Goal: Transaction & Acquisition: Purchase product/service

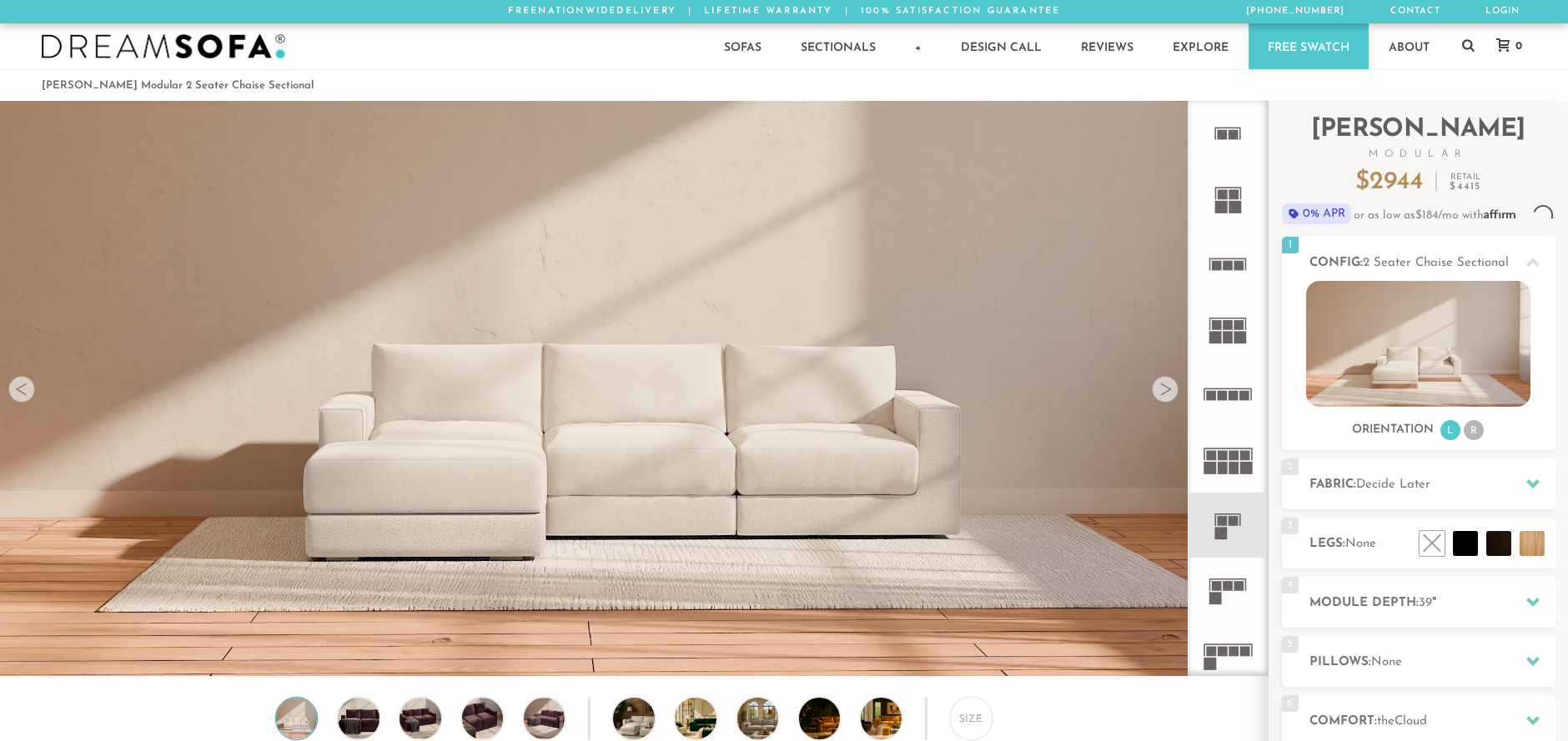
scroll to position [13, 13]
click at [1411, 354] on img at bounding box center [1418, 344] width 224 height 126
click at [1228, 524] on icon at bounding box center [1228, 525] width 65 height 65
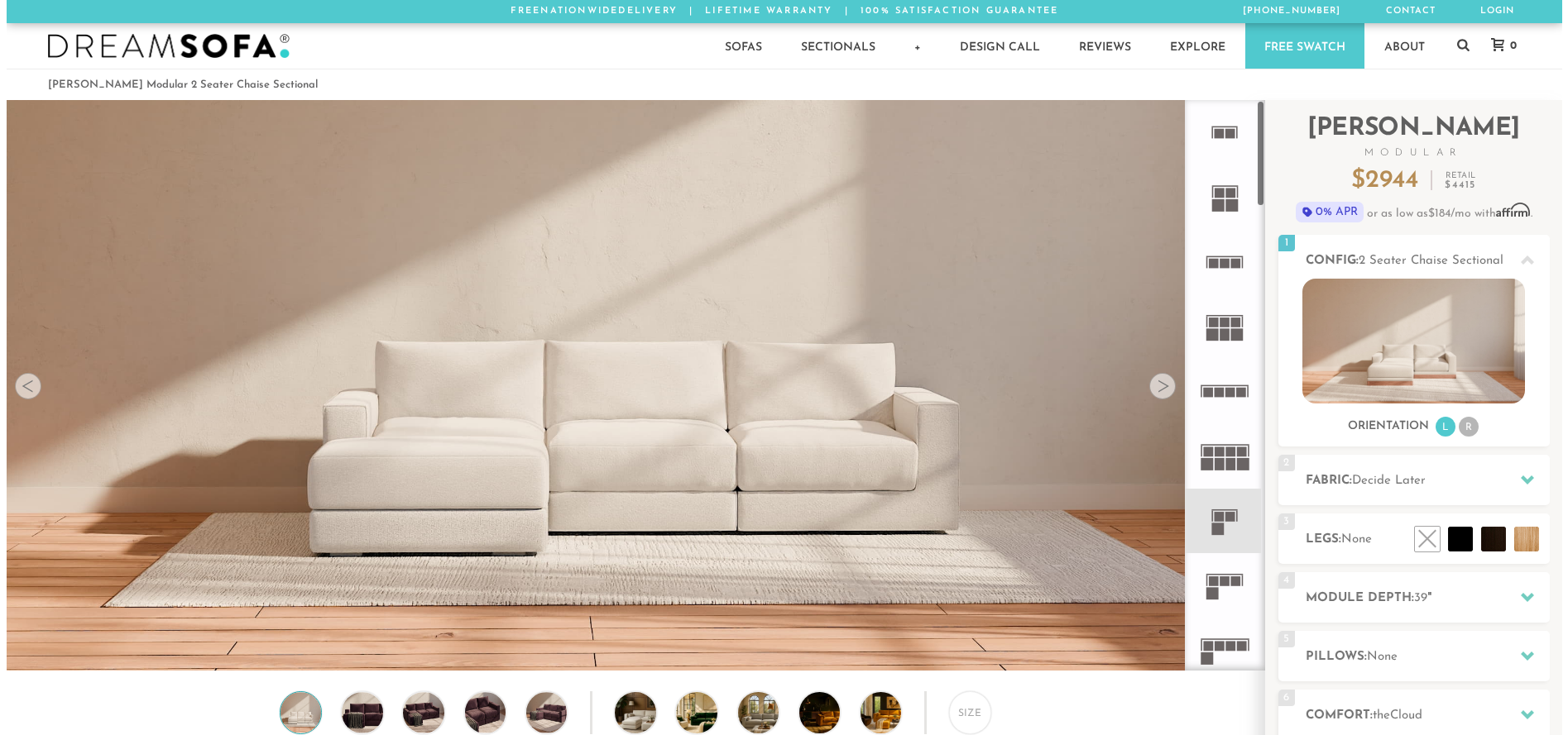
scroll to position [1, 0]
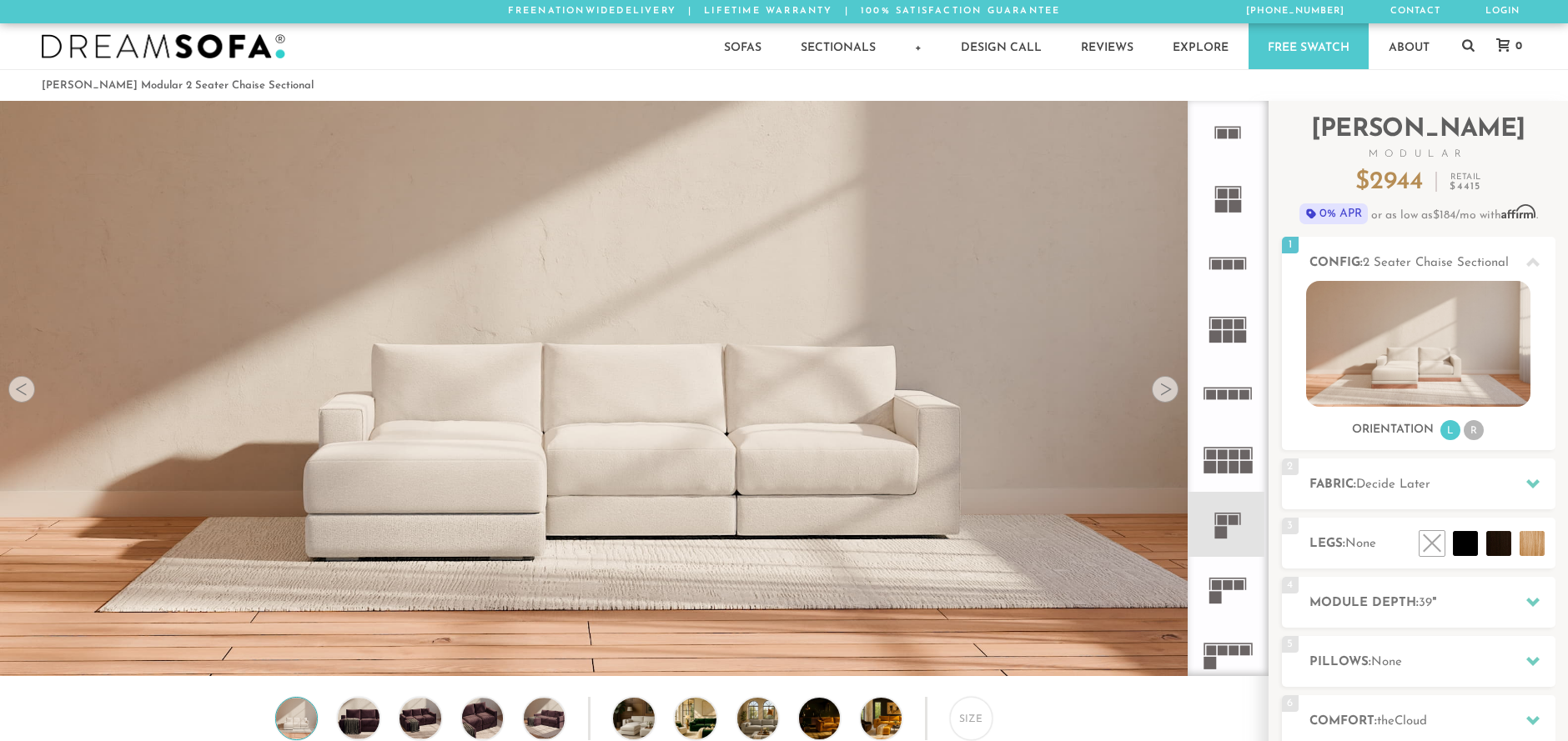
click at [1169, 395] on div at bounding box center [1165, 389] width 27 height 27
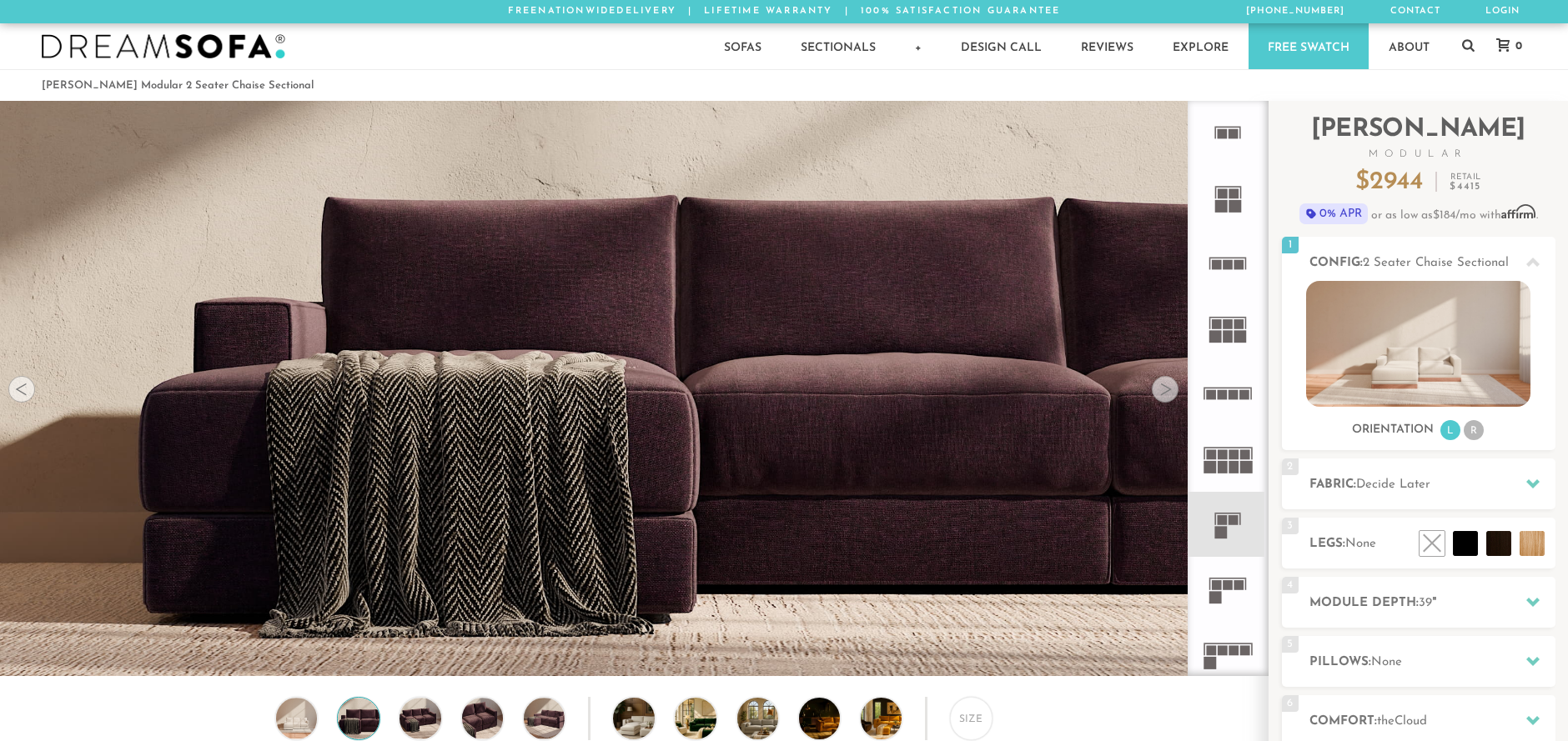
click at [1169, 395] on div at bounding box center [1165, 389] width 27 height 27
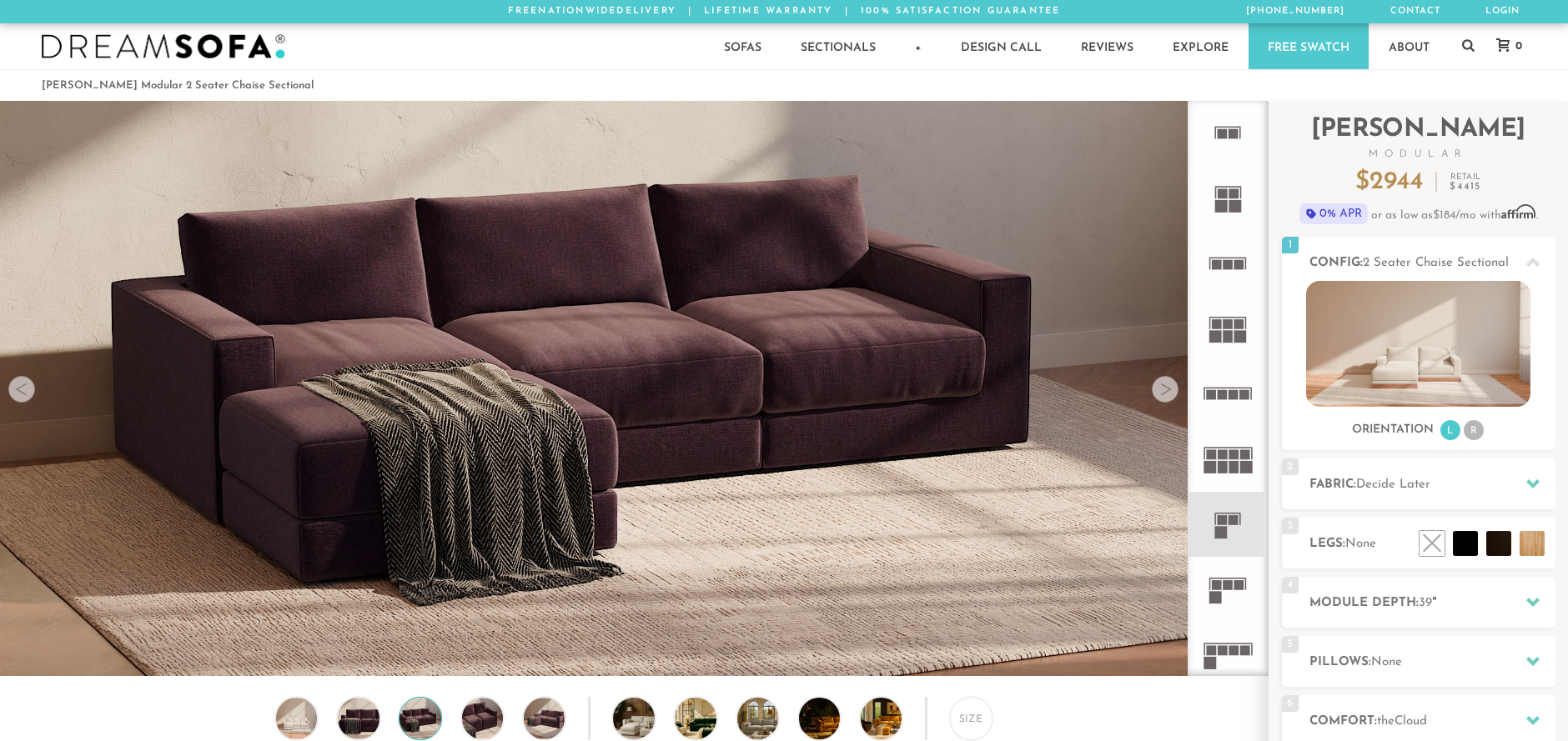
click at [1169, 395] on div at bounding box center [1165, 389] width 27 height 27
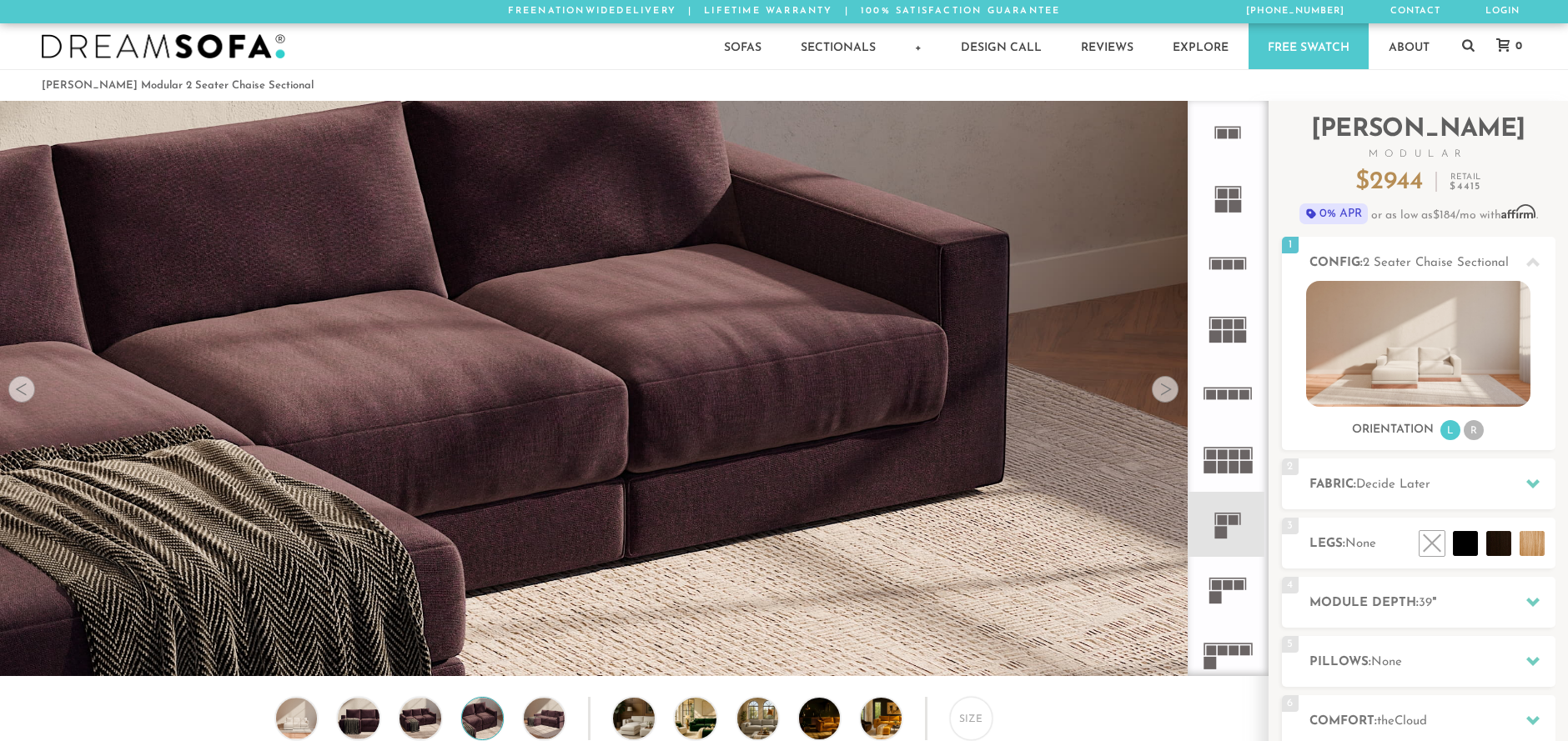
click at [1169, 395] on div at bounding box center [1165, 389] width 27 height 27
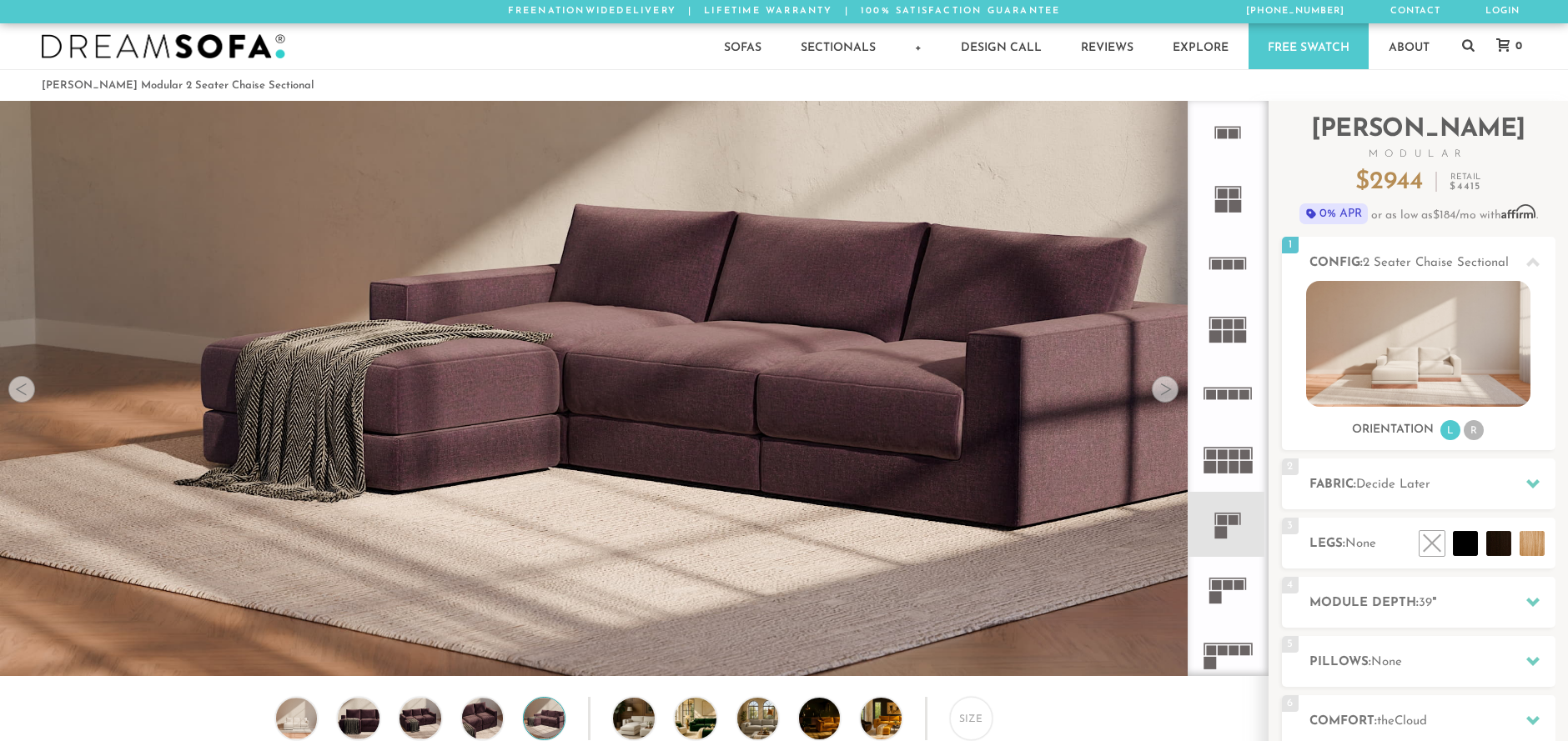
click at [1169, 395] on div at bounding box center [1165, 389] width 27 height 27
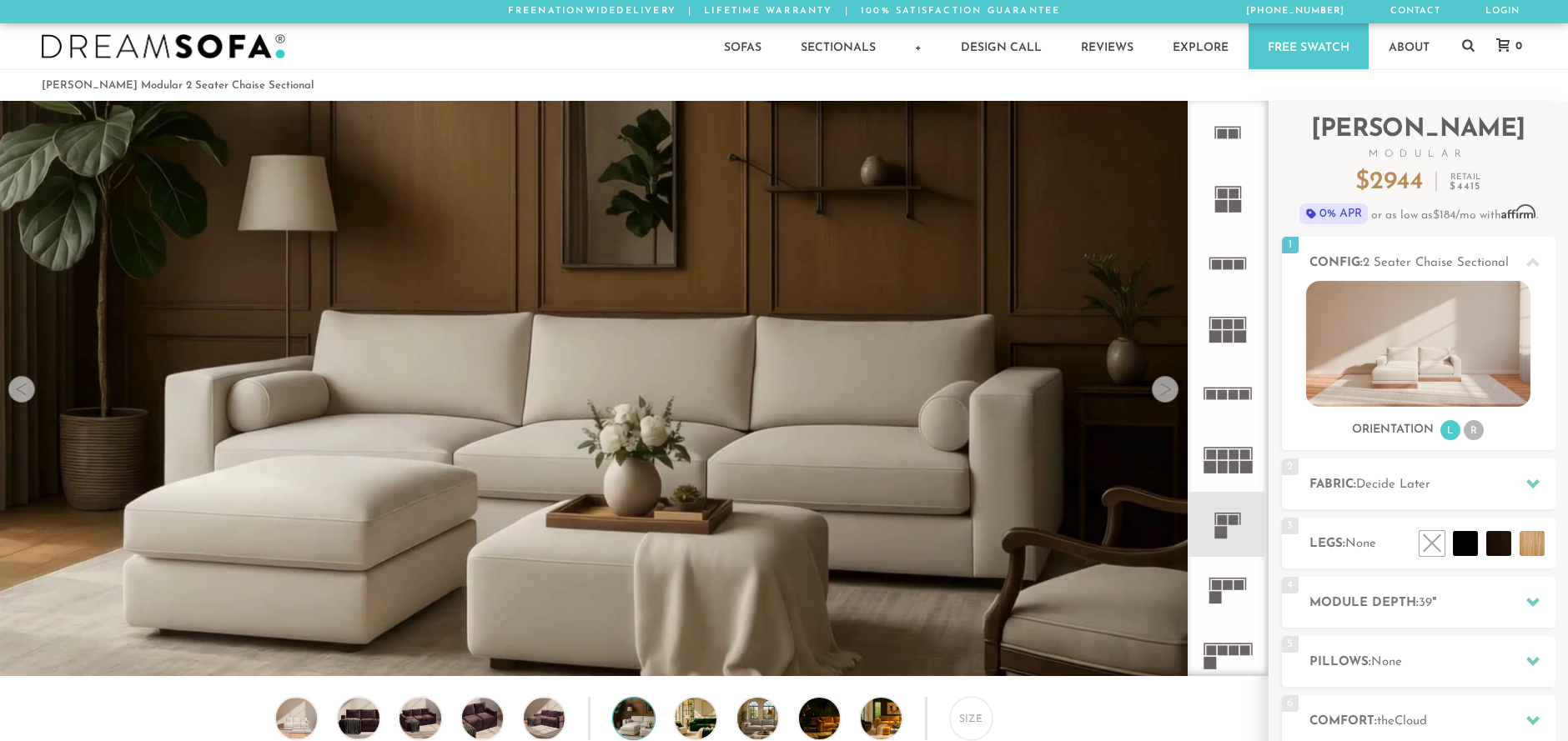
click at [871, 508] on video at bounding box center [634, 355] width 1268 height 713
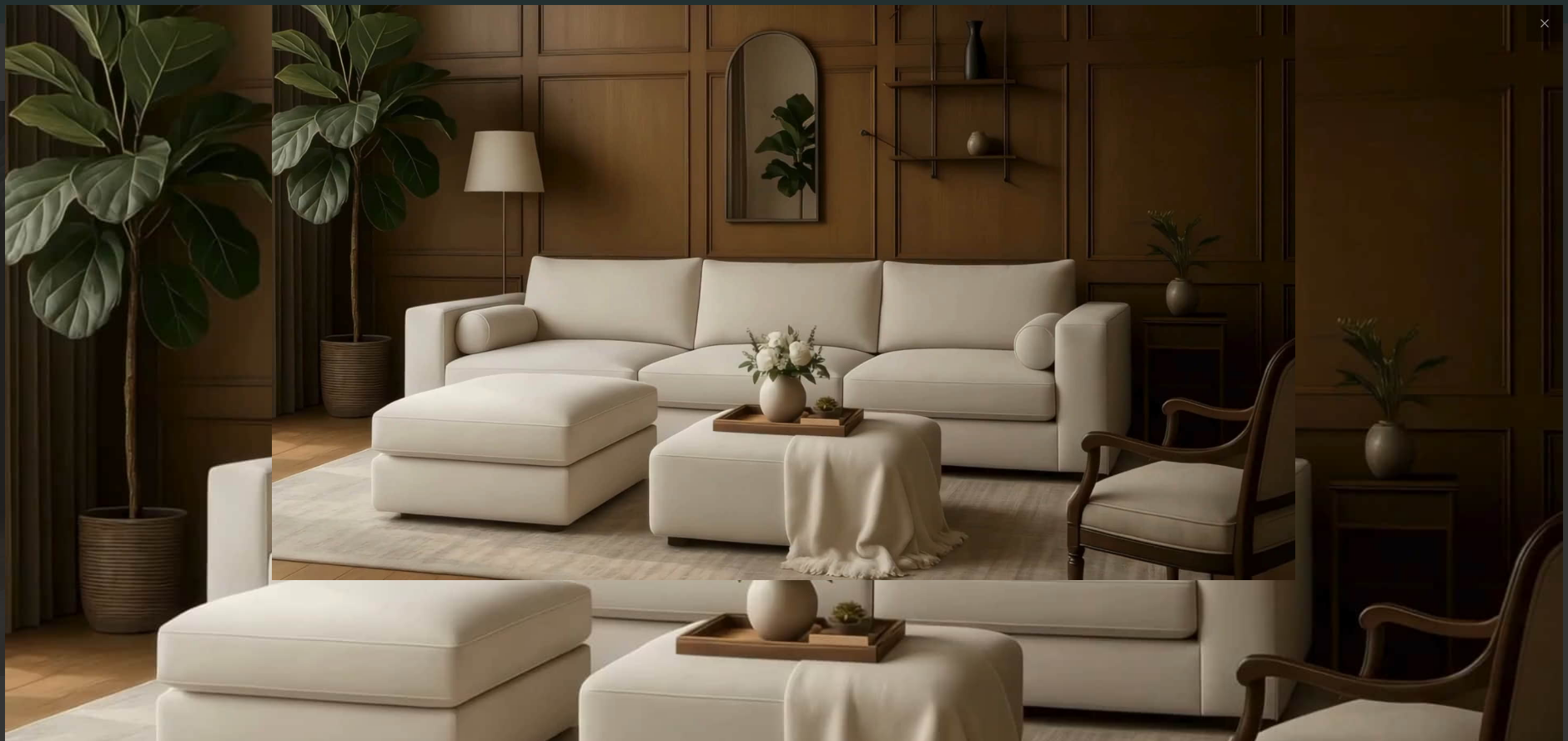
scroll to position [19480, 1568]
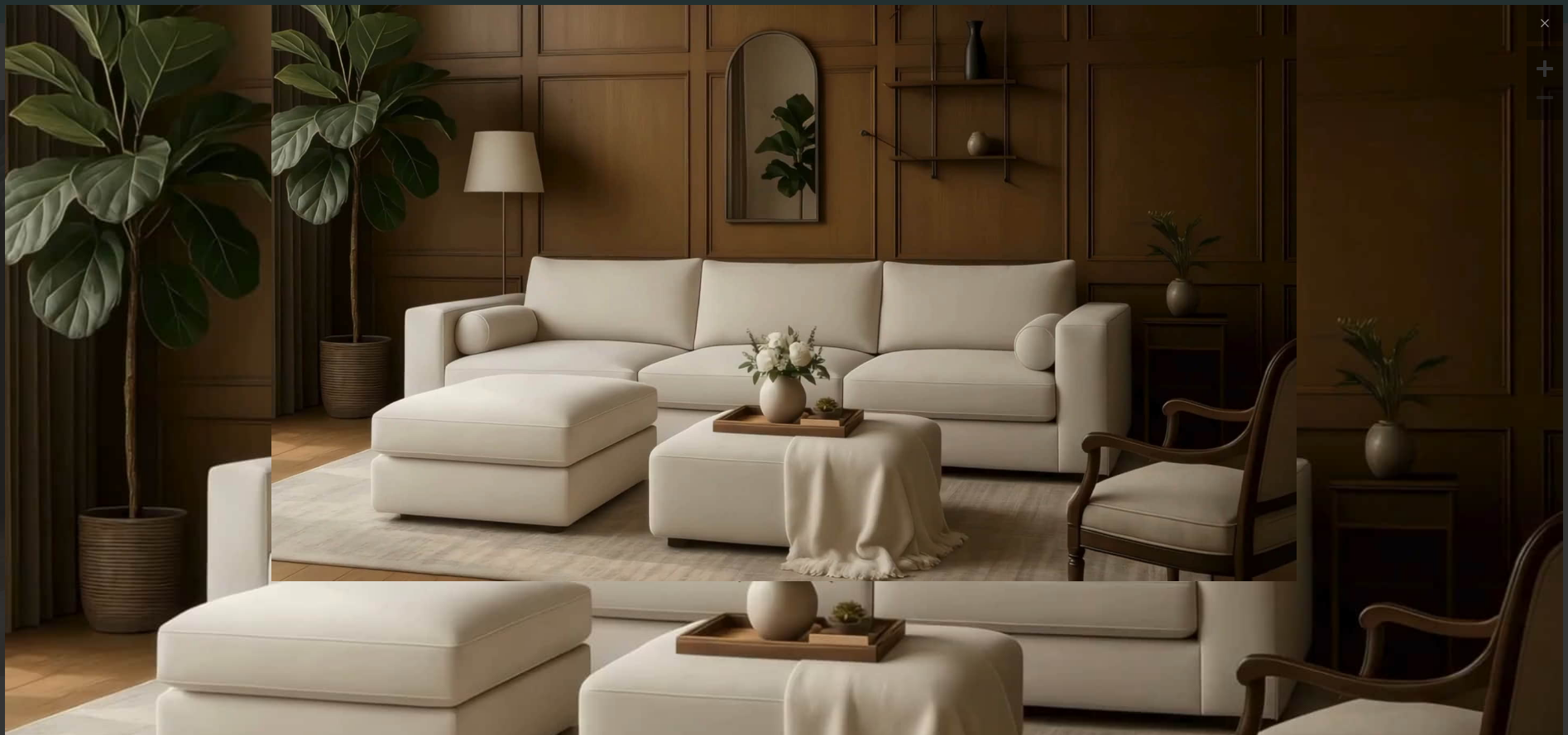
click at [1188, 657] on img at bounding box center [784, 443] width 1558 height 876
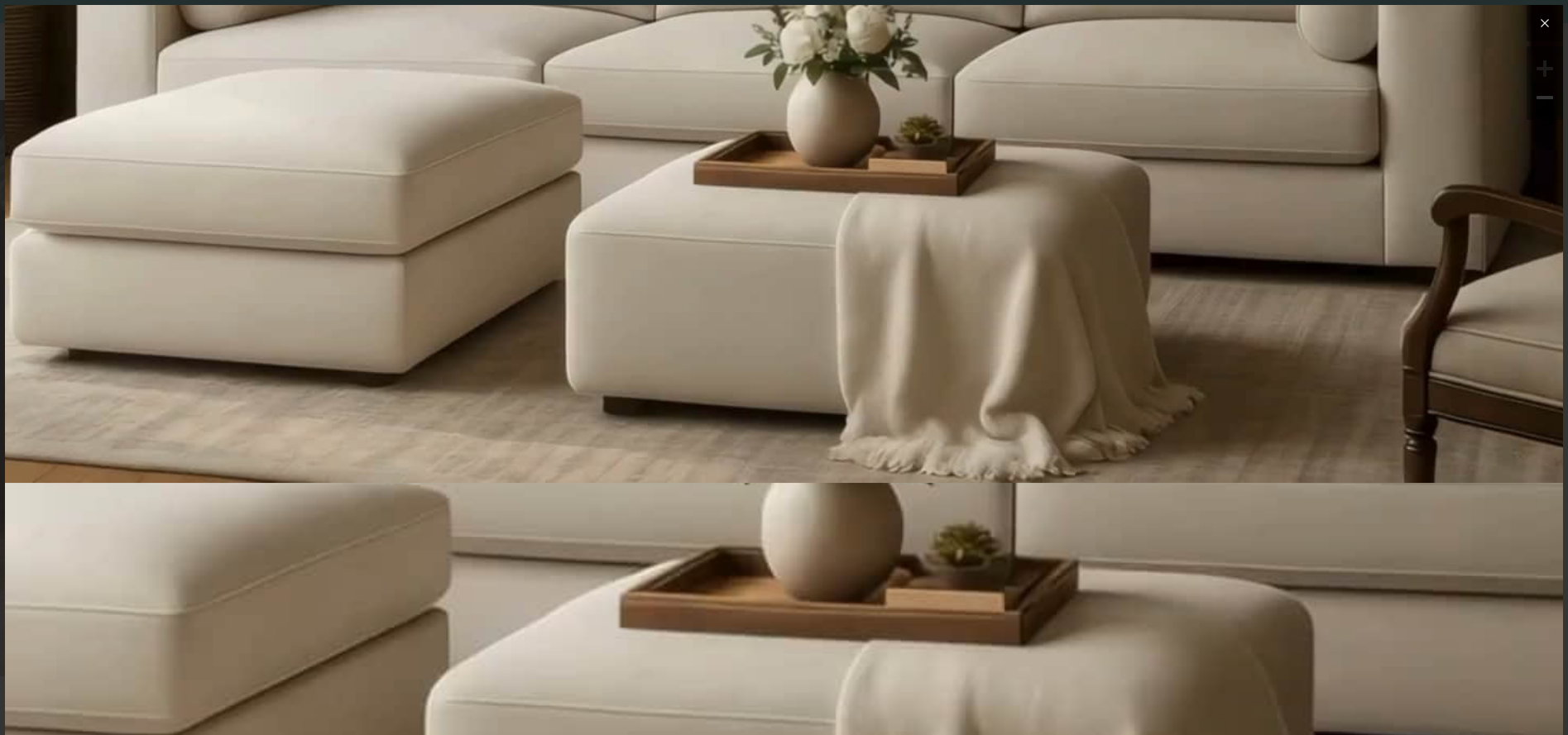
click at [1536, 24] on icon at bounding box center [1544, 22] width 20 height 20
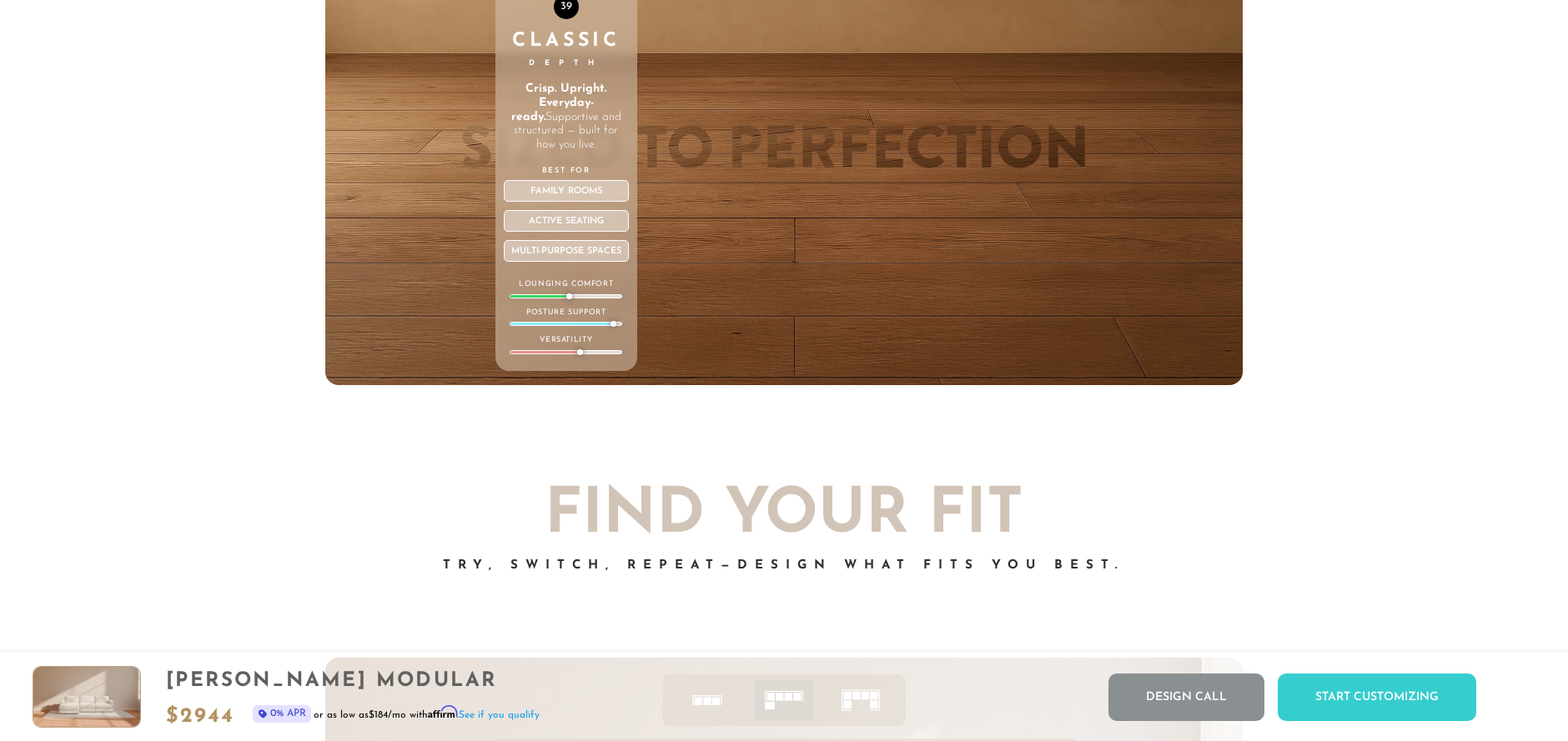
scroll to position [6851, 0]
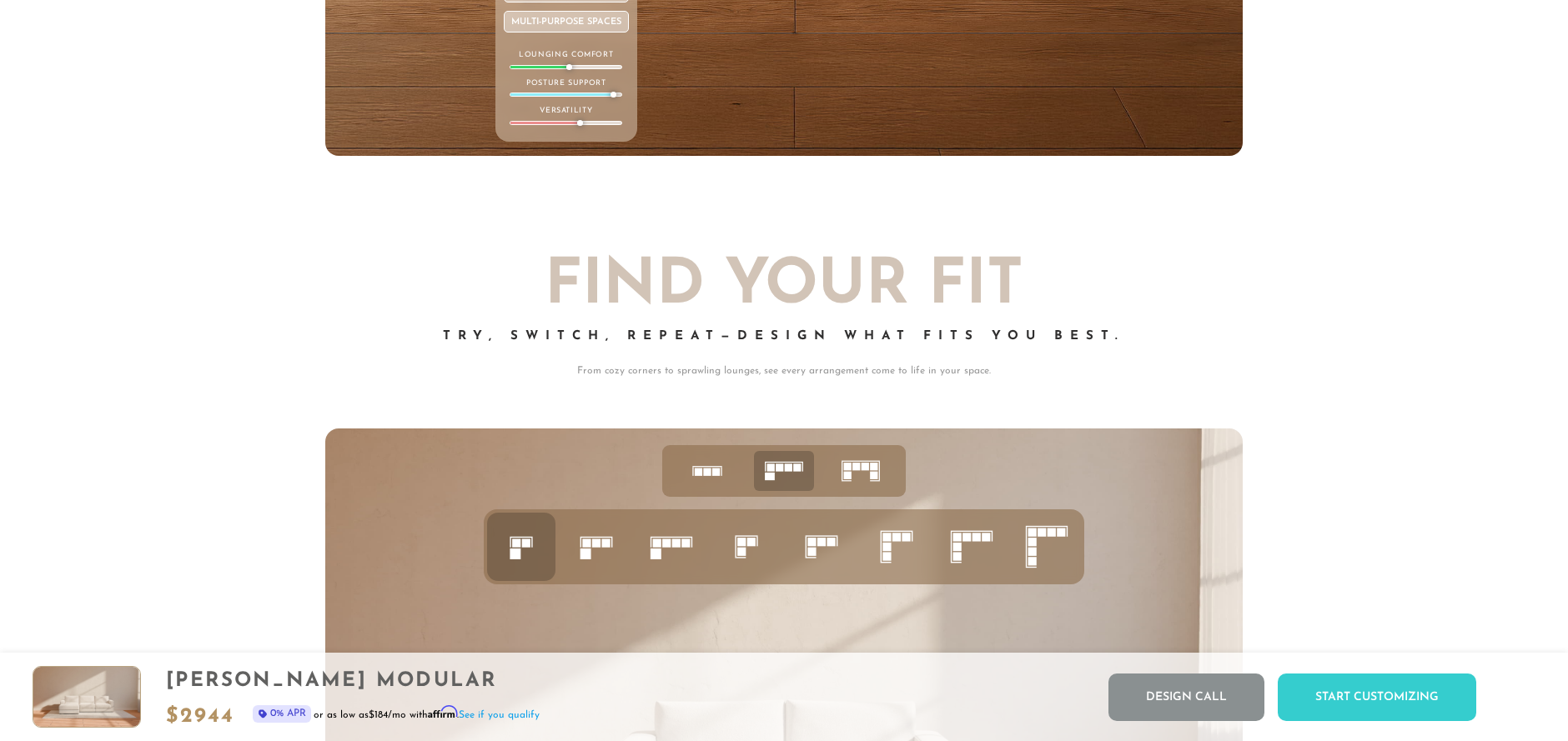
click at [517, 557] on rect at bounding box center [515, 554] width 11 height 11
click at [891, 541] on icon at bounding box center [896, 547] width 57 height 57
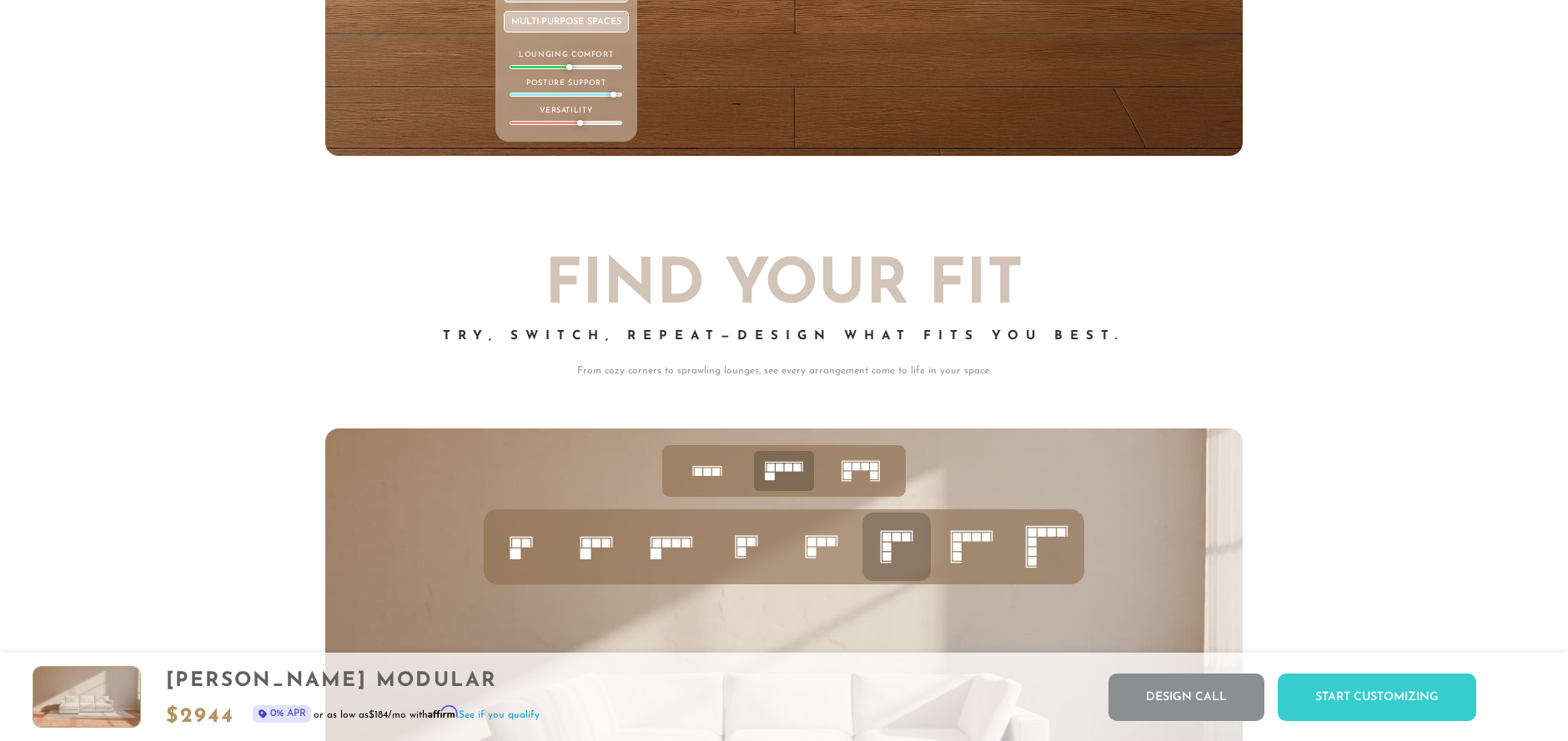
click at [891, 541] on rect at bounding box center [887, 537] width 9 height 9
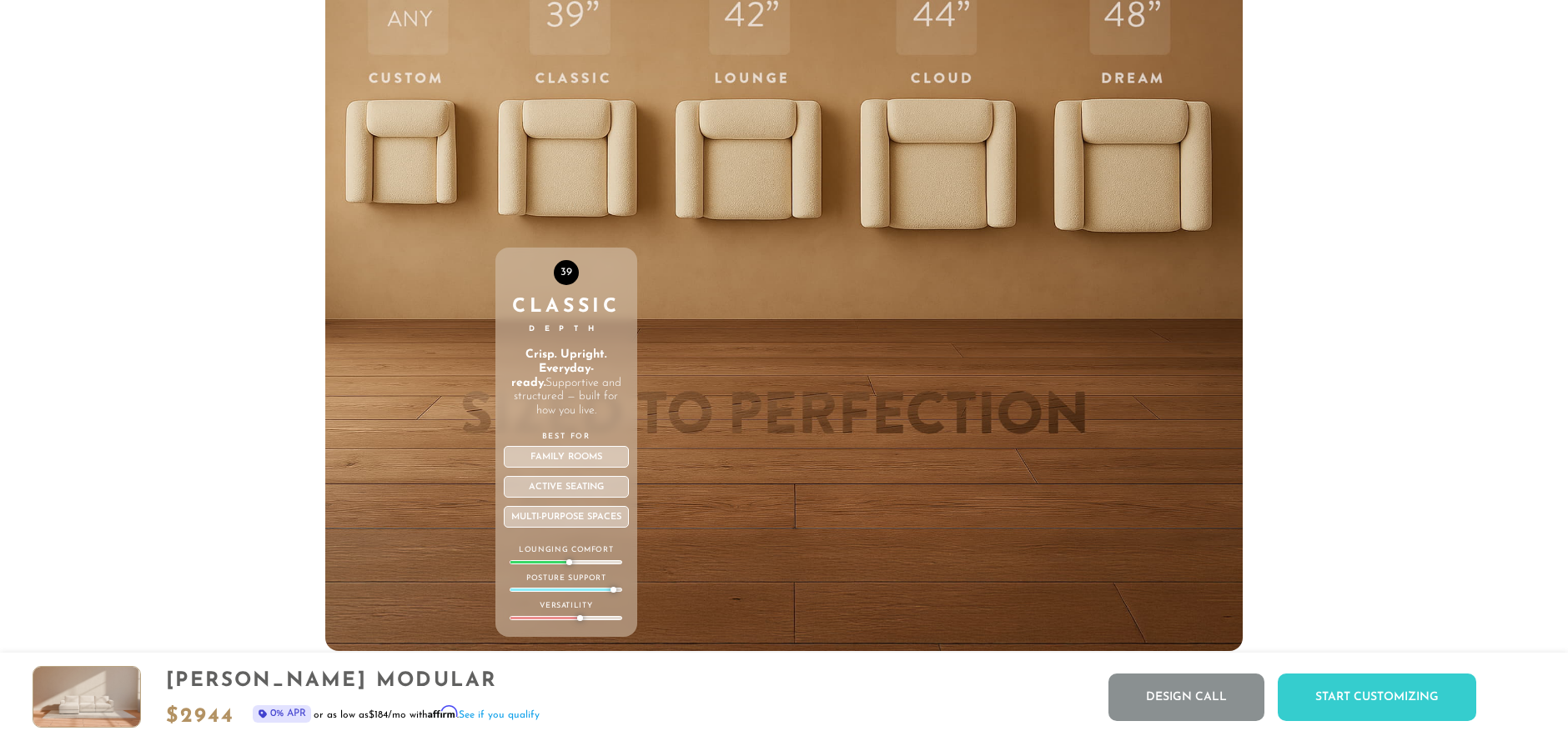
scroll to position [6321, 0]
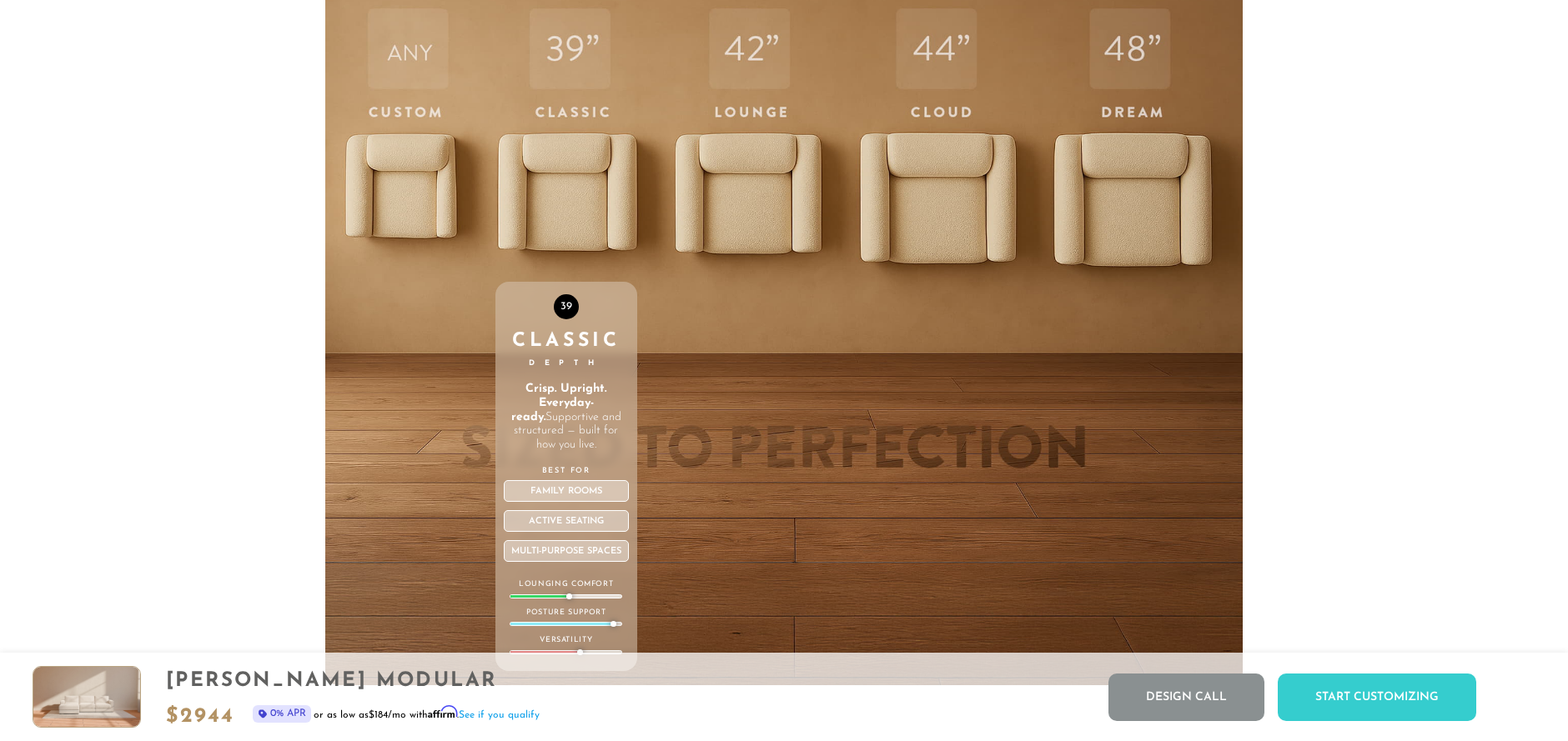
click at [547, 405] on strong "Crisp. Upright. Everyday-ready." at bounding box center [559, 402] width 96 height 40
click at [553, 227] on div "39 Classic Depth Crisp. Upright. Everyday-ready. Supportive and structured — bu…" at bounding box center [566, 331] width 142 height 709
click at [563, 377] on div "39 Classic Depth Crisp. Upright. Everyday-ready. Supportive and structured — bu…" at bounding box center [566, 476] width 142 height 389
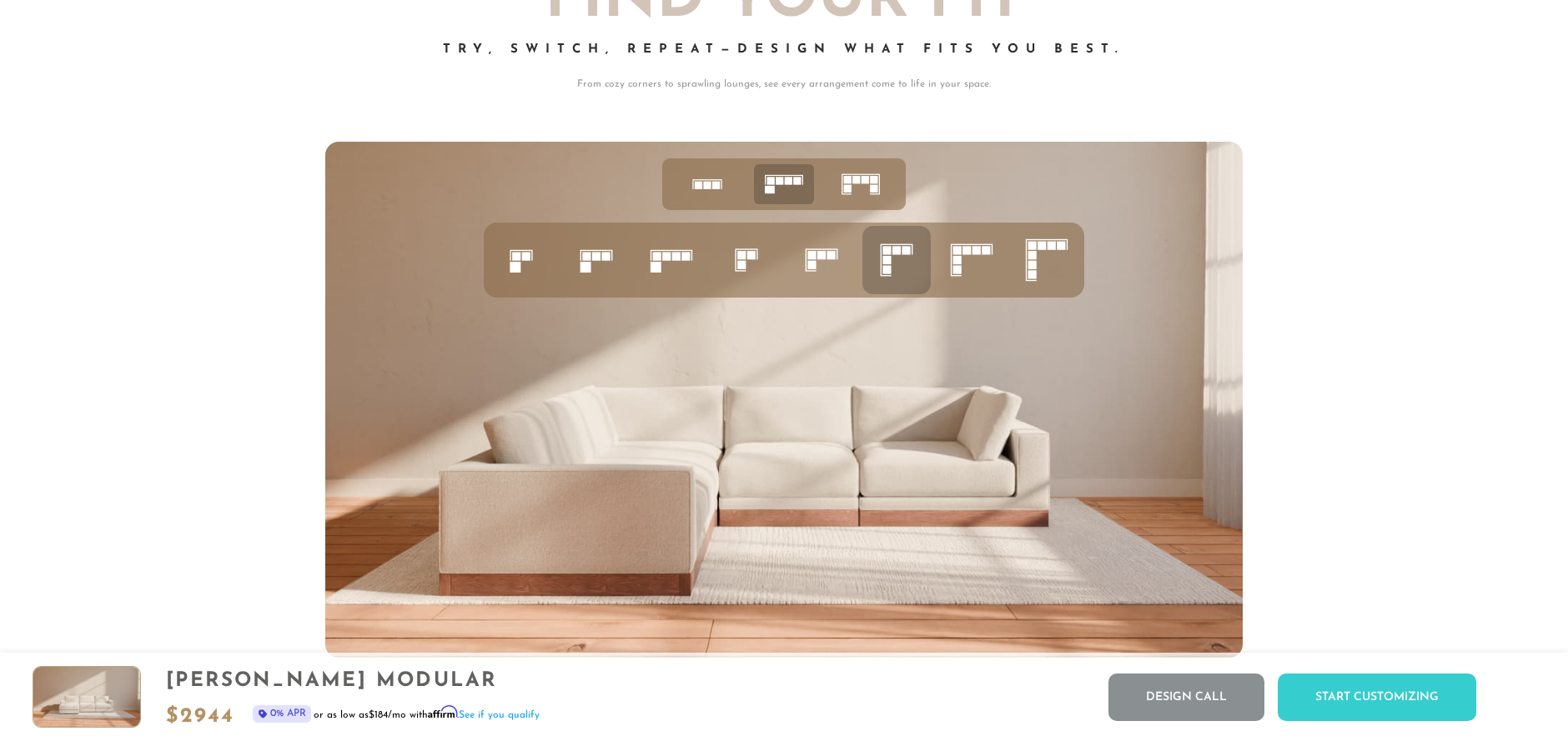
scroll to position [7139, 0]
click at [773, 202] on icon at bounding box center [784, 184] width 52 height 52
click at [891, 278] on icon at bounding box center [896, 259] width 57 height 57
click at [515, 259] on rect at bounding box center [516, 255] width 9 height 9
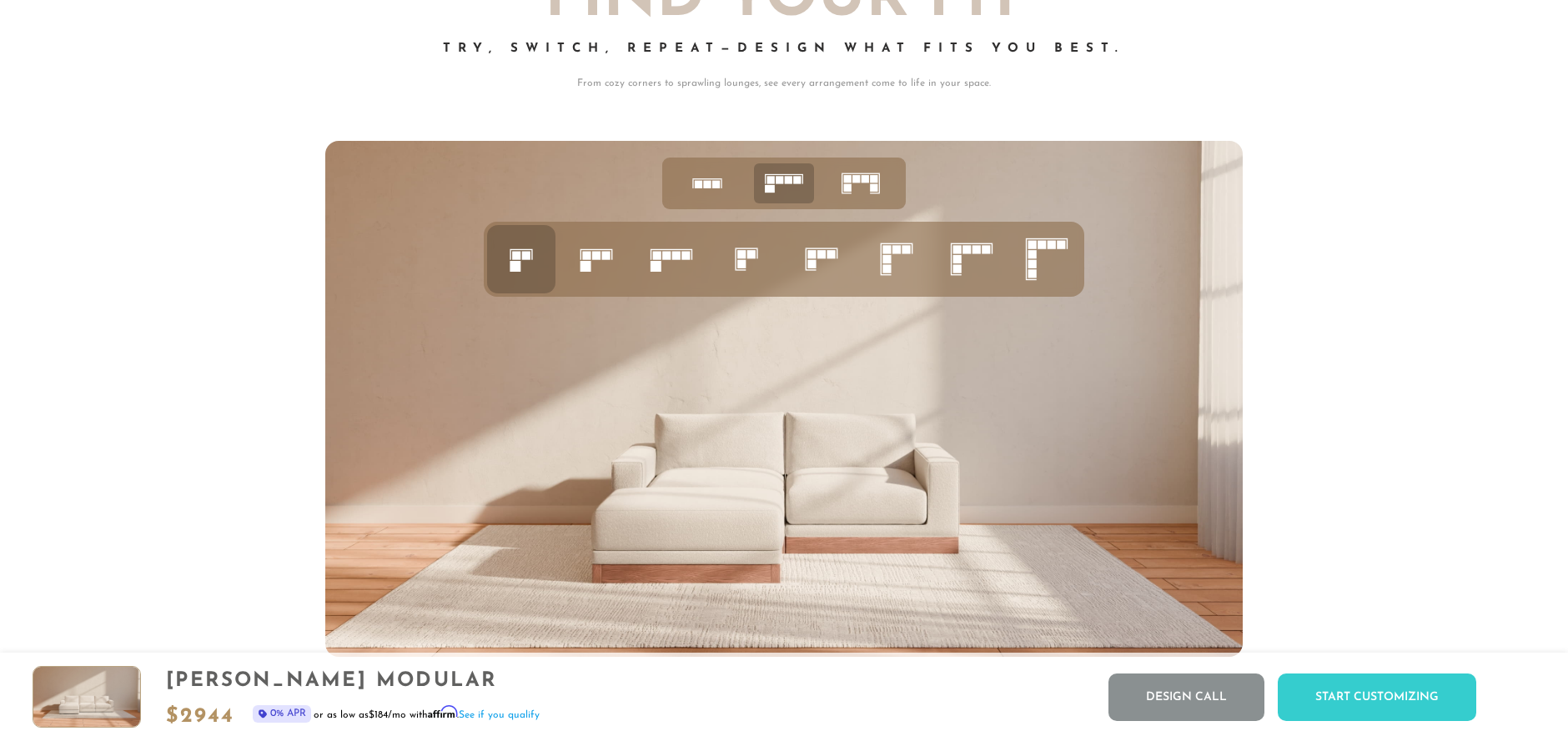
click at [597, 259] on rect at bounding box center [597, 255] width 9 height 9
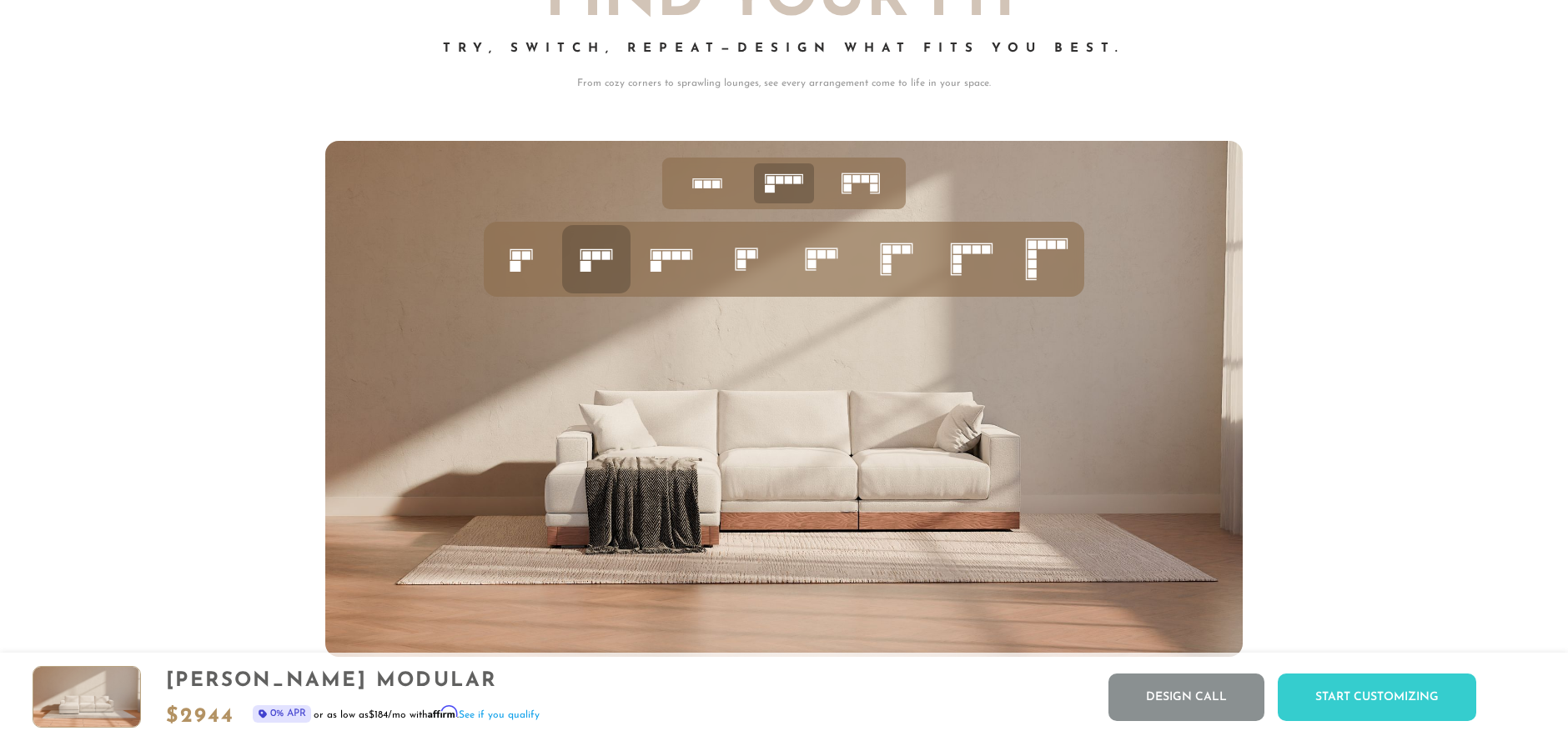
click at [887, 261] on rect at bounding box center [887, 258] width 9 height 9
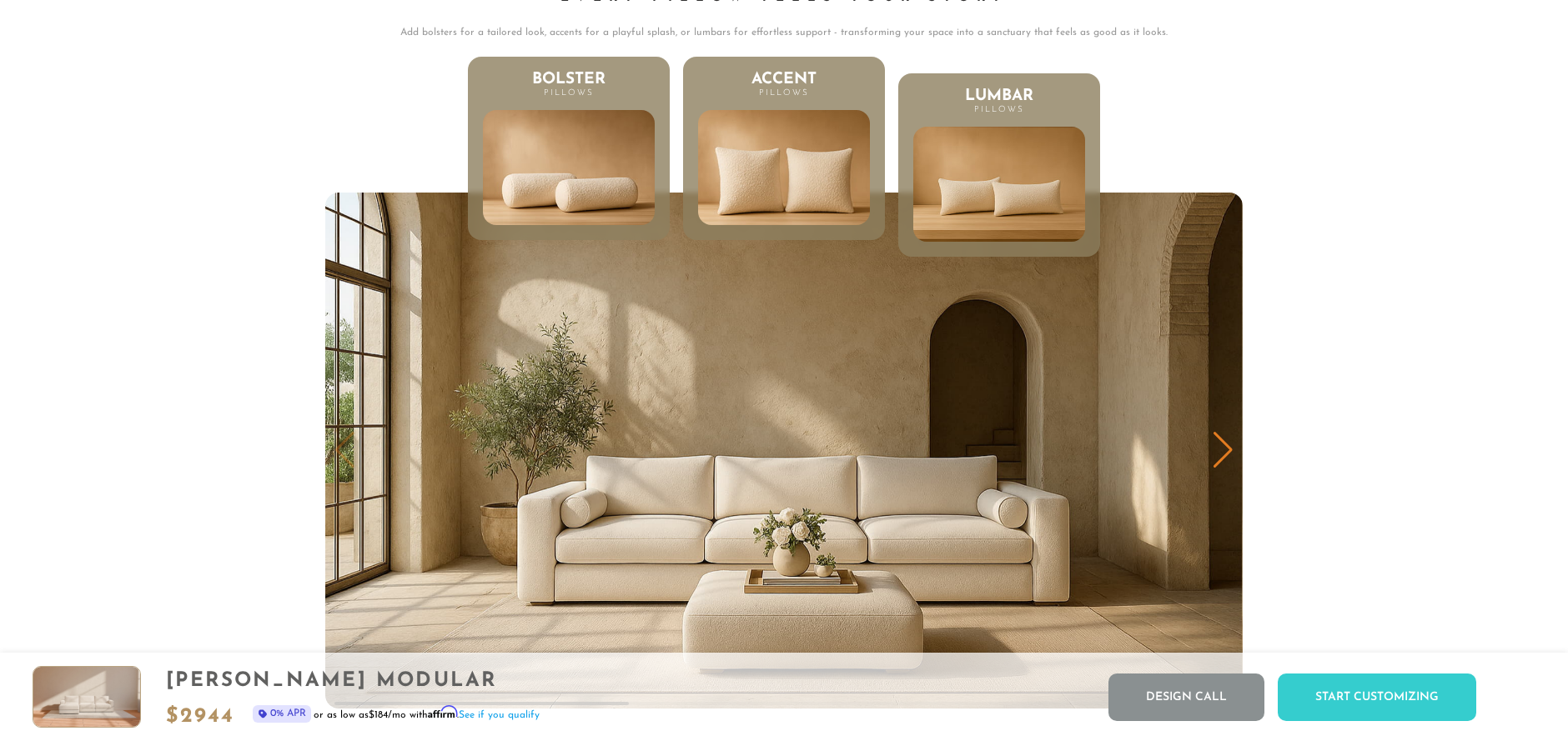
scroll to position [13, 13]
click at [778, 190] on img at bounding box center [784, 168] width 206 height 140
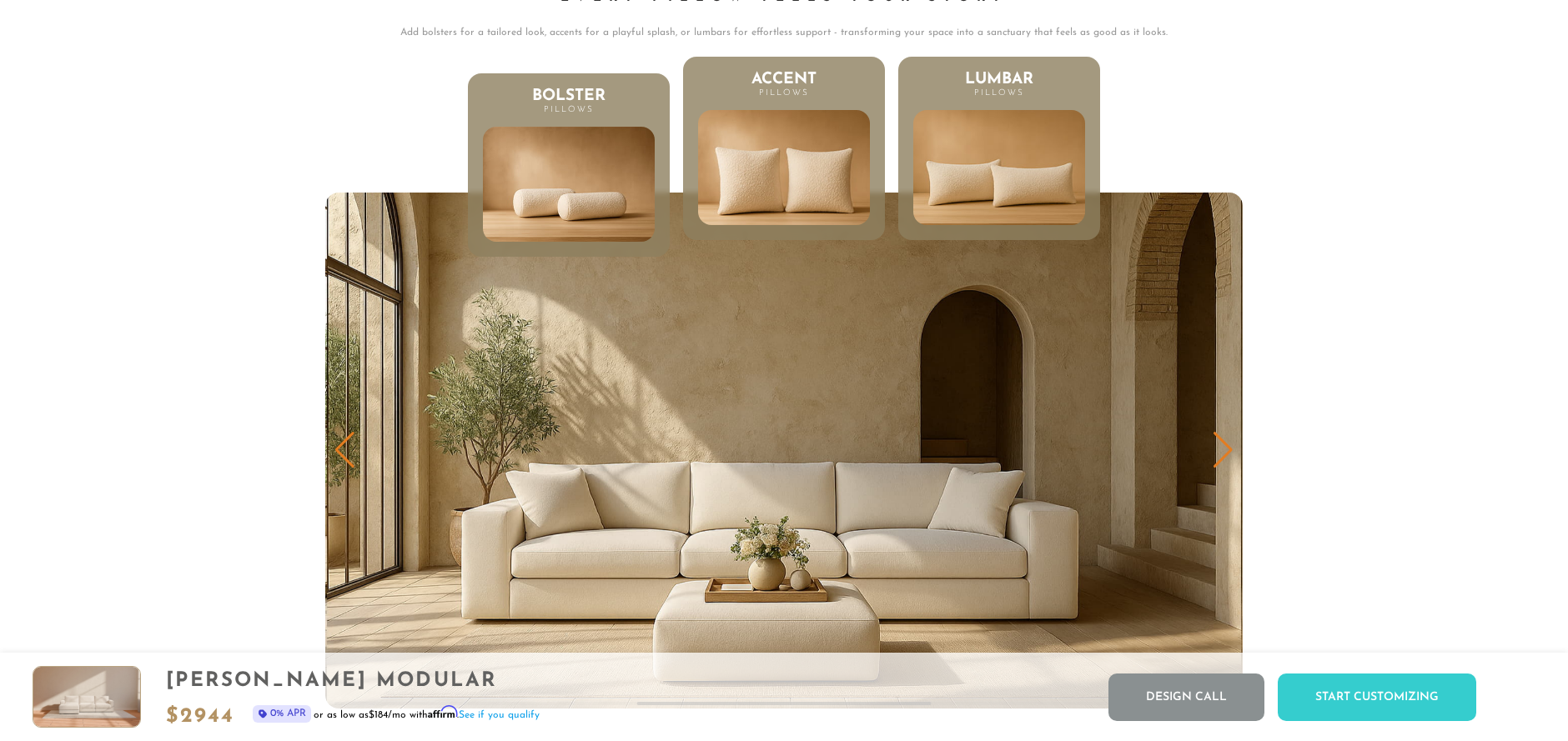
click at [1045, 187] on img at bounding box center [998, 168] width 206 height 140
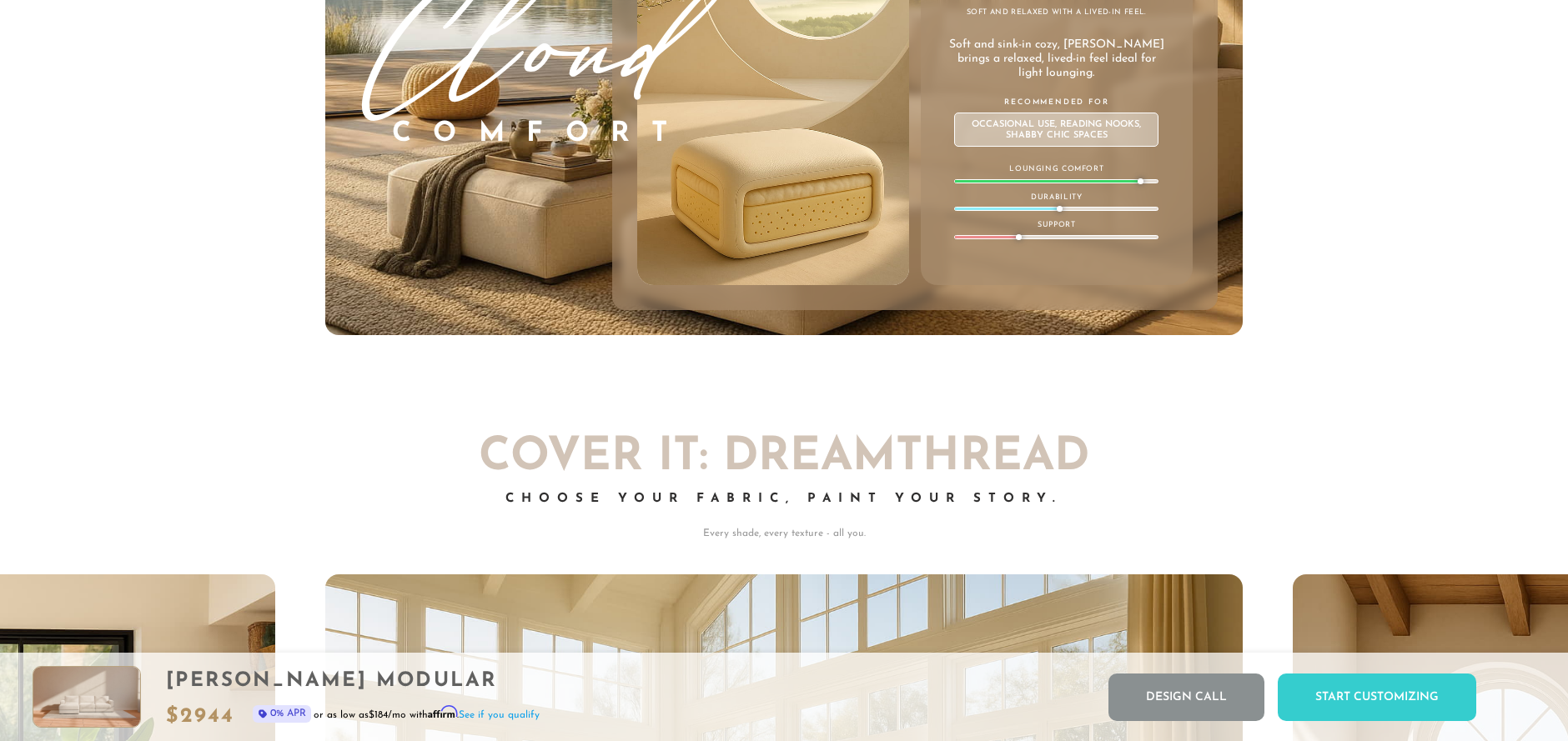
scroll to position [10028, 0]
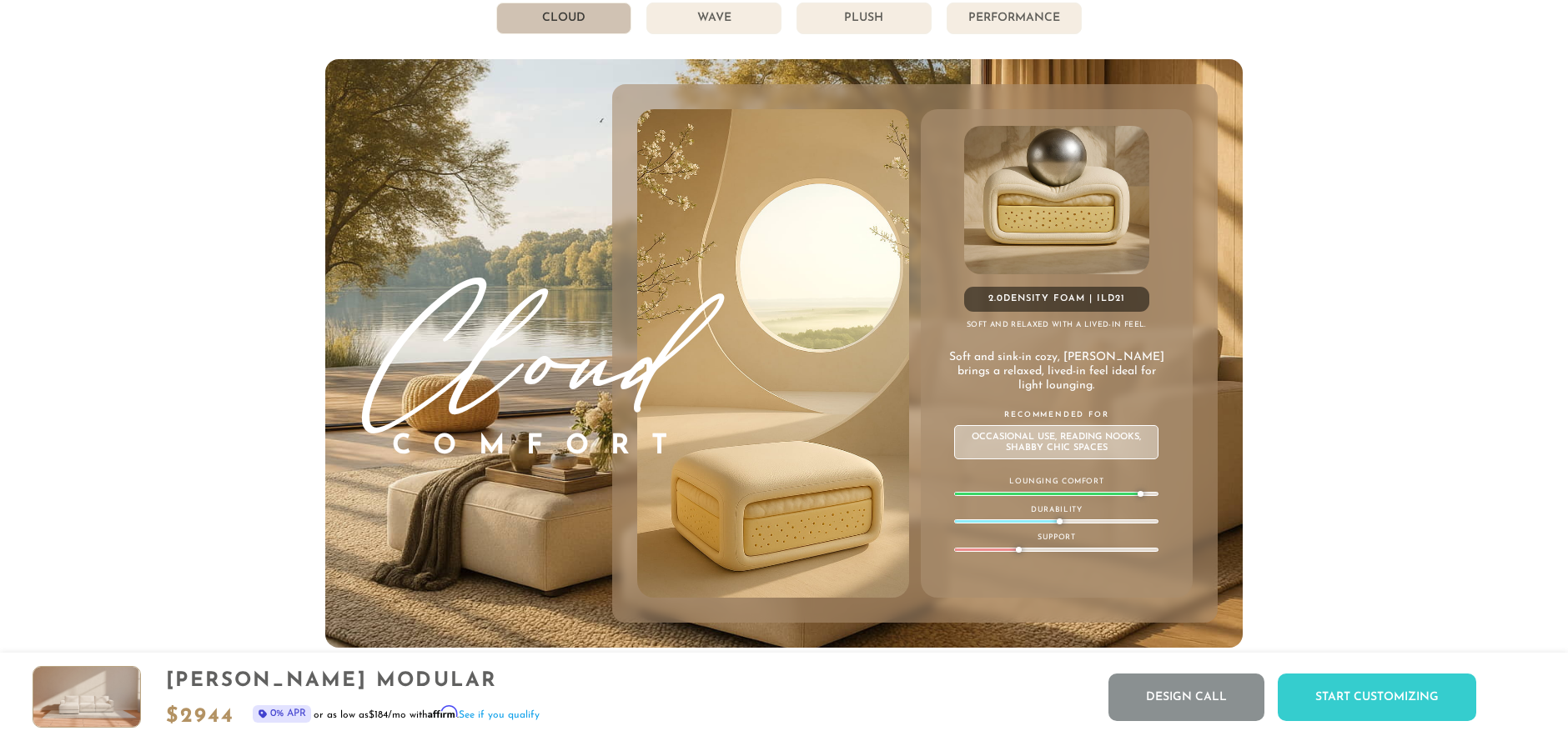
click at [1037, 26] on li "Performance" at bounding box center [1014, 18] width 135 height 32
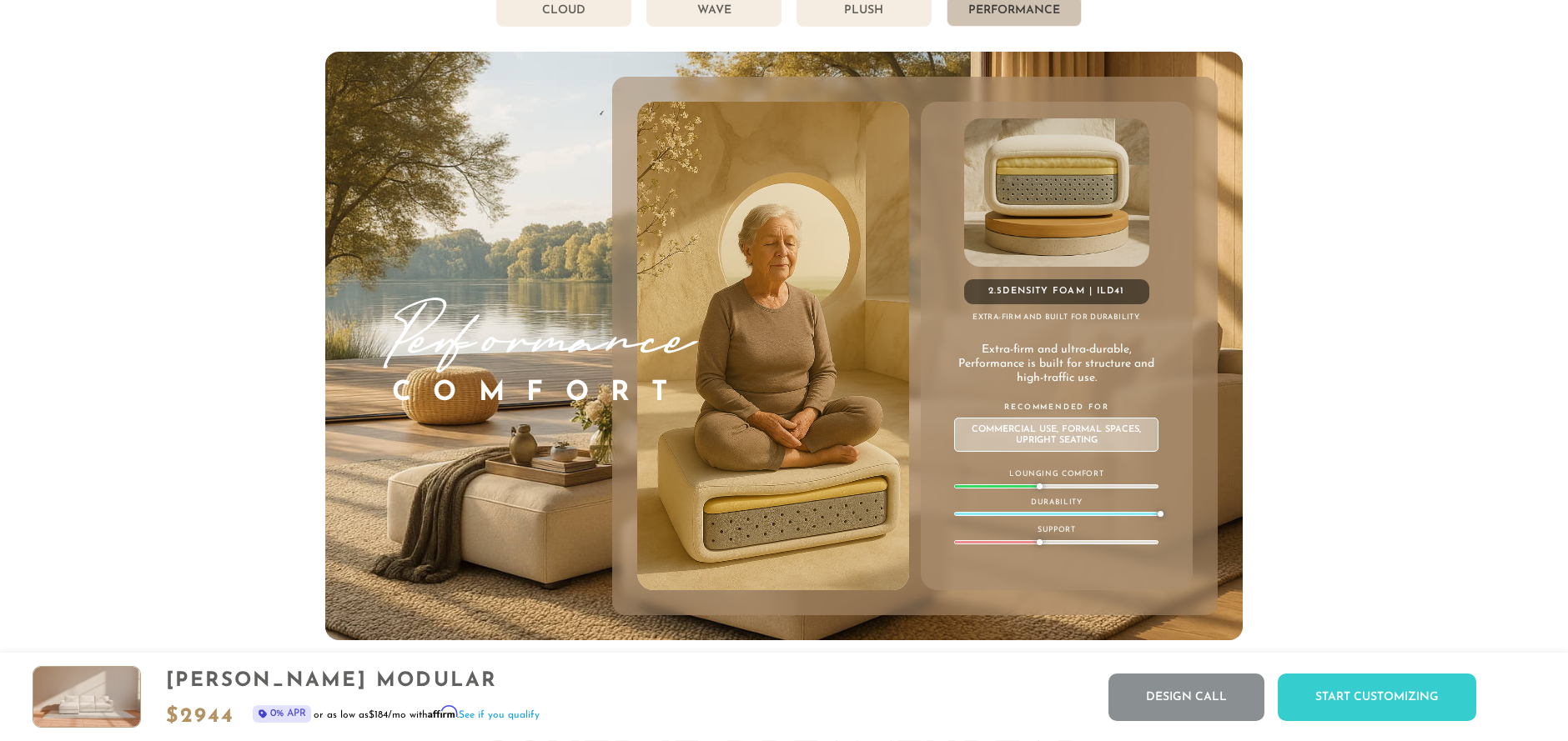
scroll to position [9717, 0]
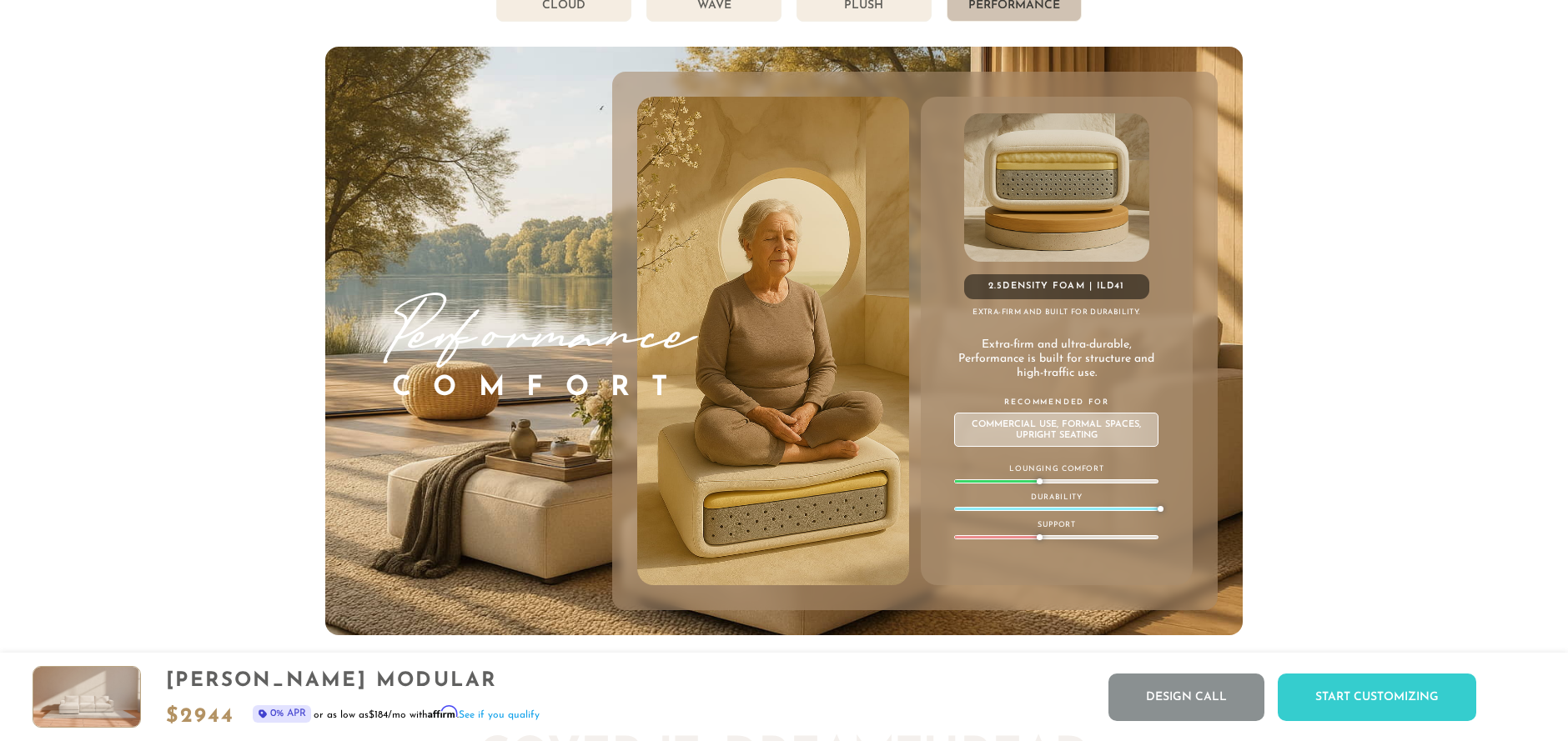
click at [893, 20] on li "Plush" at bounding box center [864, 5] width 135 height 32
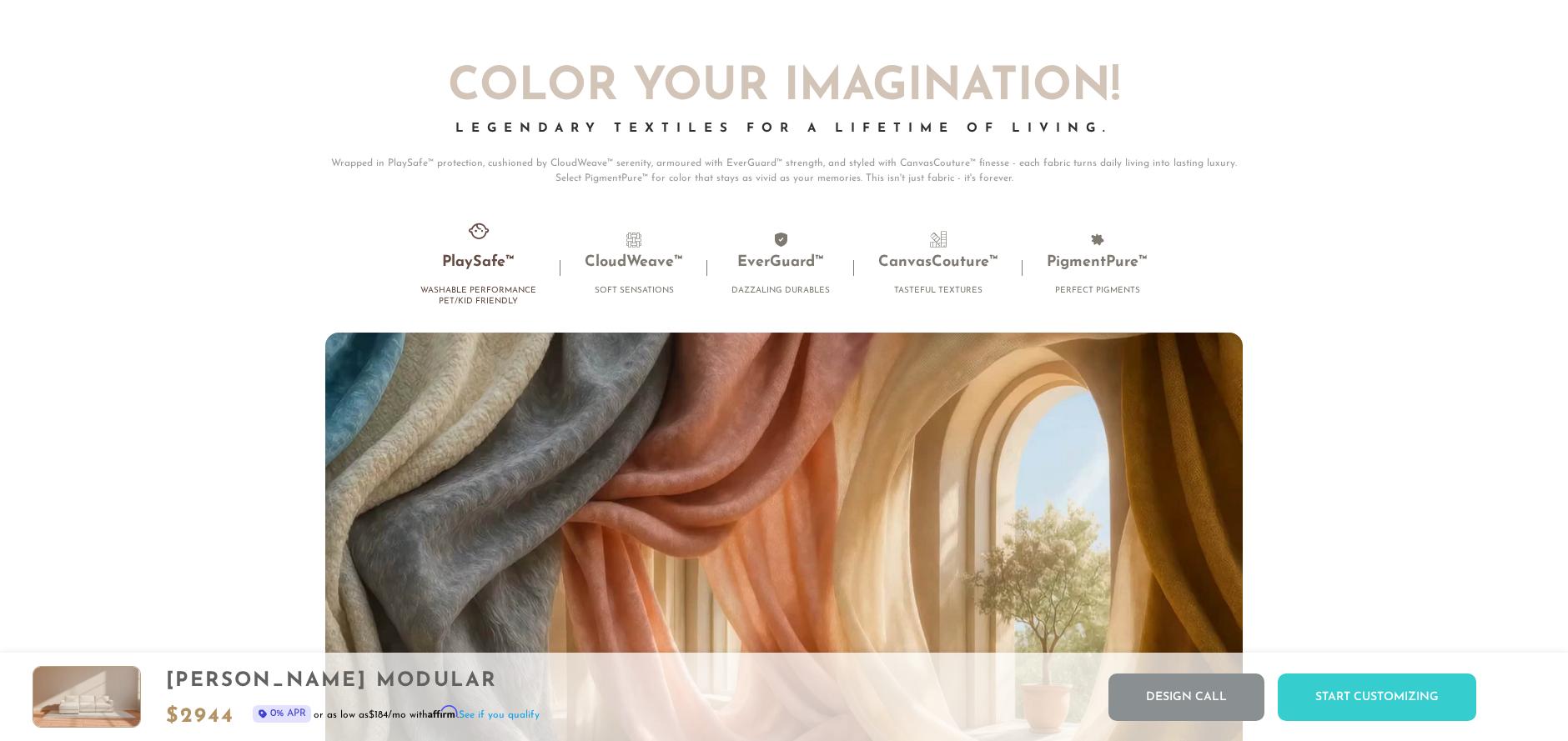
scroll to position [11249, 0]
click at [492, 271] on h3 "PlaySafe™" at bounding box center [478, 261] width 116 height 19
click at [644, 269] on h3 "CloudWeave™" at bounding box center [634, 261] width 98 height 19
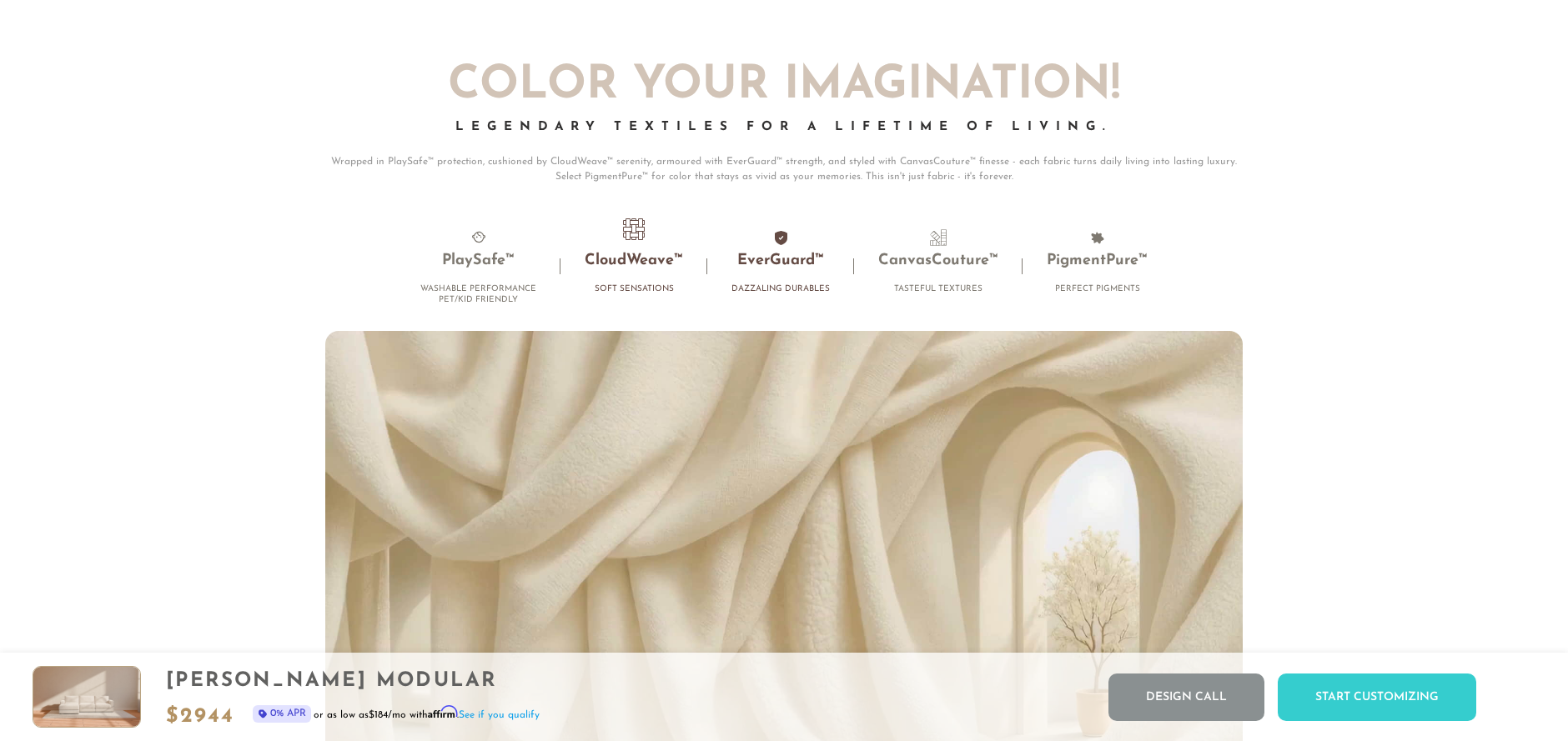
click at [802, 268] on h3 "EverGuard™" at bounding box center [781, 261] width 98 height 19
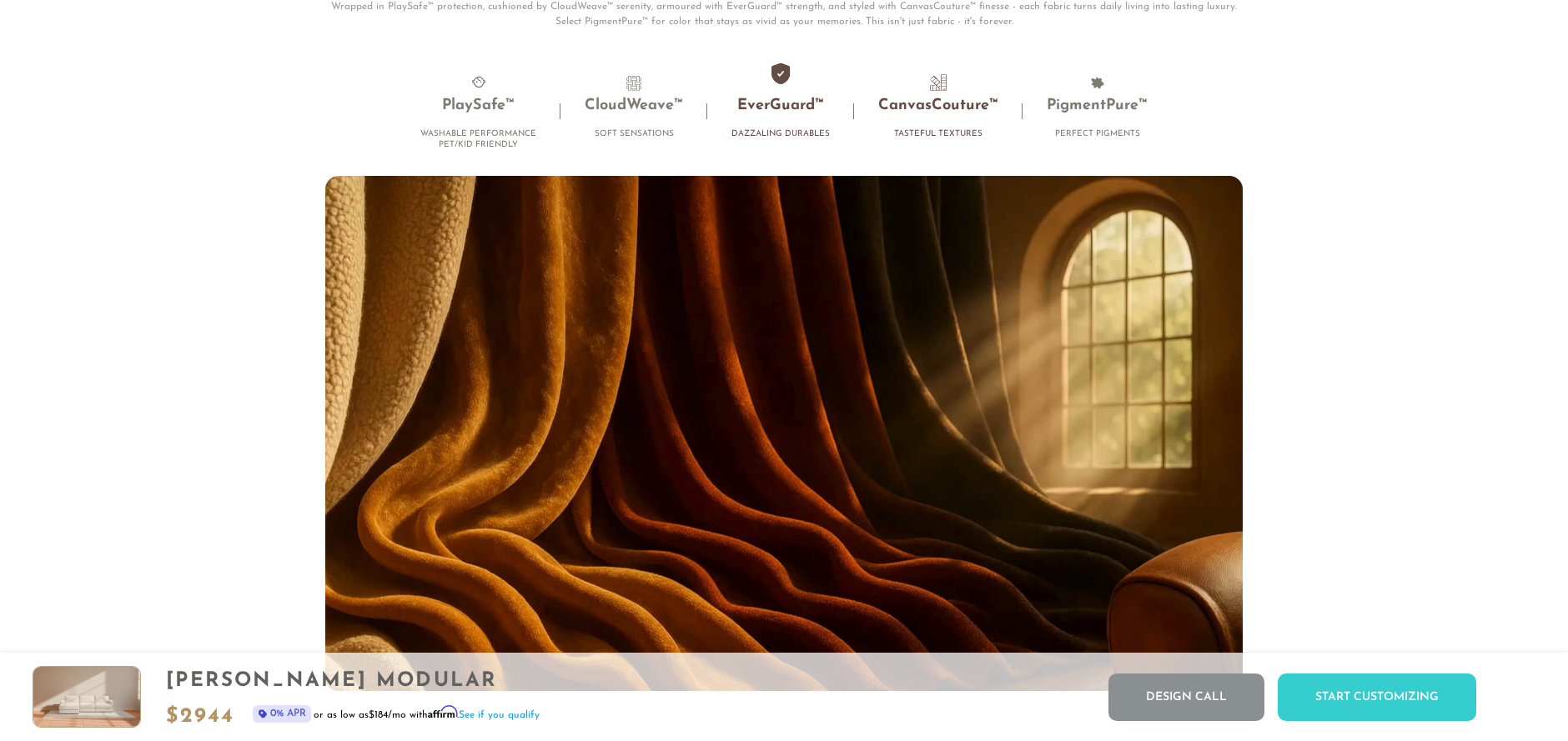
scroll to position [11405, 0]
click at [952, 115] on h3 "CanvasCouture™" at bounding box center [938, 105] width 120 height 19
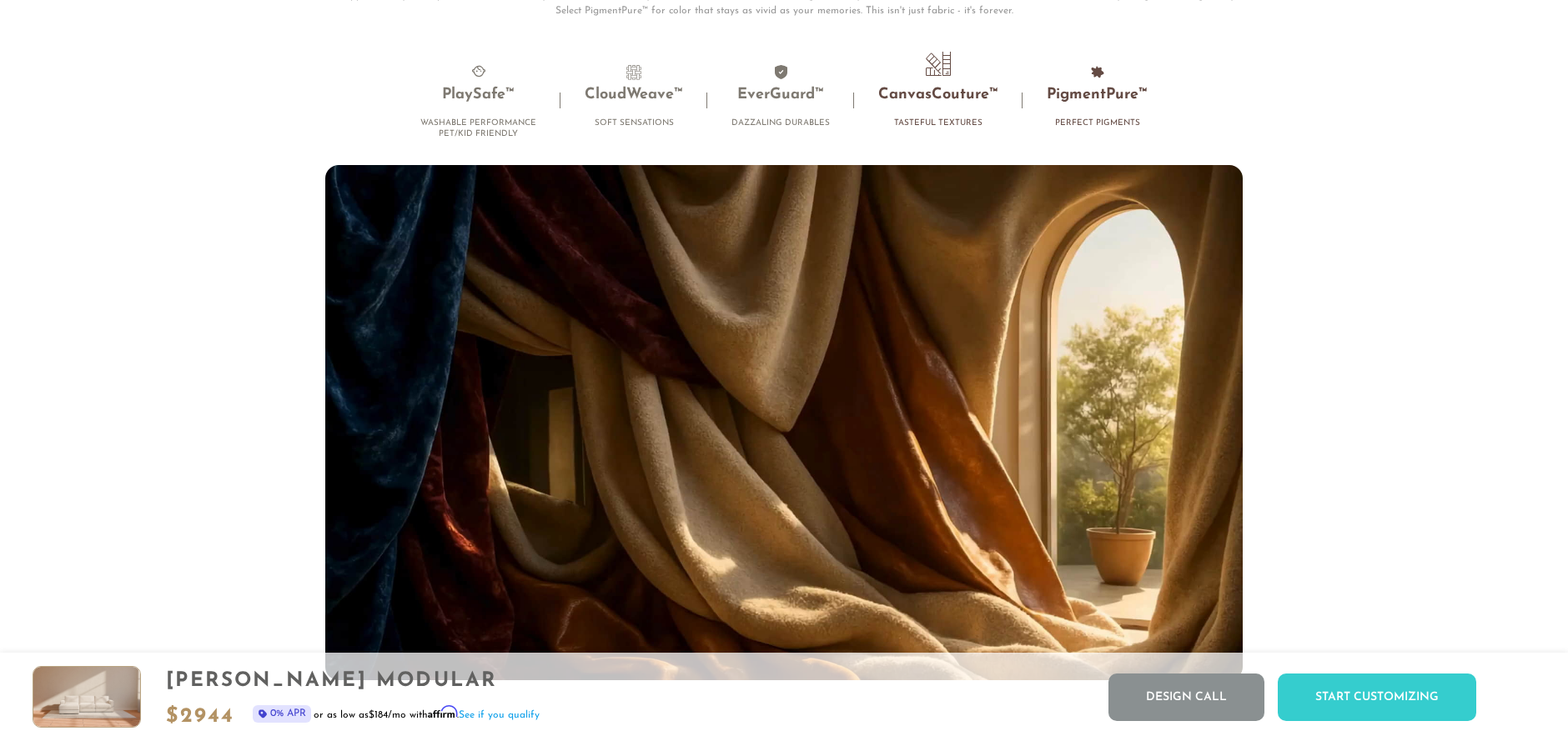
click at [1098, 119] on li "PigmentPure™ Perfect Pigments" at bounding box center [1096, 100] width 149 height 73
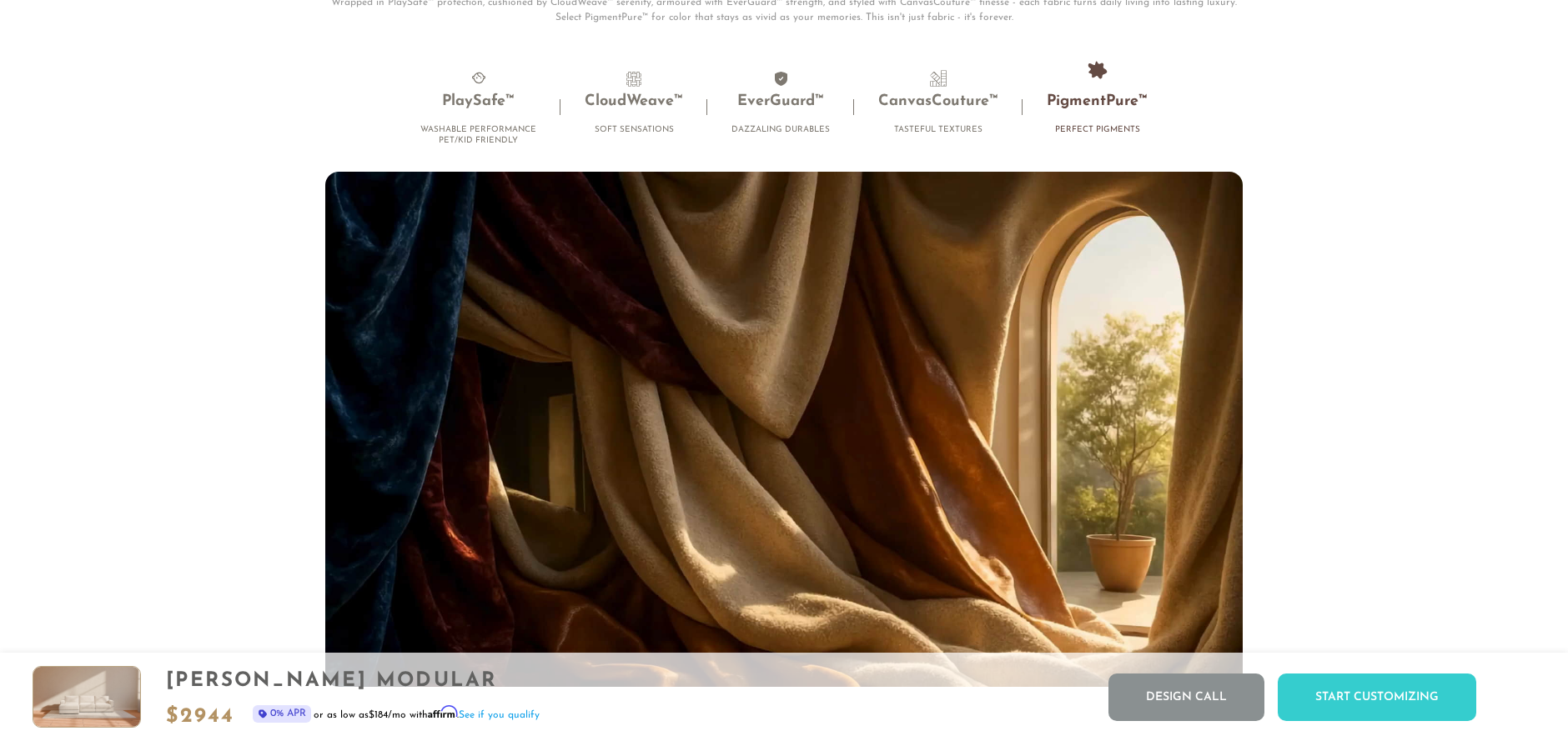
scroll to position [11408, 0]
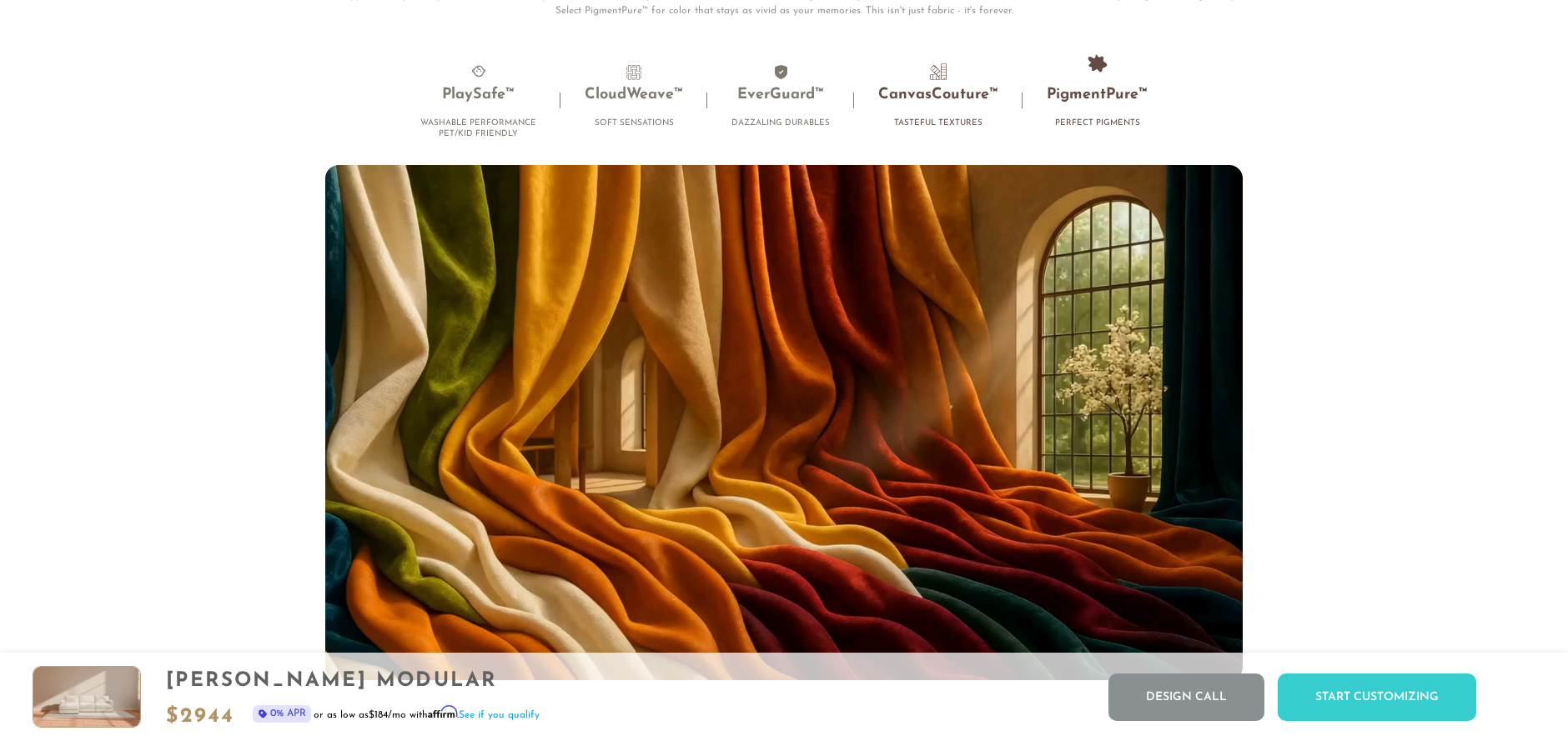
click at [965, 113] on li "CanvasCouture™ Tasteful Textures" at bounding box center [938, 100] width 168 height 73
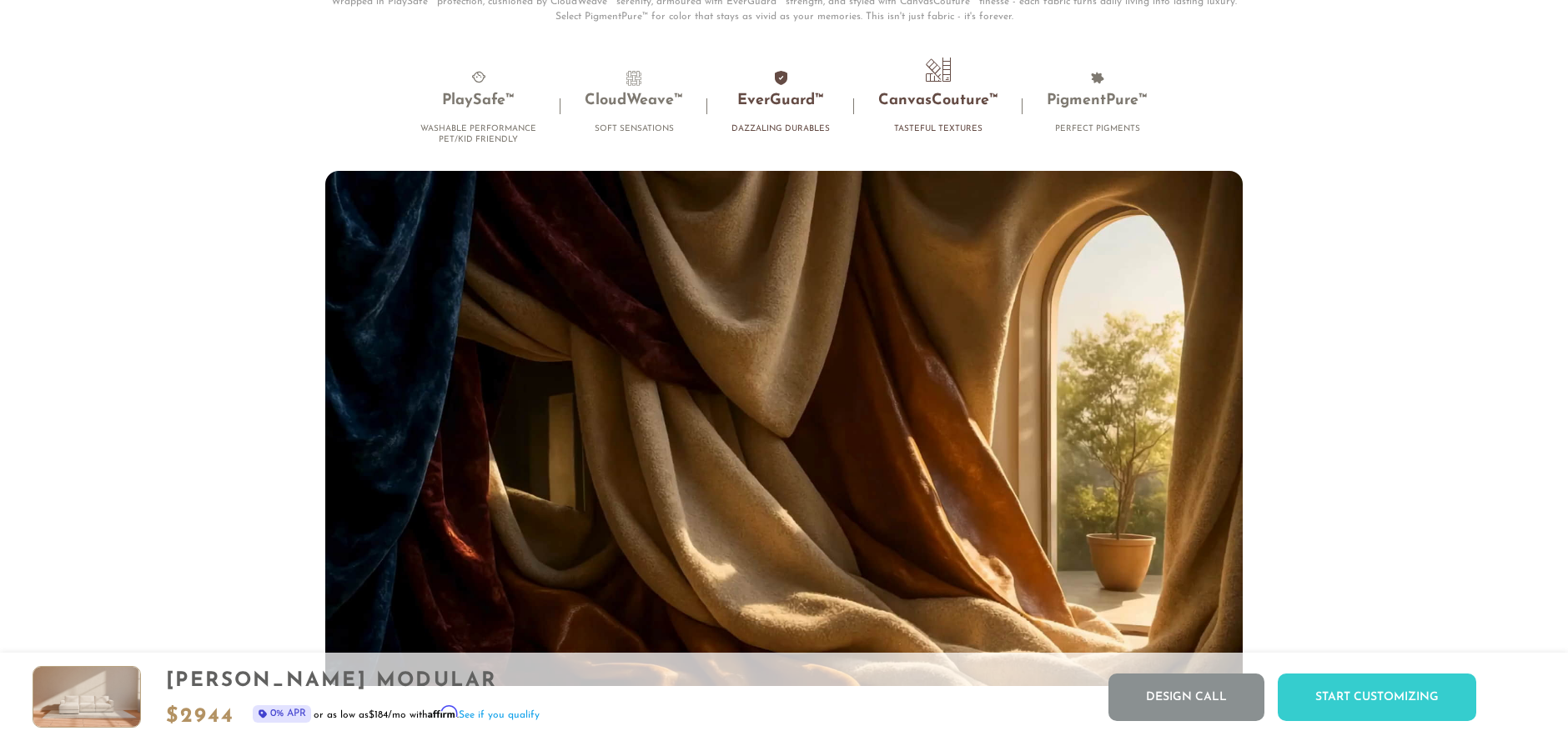
click at [796, 111] on h3 "EverGuard™" at bounding box center [781, 101] width 98 height 19
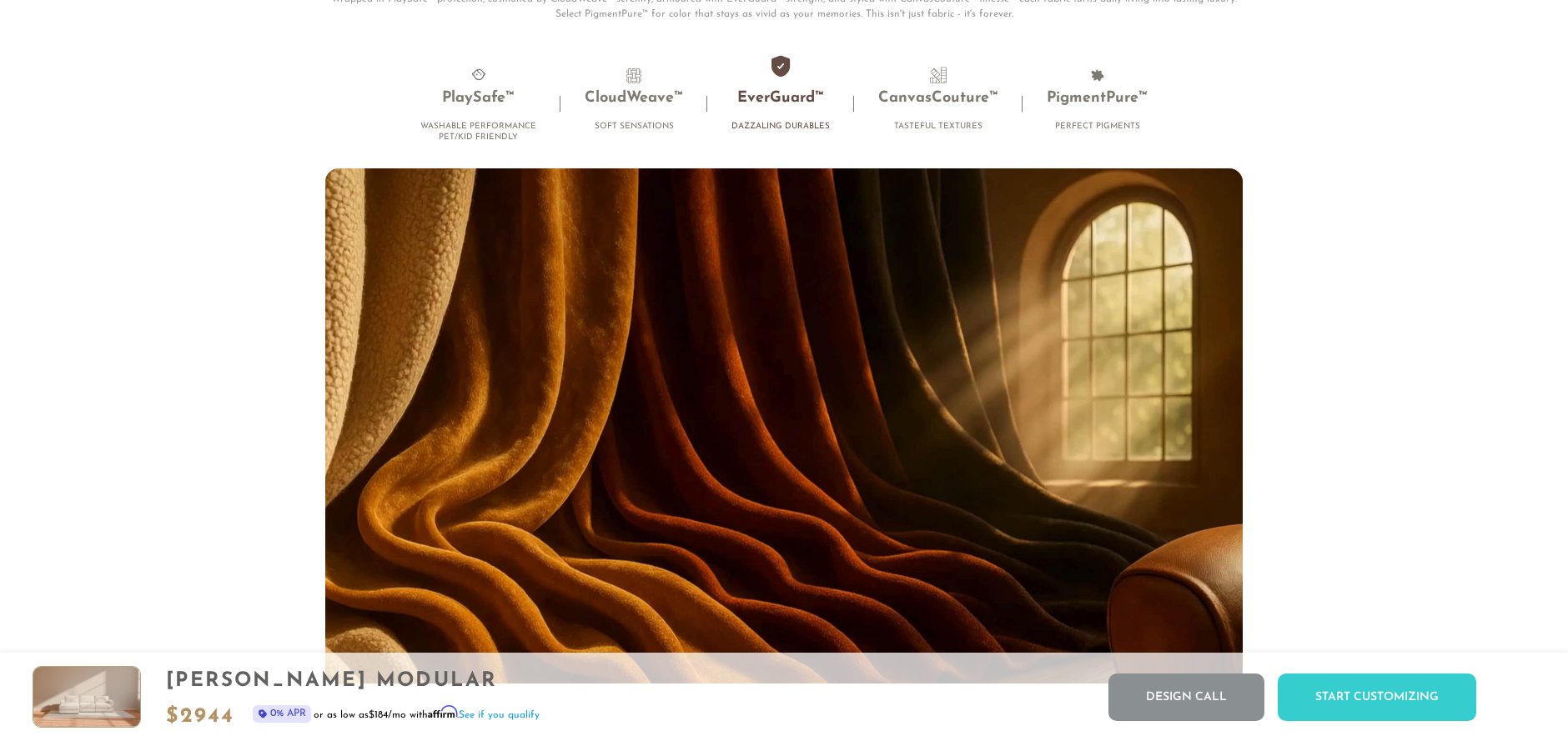
scroll to position [11412, 0]
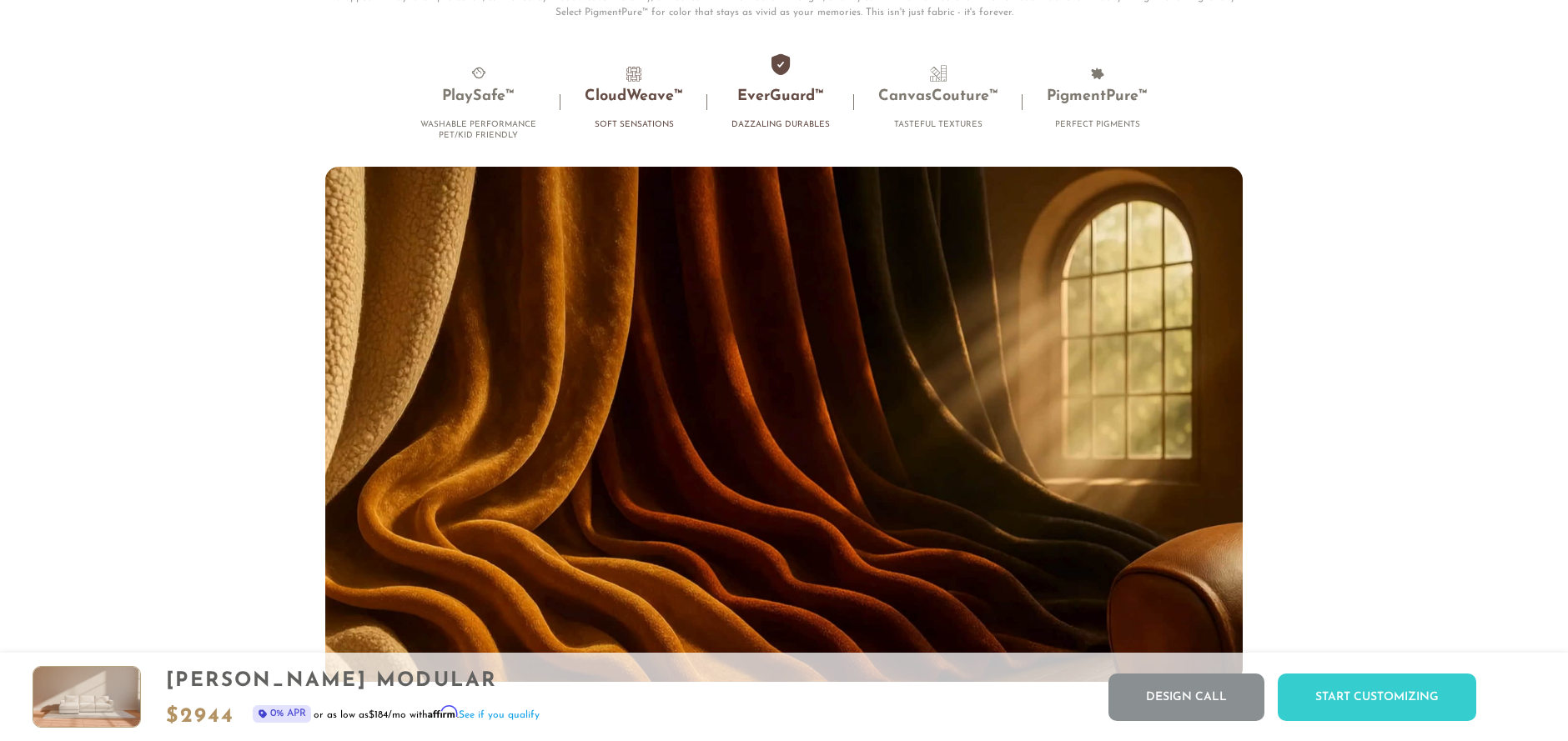
click at [632, 102] on h3 "CloudWeave™" at bounding box center [634, 97] width 98 height 19
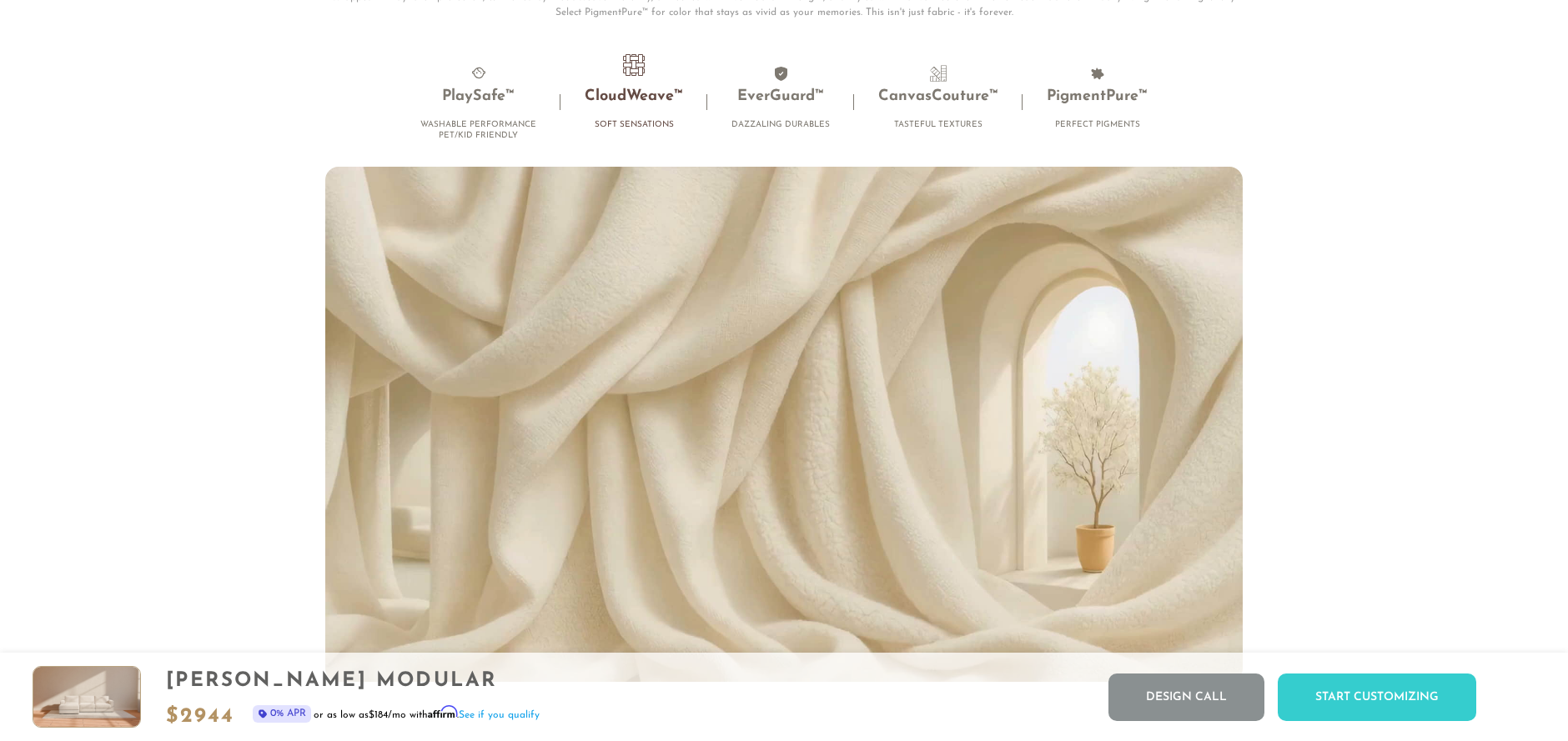
scroll to position [11413, 0]
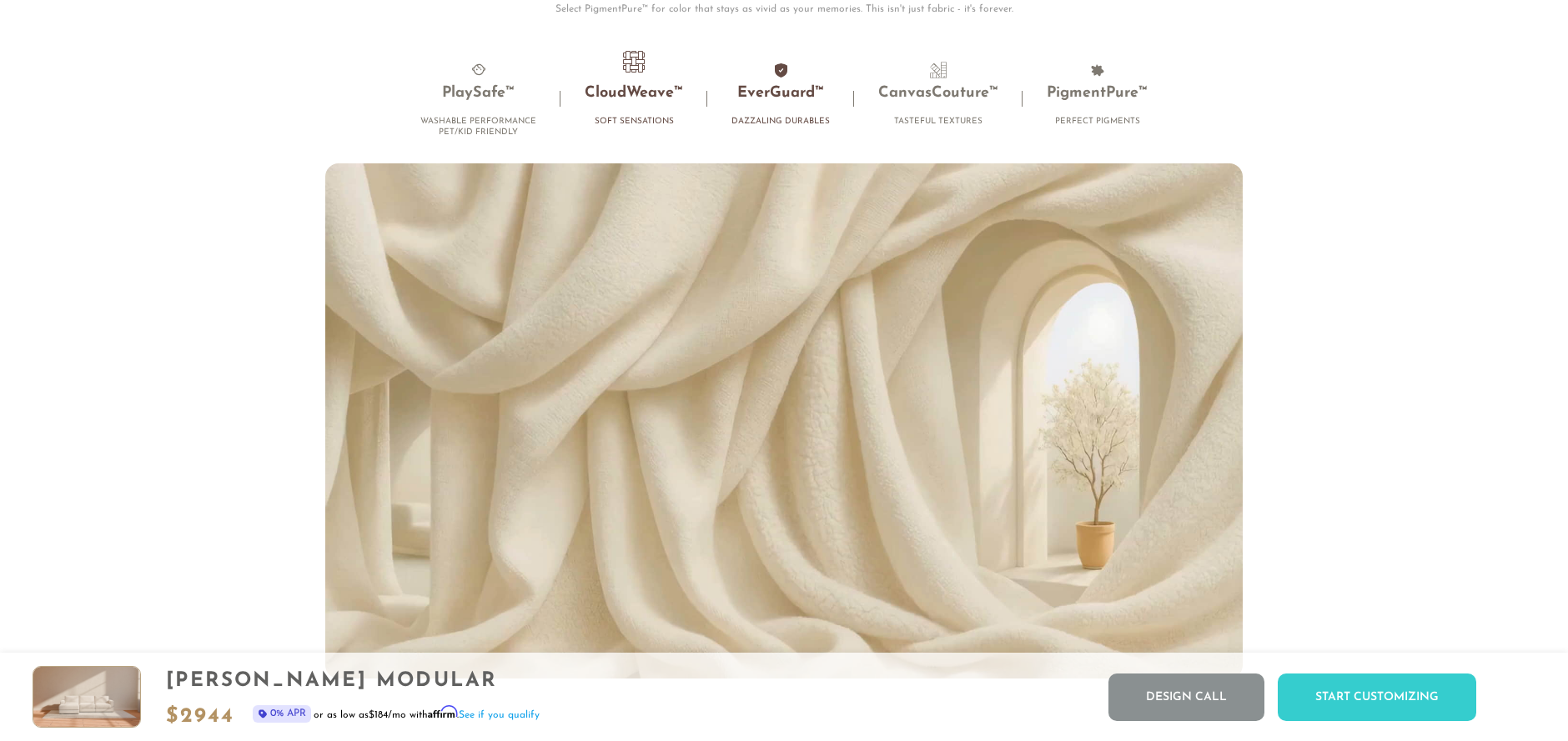
click at [792, 102] on h3 "EverGuard™" at bounding box center [781, 94] width 98 height 19
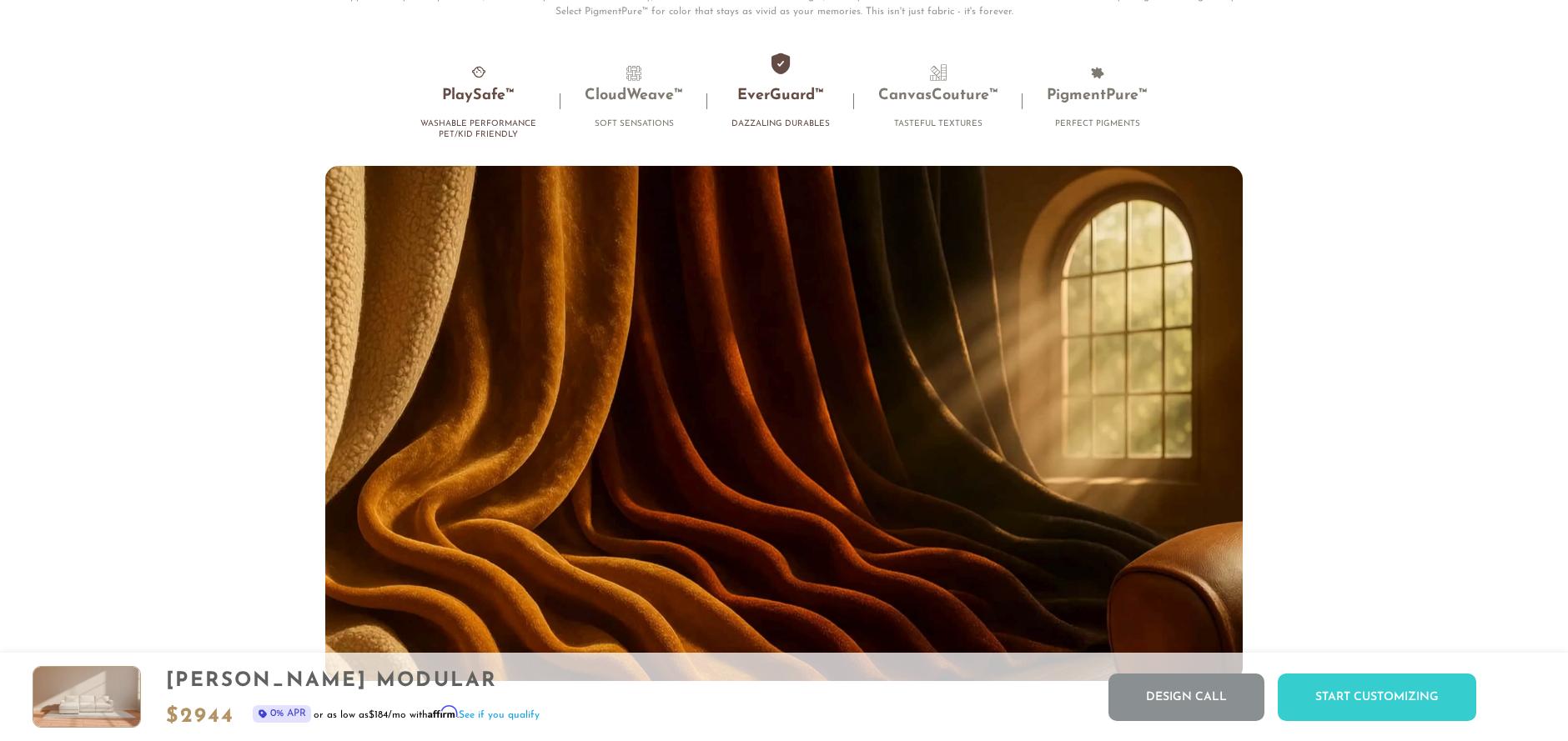
click at [477, 98] on h3 "PlaySafe™" at bounding box center [478, 97] width 116 height 19
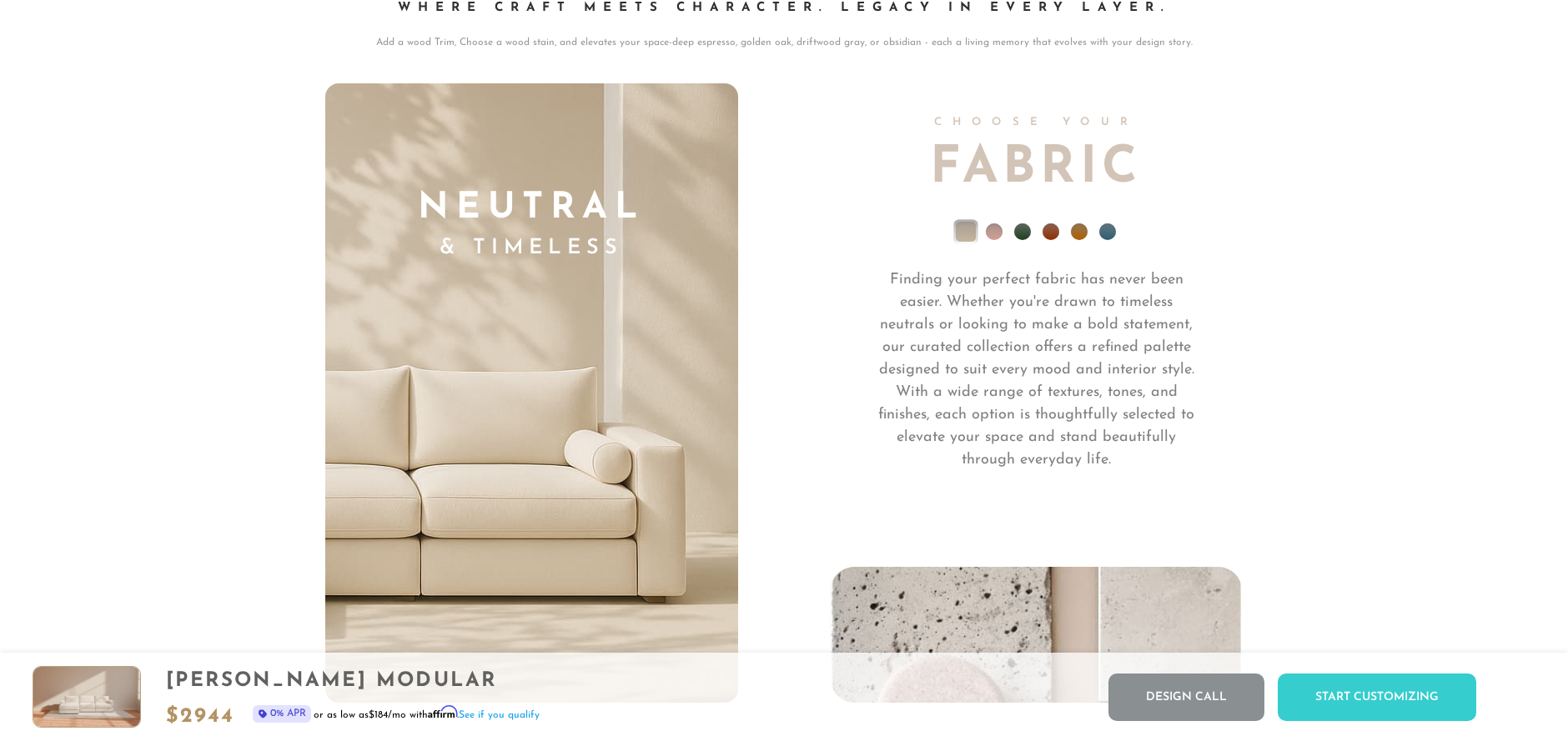
scroll to position [12257, 0]
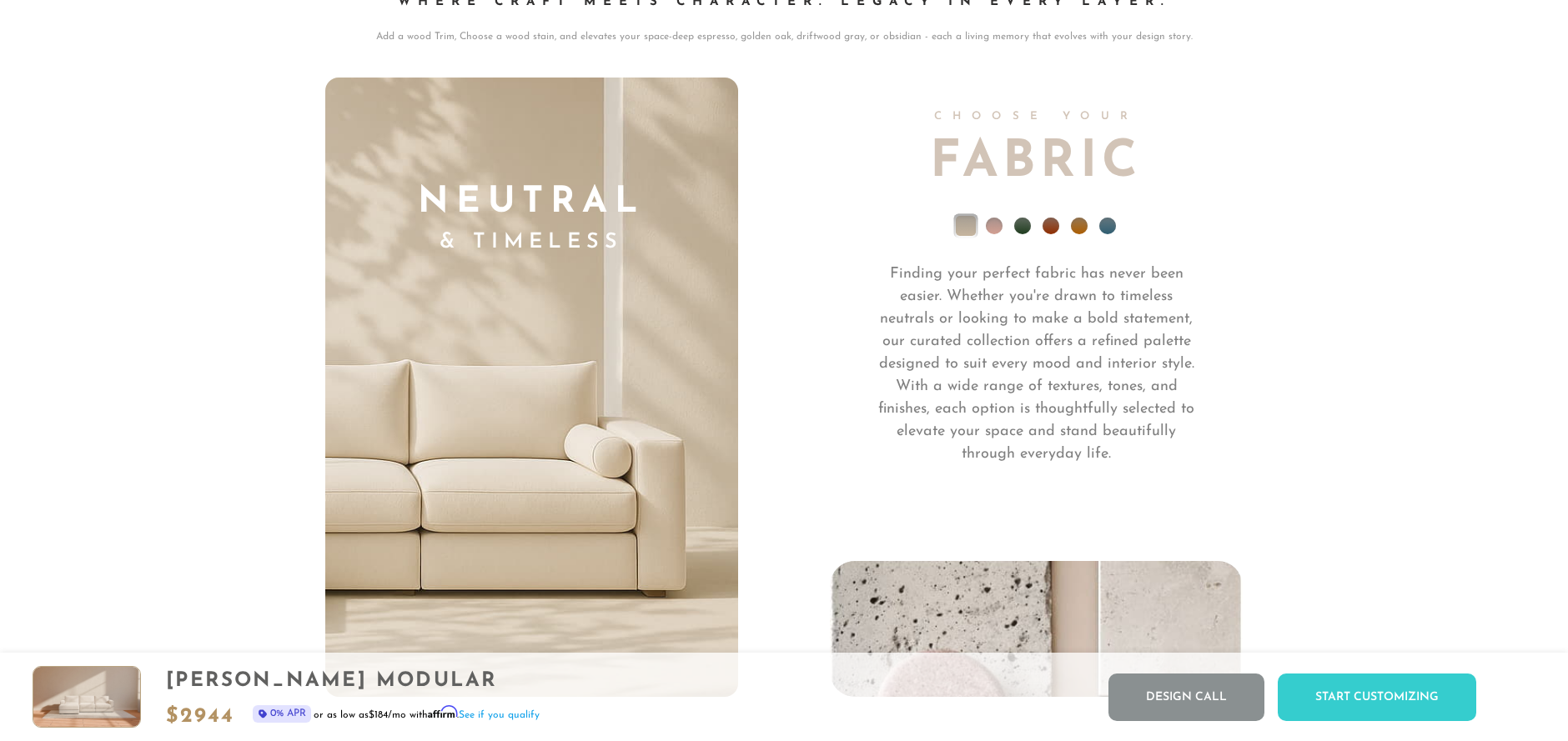
click at [993, 234] on li at bounding box center [994, 226] width 16 height 16
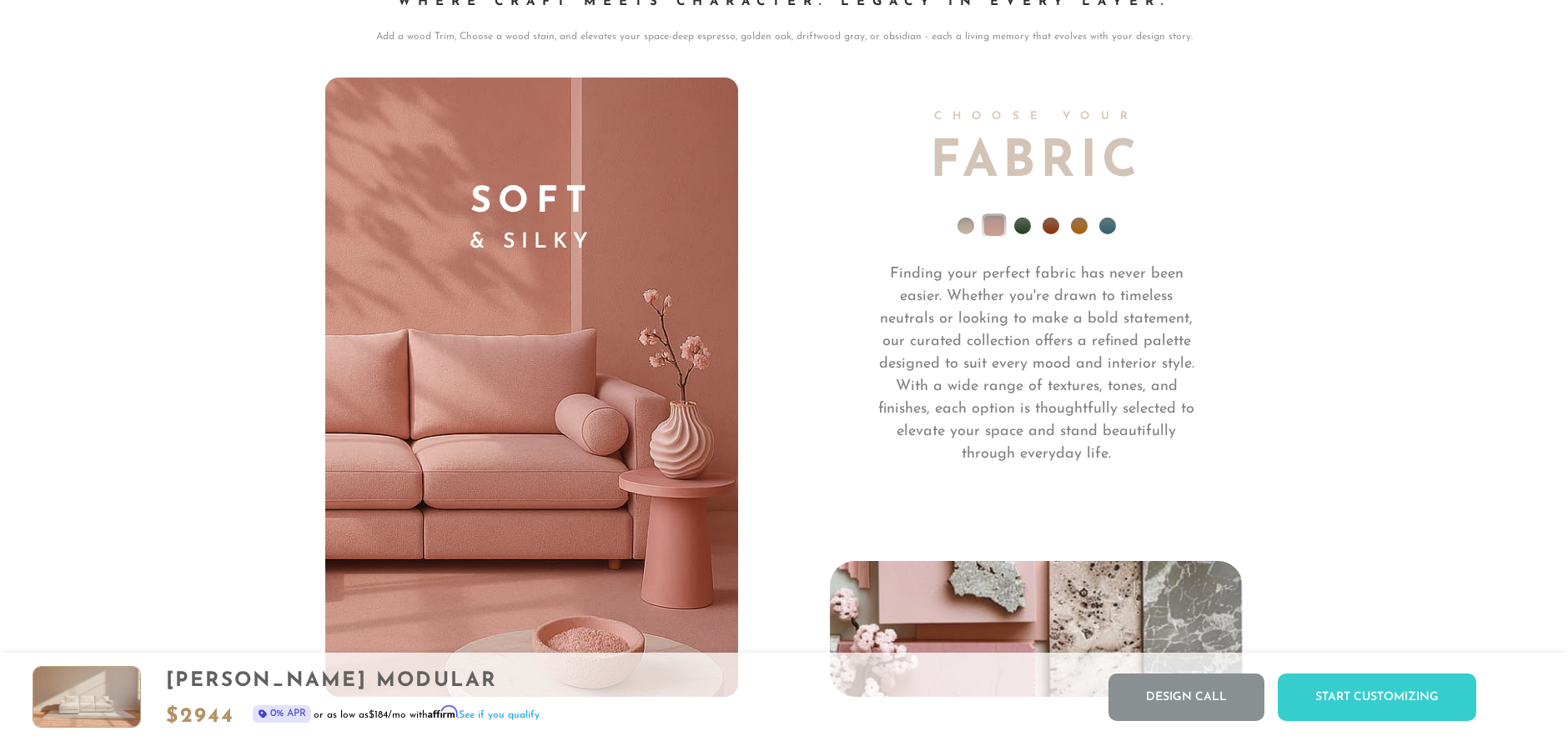
click at [1022, 233] on li at bounding box center [1022, 226] width 16 height 16
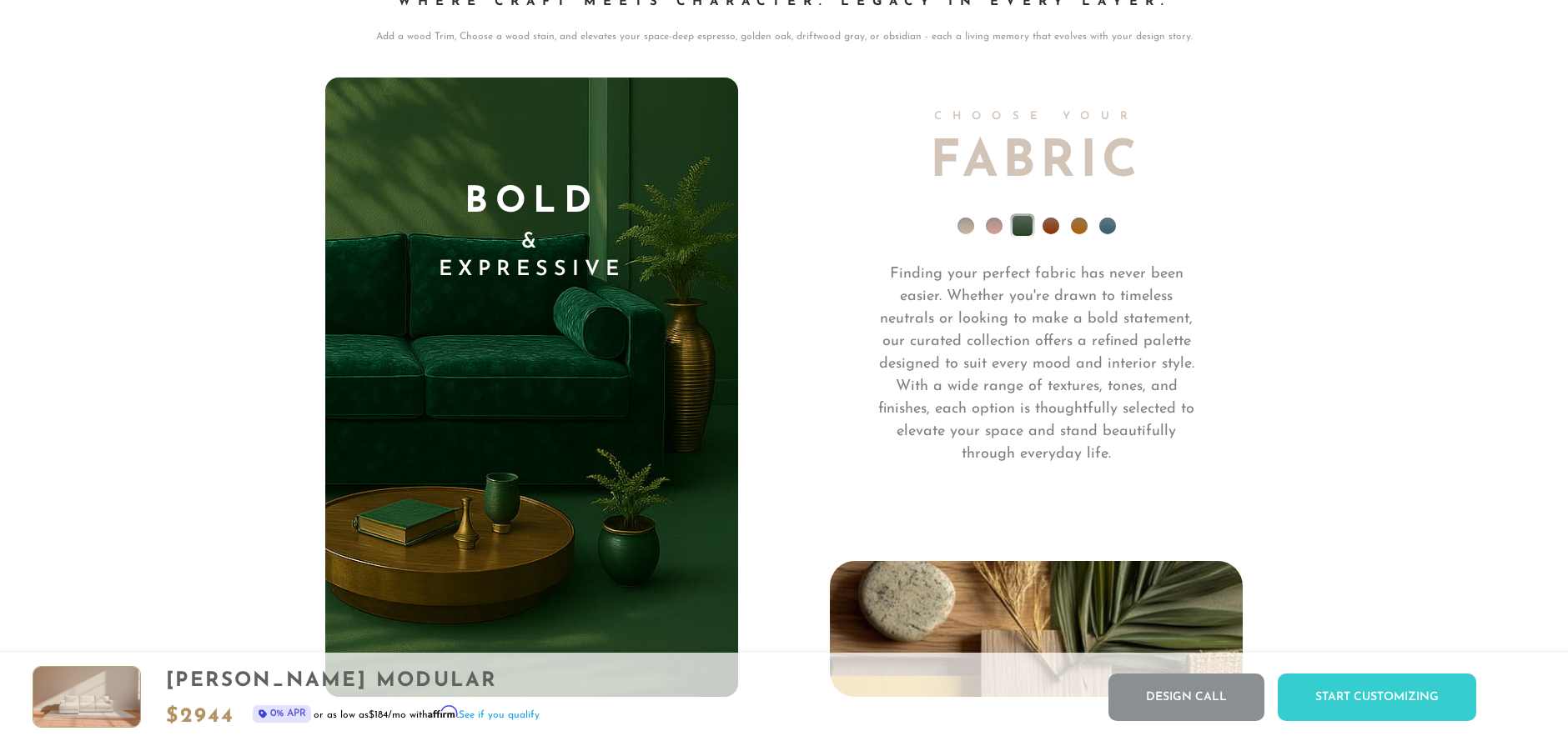
click at [1053, 232] on li at bounding box center [1051, 226] width 16 height 16
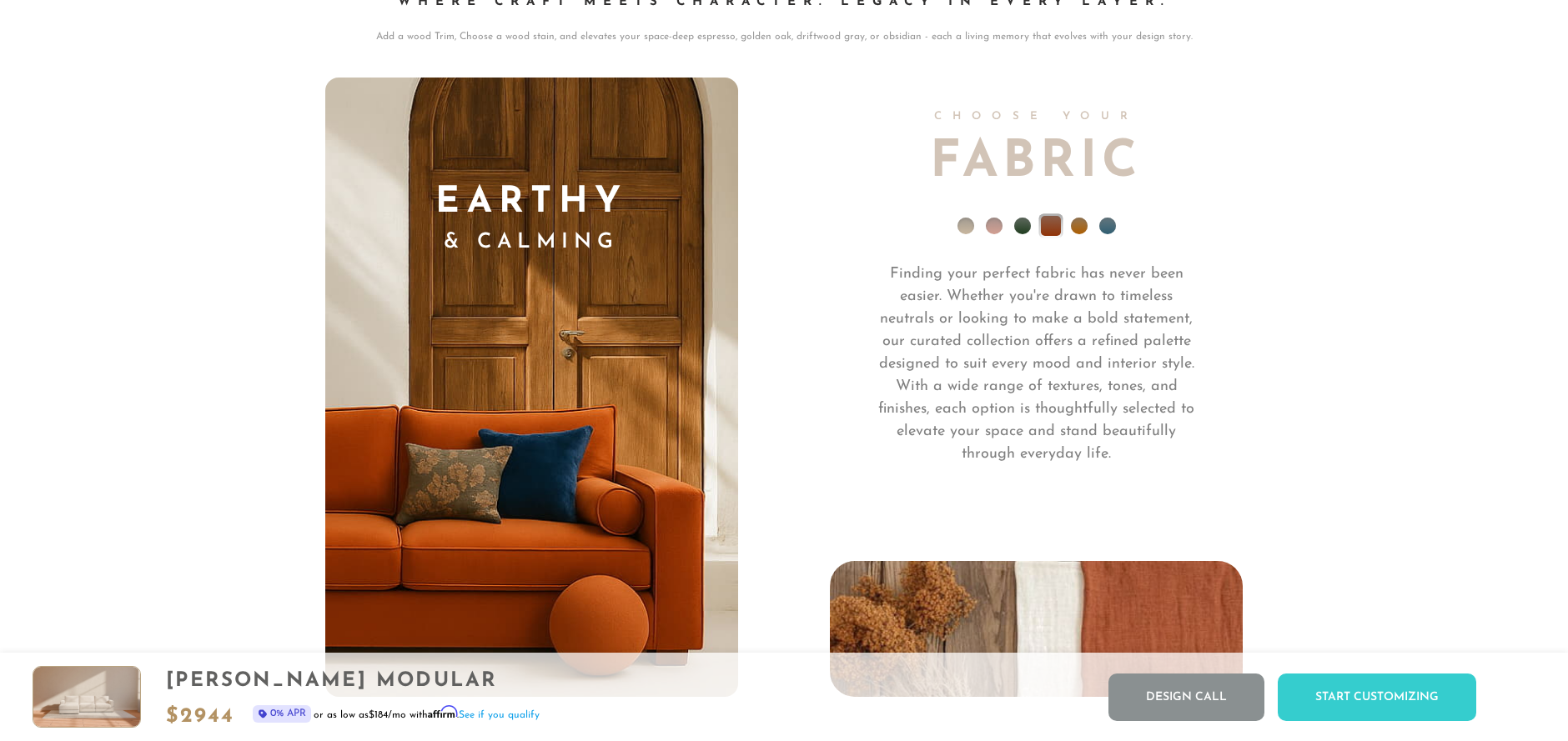
click at [1081, 229] on li at bounding box center [1079, 226] width 16 height 16
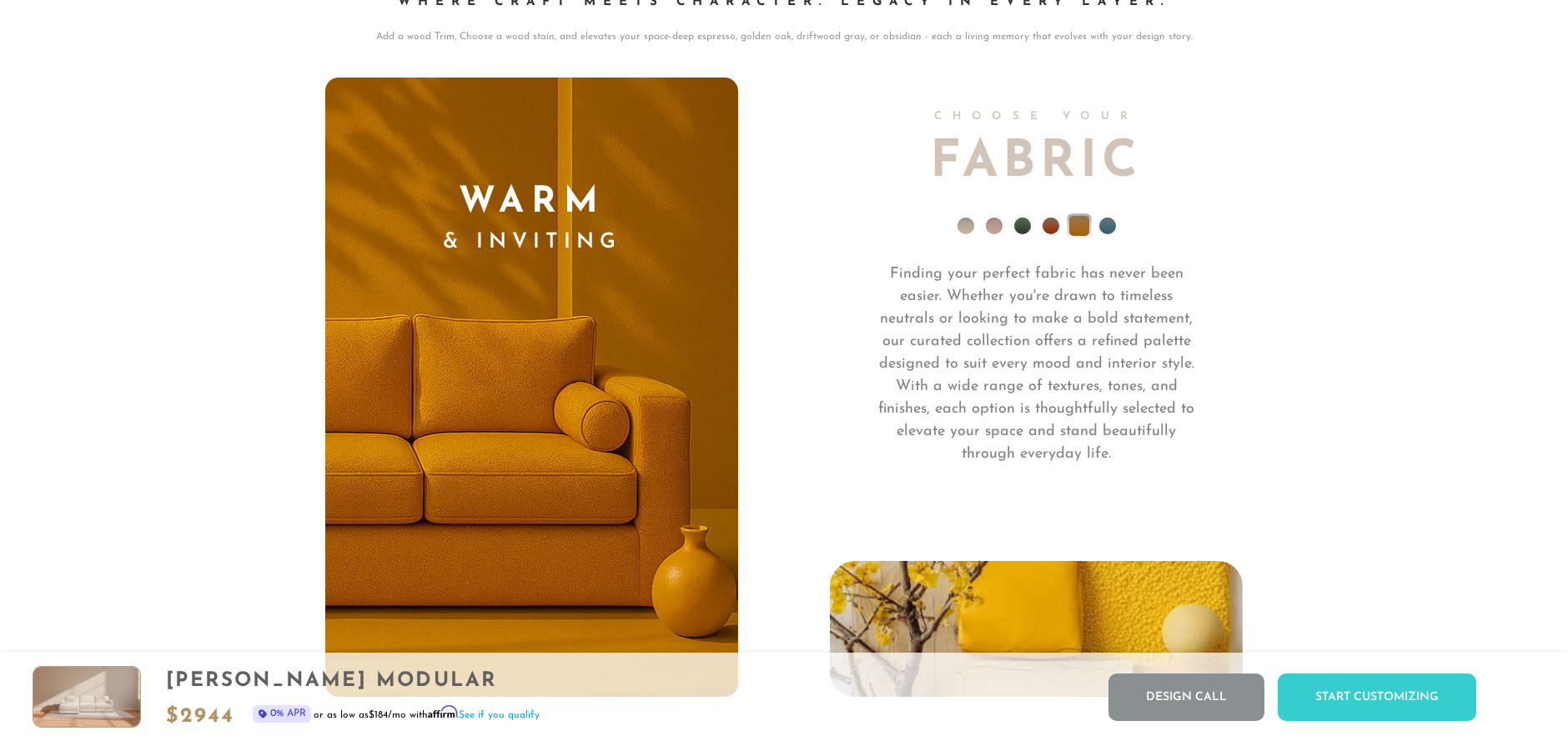
click at [1112, 226] on li at bounding box center [1107, 226] width 16 height 16
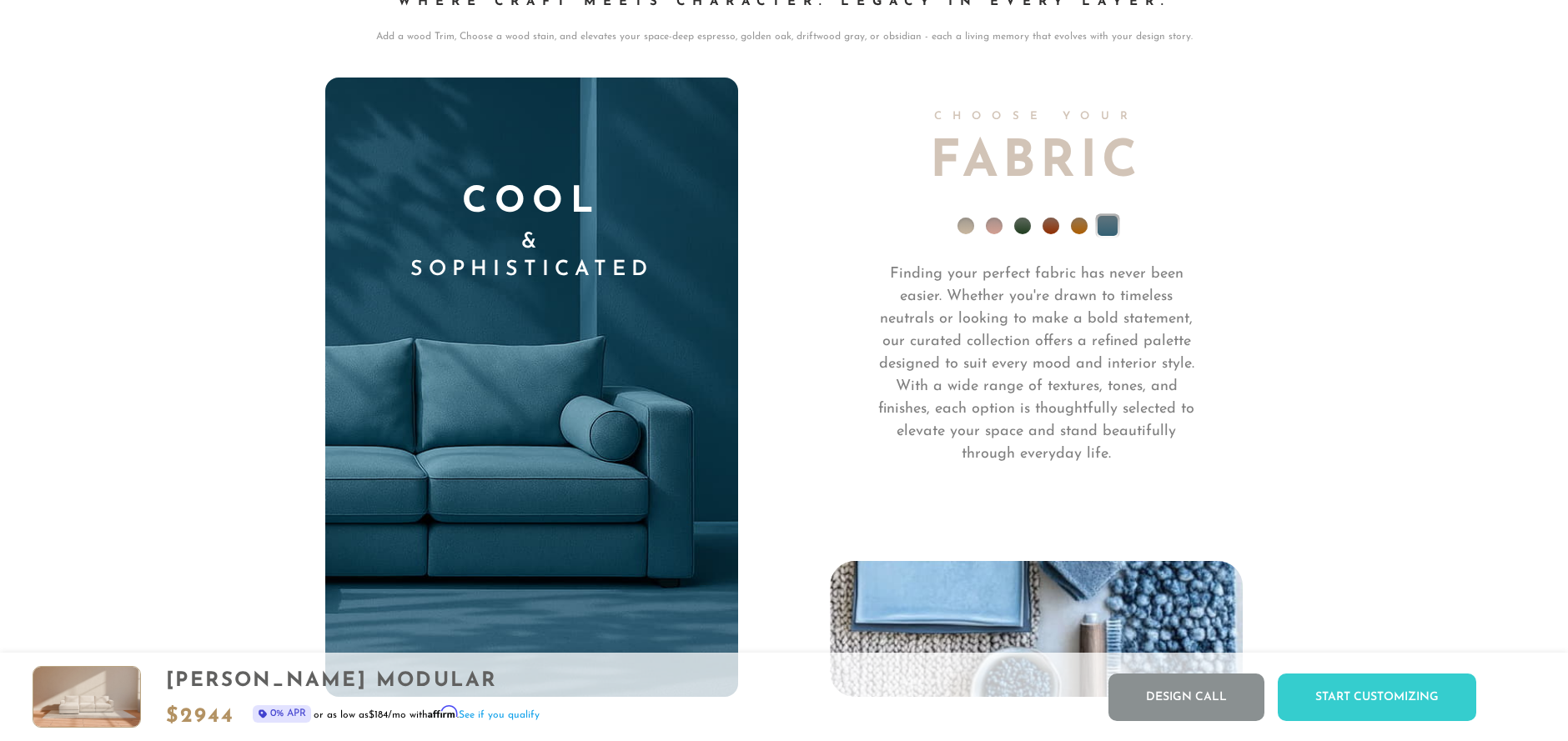
click at [995, 233] on li at bounding box center [994, 226] width 16 height 16
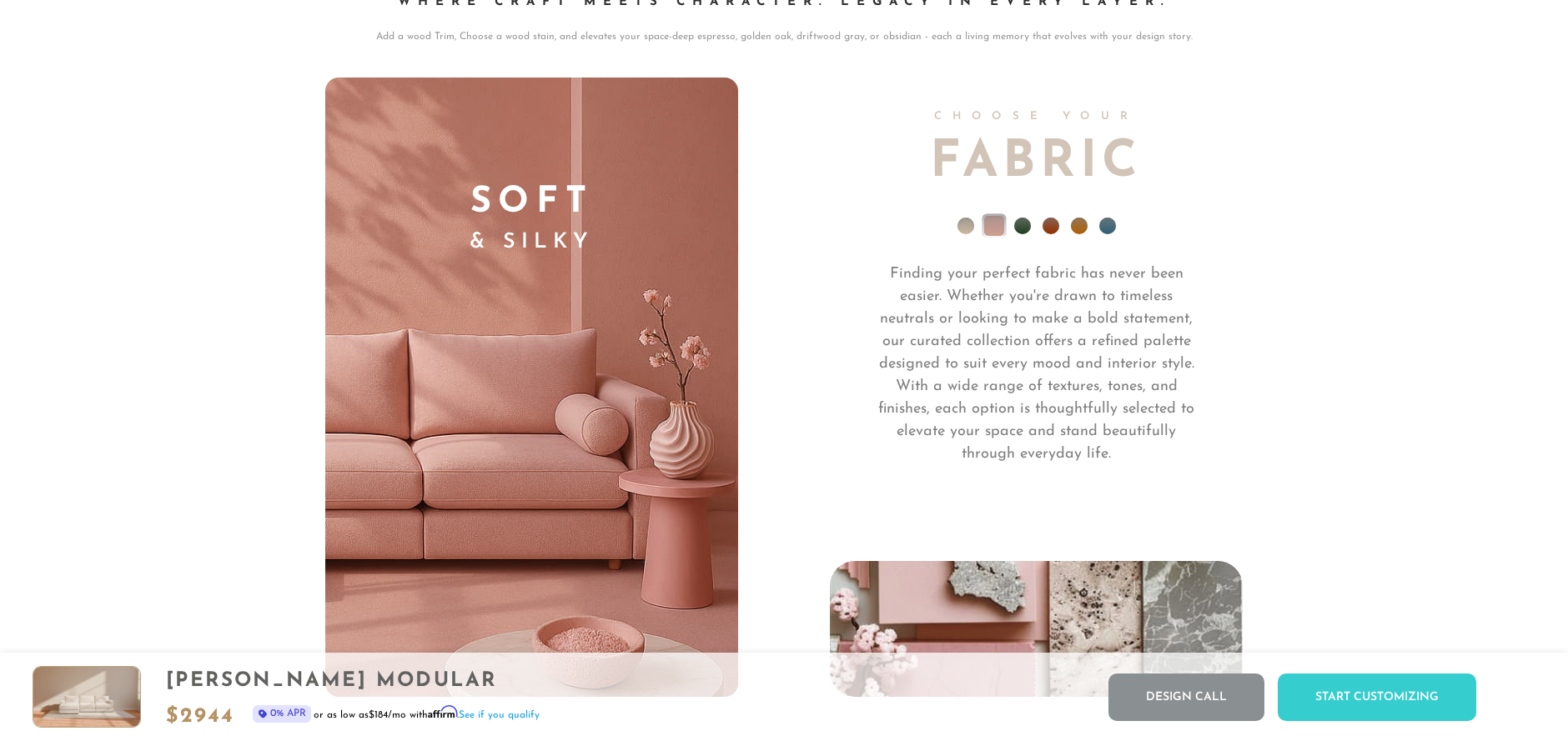
click at [968, 234] on li at bounding box center [965, 226] width 16 height 16
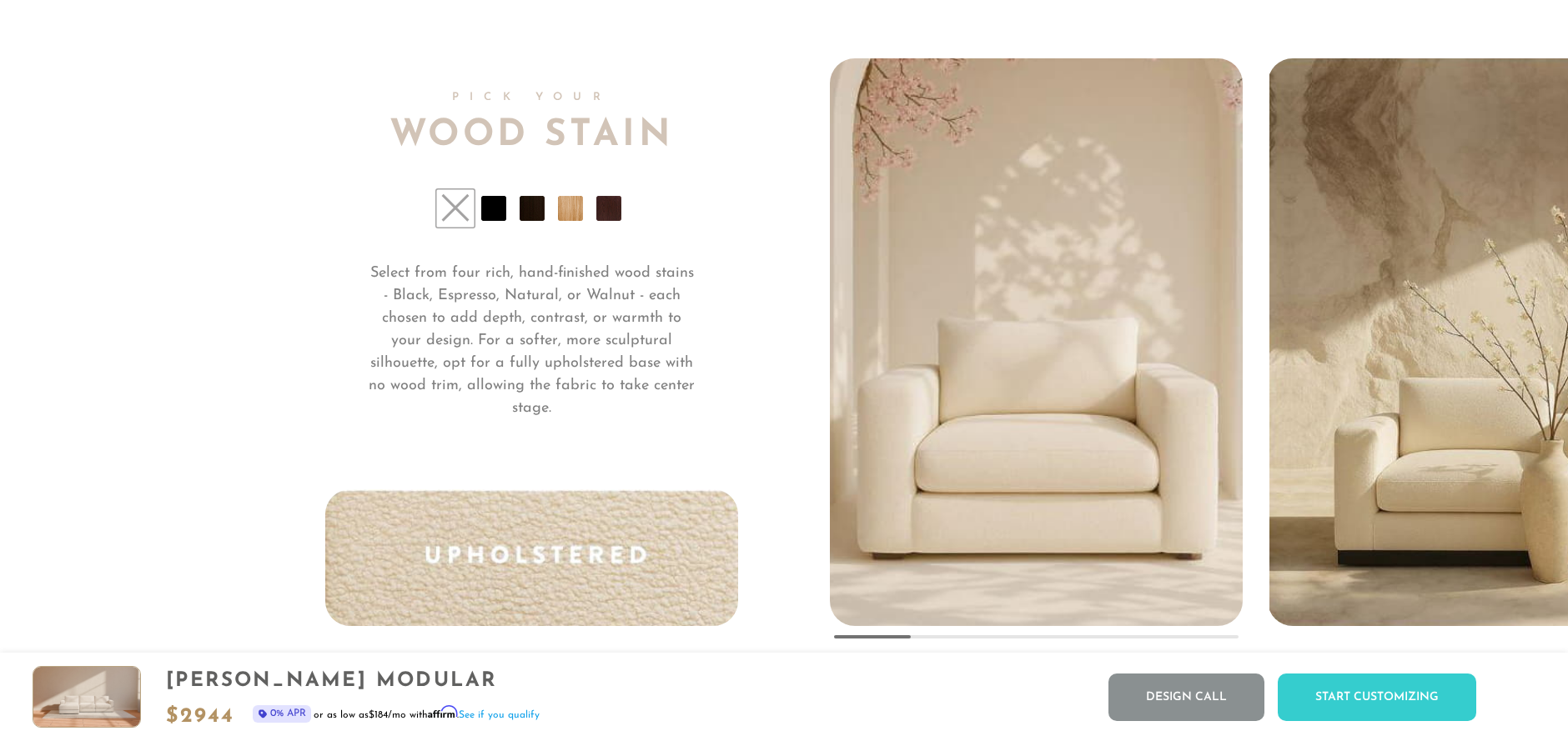
scroll to position [12997, 0]
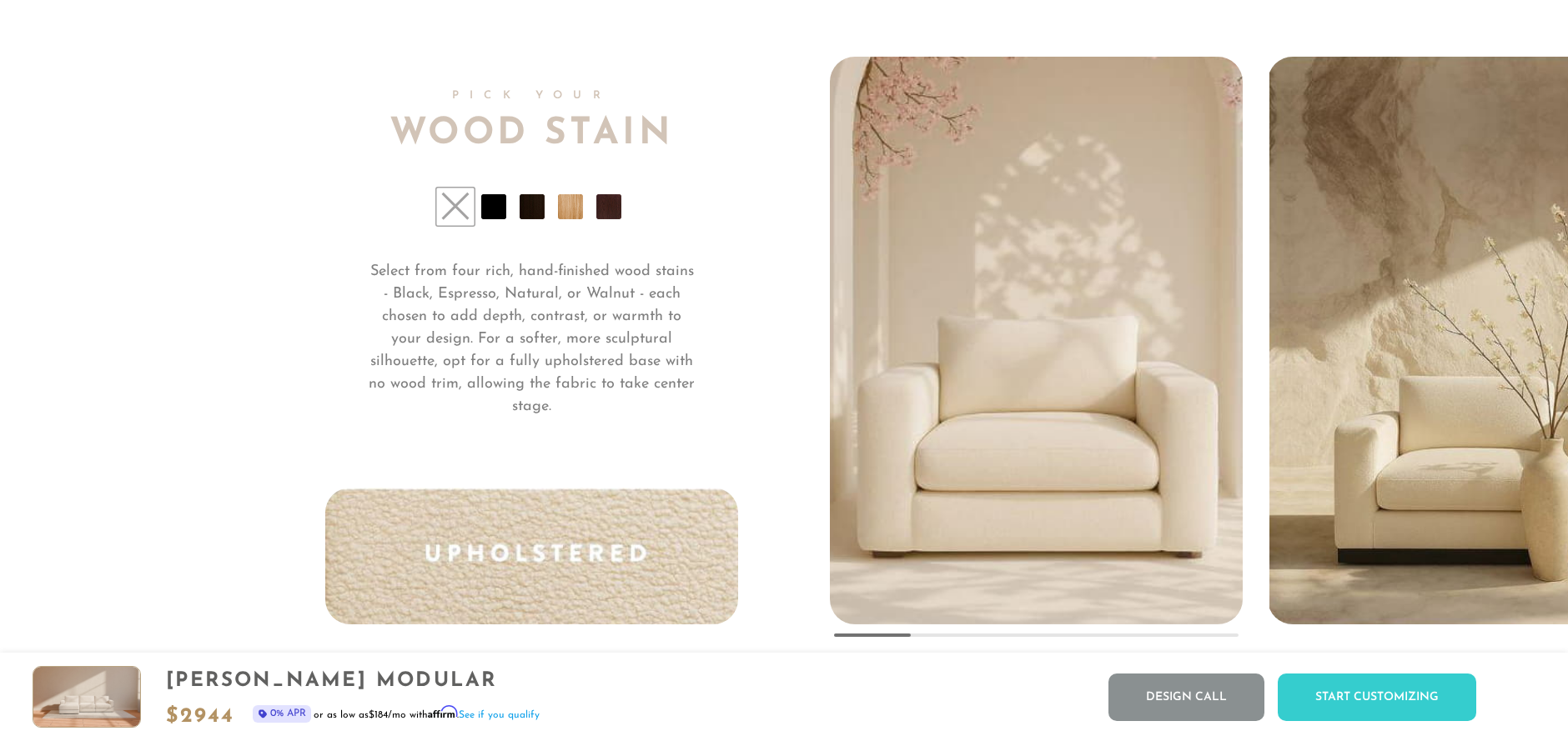
click at [607, 216] on li at bounding box center [609, 206] width 25 height 25
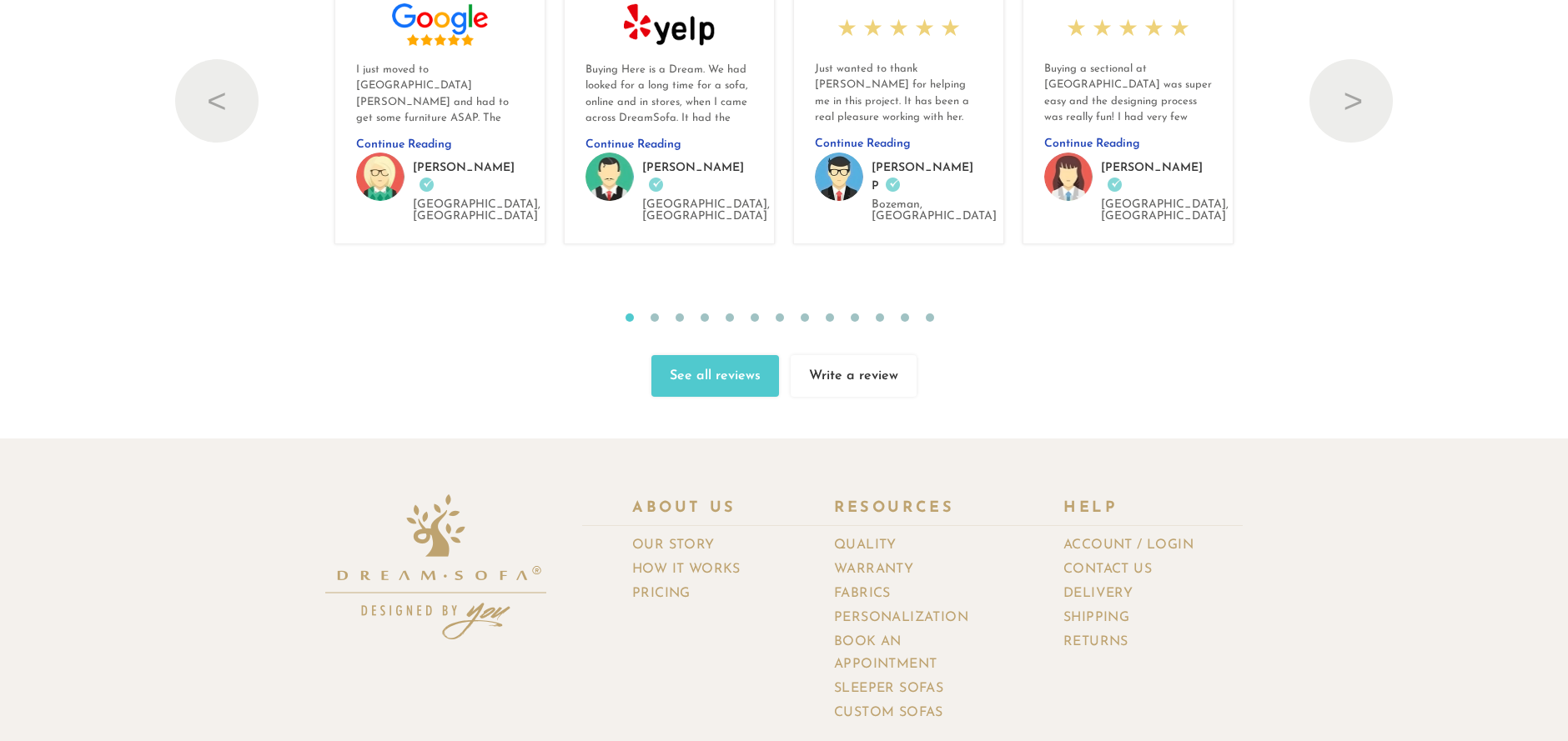
scroll to position [18817, 0]
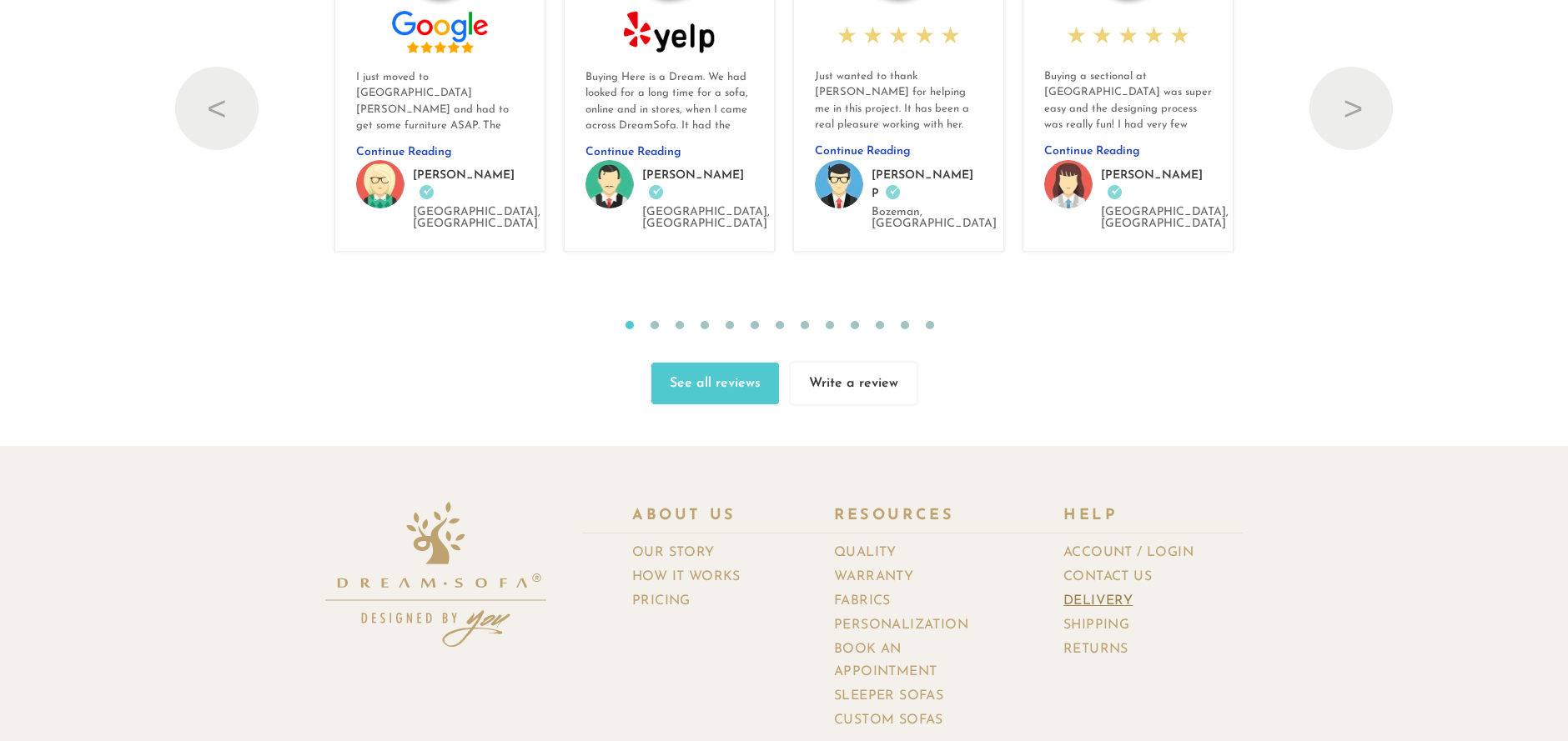
click at [1112, 589] on link "Delivery" at bounding box center [1104, 601] width 82 height 24
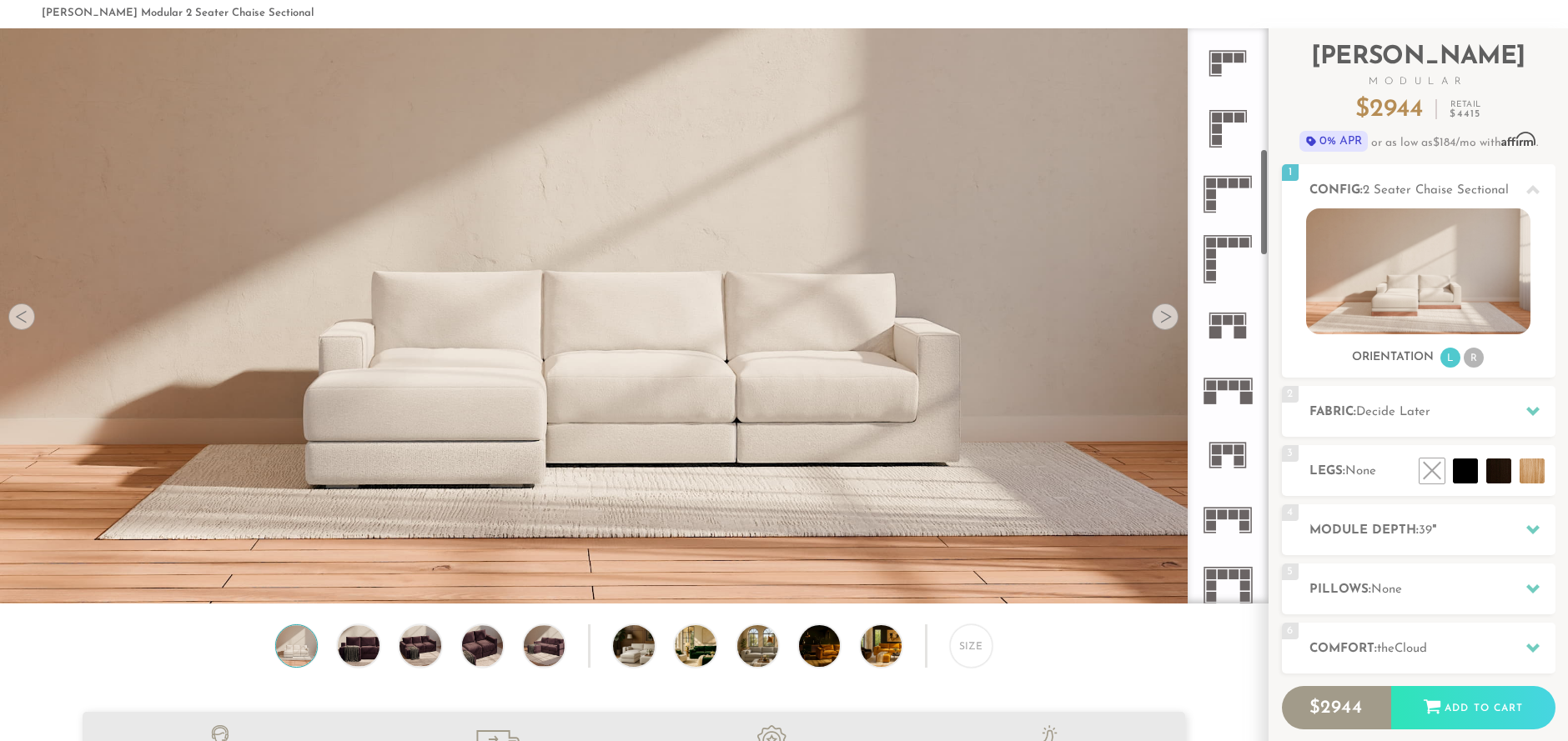
scroll to position [650, 0]
click at [1536, 585] on icon at bounding box center [1533, 588] width 13 height 13
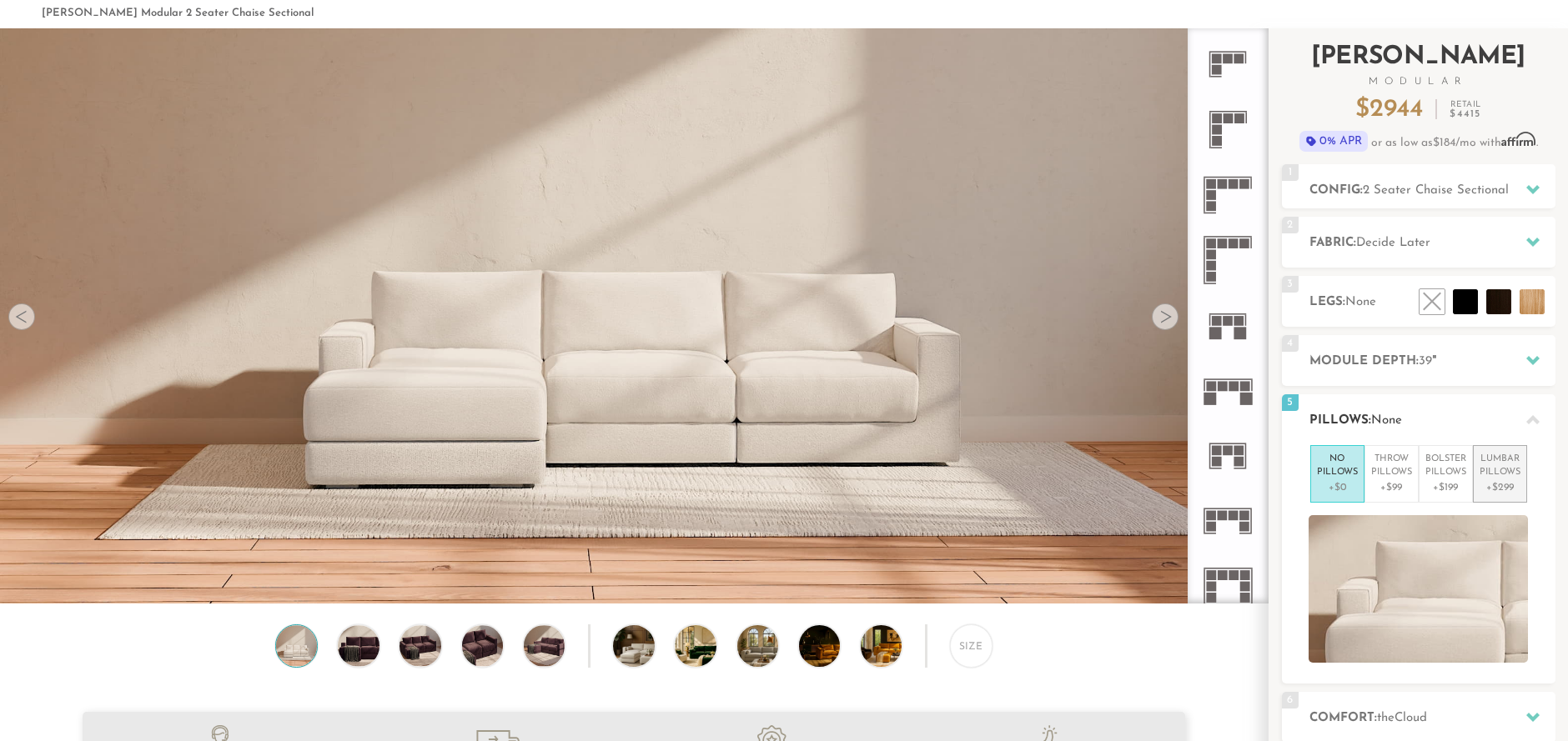
click at [1505, 479] on p "Lumbar Pillows" at bounding box center [1500, 466] width 41 height 28
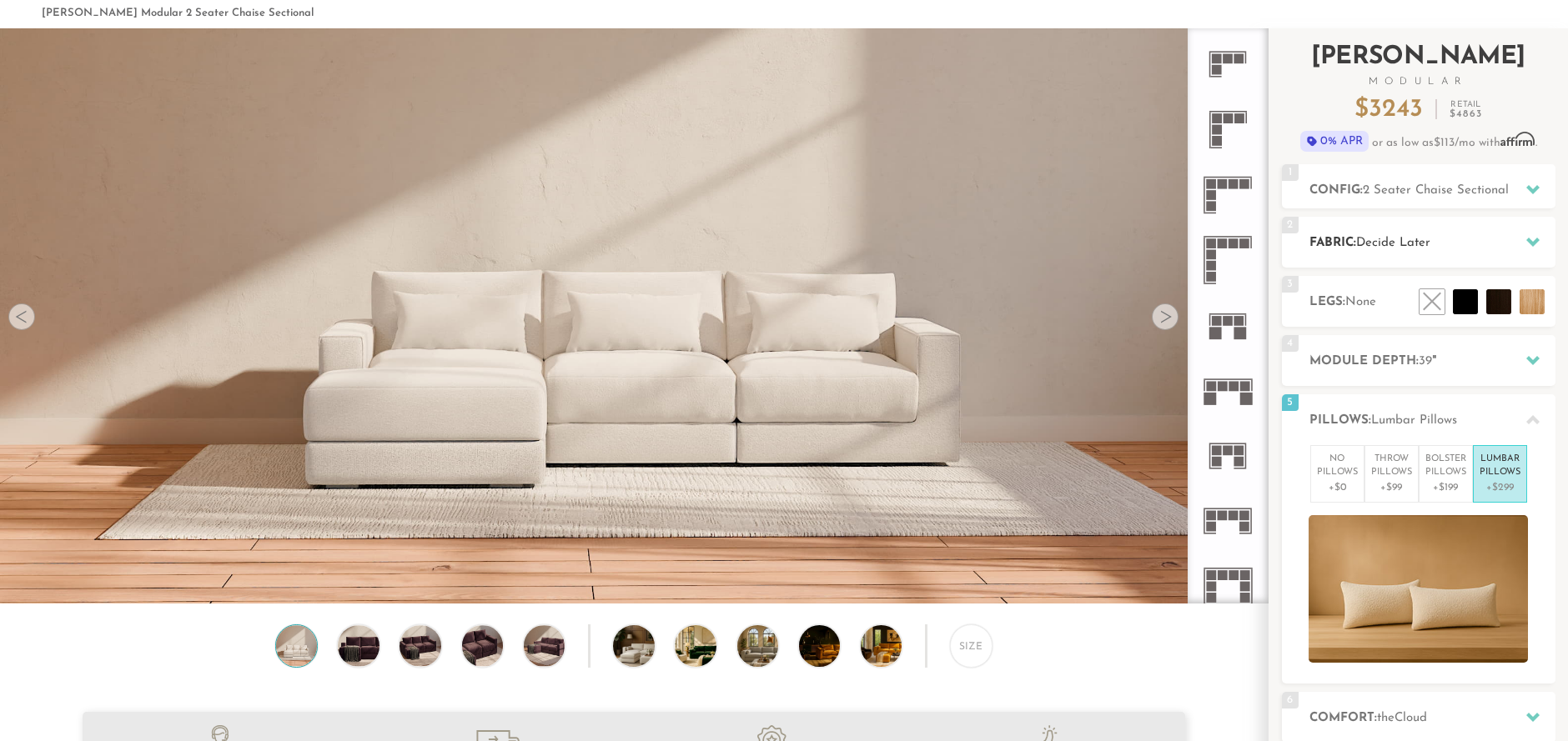
click at [1536, 244] on icon at bounding box center [1533, 242] width 13 height 9
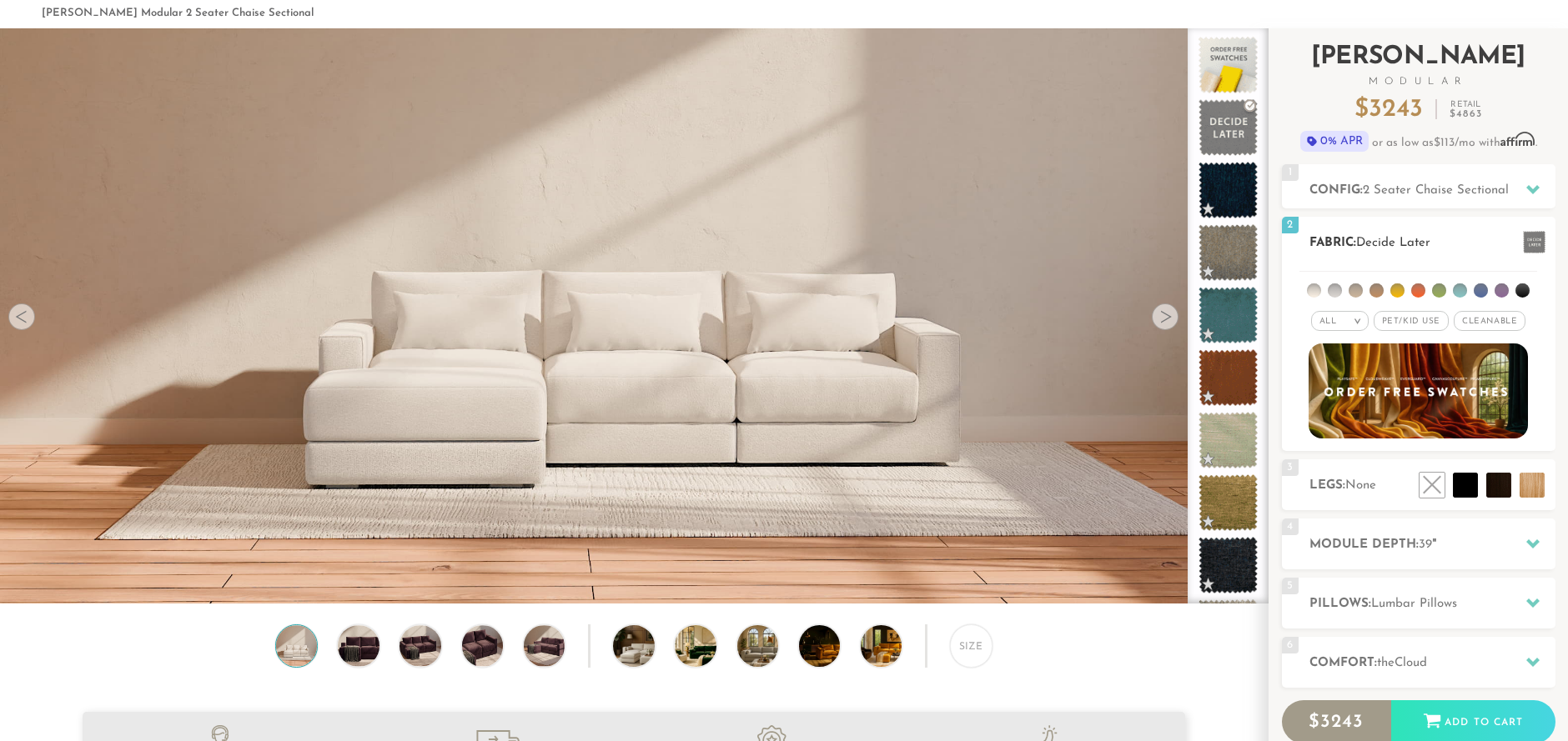
click at [1339, 292] on li at bounding box center [1335, 290] width 14 height 14
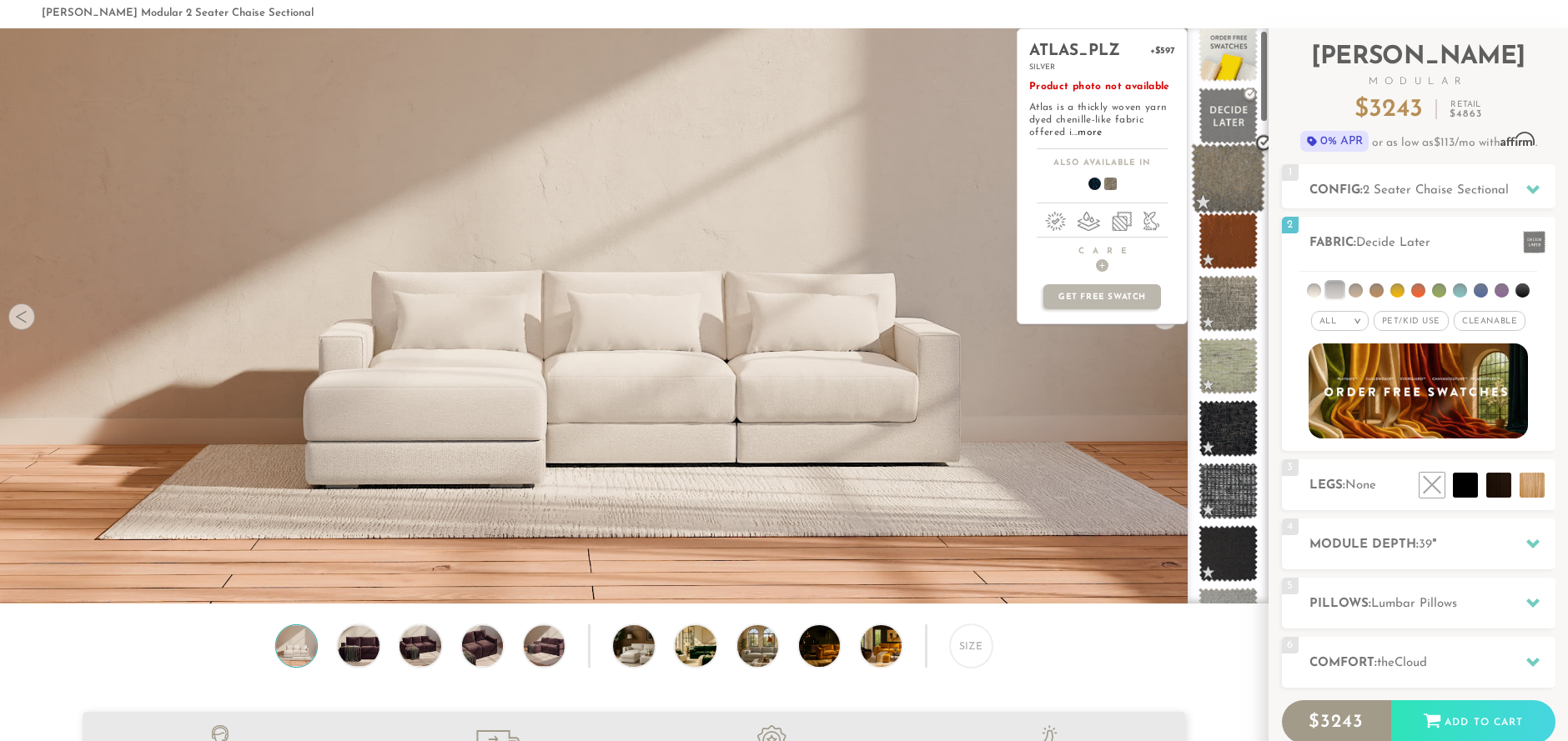
click at [1218, 192] on span at bounding box center [1228, 178] width 74 height 71
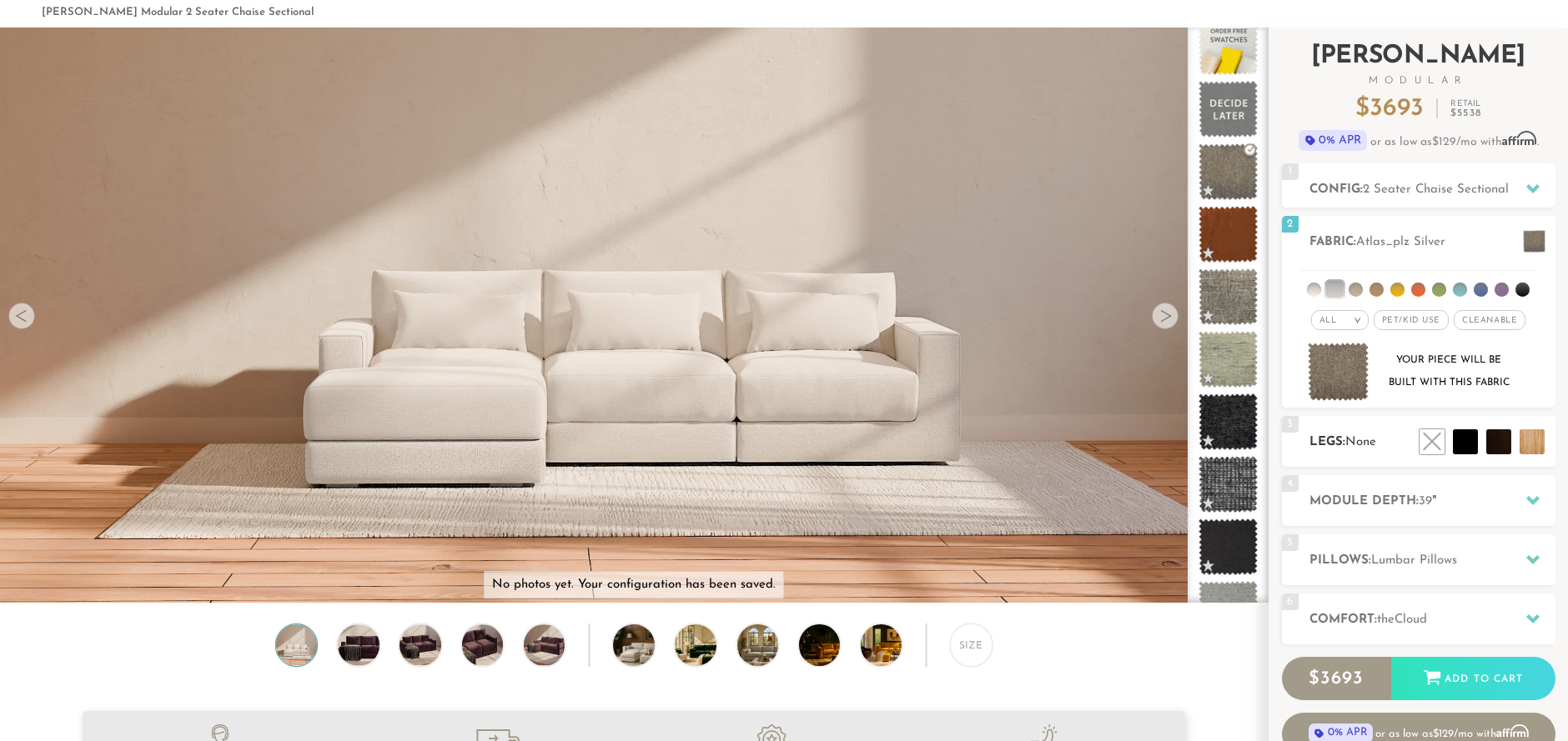
scroll to position [74, 0]
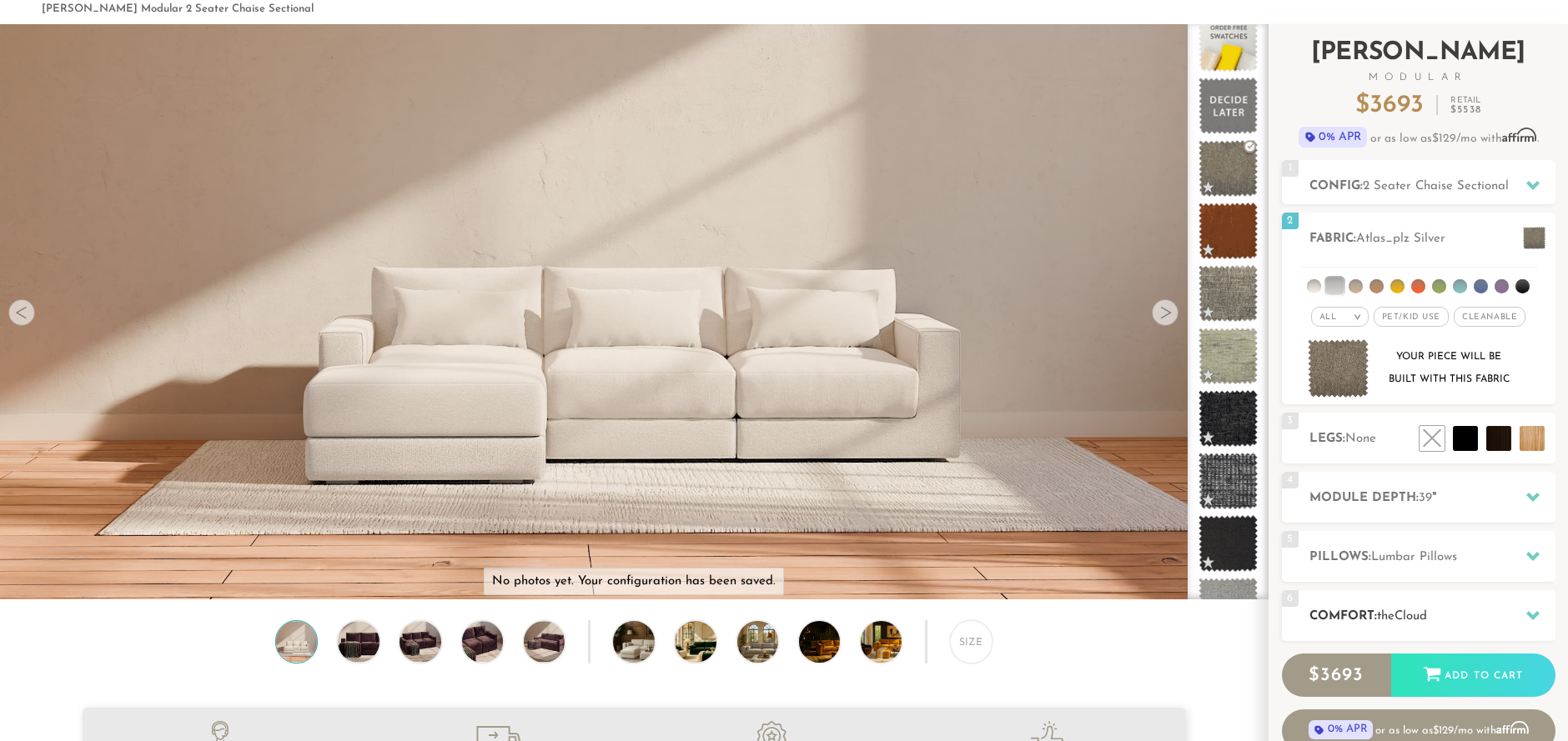
click at [1536, 616] on icon at bounding box center [1533, 615] width 13 height 9
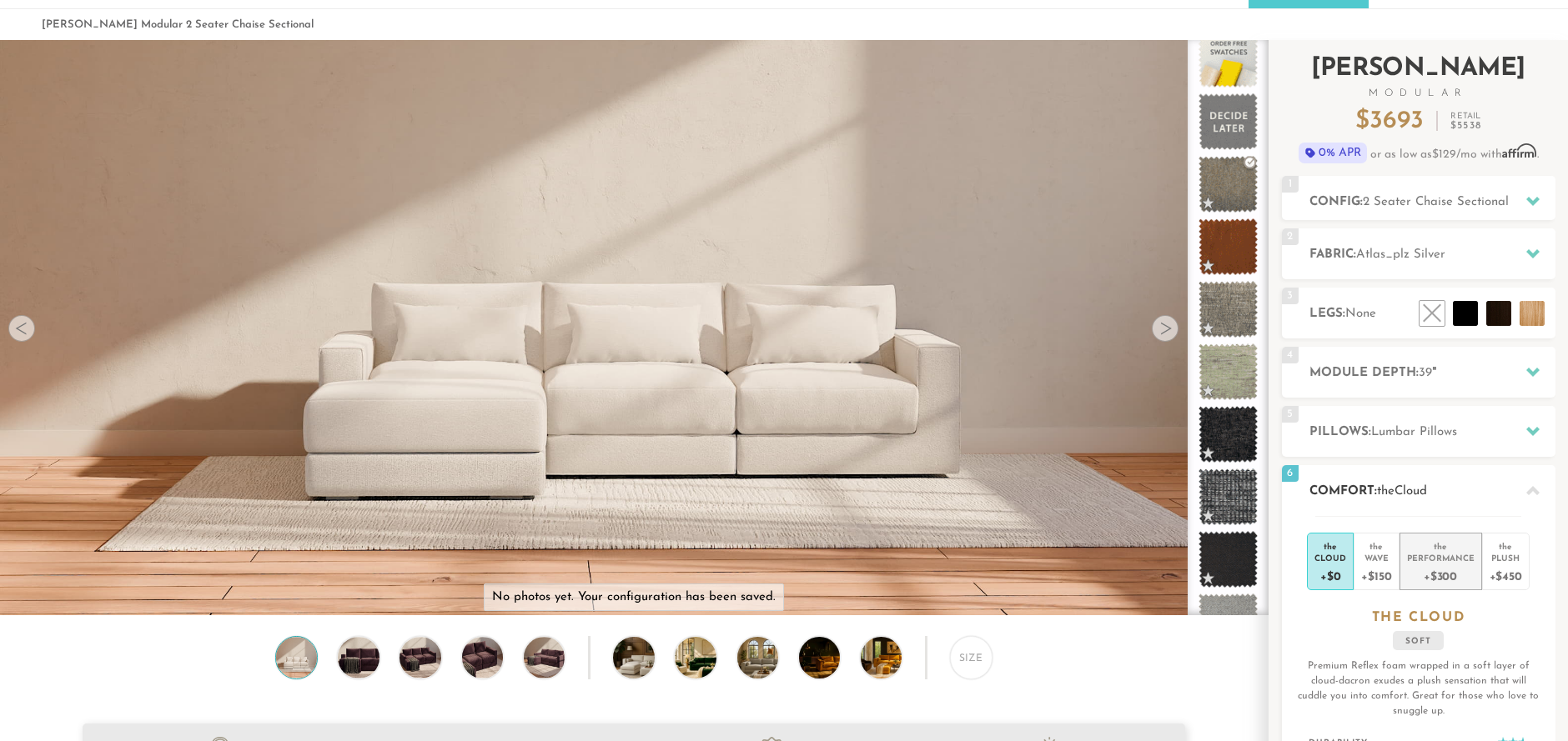
scroll to position [60, 0]
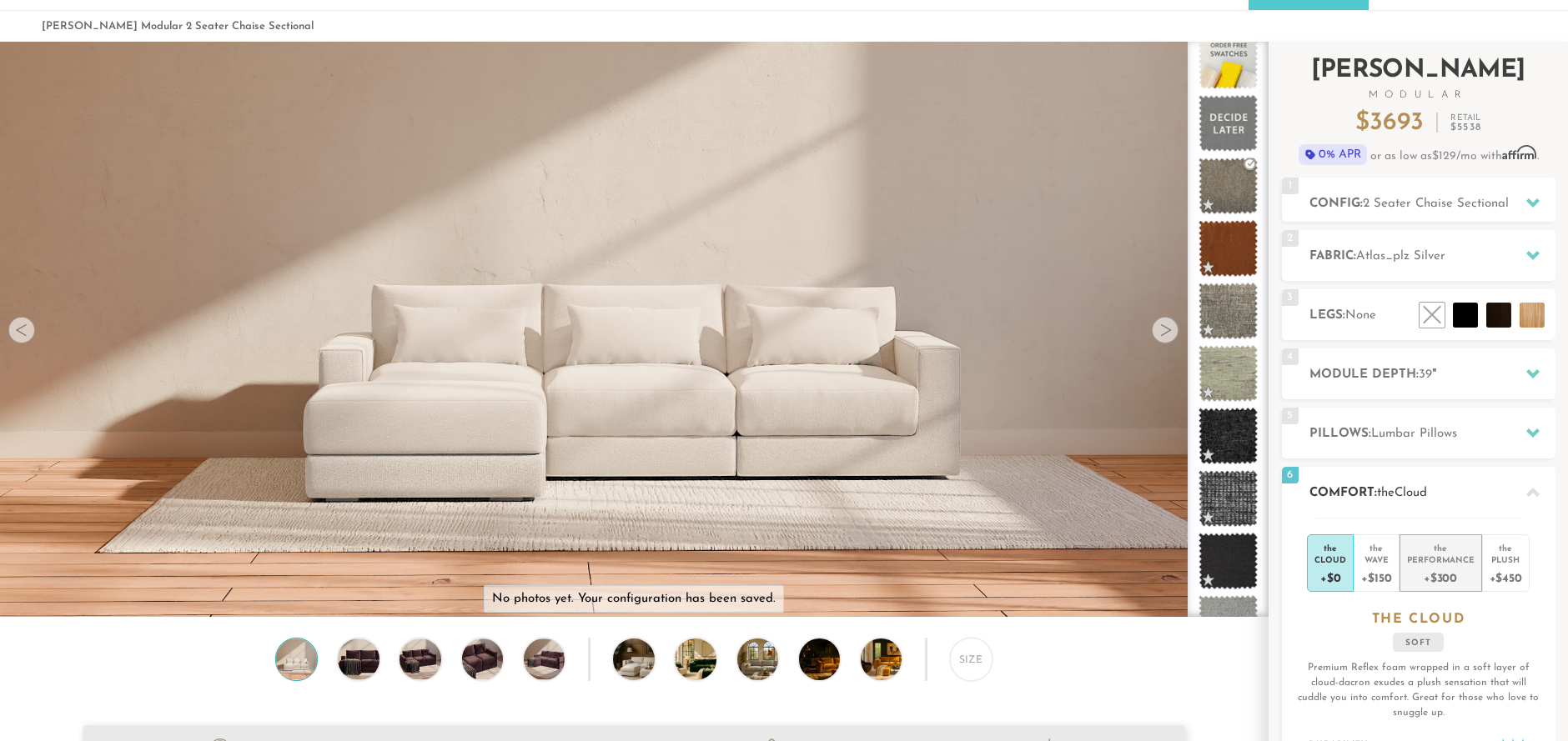
click at [1453, 552] on div "the" at bounding box center [1441, 545] width 67 height 16
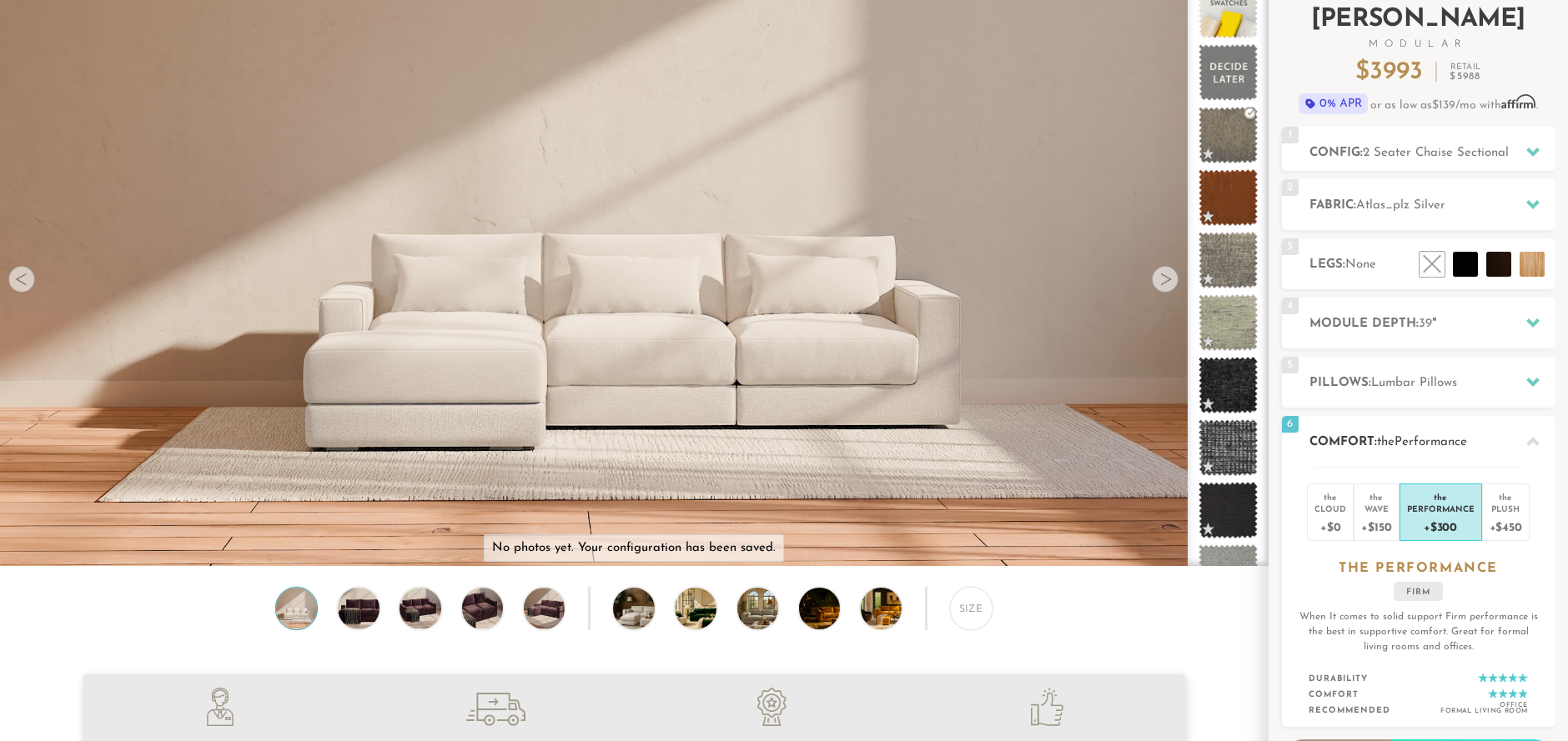
scroll to position [76, 0]
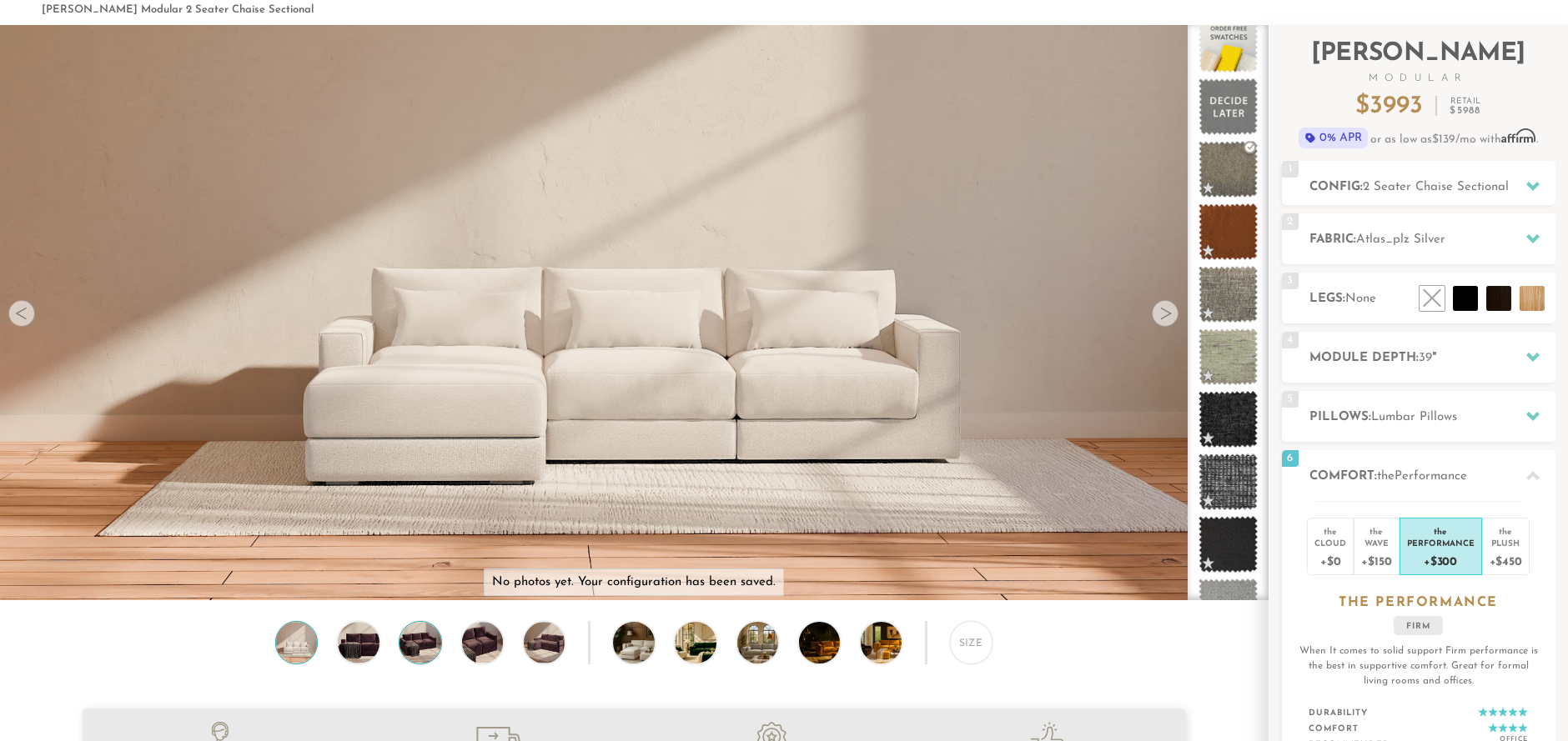
click at [418, 653] on img at bounding box center [420, 642] width 49 height 40
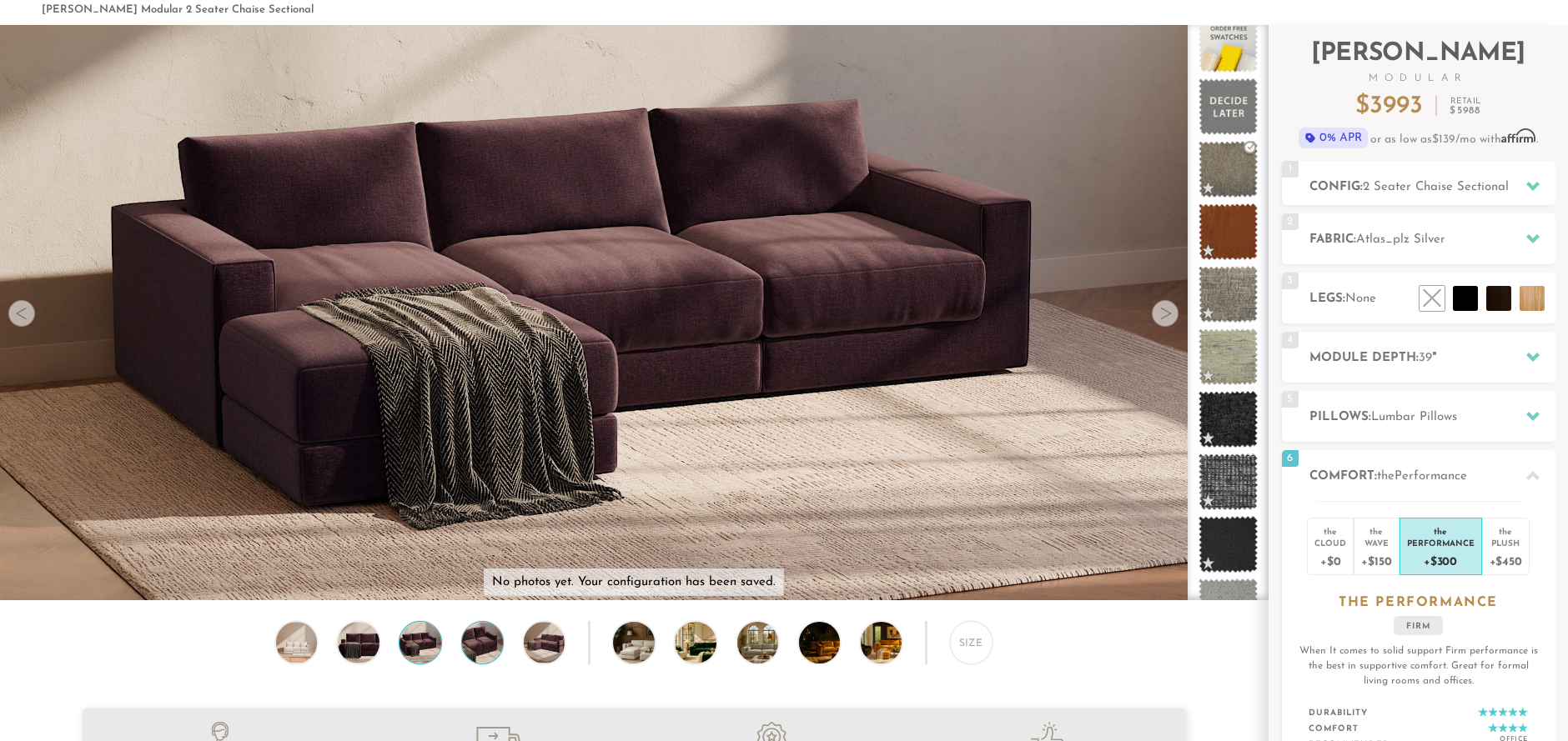
click at [482, 651] on img at bounding box center [482, 642] width 49 height 40
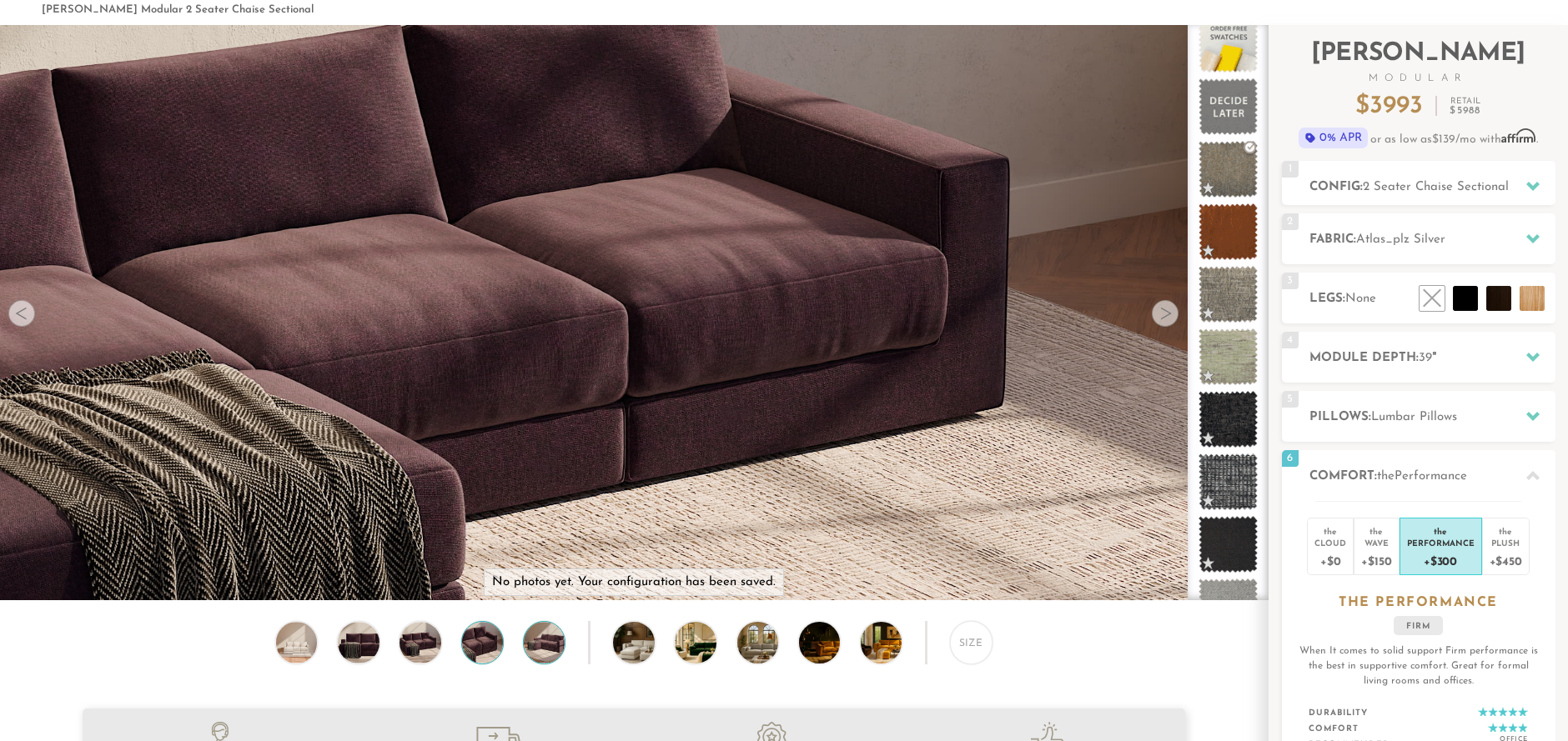
click at [556, 651] on img at bounding box center [544, 642] width 49 height 40
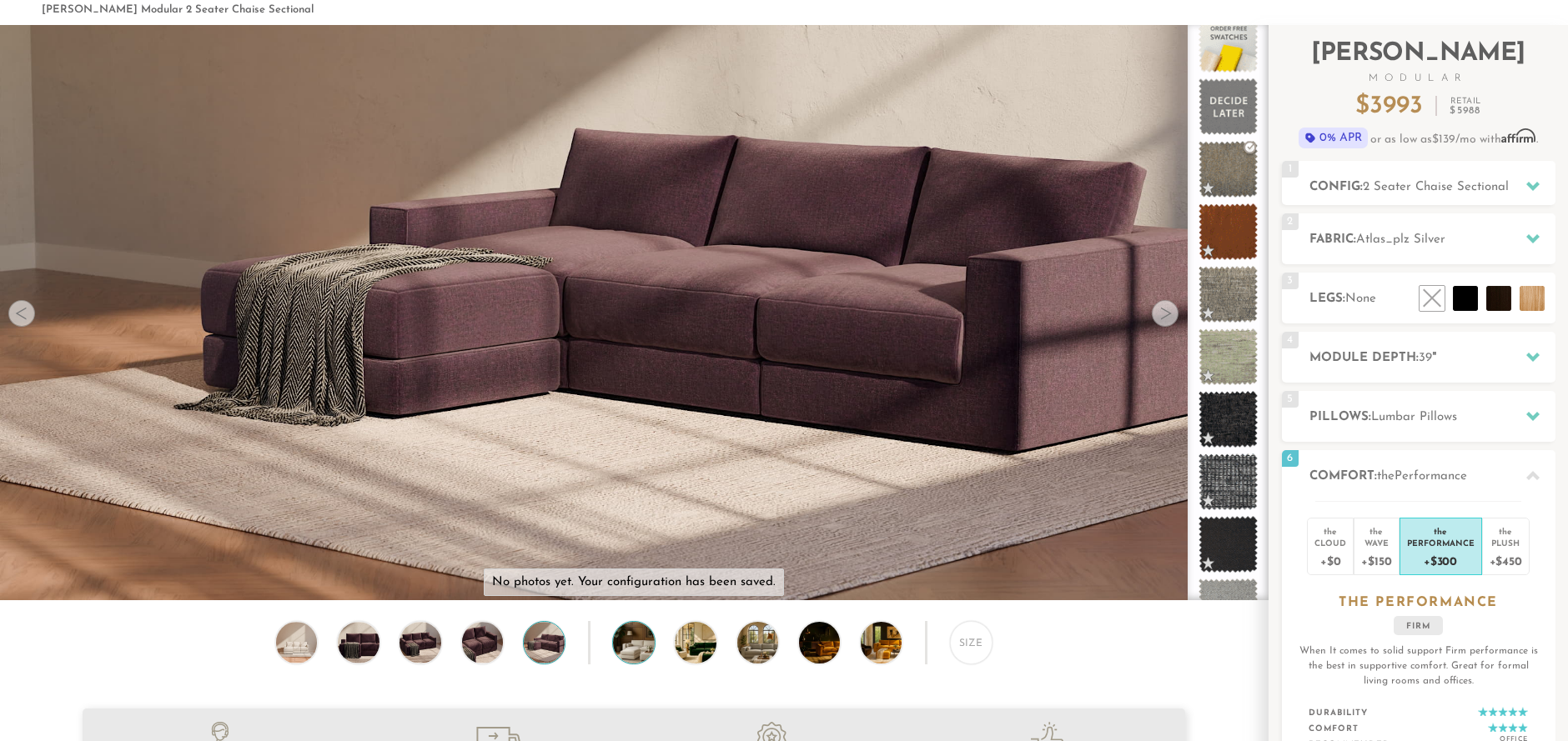
click at [644, 654] on img at bounding box center [649, 642] width 73 height 40
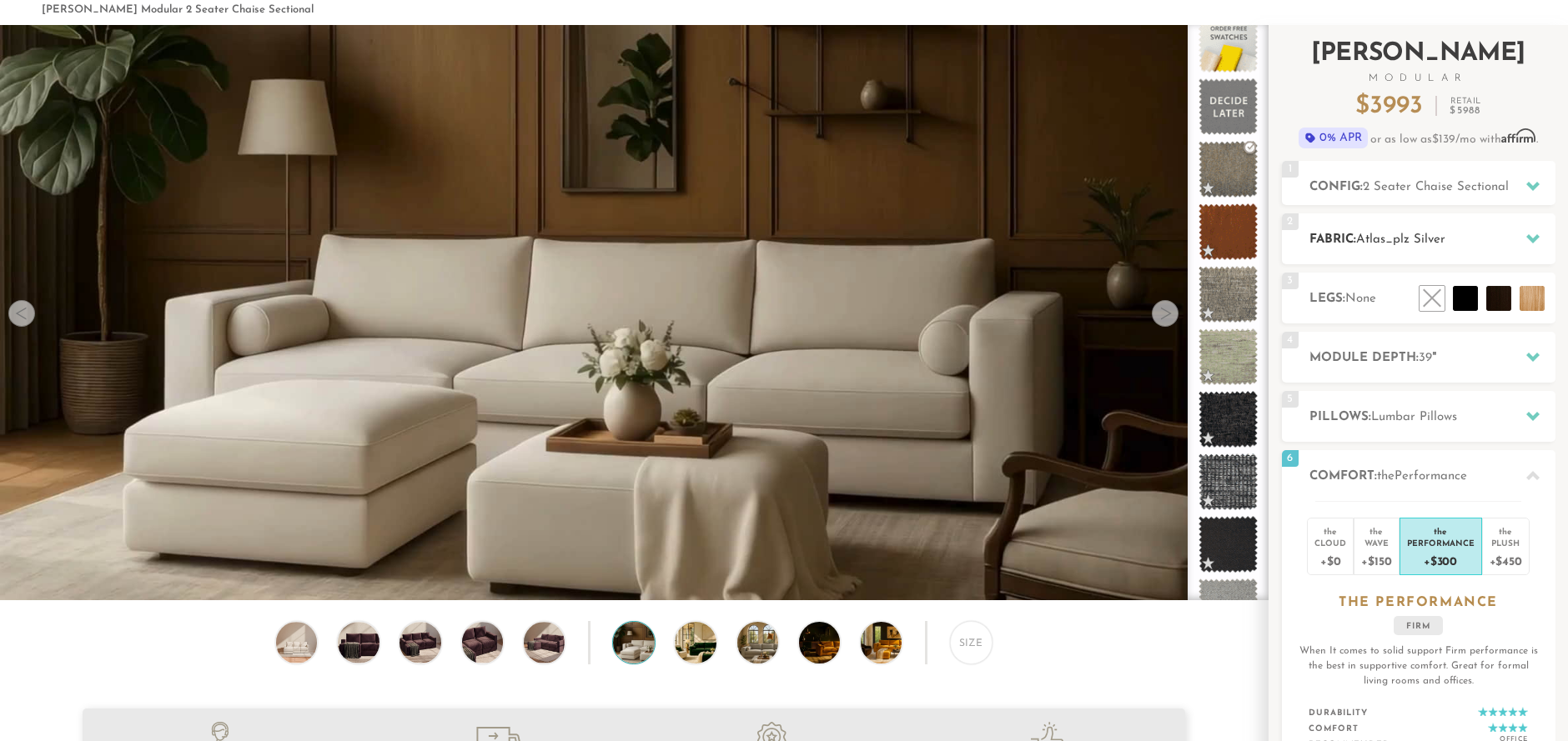
click at [1533, 235] on icon at bounding box center [1533, 238] width 13 height 13
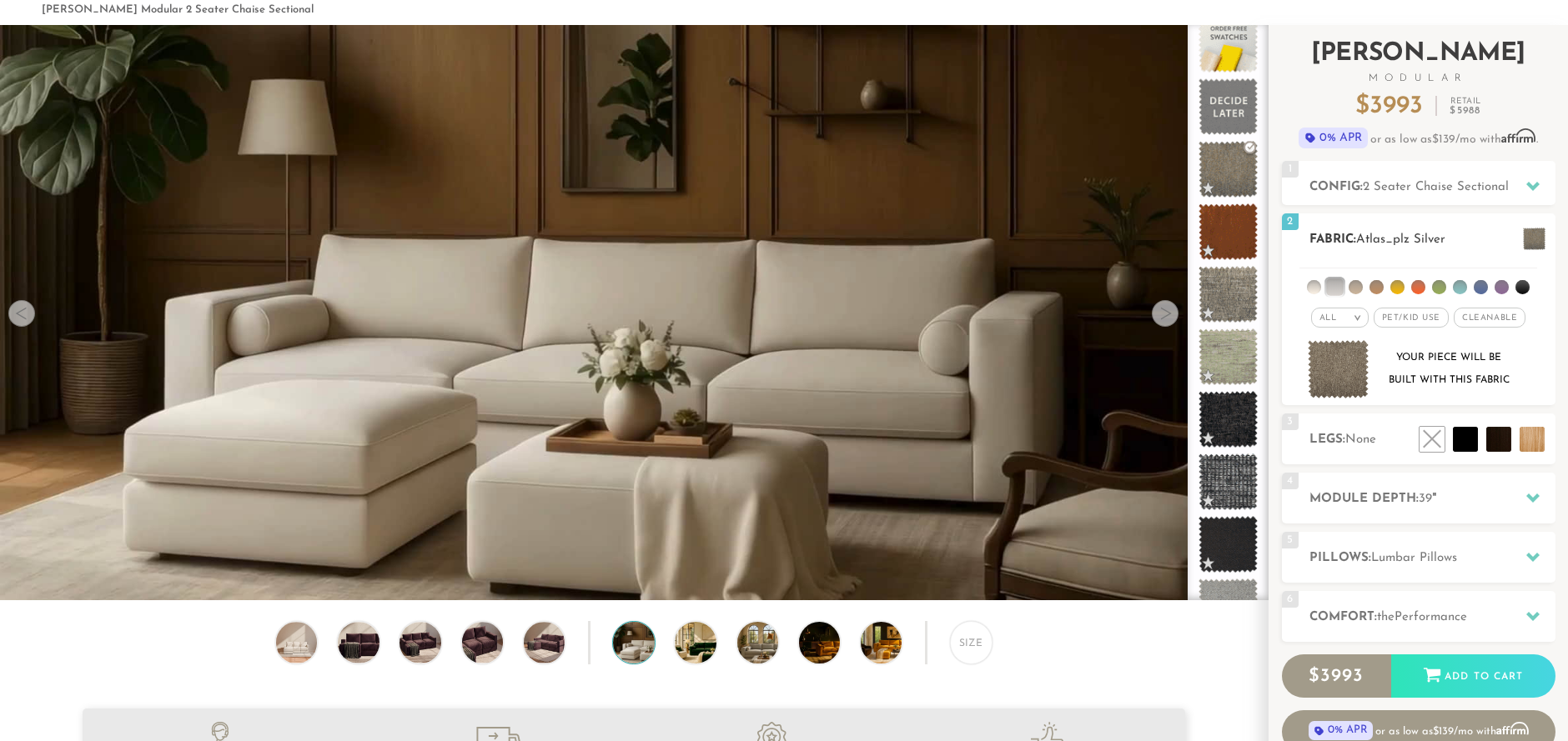
click at [1459, 283] on li at bounding box center [1460, 287] width 14 height 14
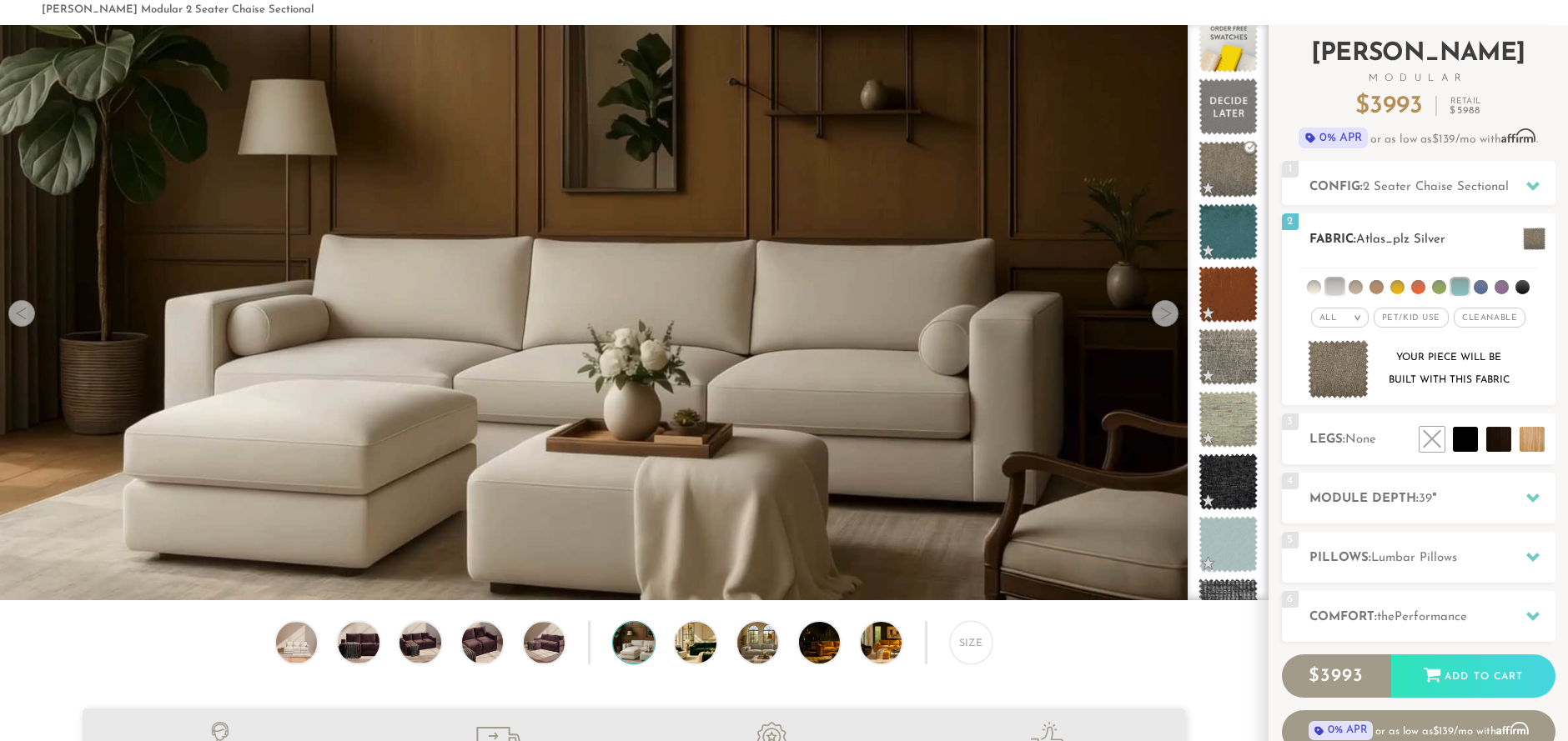
click at [1483, 286] on li at bounding box center [1481, 287] width 14 height 14
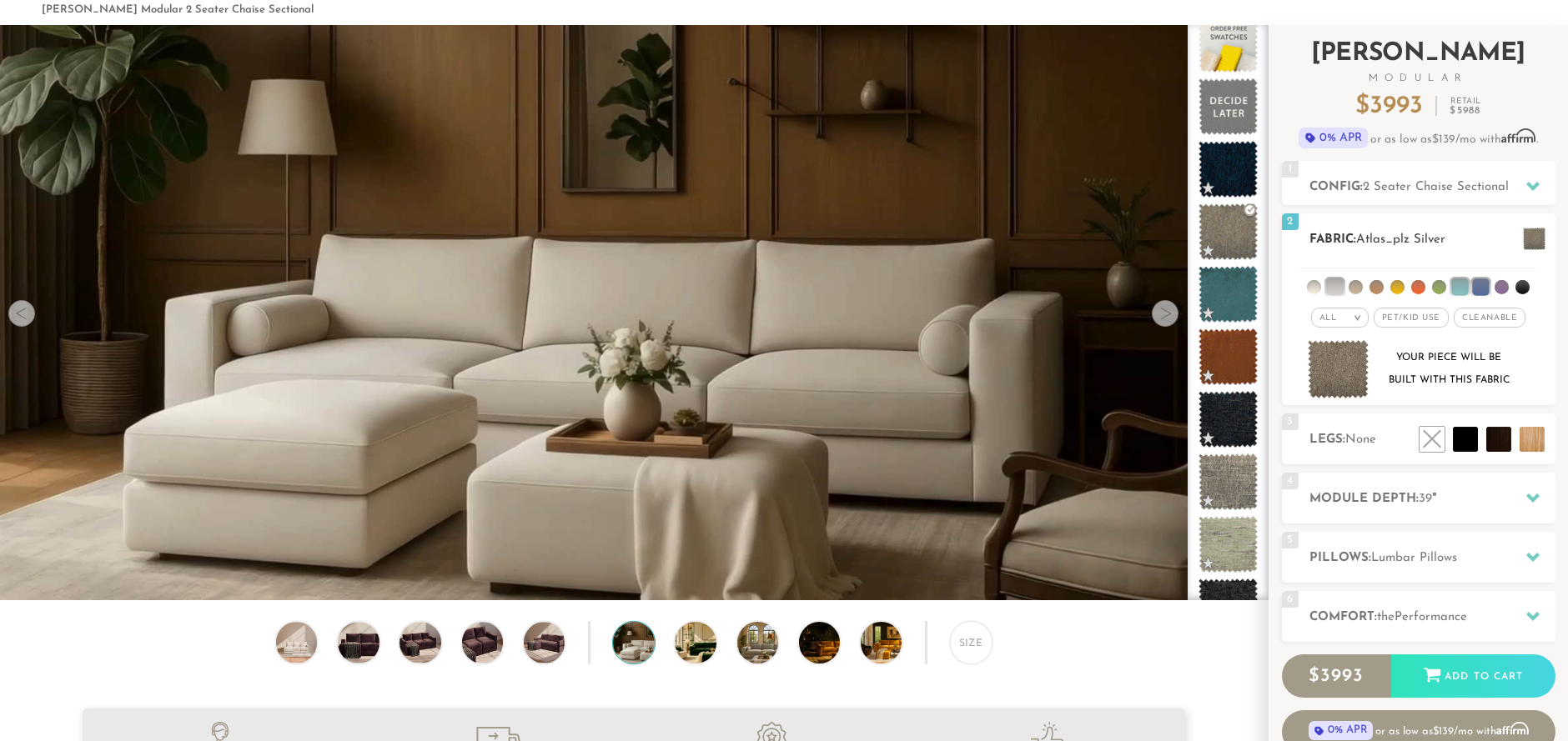
click at [1356, 289] on li at bounding box center [1356, 287] width 14 height 14
click at [1535, 187] on icon at bounding box center [1533, 186] width 13 height 9
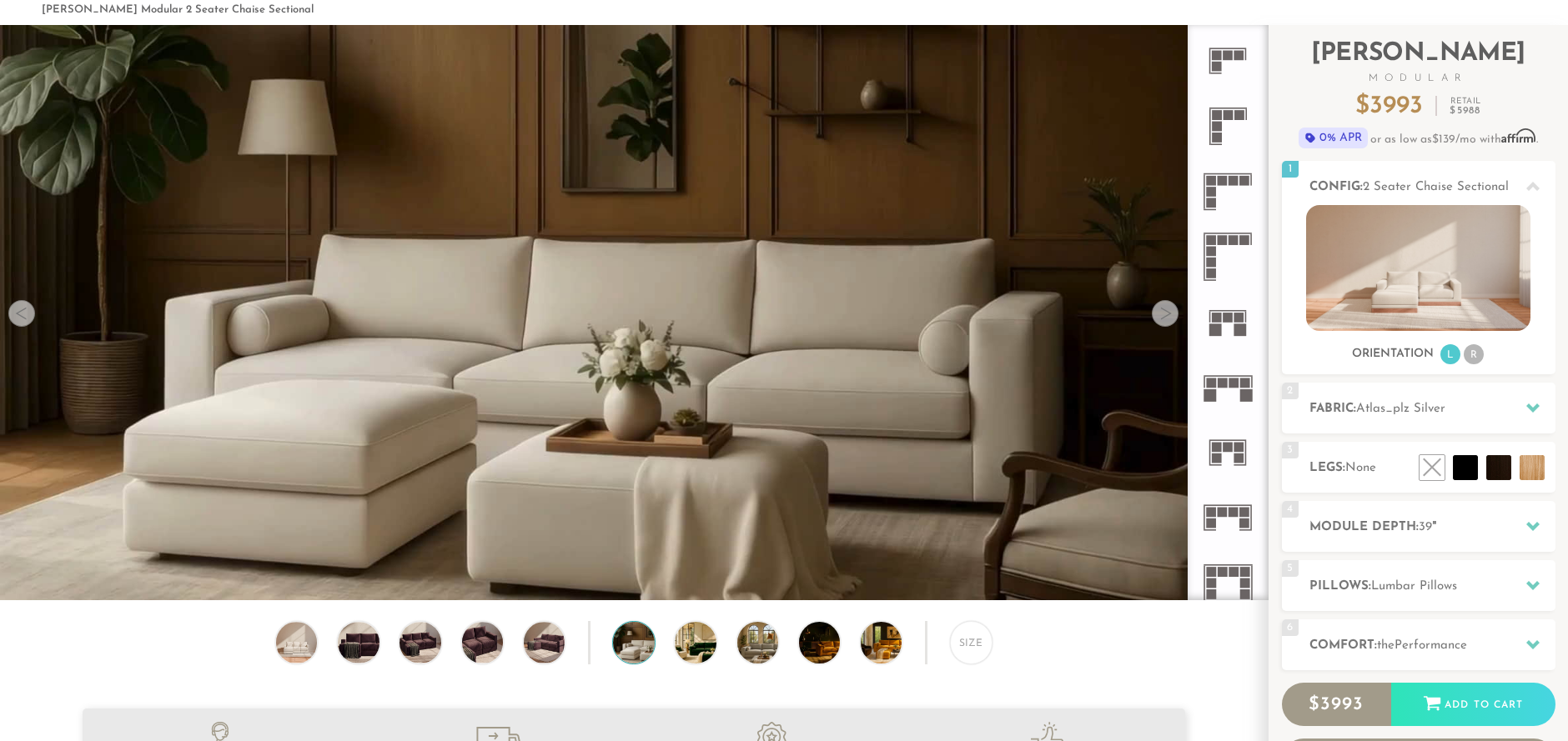
click at [1226, 117] on rect at bounding box center [1229, 115] width 10 height 10
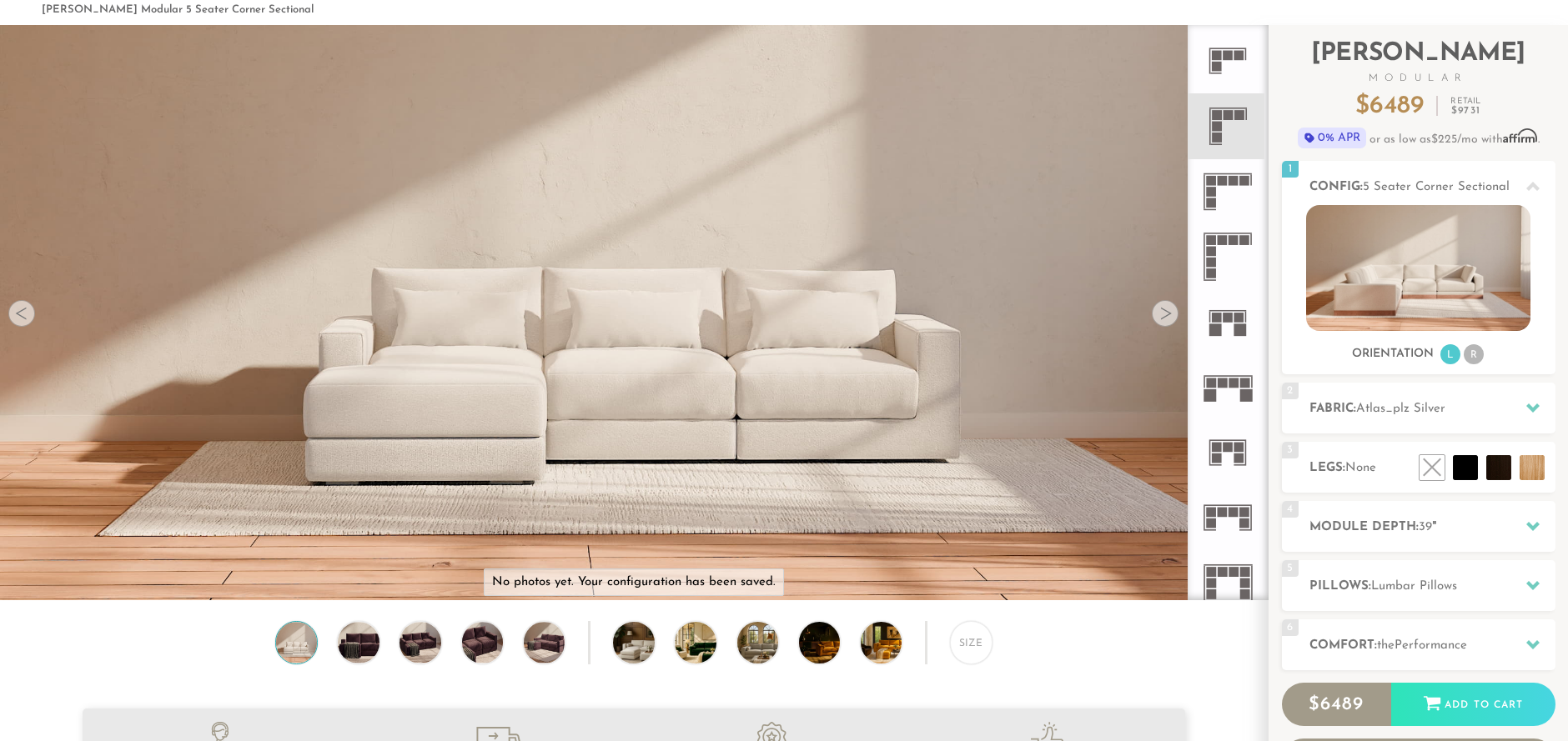
click at [1221, 65] on rect at bounding box center [1217, 67] width 10 height 10
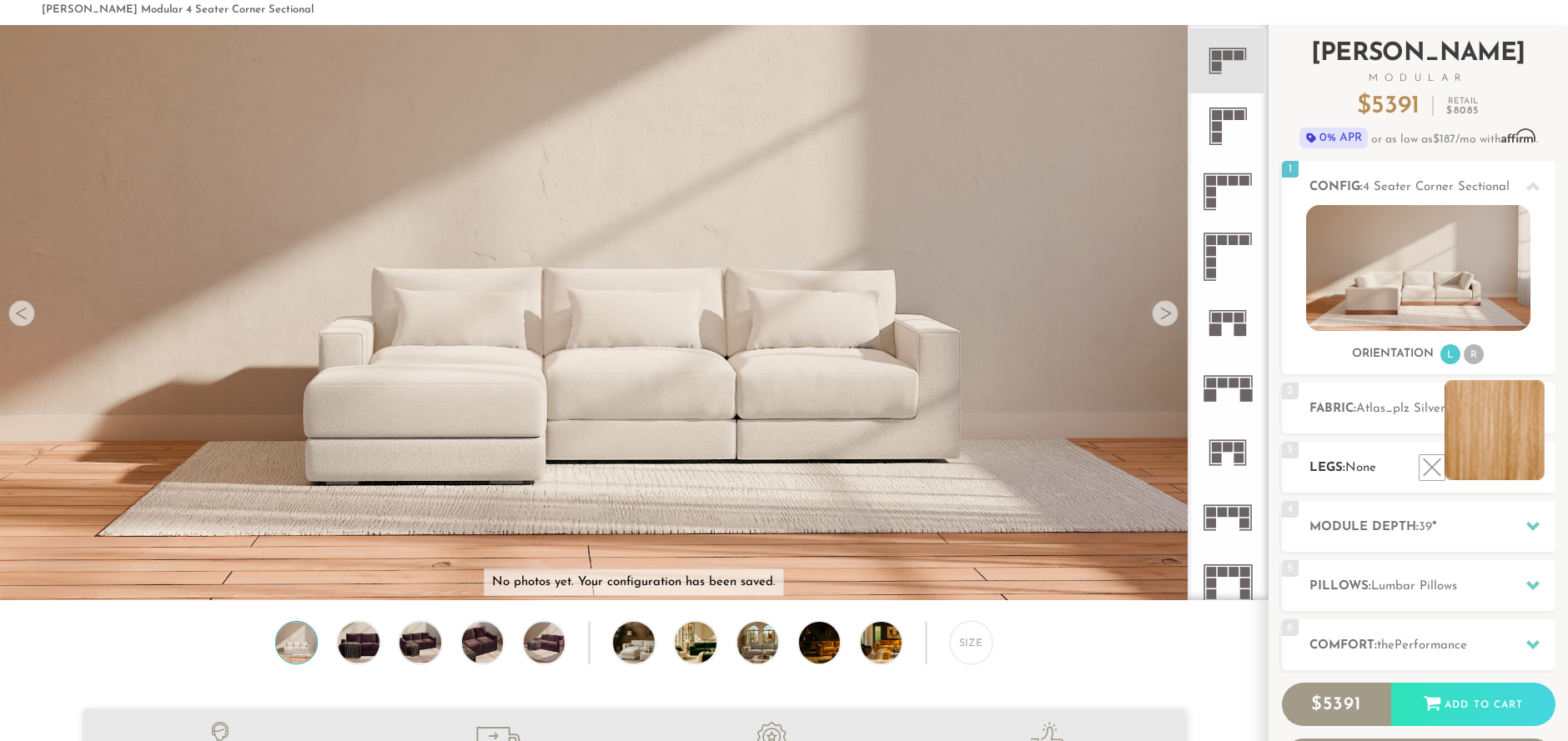
click at [1512, 450] on li at bounding box center [1495, 430] width 100 height 100
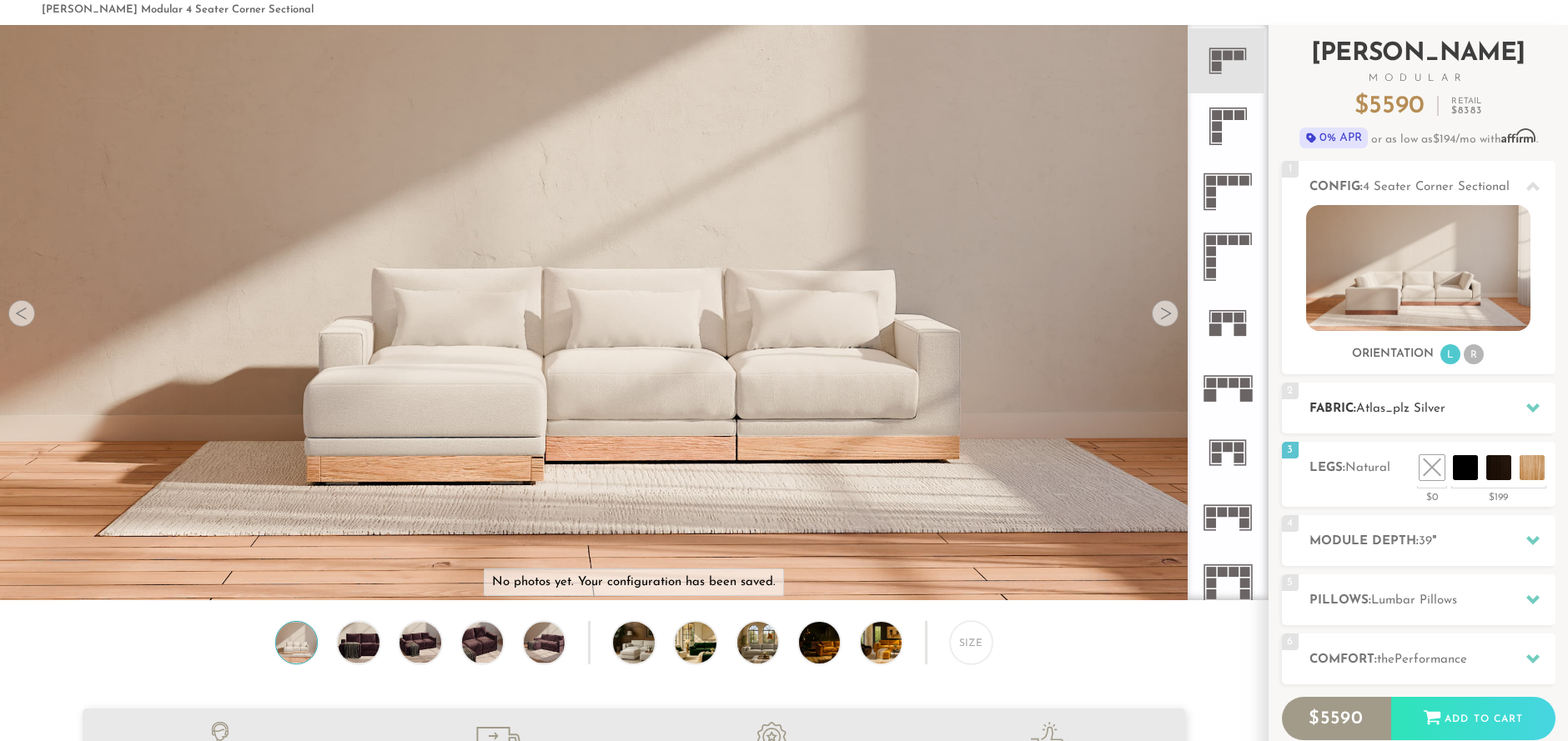
click at [1534, 408] on icon at bounding box center [1533, 408] width 13 height 9
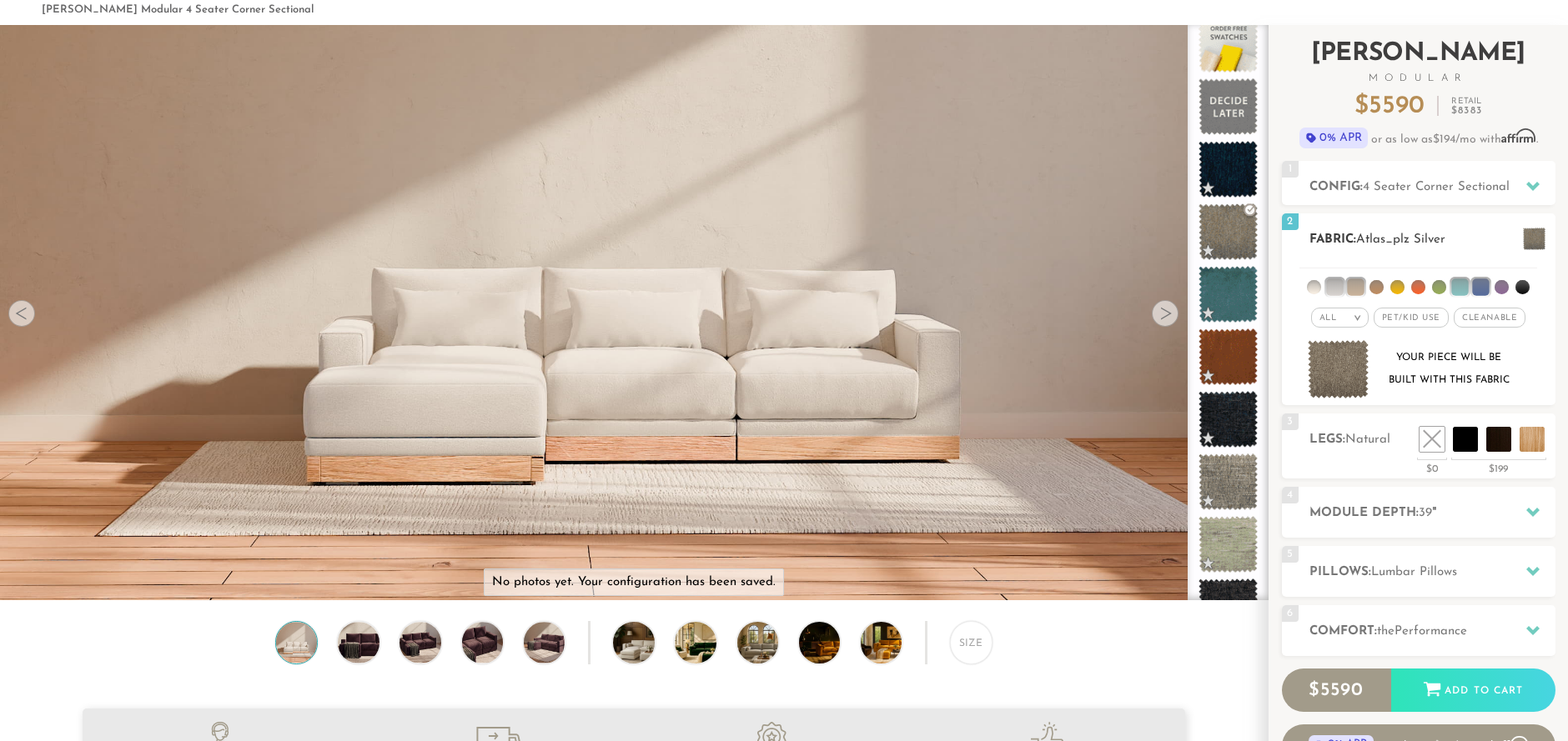
click at [1513, 316] on span "Cleanable x" at bounding box center [1490, 317] width 72 height 20
click at [1480, 286] on li at bounding box center [1480, 286] width 16 height 16
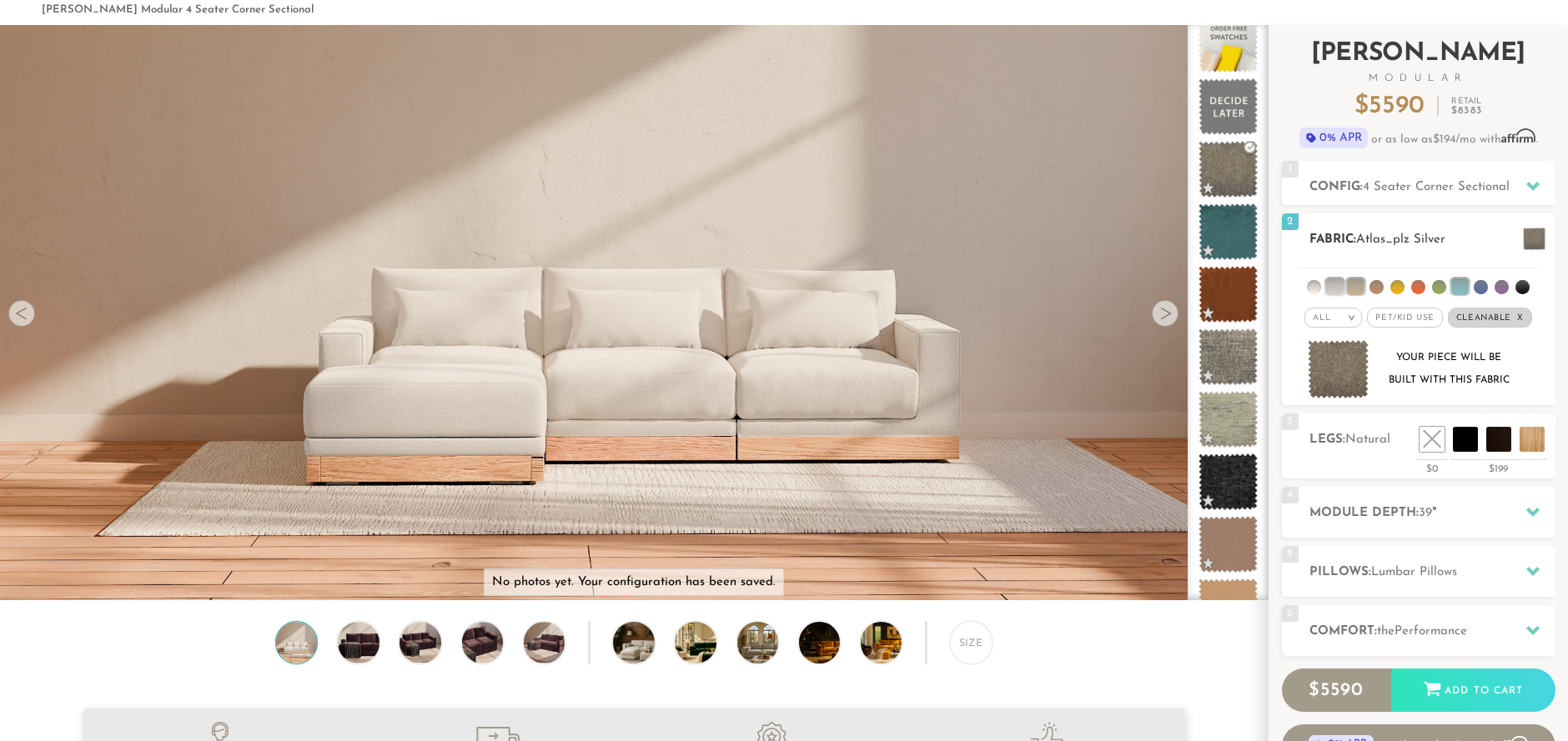
click at [1459, 288] on li at bounding box center [1459, 286] width 16 height 16
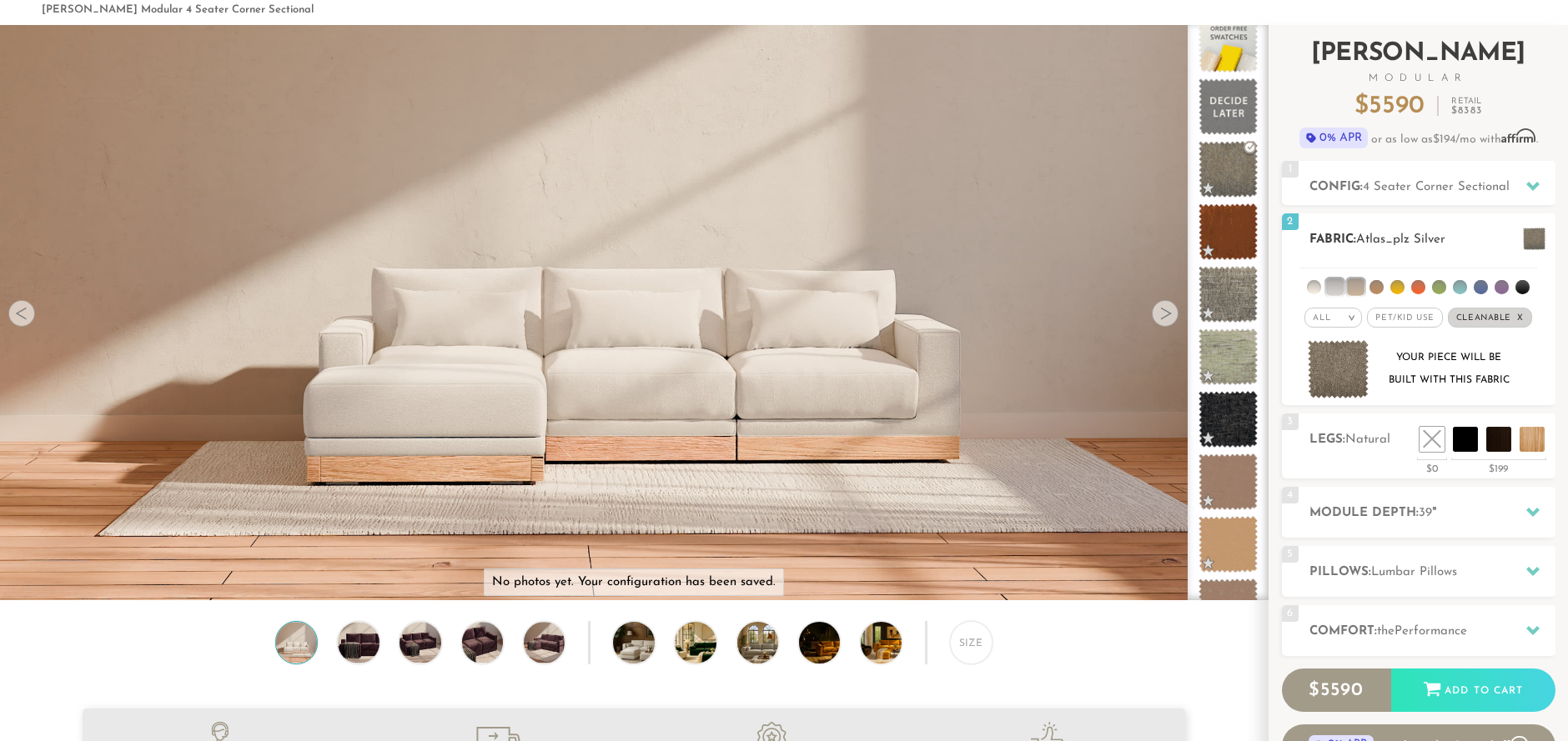
click at [1357, 287] on li at bounding box center [1355, 286] width 16 height 16
click at [1339, 290] on li at bounding box center [1334, 286] width 16 height 16
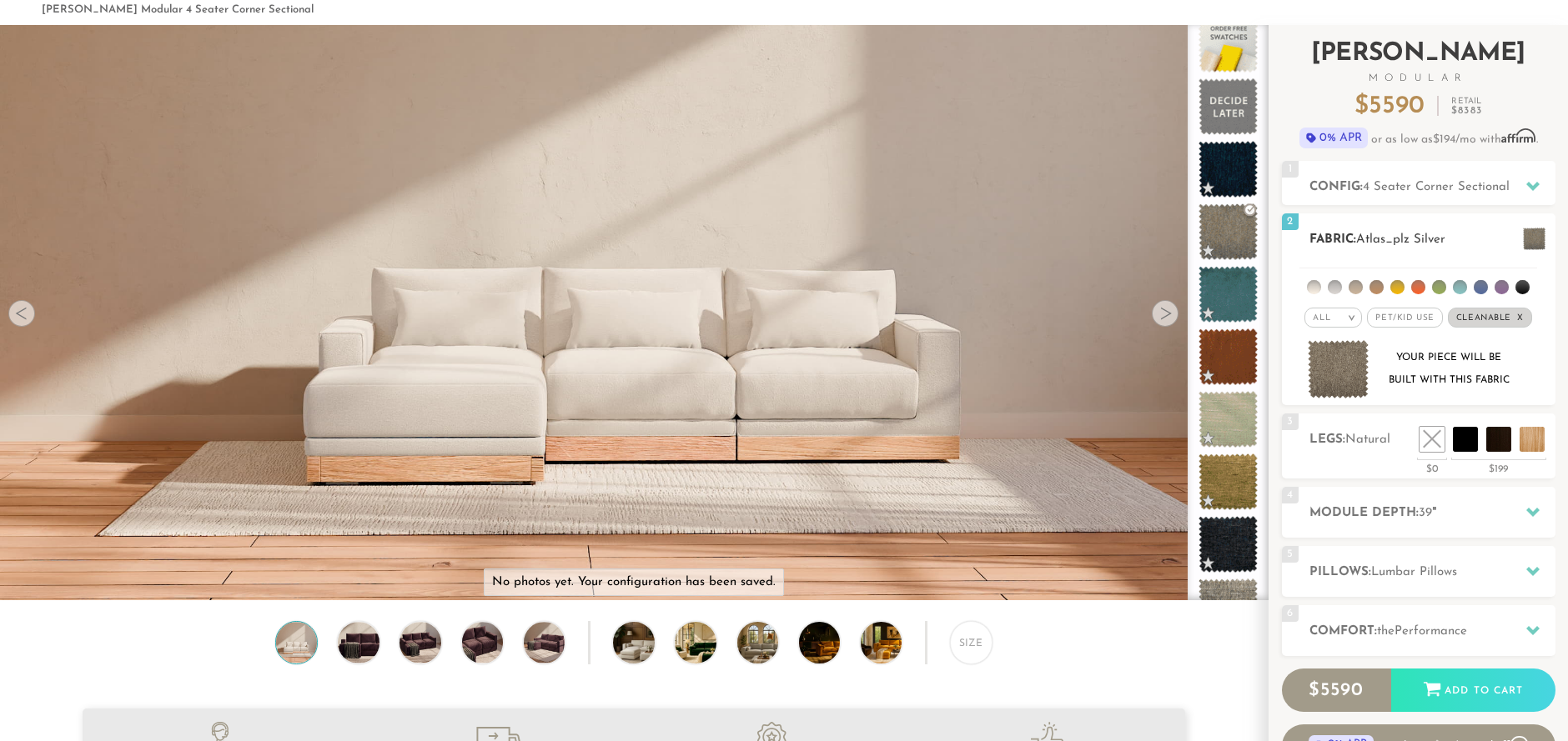
click at [1406, 319] on span "Pet/Kid Use x" at bounding box center [1404, 317] width 75 height 20
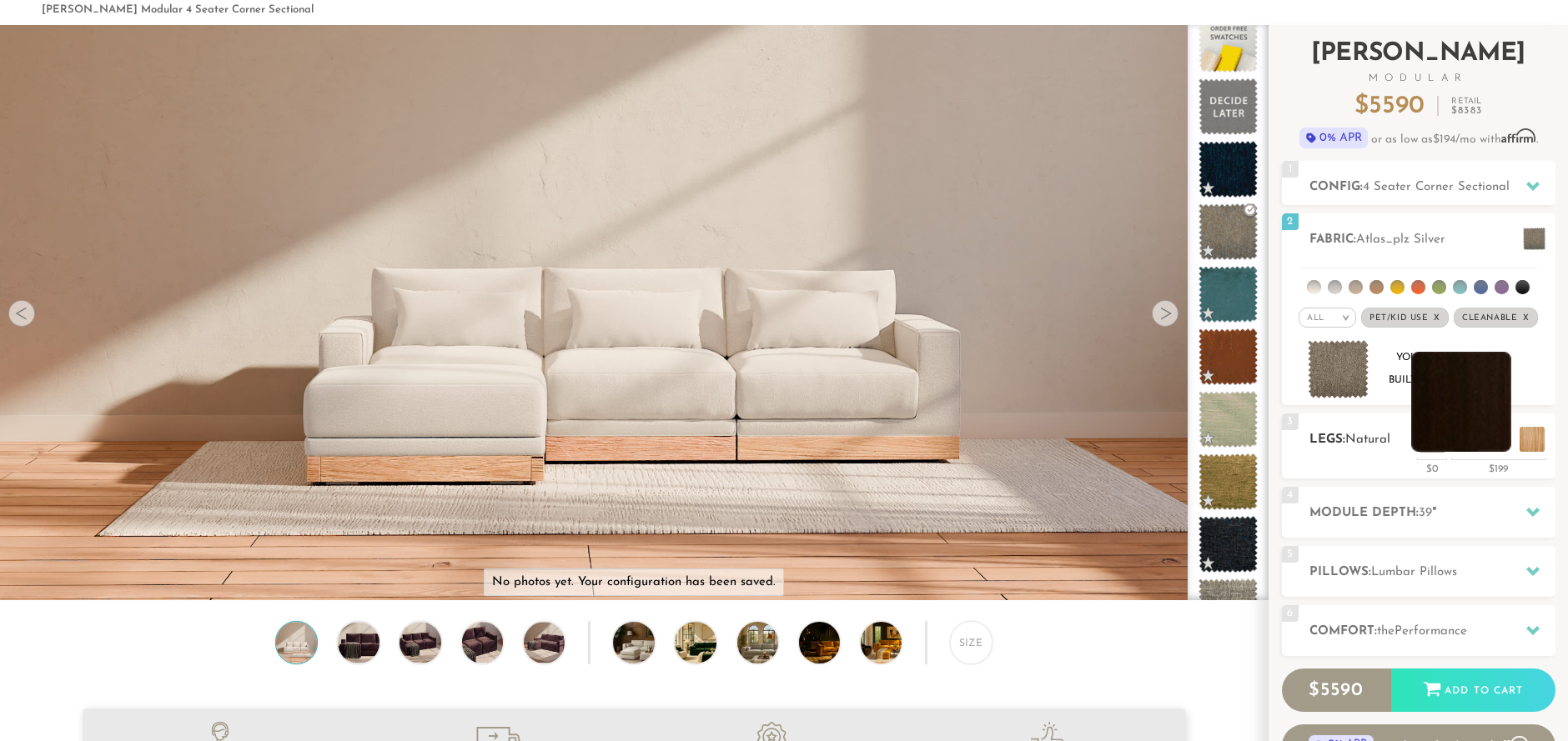
click at [1491, 435] on li at bounding box center [1461, 402] width 100 height 100
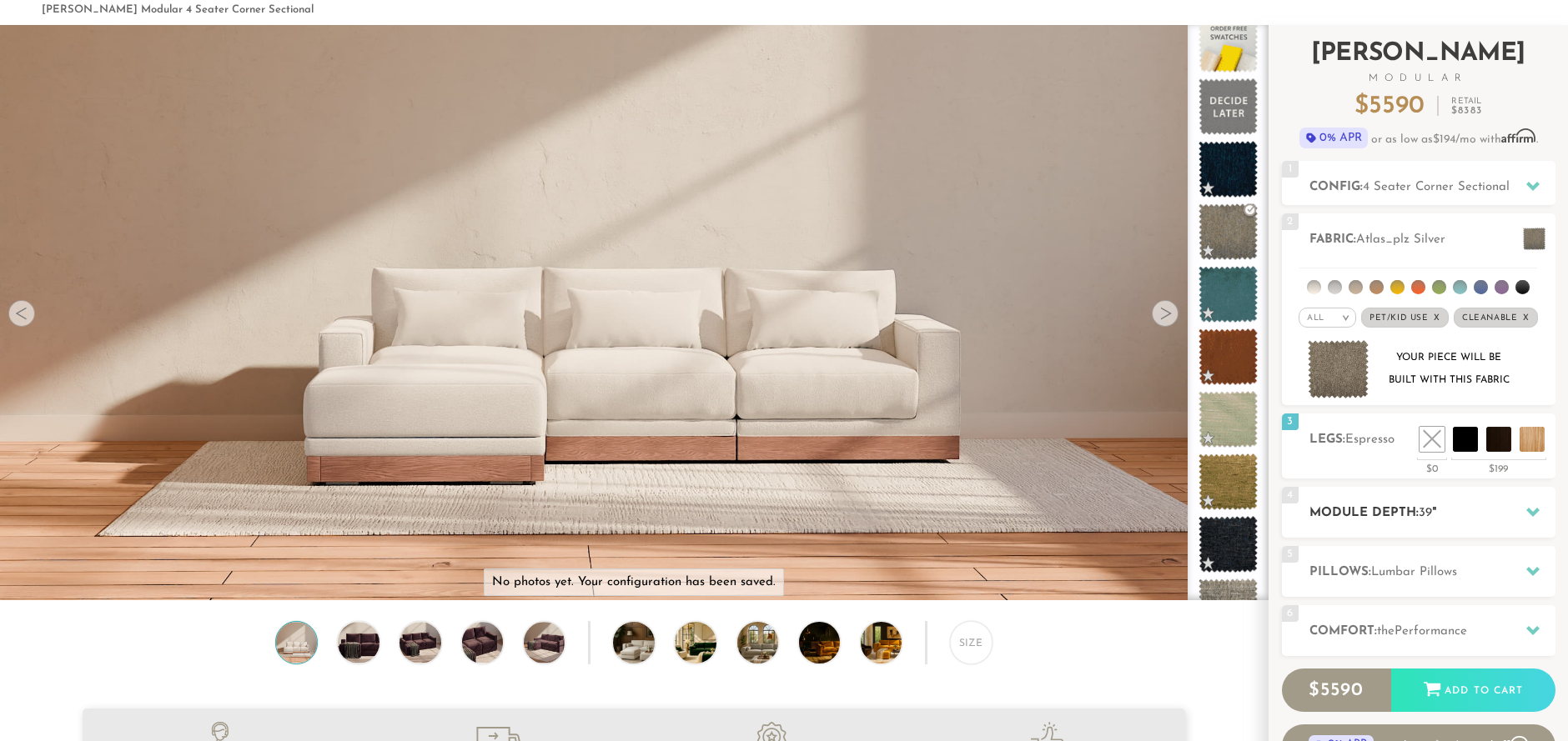
click at [1536, 509] on icon at bounding box center [1533, 511] width 13 height 13
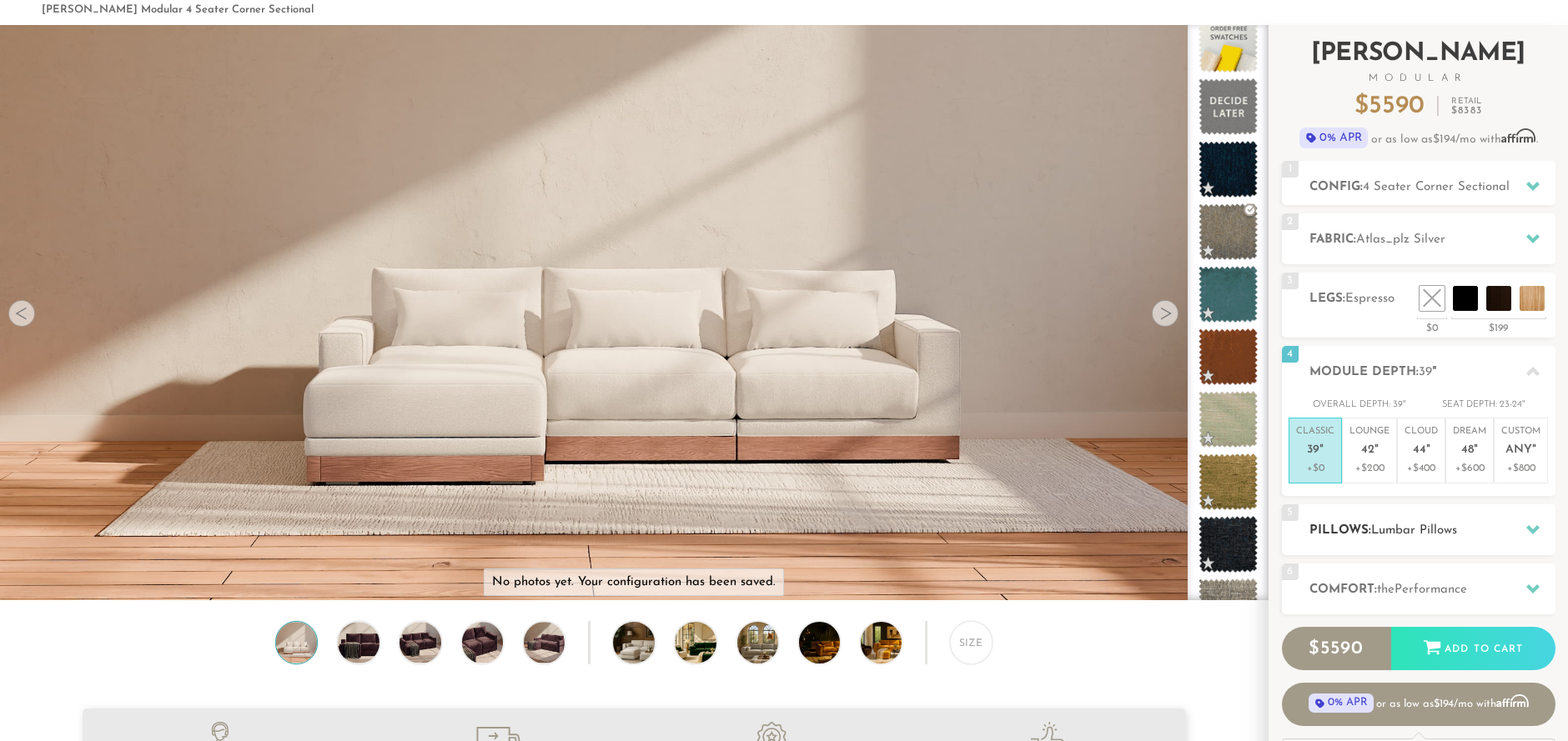
click at [1534, 528] on icon at bounding box center [1533, 529] width 13 height 13
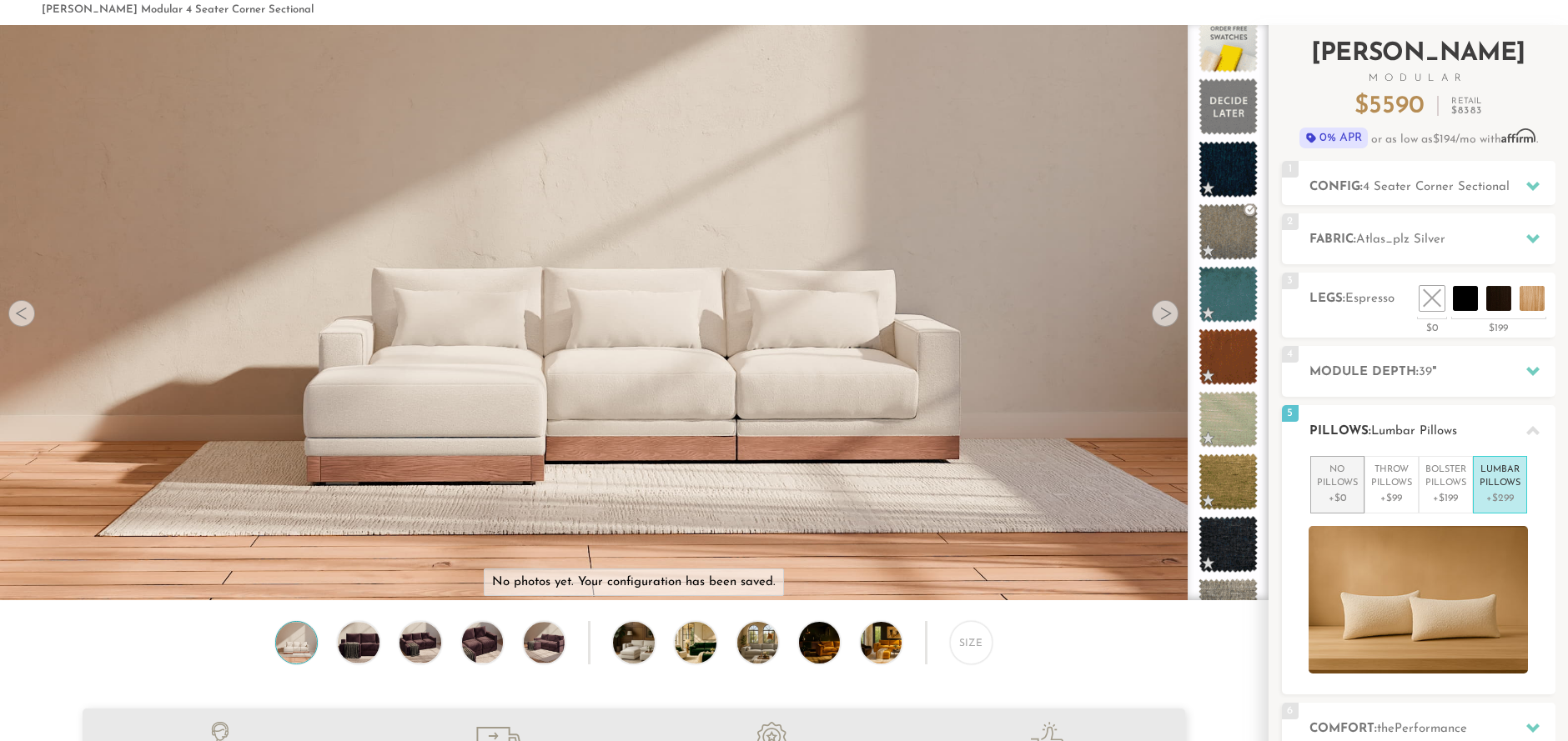
click at [1330, 493] on p "+$0" at bounding box center [1337, 498] width 41 height 15
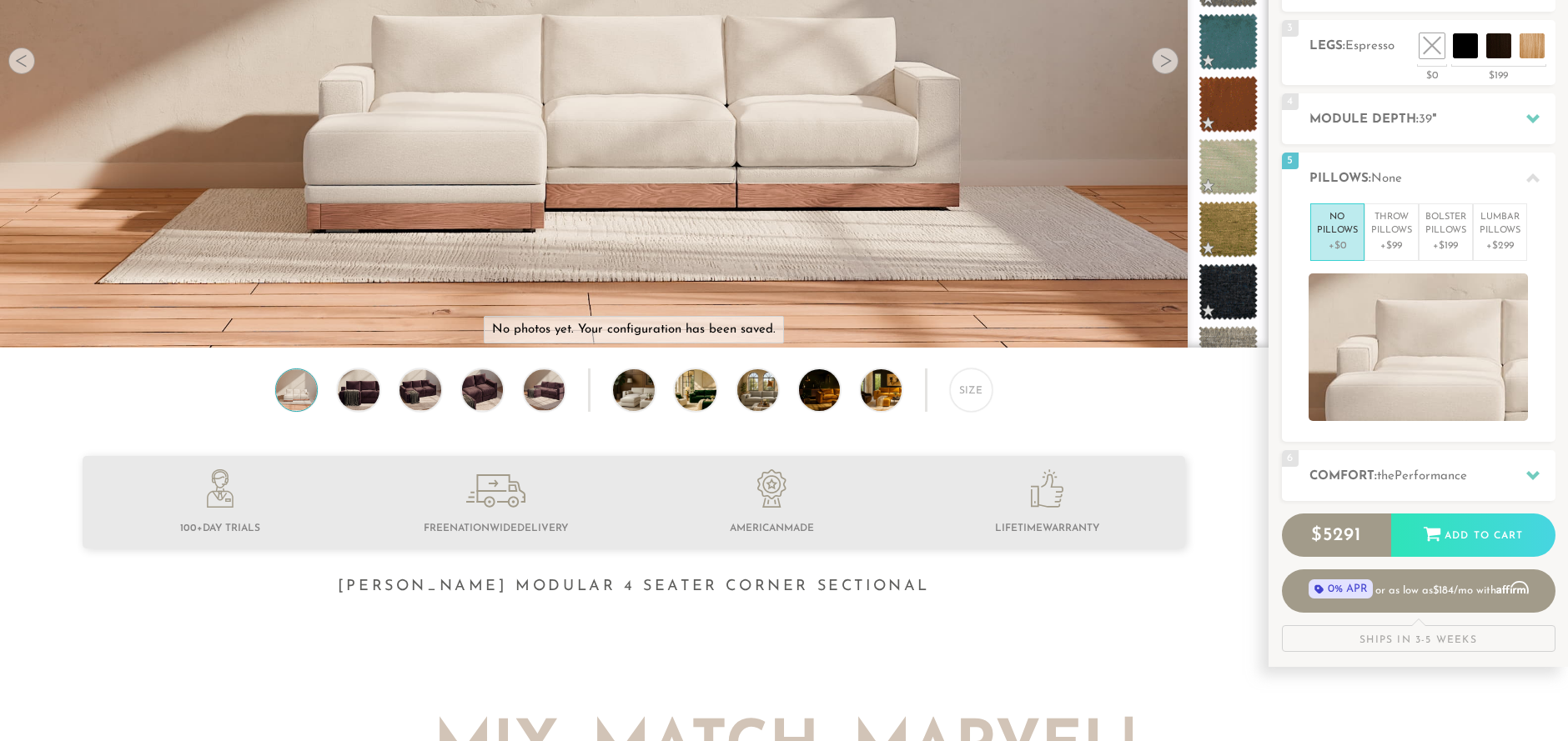
scroll to position [332, 0]
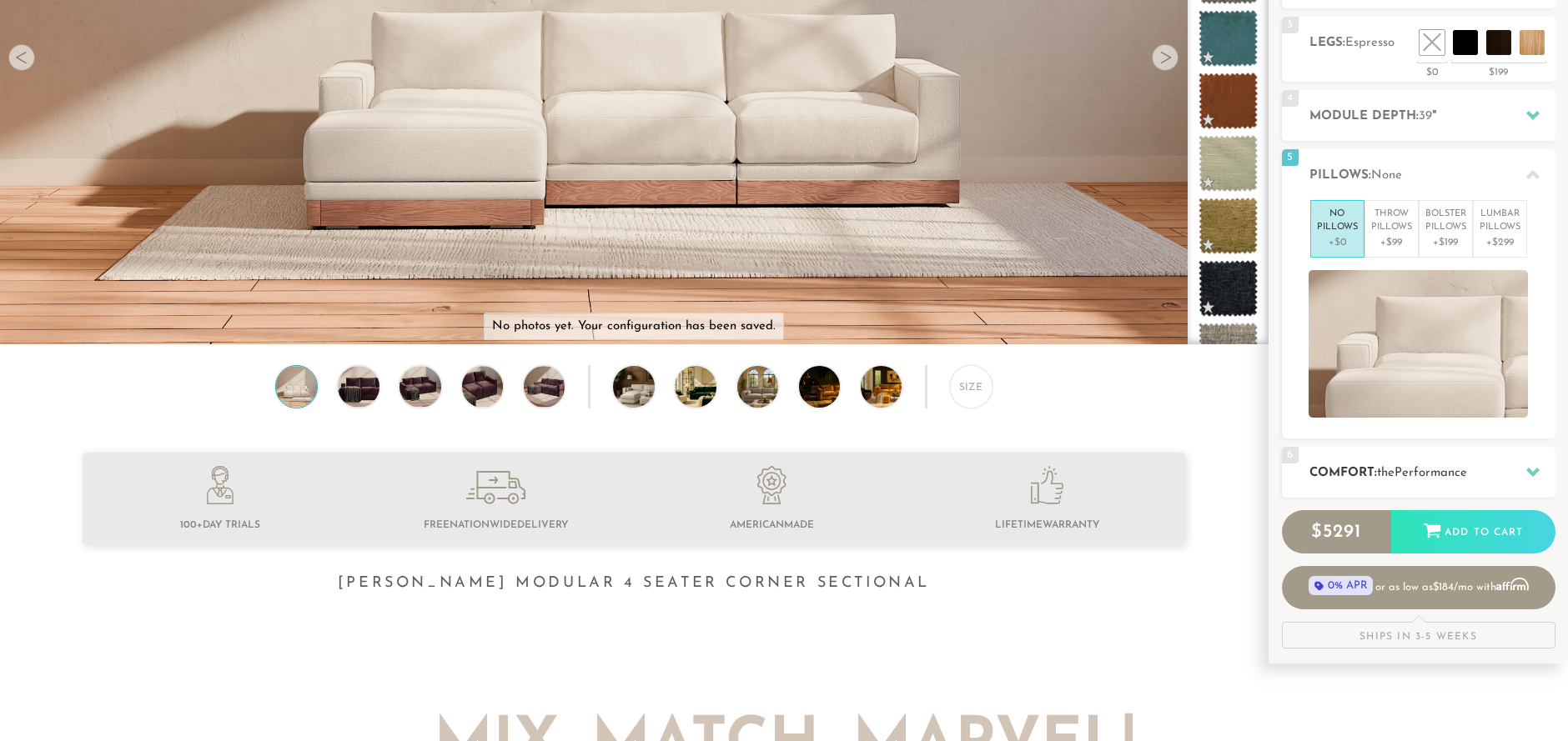
click at [1542, 469] on div at bounding box center [1533, 472] width 35 height 34
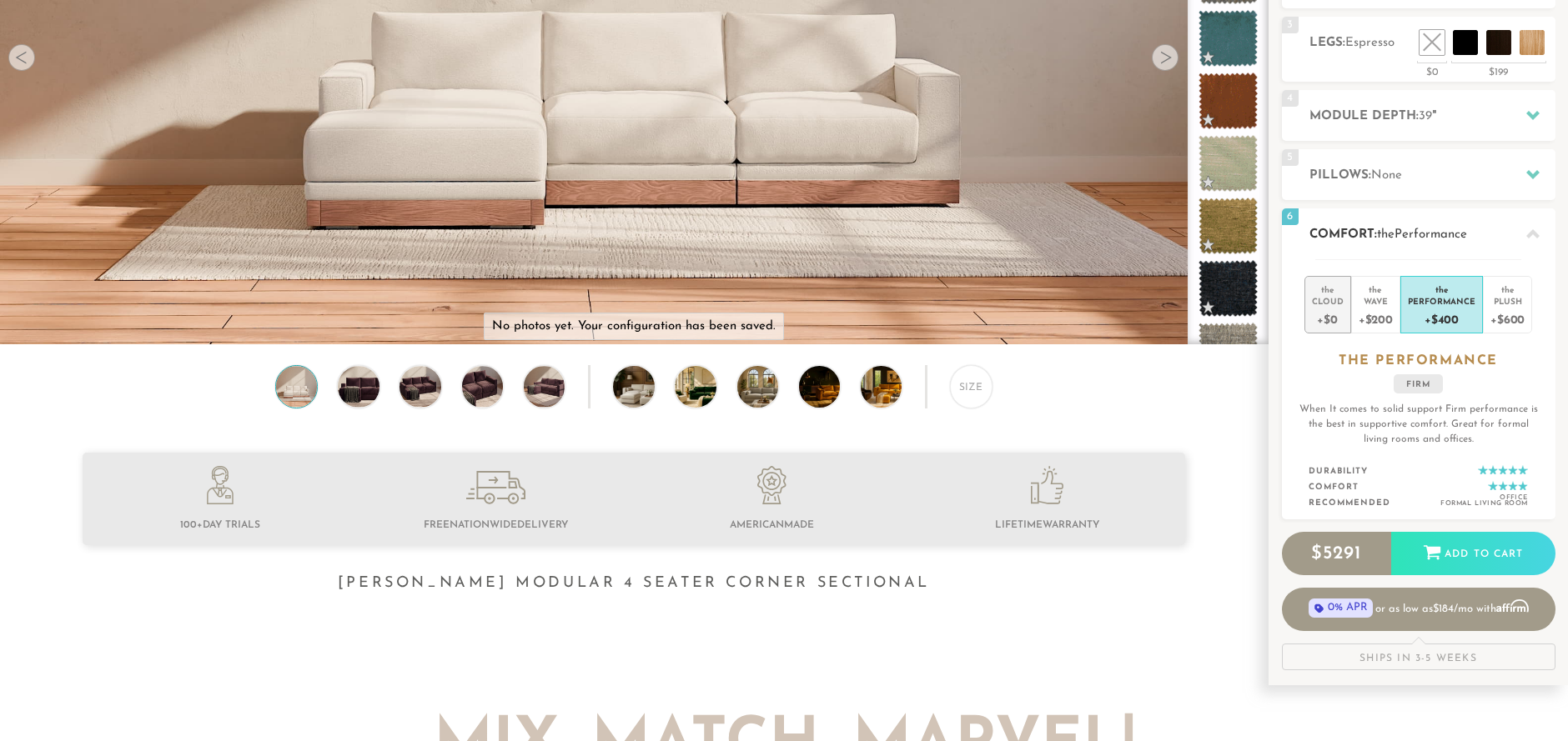
click at [1331, 313] on div "+$0" at bounding box center [1327, 319] width 32 height 24
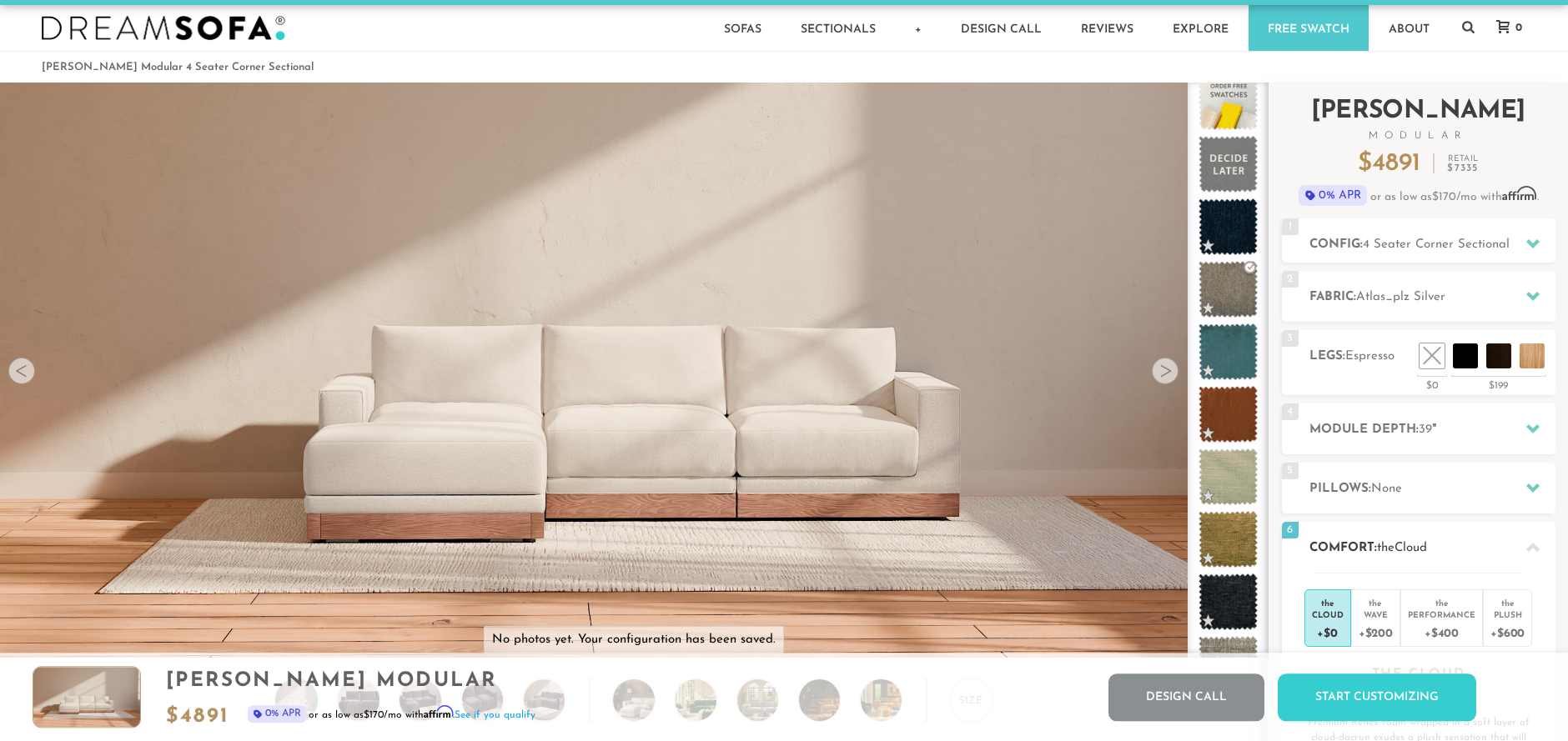
scroll to position [0, 0]
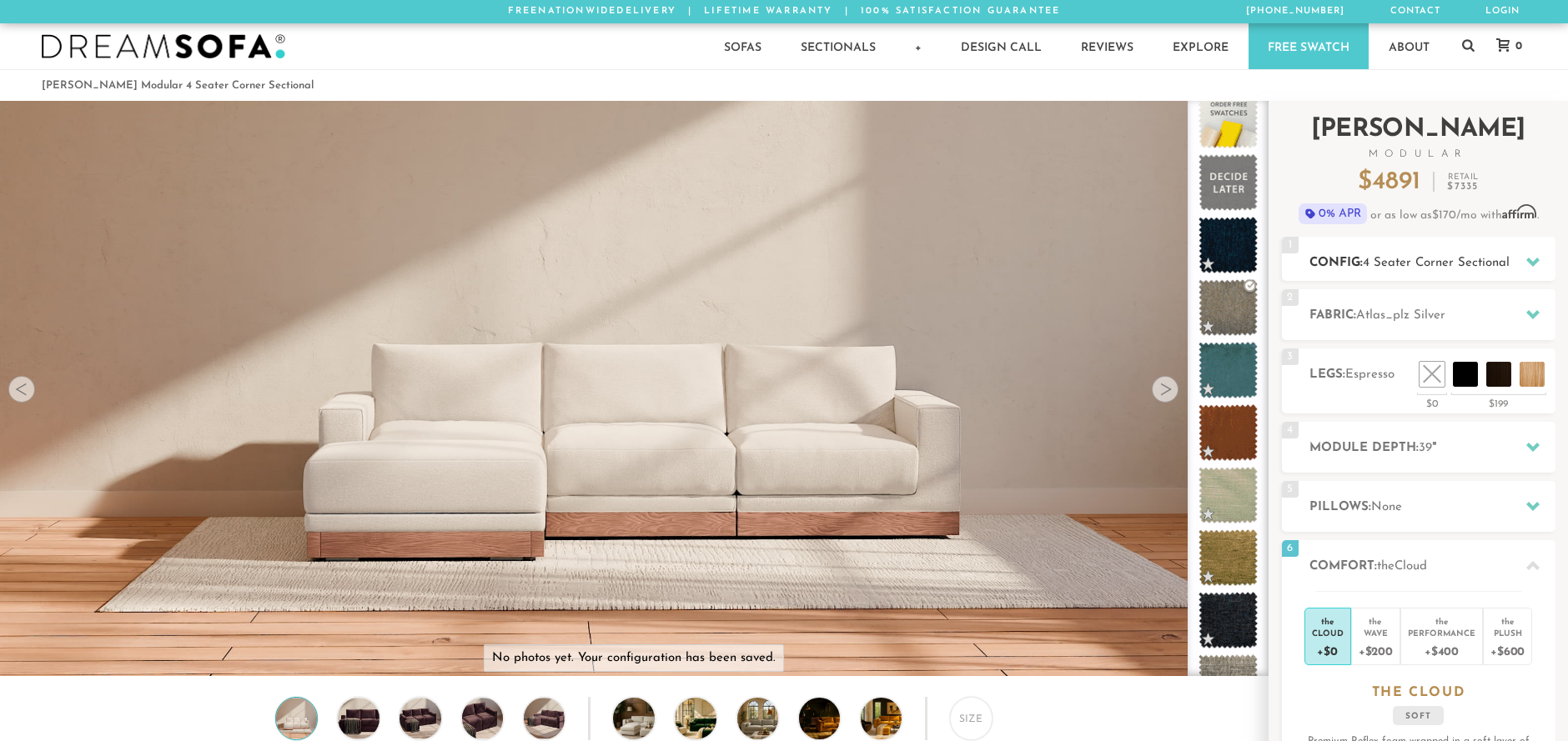
click at [1533, 262] on icon at bounding box center [1533, 262] width 13 height 9
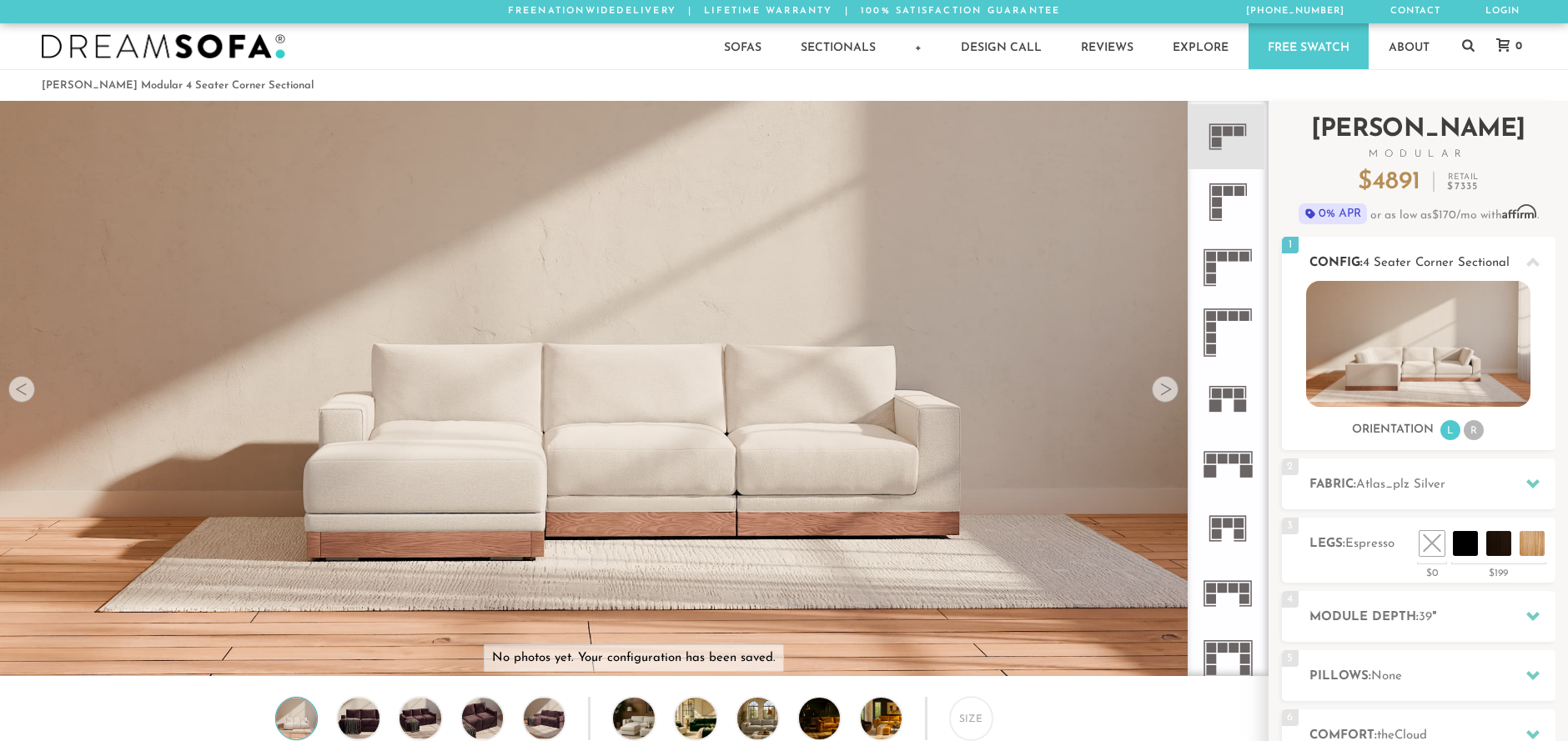
click at [1477, 433] on li "R" at bounding box center [1473, 430] width 20 height 20
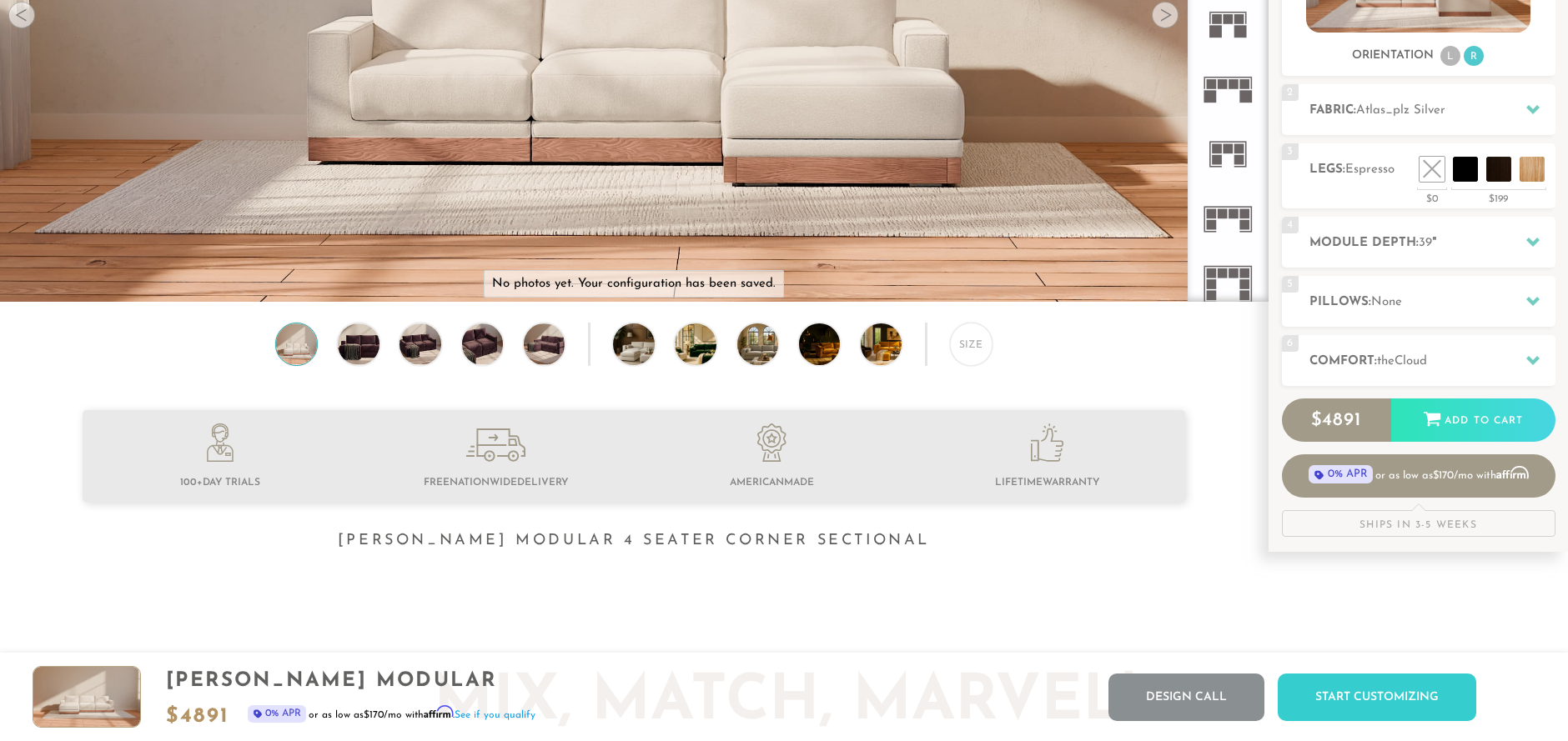
scroll to position [0, 0]
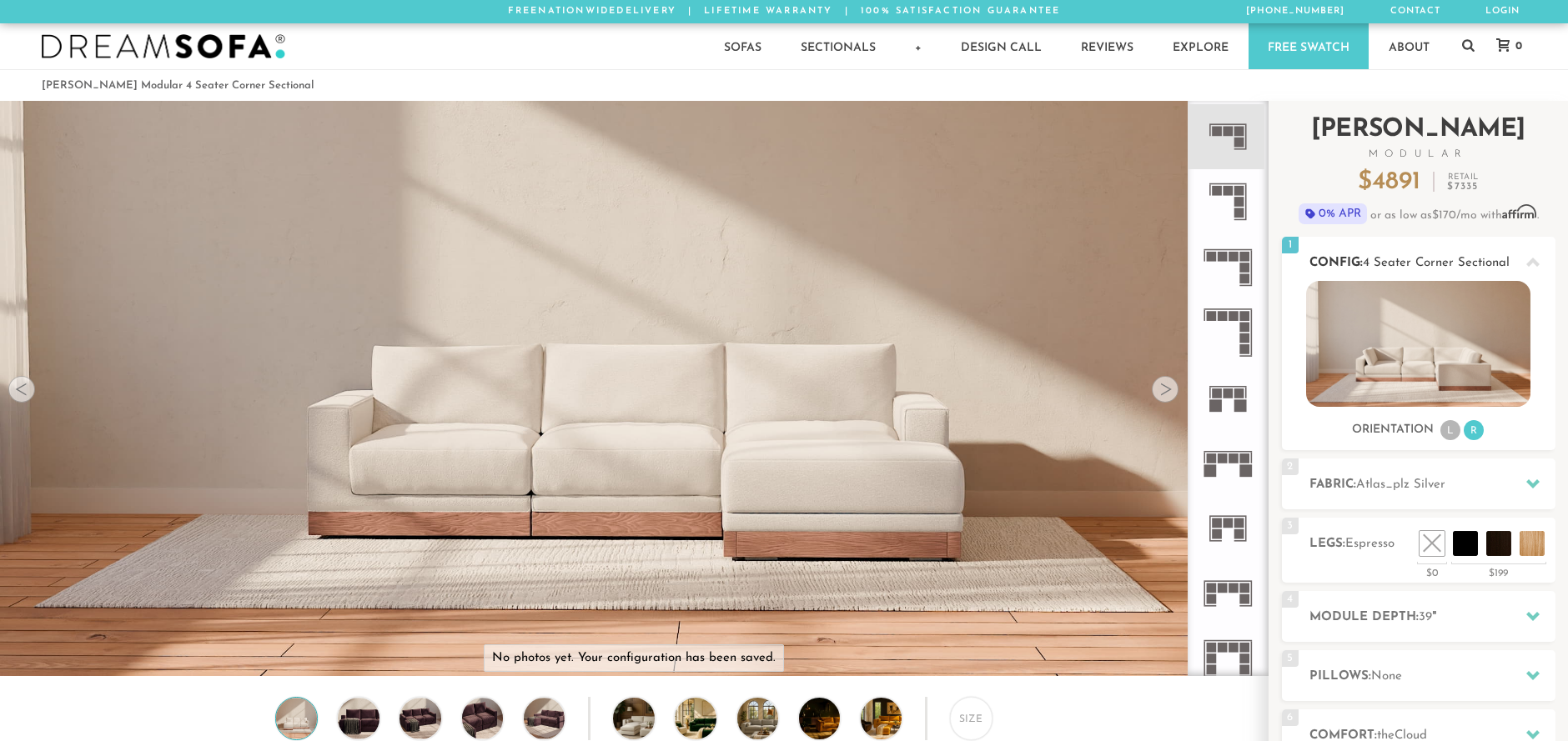
click at [1538, 265] on icon at bounding box center [1533, 262] width 13 height 9
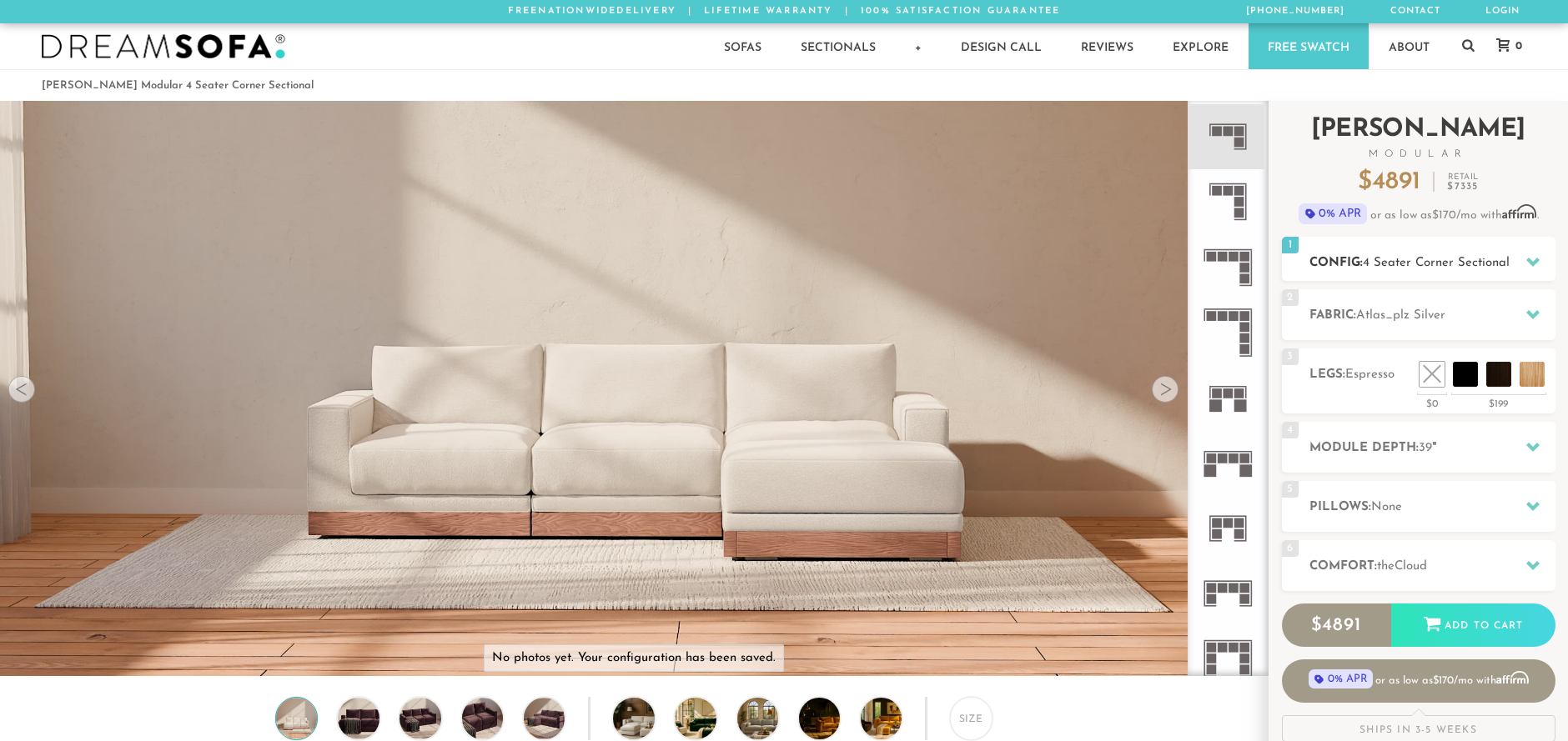
click at [1531, 262] on icon at bounding box center [1533, 262] width 13 height 9
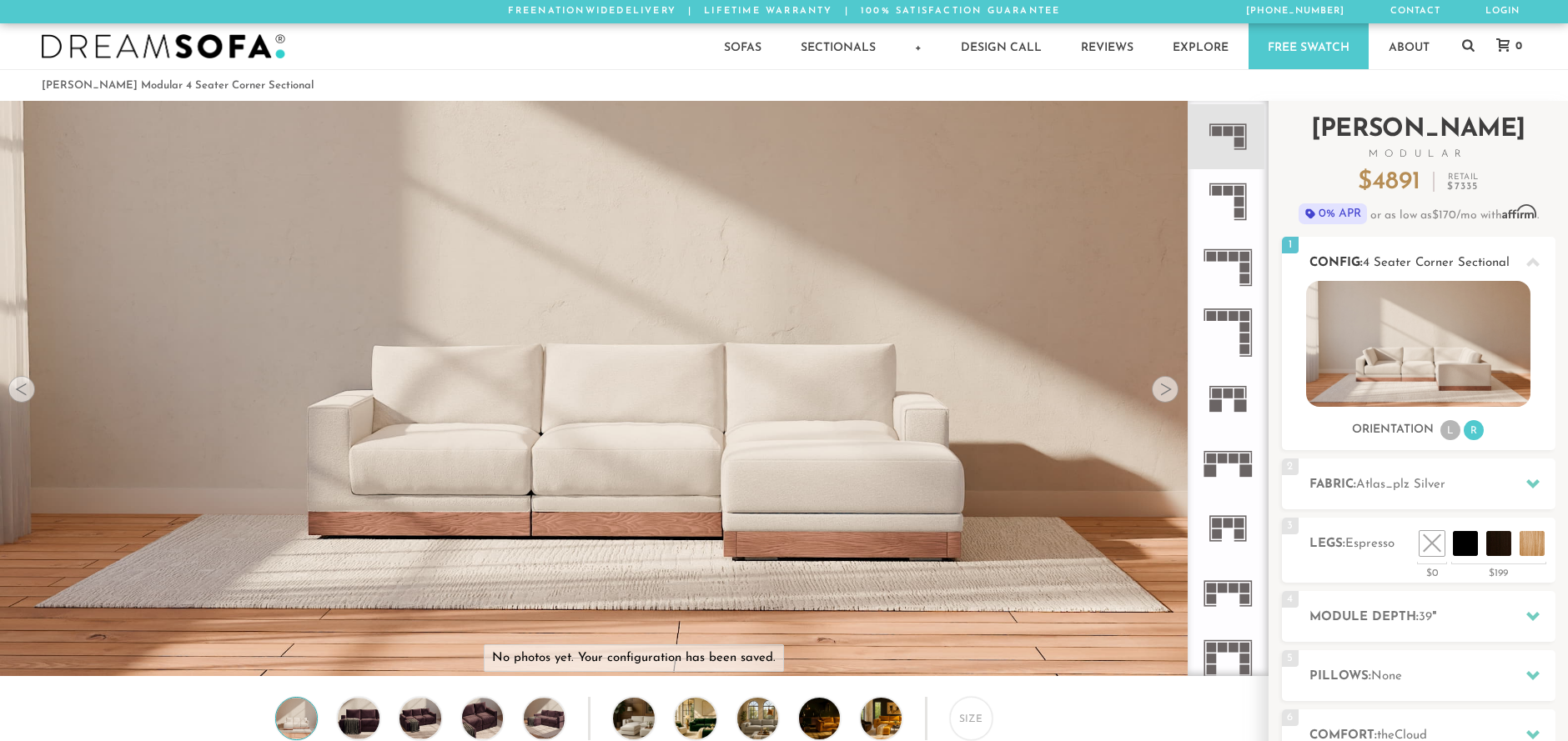
click at [1290, 246] on span "1" at bounding box center [1290, 245] width 16 height 16
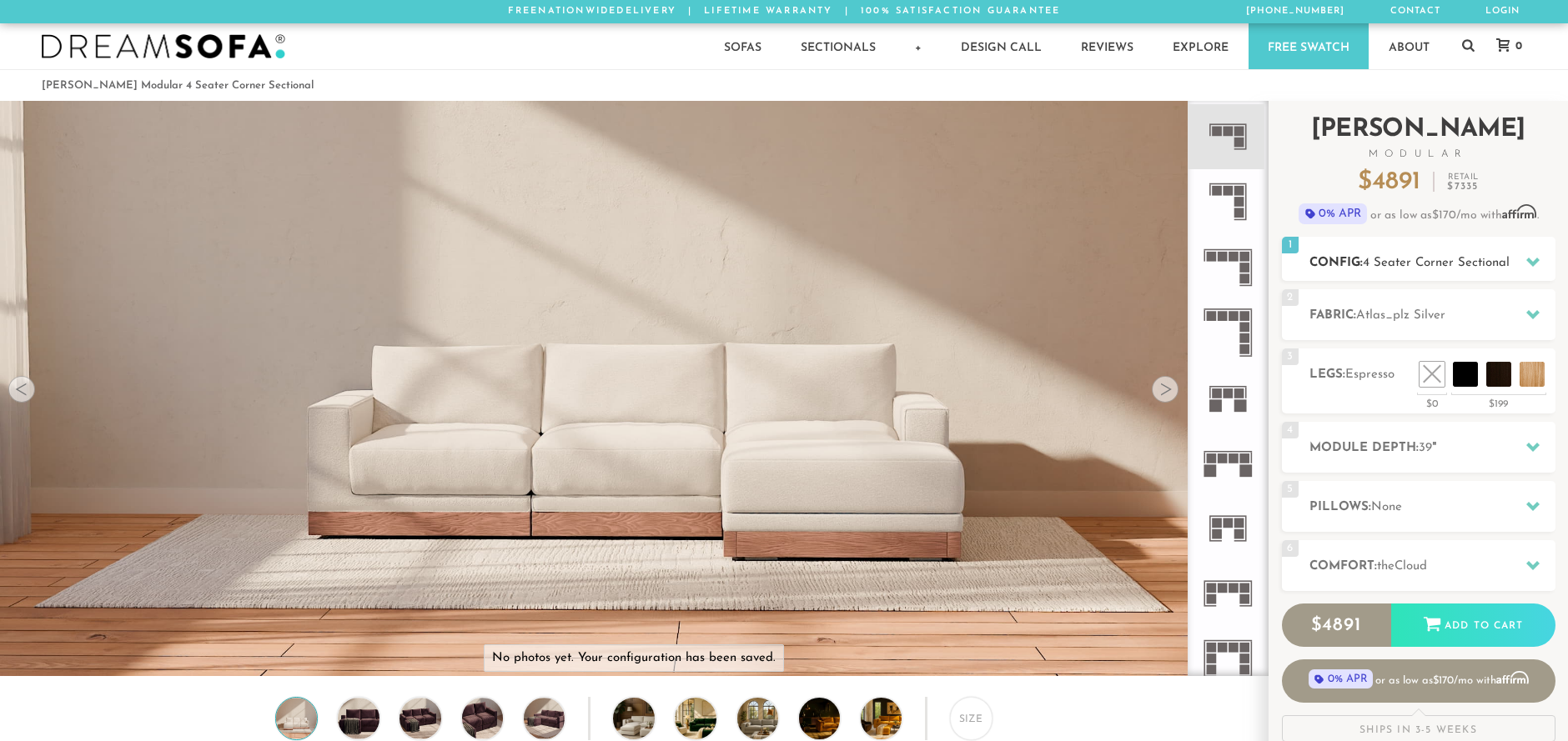
click at [1533, 264] on icon at bounding box center [1533, 262] width 13 height 9
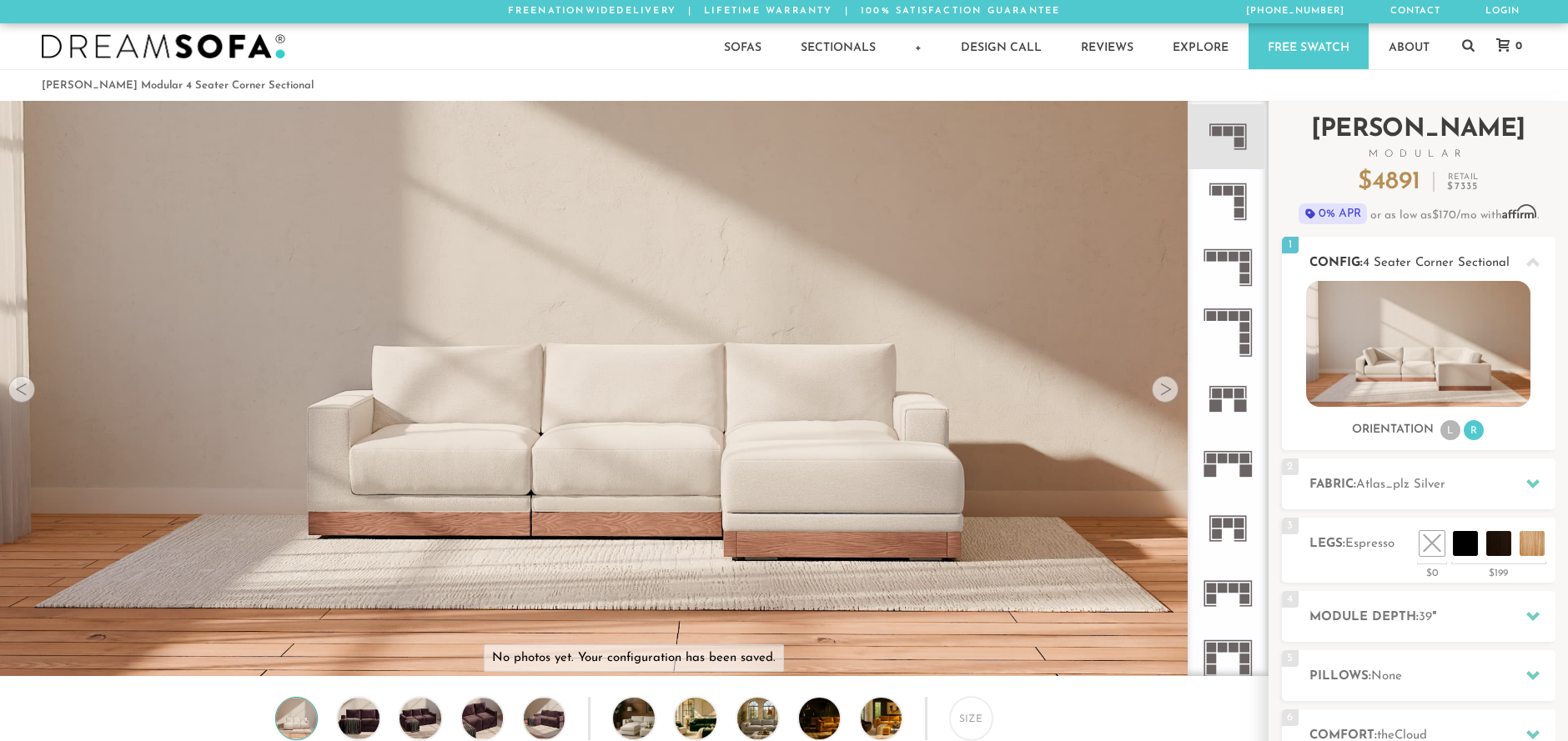
click at [1533, 264] on icon at bounding box center [1533, 262] width 13 height 9
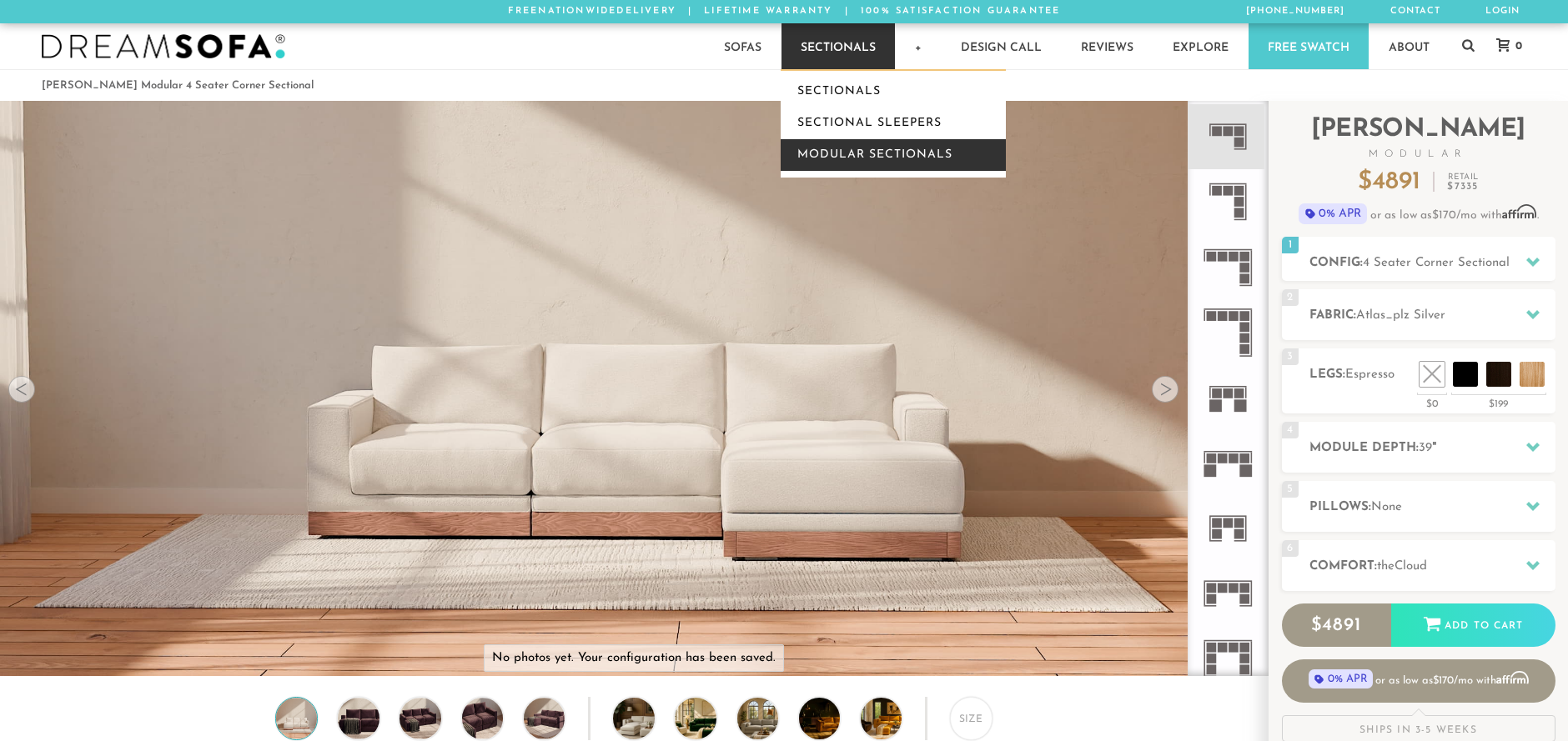
click at [864, 149] on link "Modular Sectionals" at bounding box center [893, 155] width 225 height 32
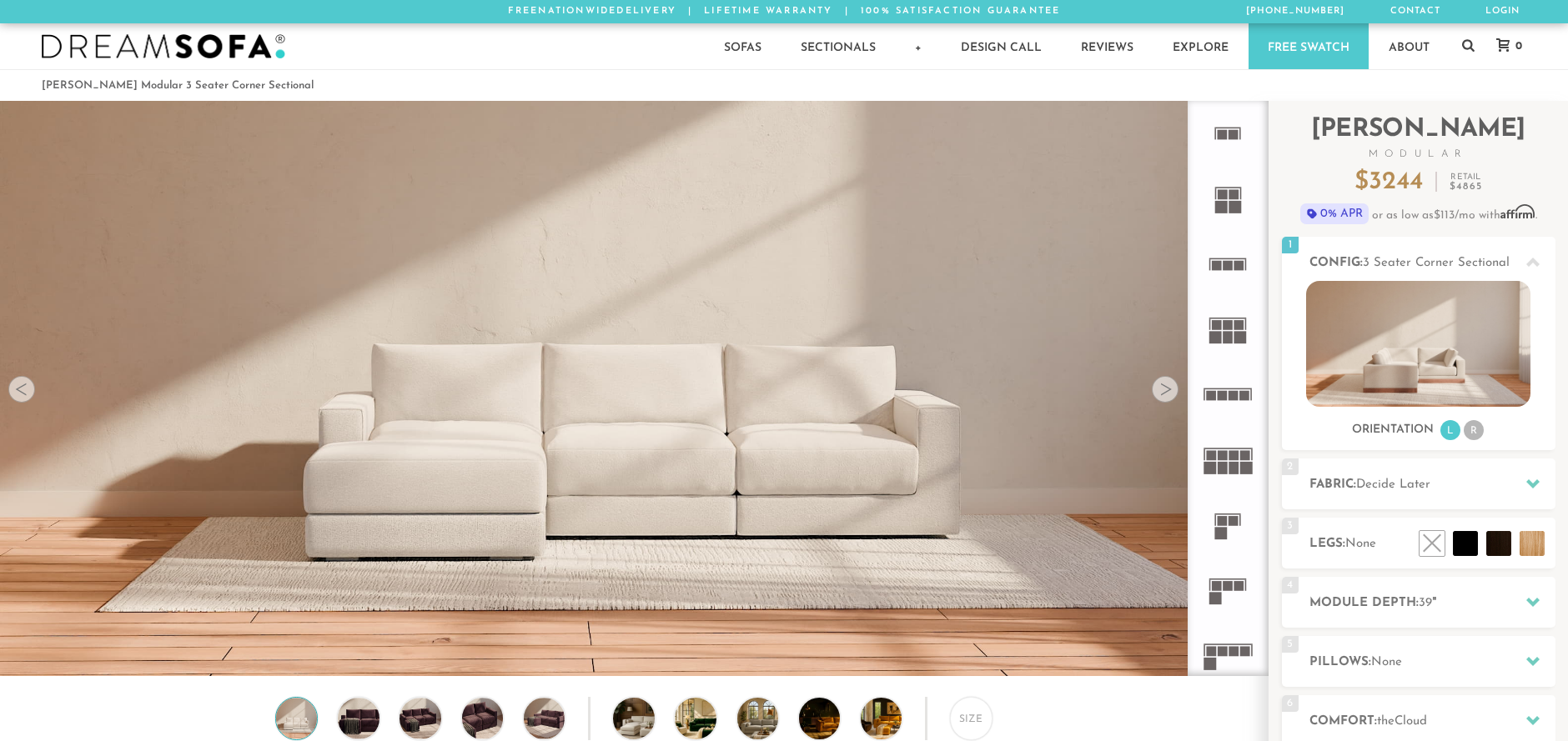
scroll to position [19456, 1556]
click at [1480, 539] on li at bounding box center [1461, 506] width 100 height 100
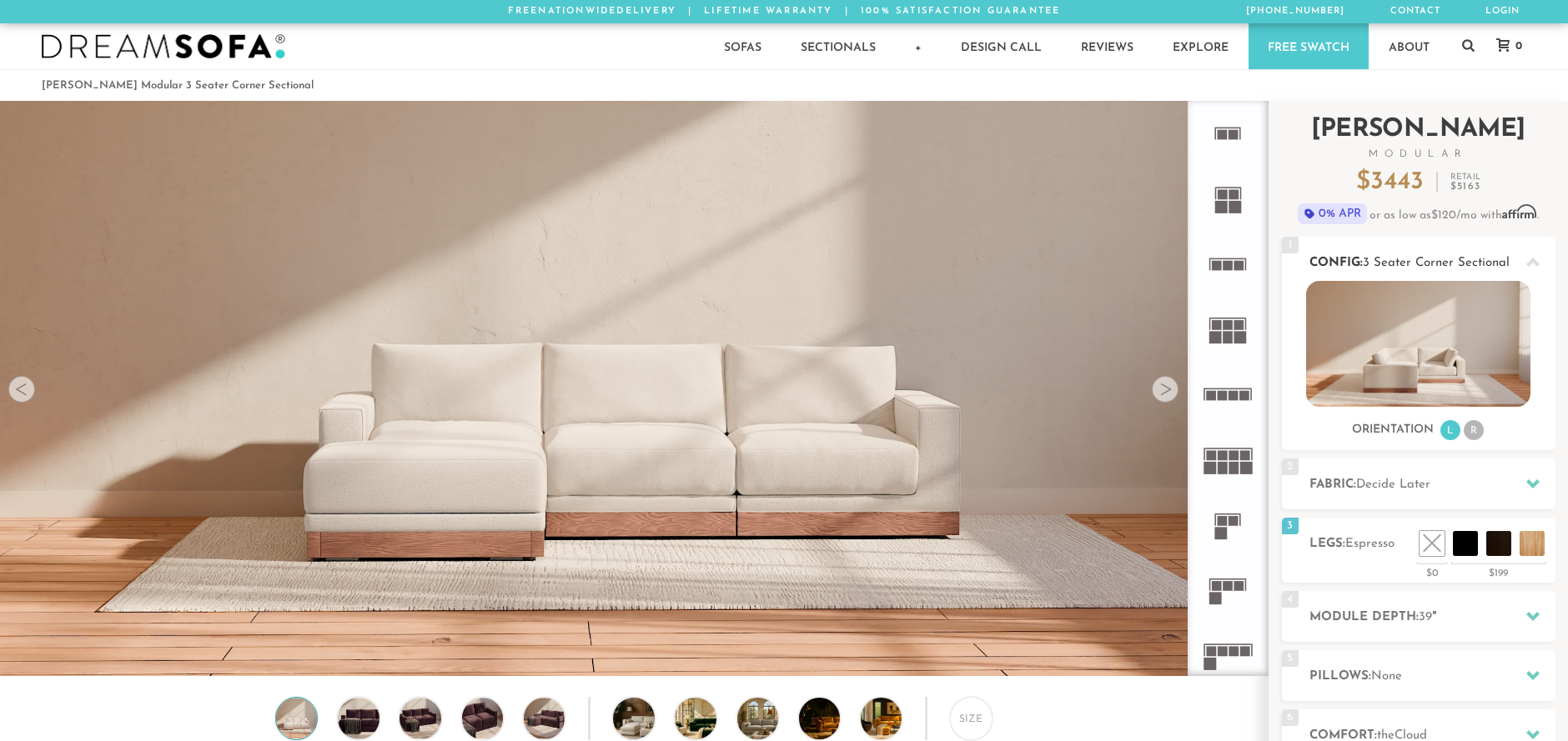
click at [1475, 433] on li "R" at bounding box center [1473, 430] width 20 height 20
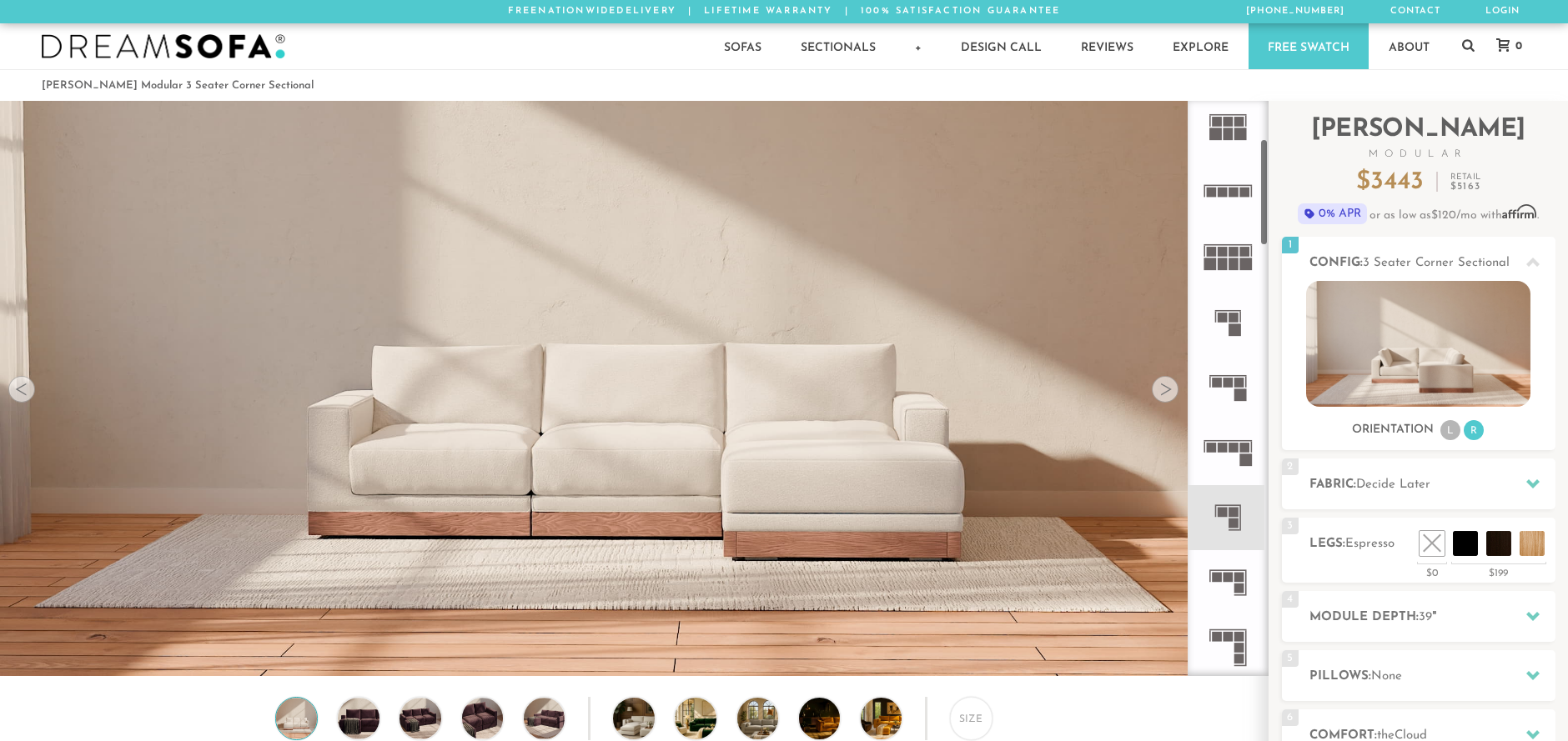
scroll to position [204, 0]
click at [1239, 520] on icon at bounding box center [1228, 516] width 65 height 65
click at [1224, 521] on icon at bounding box center [1228, 516] width 65 height 65
click at [1234, 520] on rect at bounding box center [1234, 523] width 10 height 10
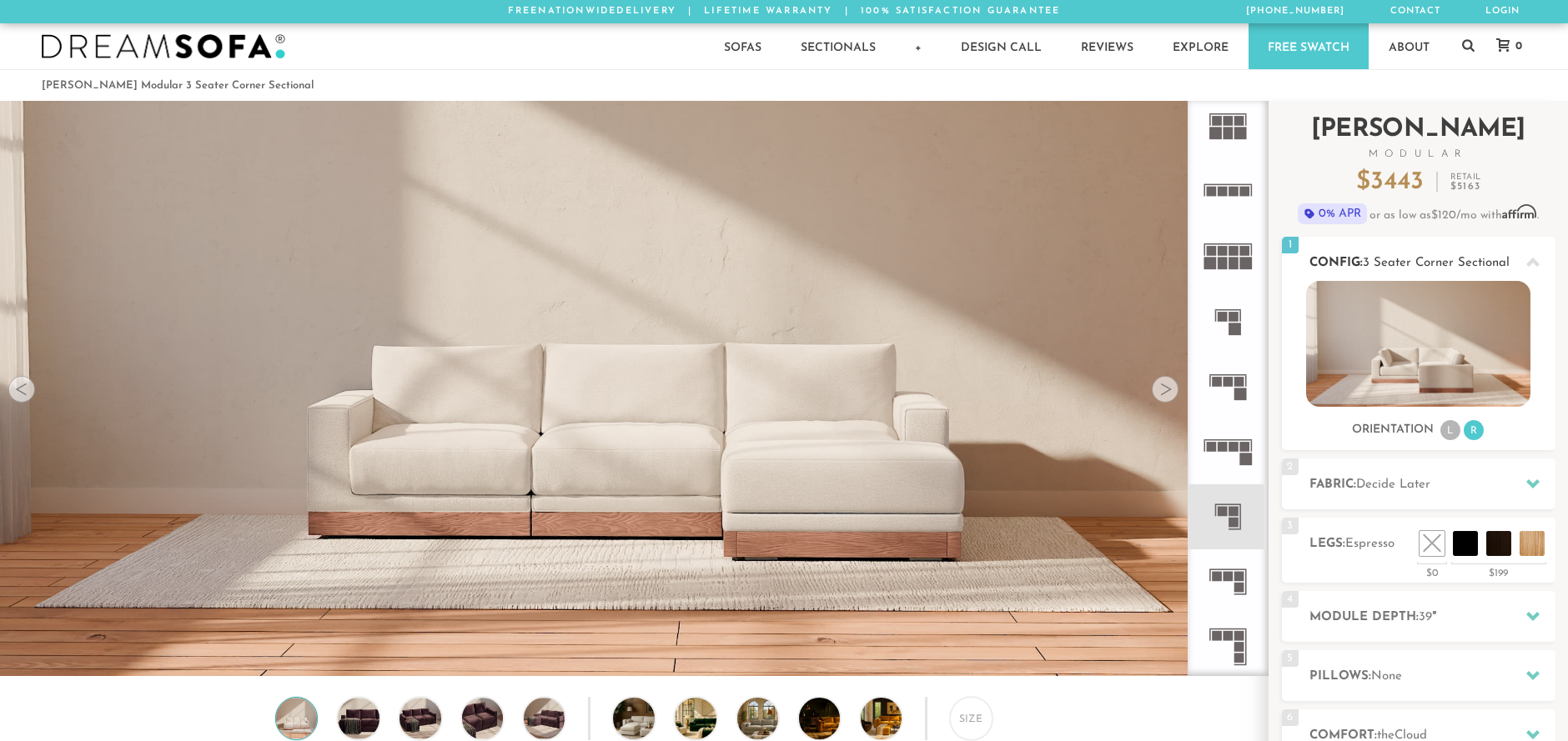
click at [1434, 376] on img at bounding box center [1418, 344] width 224 height 126
click at [1234, 528] on icon at bounding box center [1228, 516] width 65 height 65
click at [1458, 363] on img at bounding box center [1418, 344] width 224 height 126
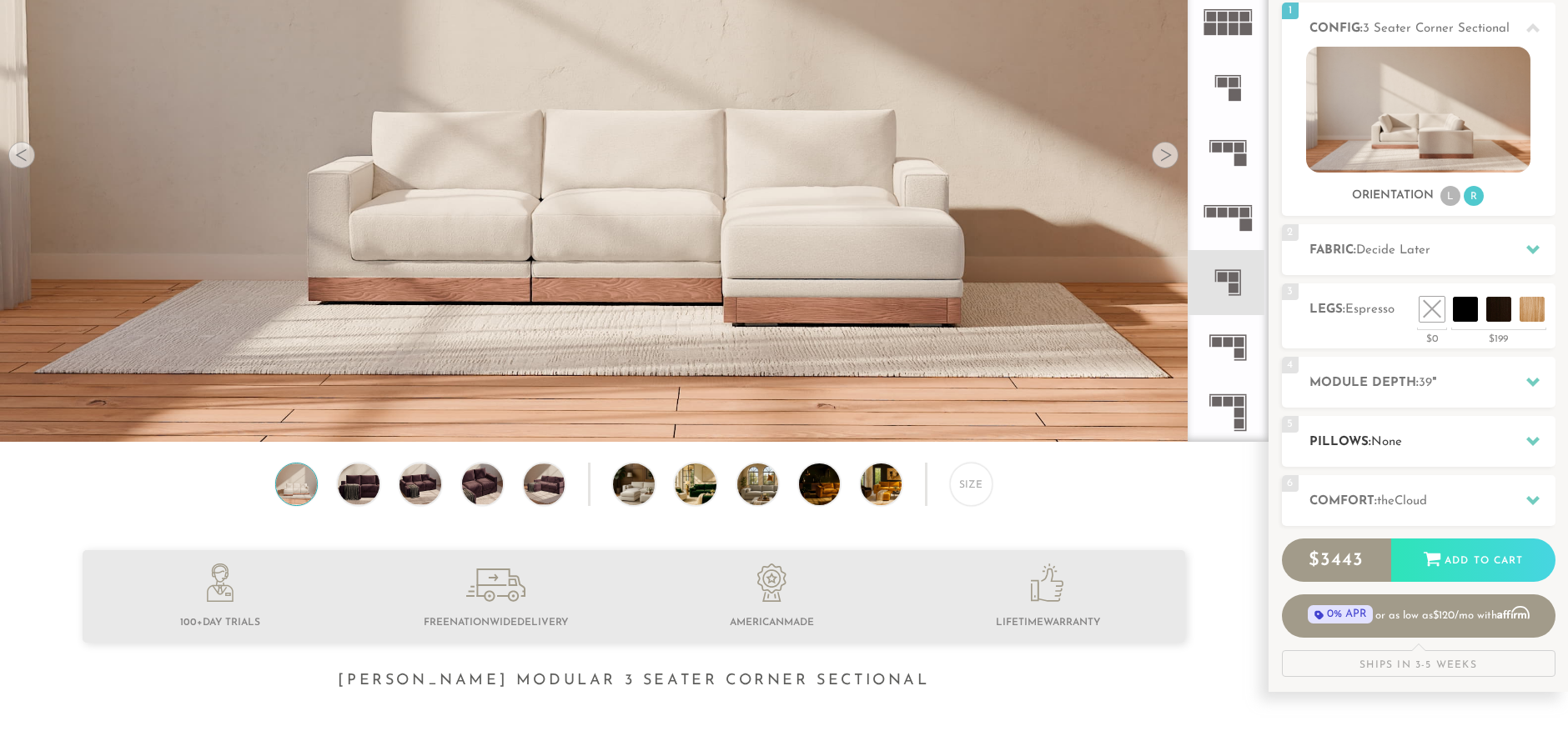
scroll to position [247, 0]
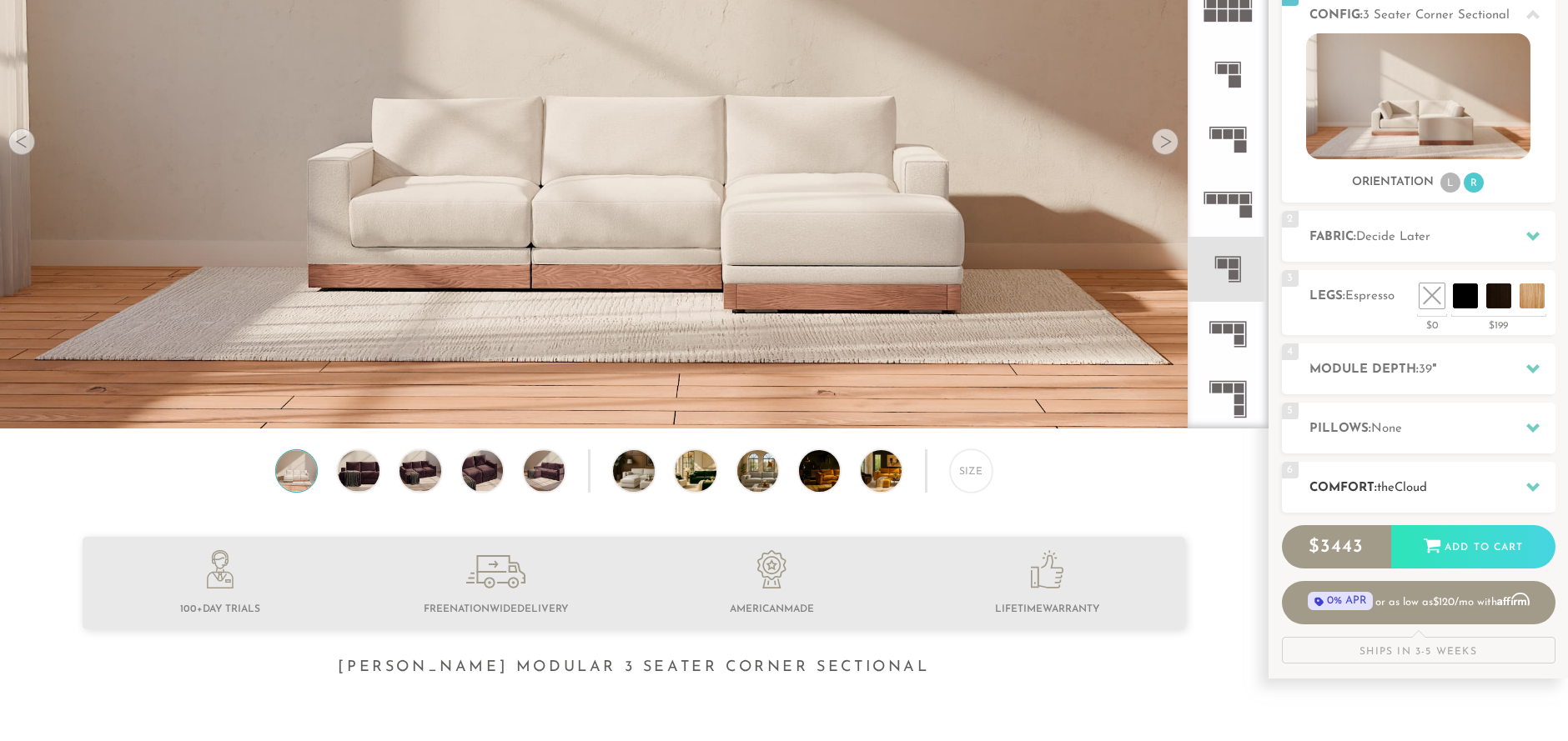
click at [1535, 489] on icon at bounding box center [1533, 487] width 13 height 9
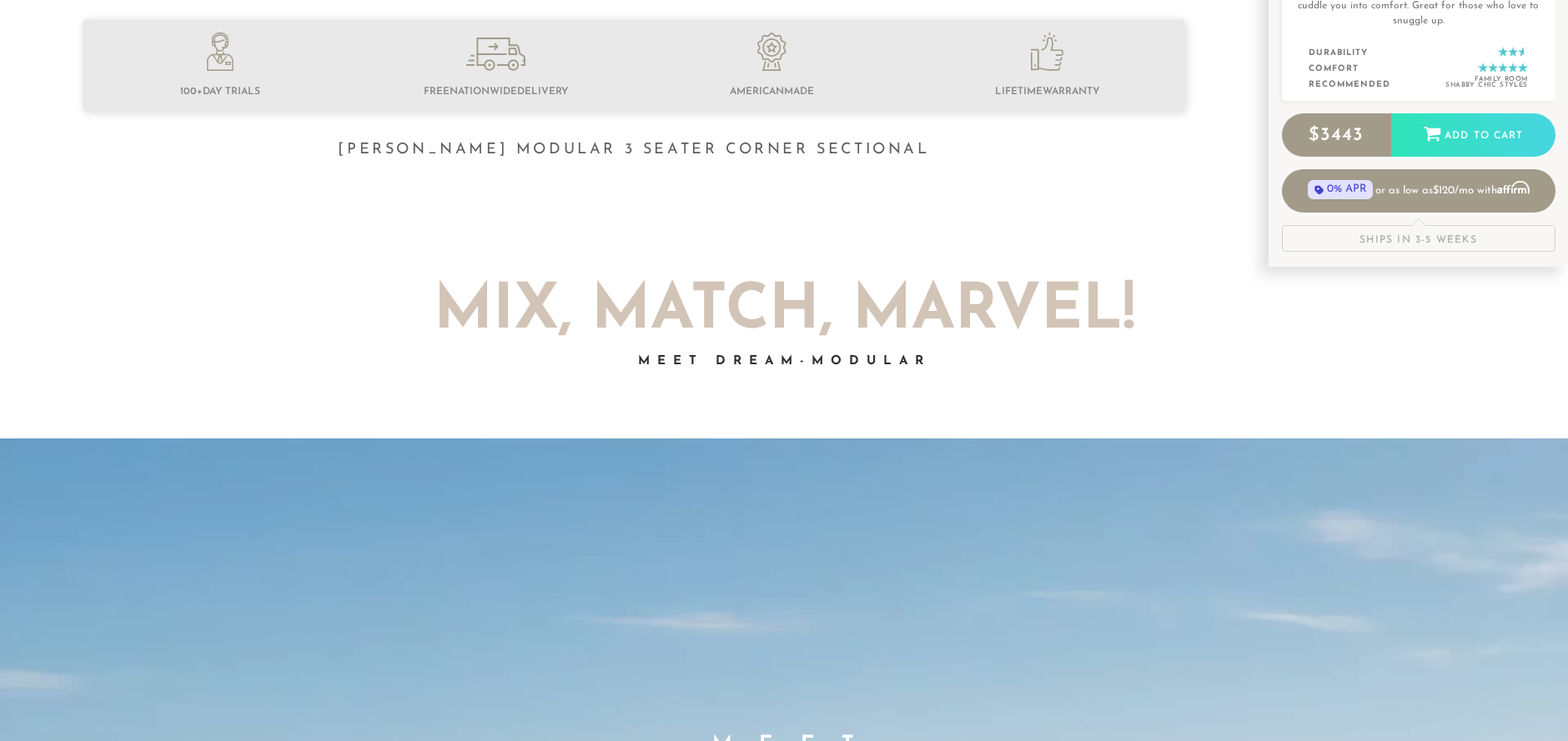
scroll to position [0, 0]
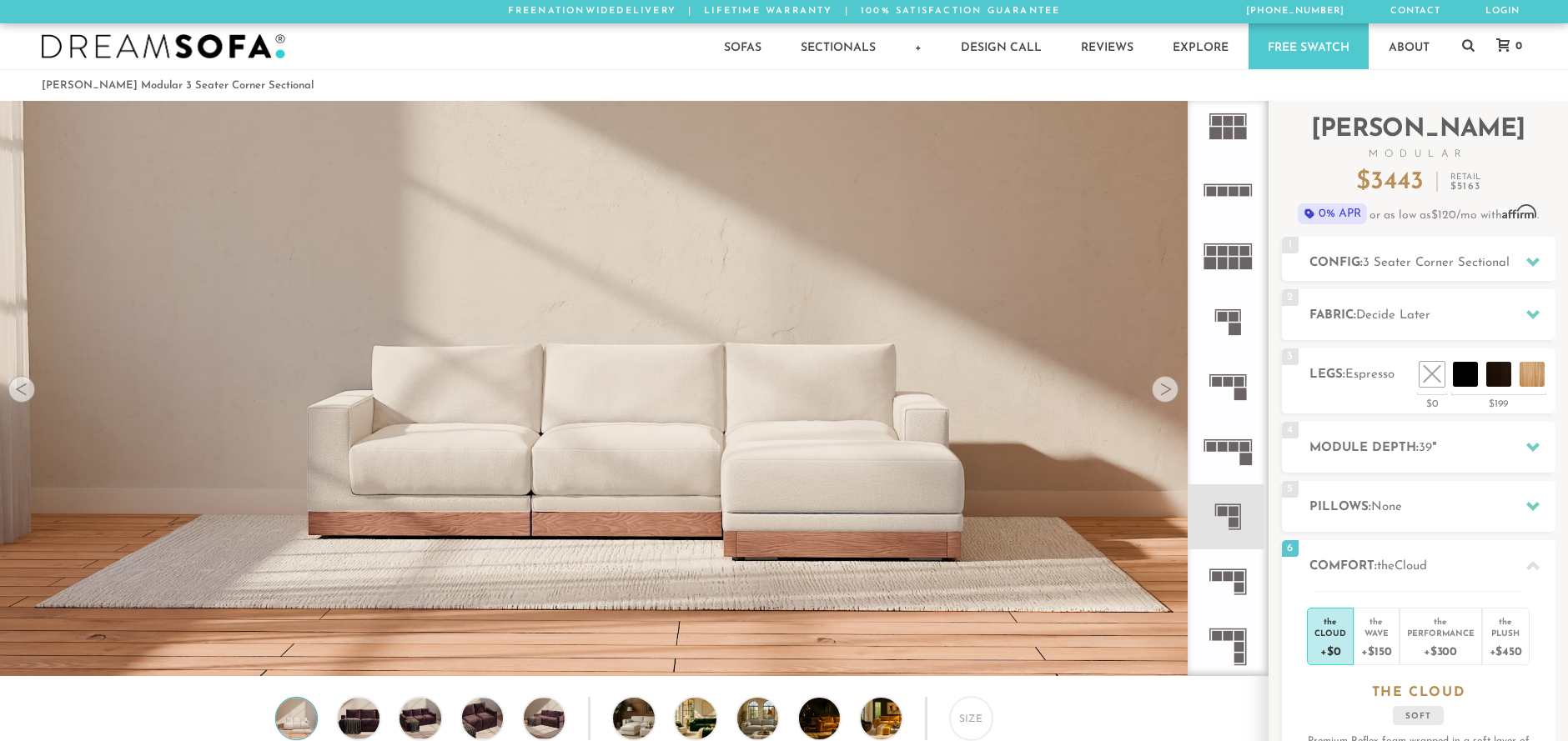
click at [1240, 587] on rect at bounding box center [1240, 588] width 10 height 10
click at [1239, 588] on rect at bounding box center [1240, 588] width 10 height 10
click at [1538, 261] on icon at bounding box center [1533, 262] width 13 height 9
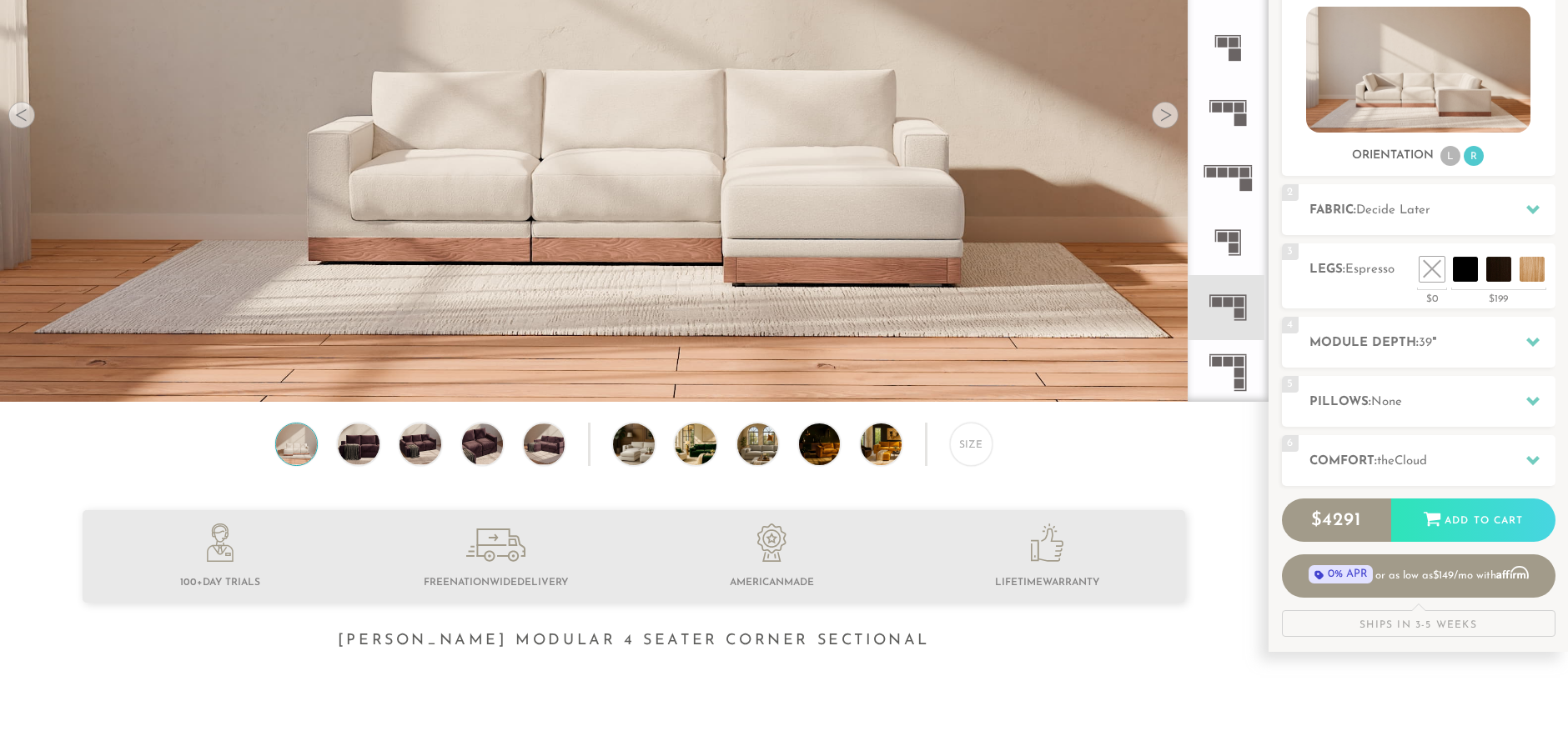
scroll to position [297, 0]
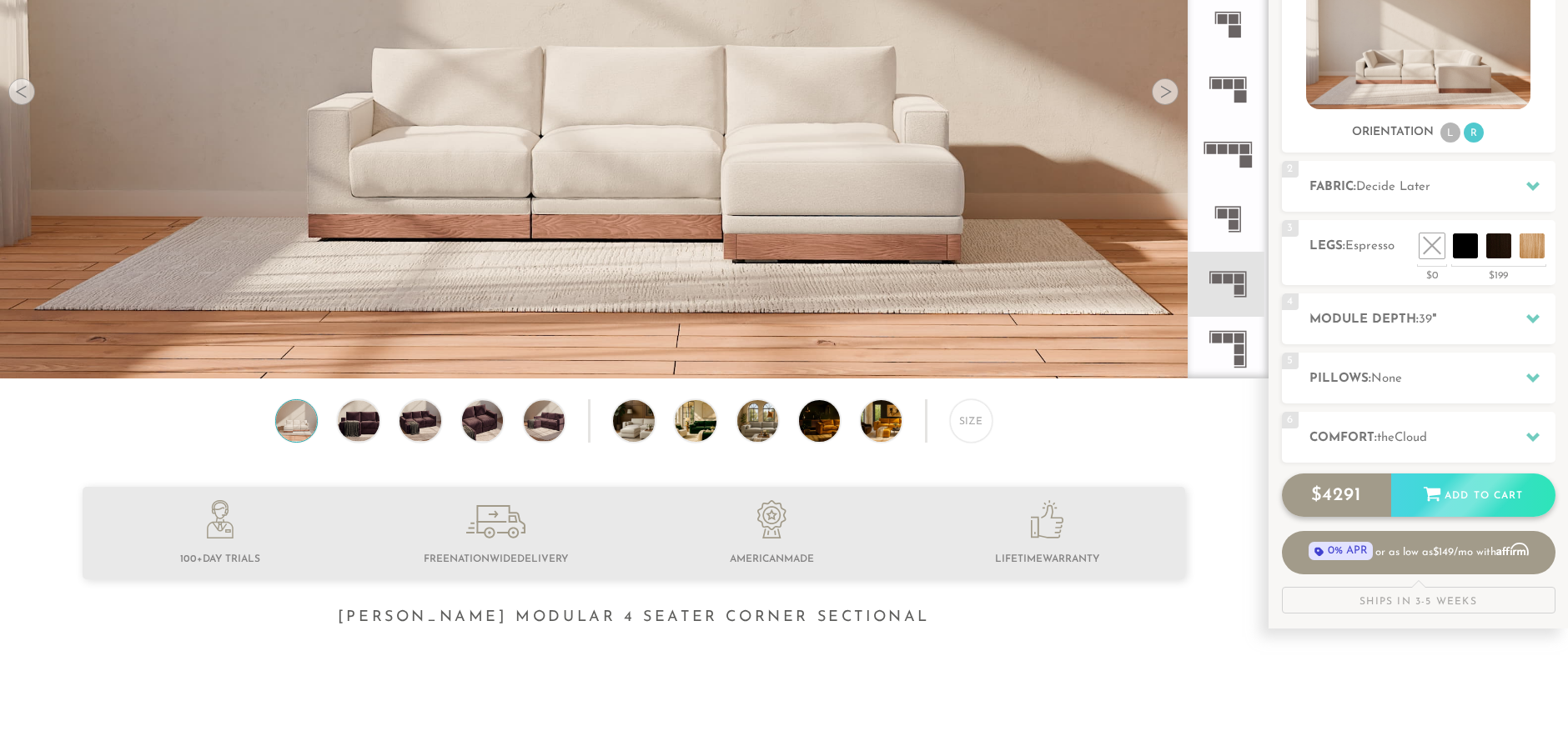
click at [1467, 503] on div "Add to Cart" at bounding box center [1473, 496] width 165 height 45
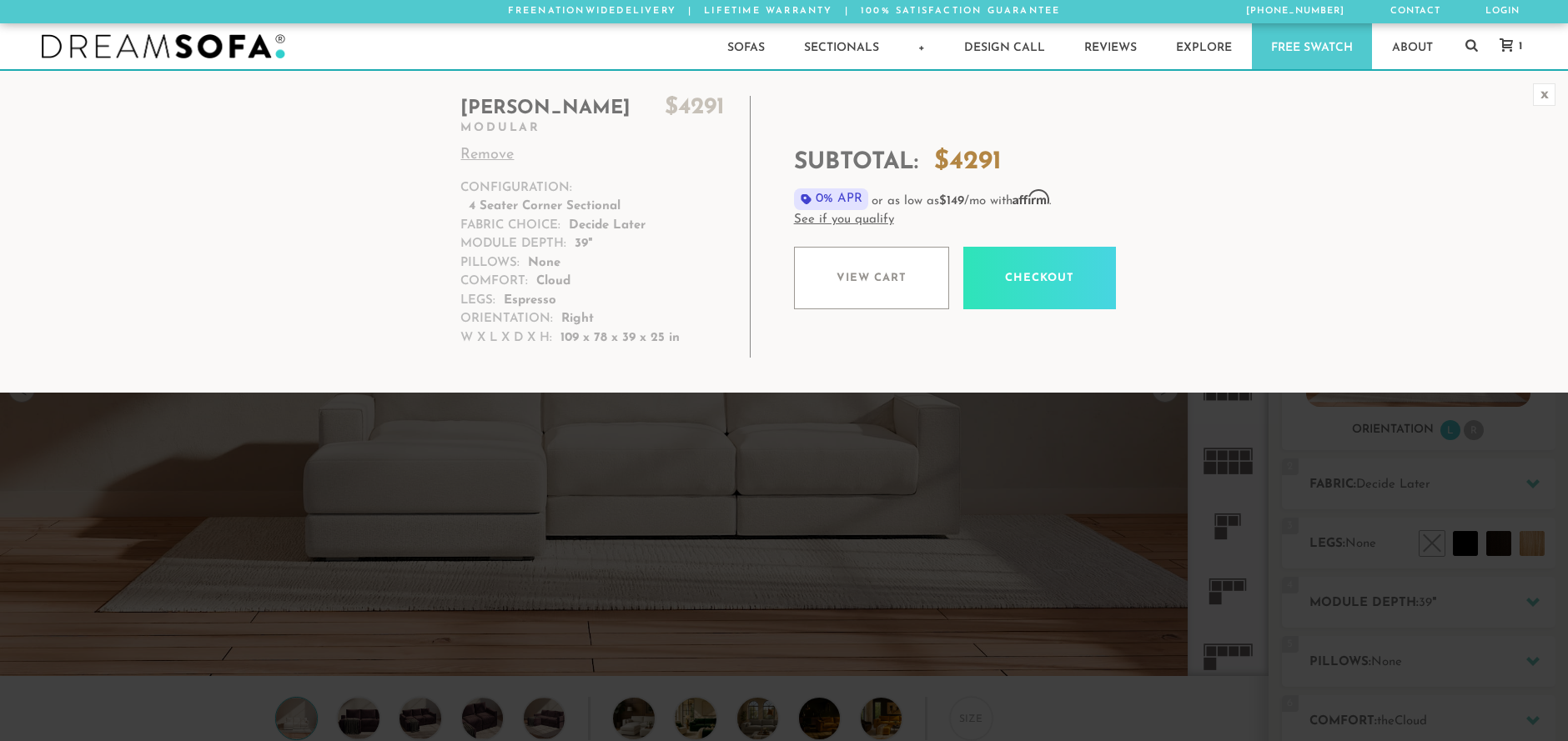
scroll to position [13, 13]
click at [872, 280] on link "View cart" at bounding box center [871, 277] width 155 height 63
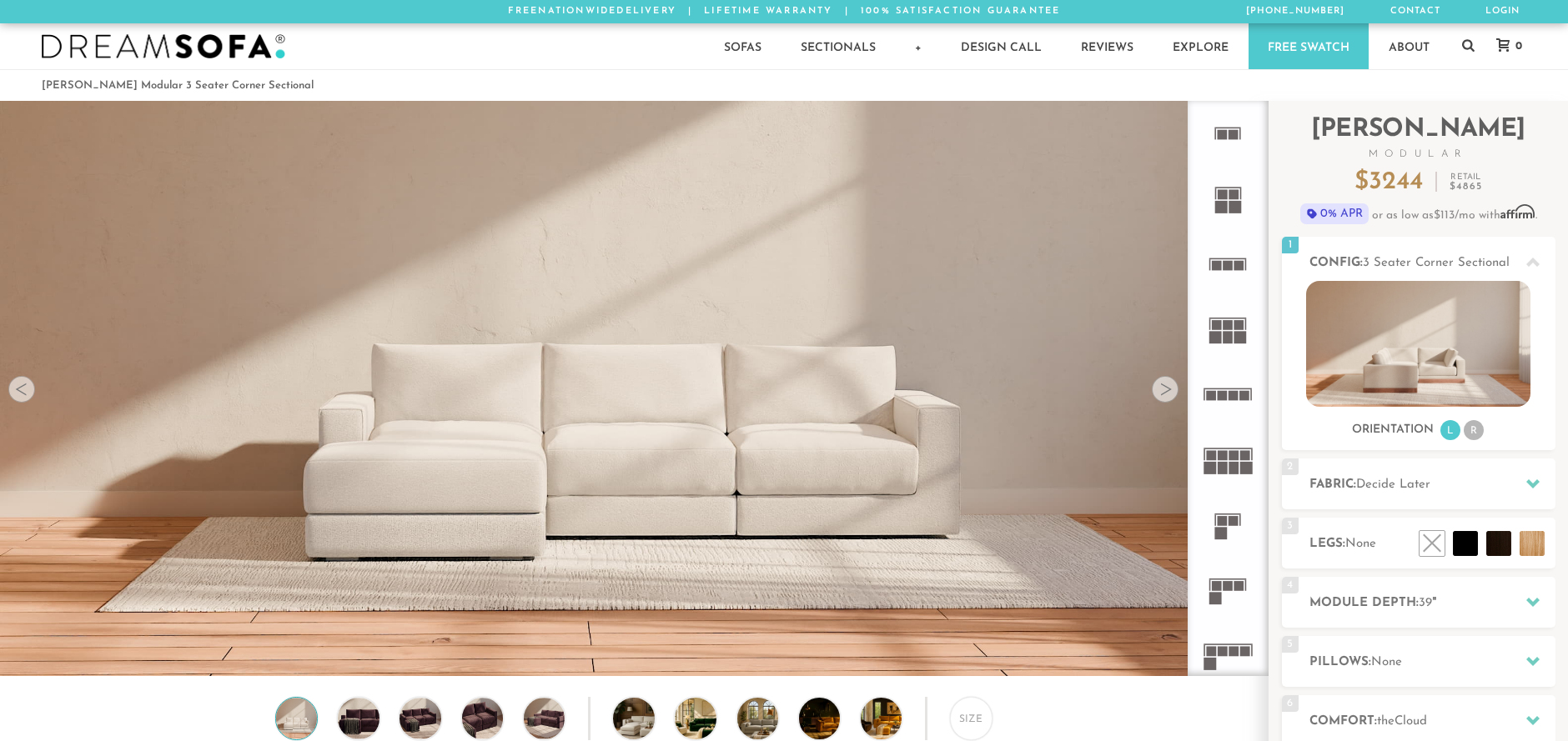
scroll to position [19456, 1556]
click at [1477, 434] on li "R" at bounding box center [1473, 430] width 20 height 20
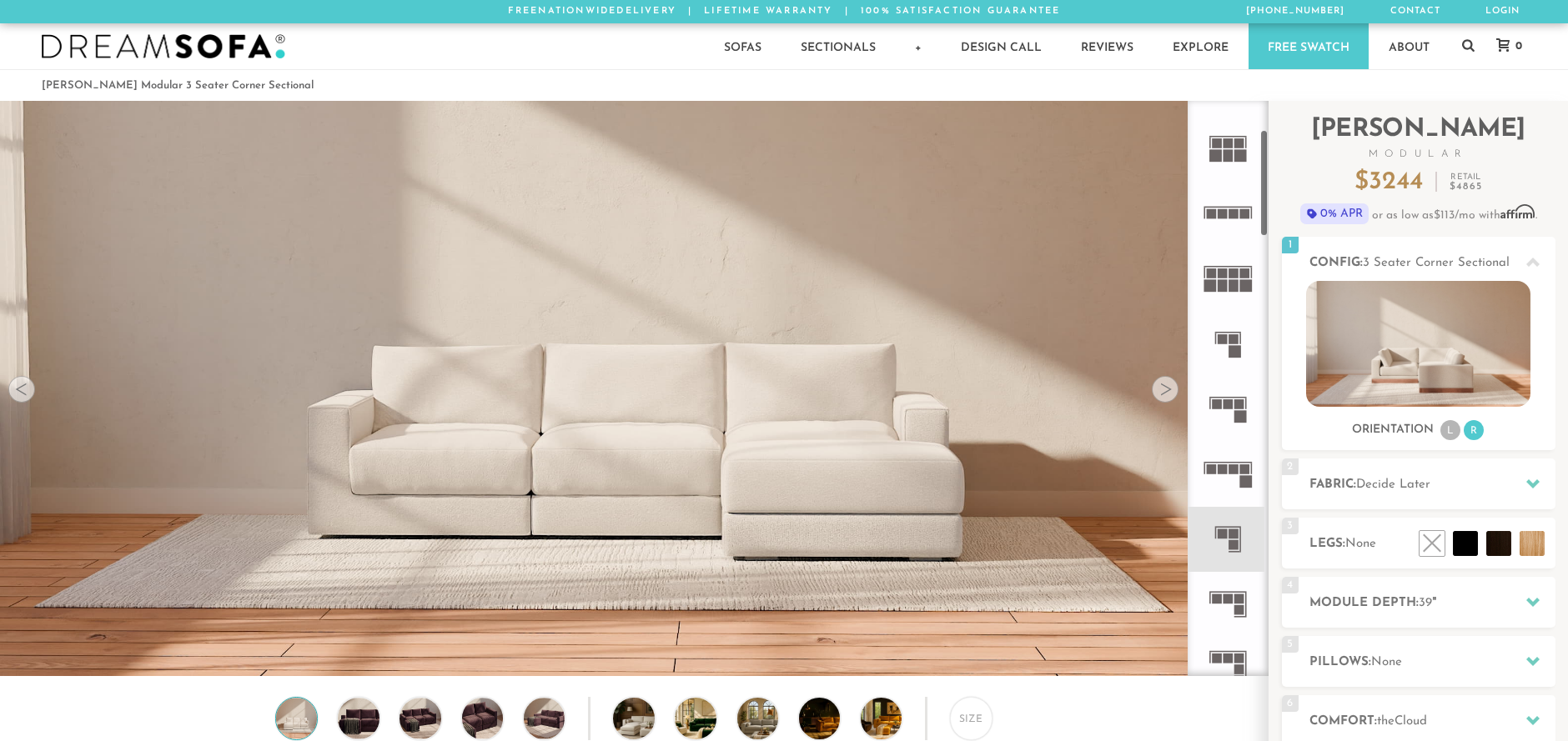
scroll to position [0, 0]
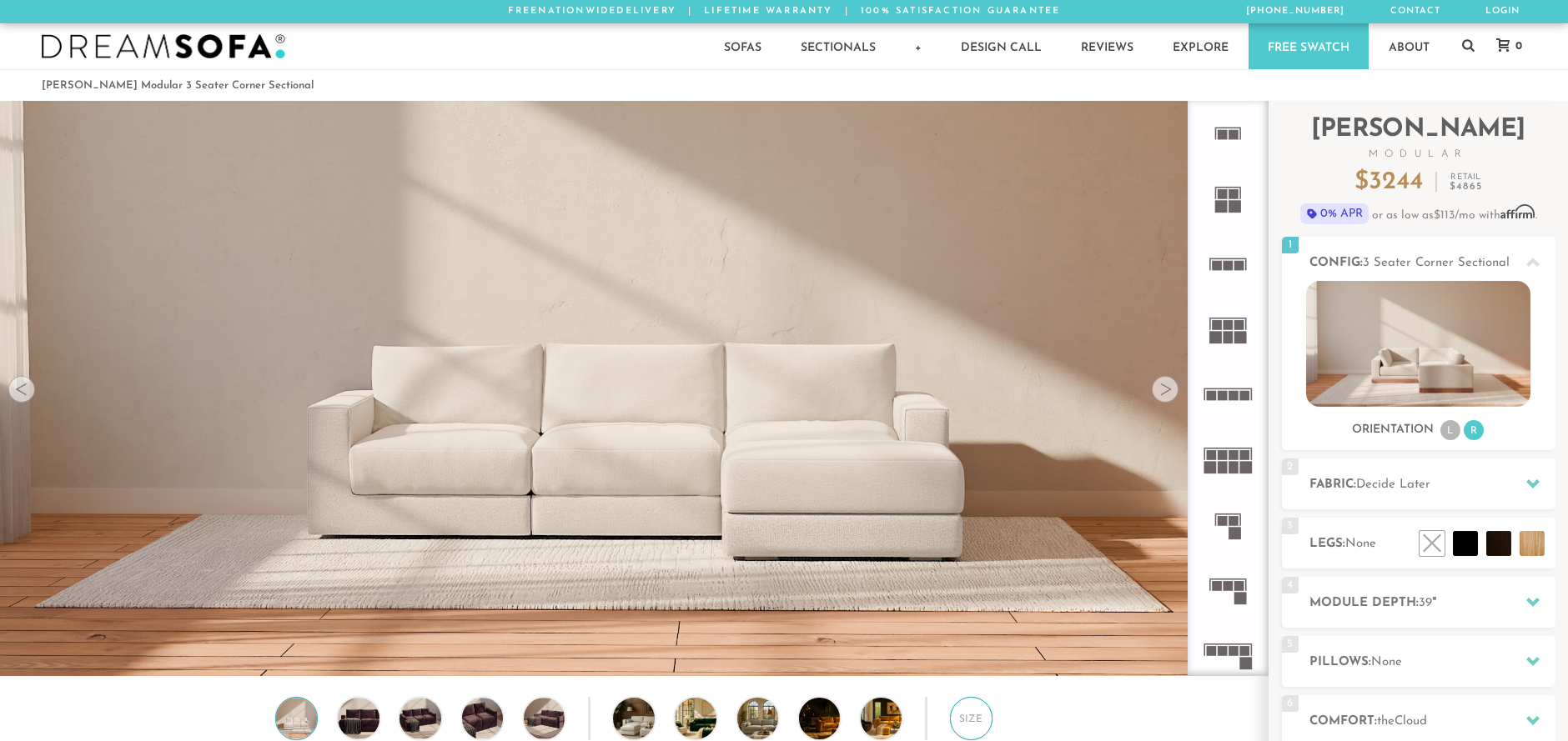
click at [965, 719] on div "Size" at bounding box center [971, 718] width 42 height 42
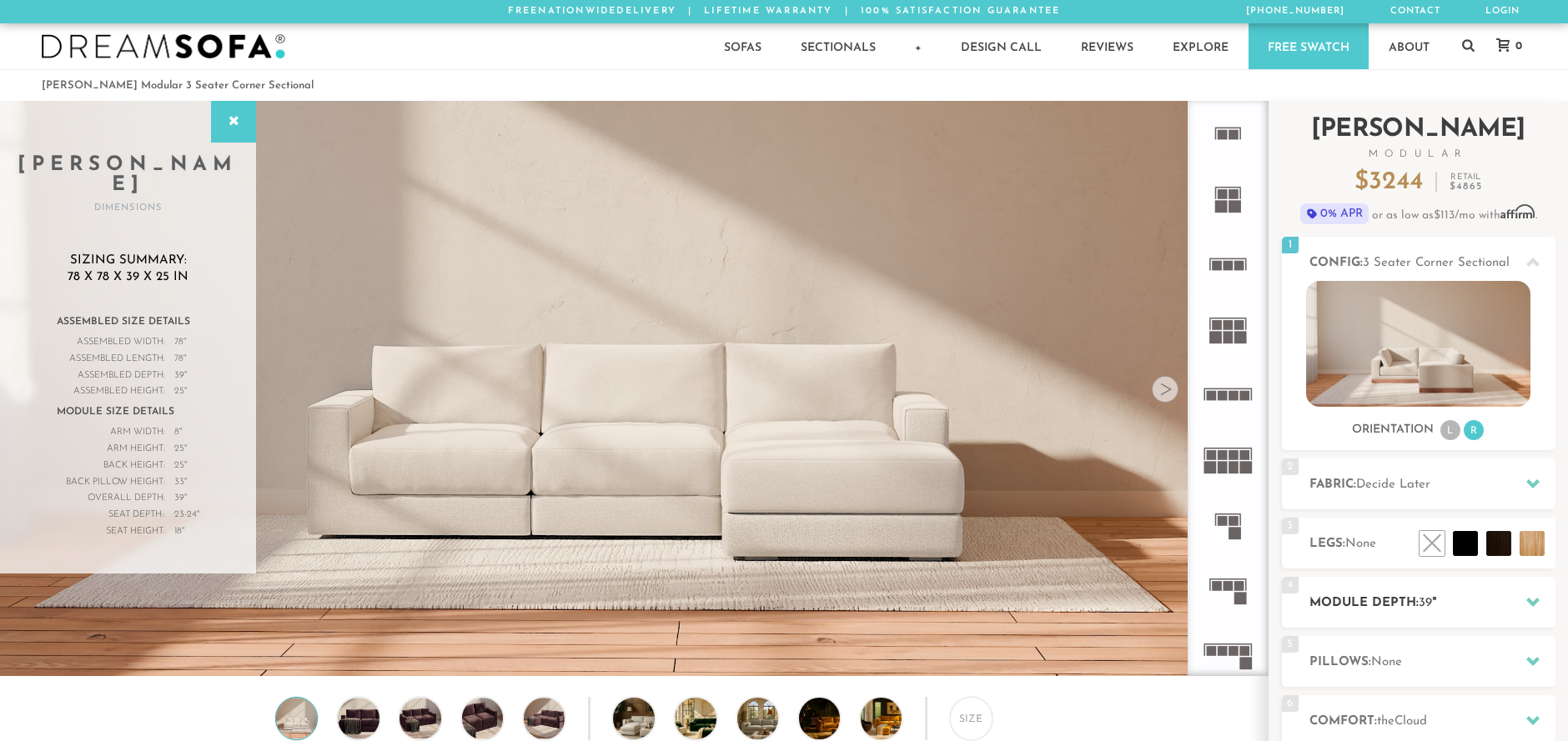
click at [1533, 604] on icon at bounding box center [1533, 602] width 13 height 9
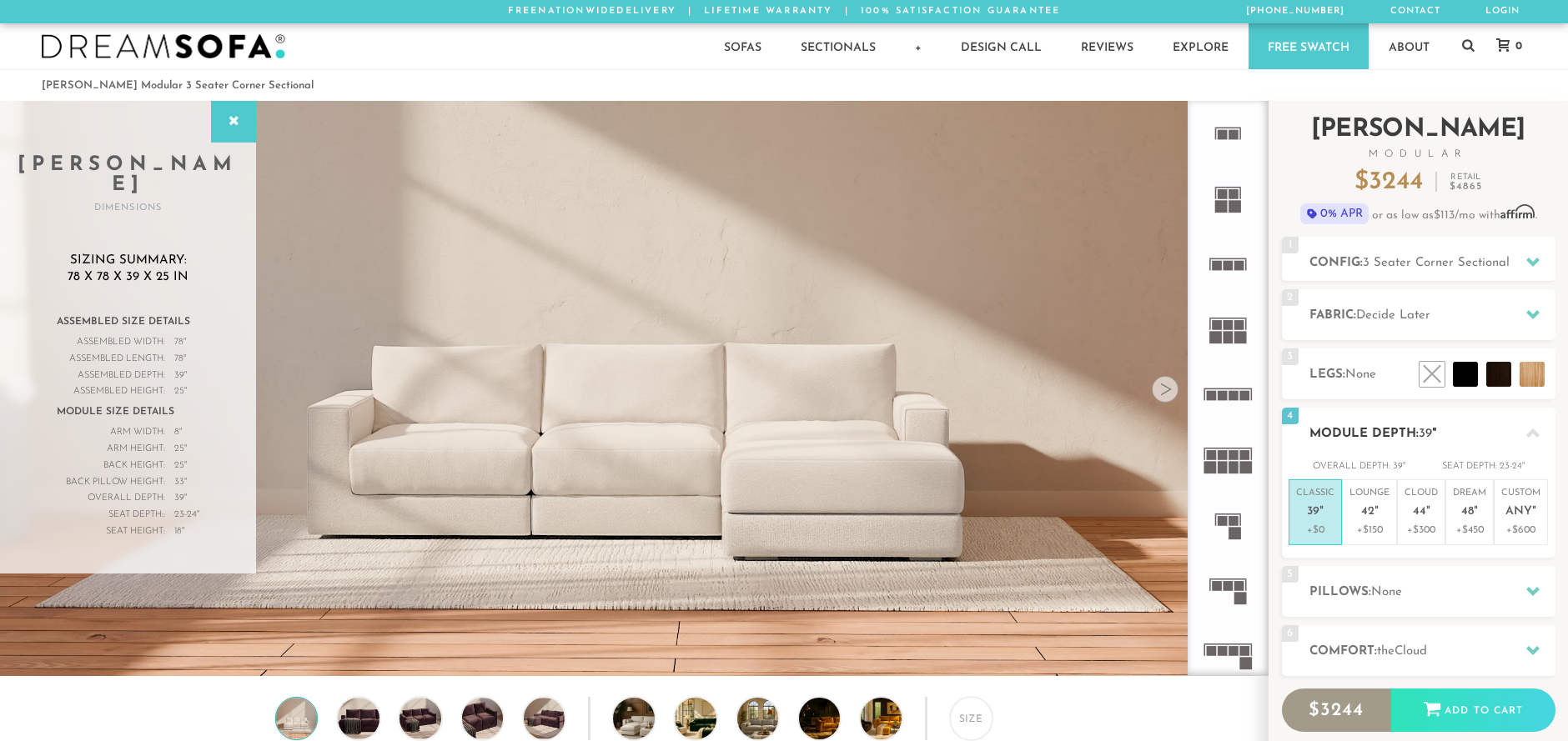
click at [1540, 432] on div at bounding box center [1533, 433] width 35 height 34
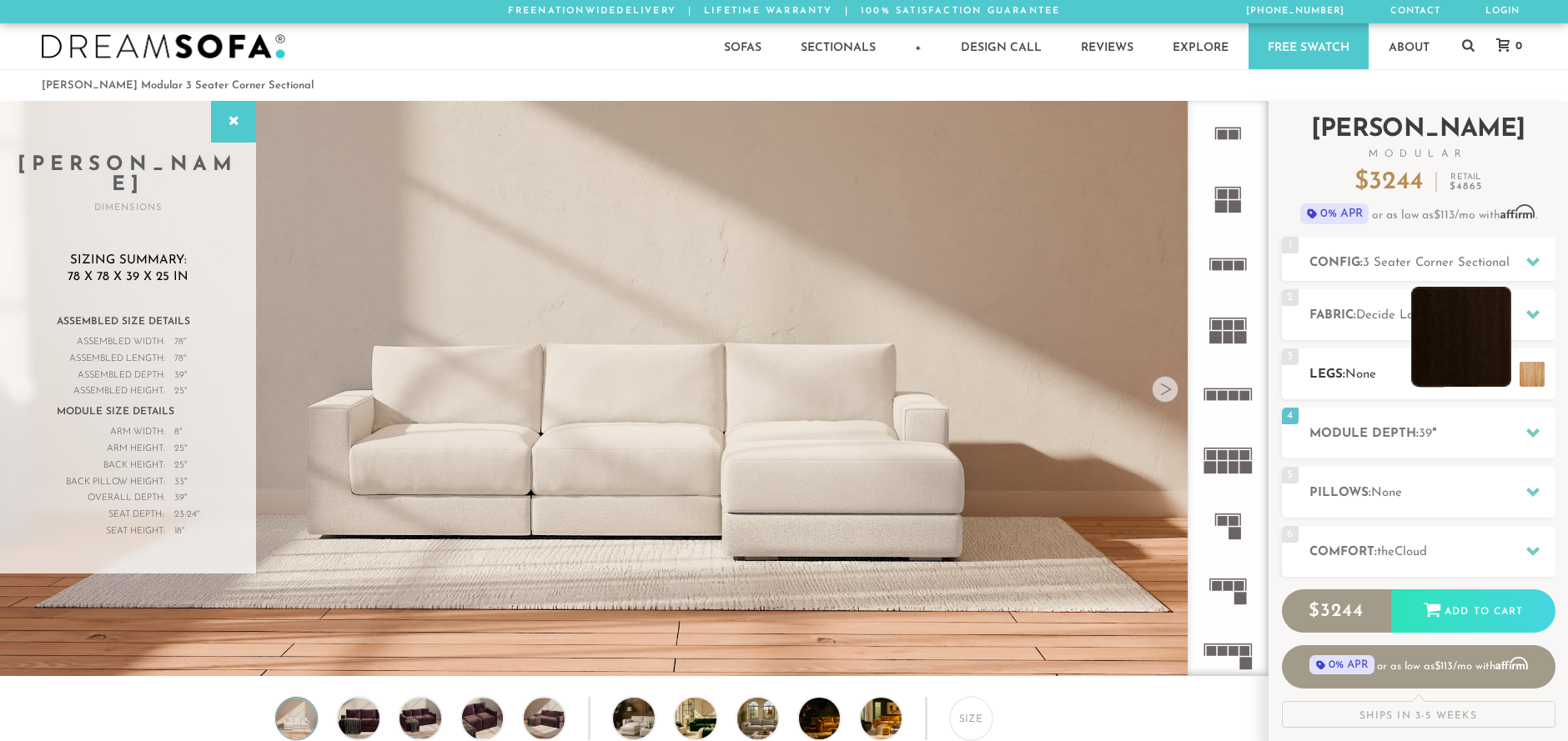
click at [1502, 371] on li at bounding box center [1461, 337] width 100 height 100
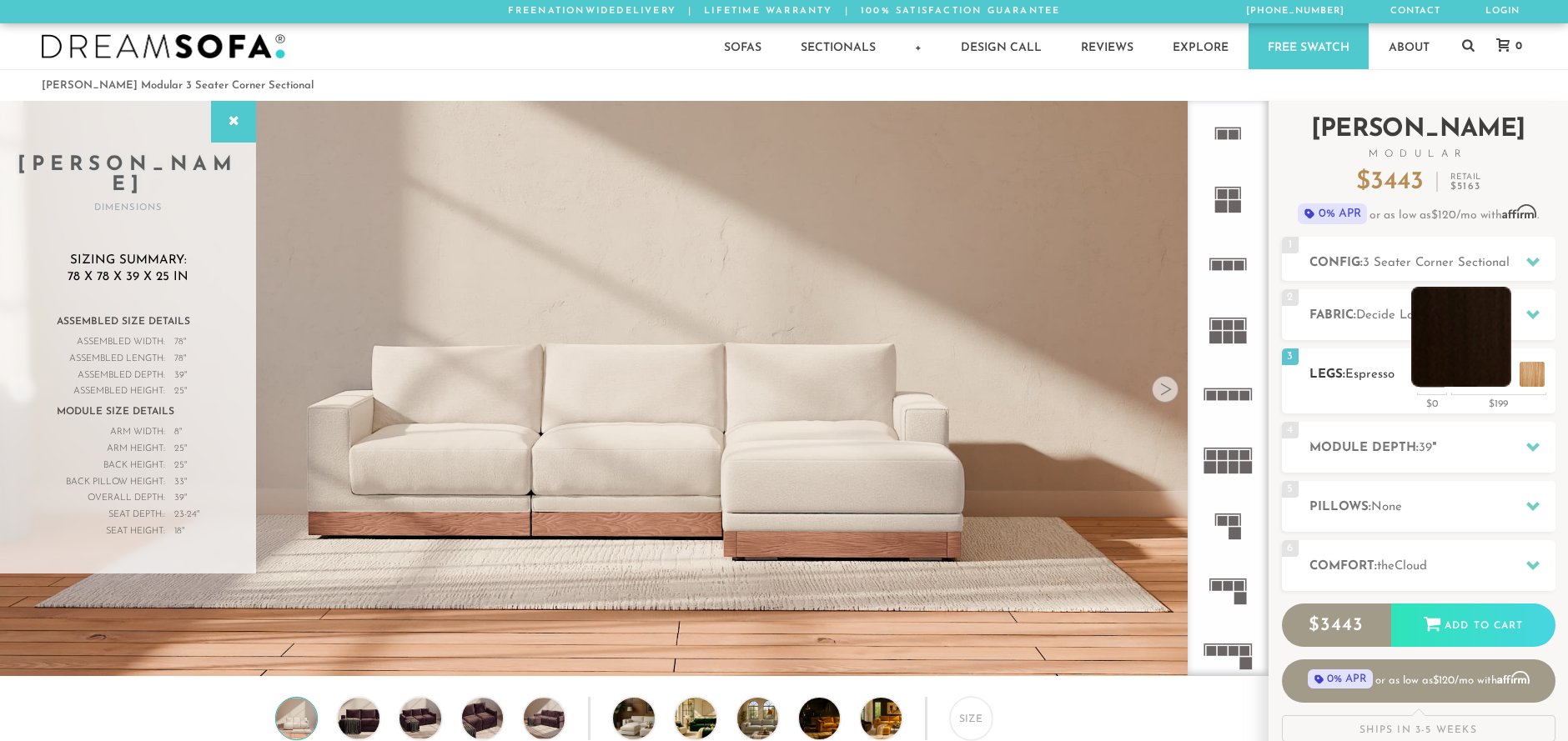
click at [1496, 373] on li at bounding box center [1461, 337] width 100 height 100
click at [1537, 315] on icon at bounding box center [1533, 314] width 13 height 9
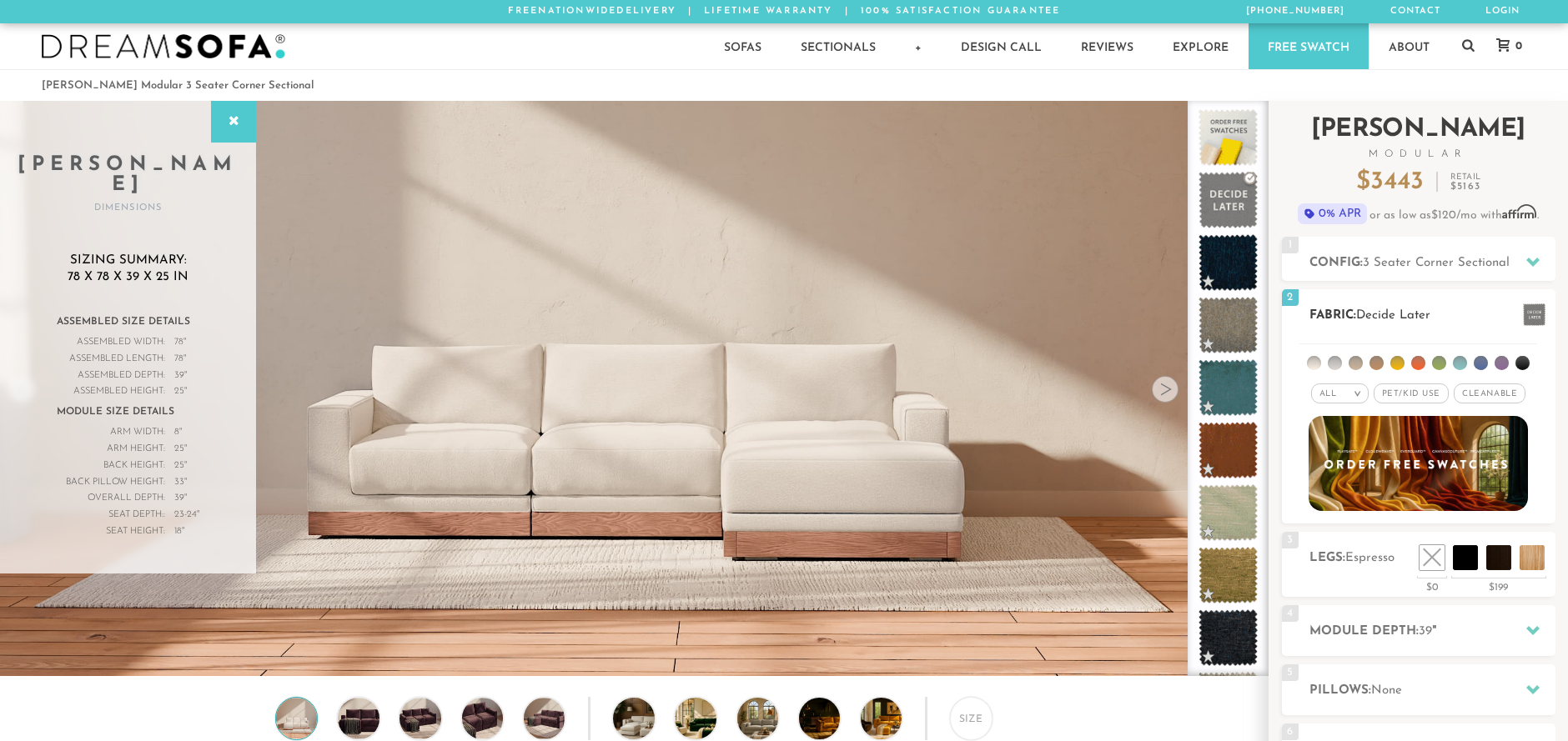
click at [1359, 395] on em ">" at bounding box center [1358, 394] width 13 height 9
click at [1338, 416] on li "All" at bounding box center [1340, 414] width 58 height 23
click at [1401, 314] on span "Decide Later" at bounding box center [1394, 315] width 74 height 13
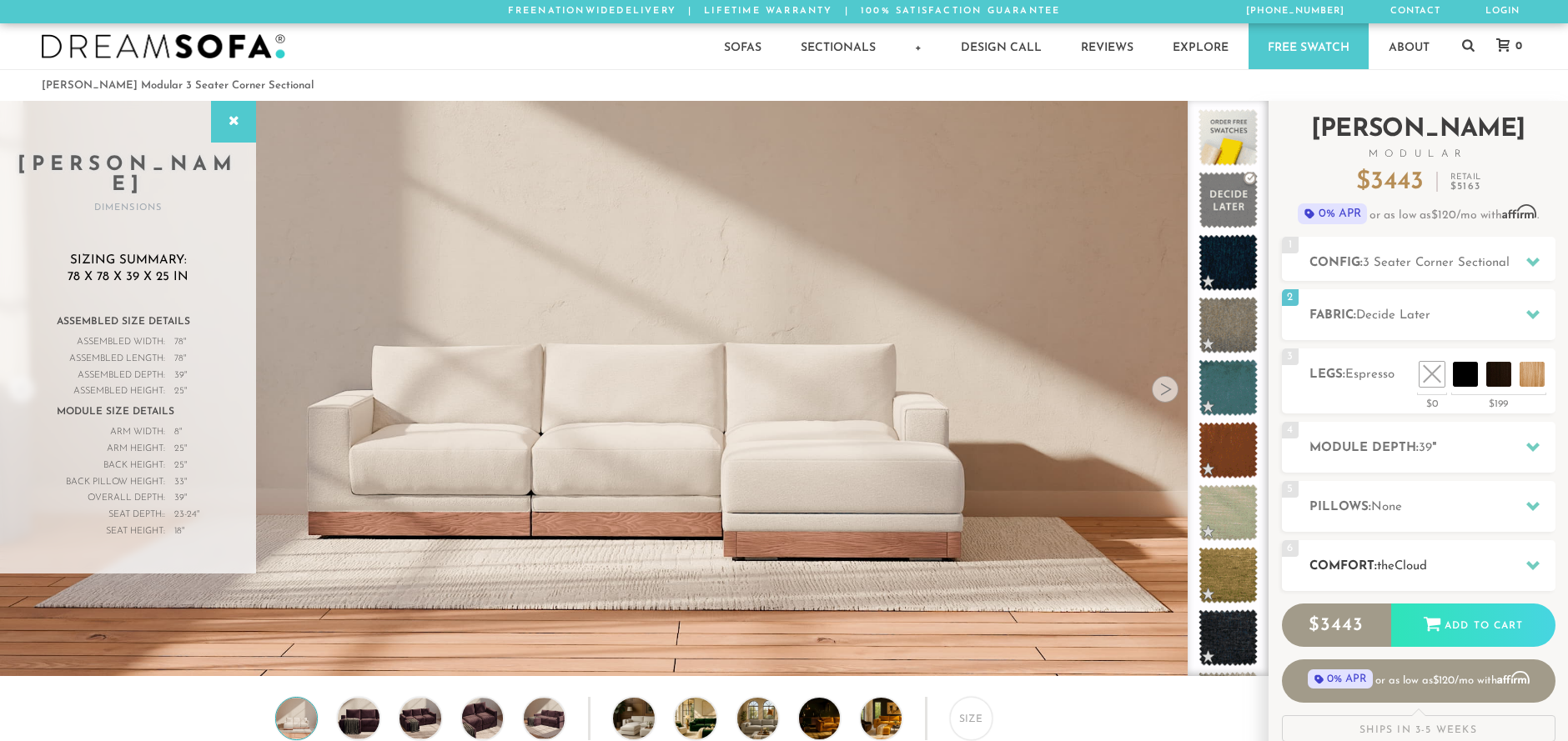
click at [1539, 565] on icon at bounding box center [1533, 564] width 13 height 13
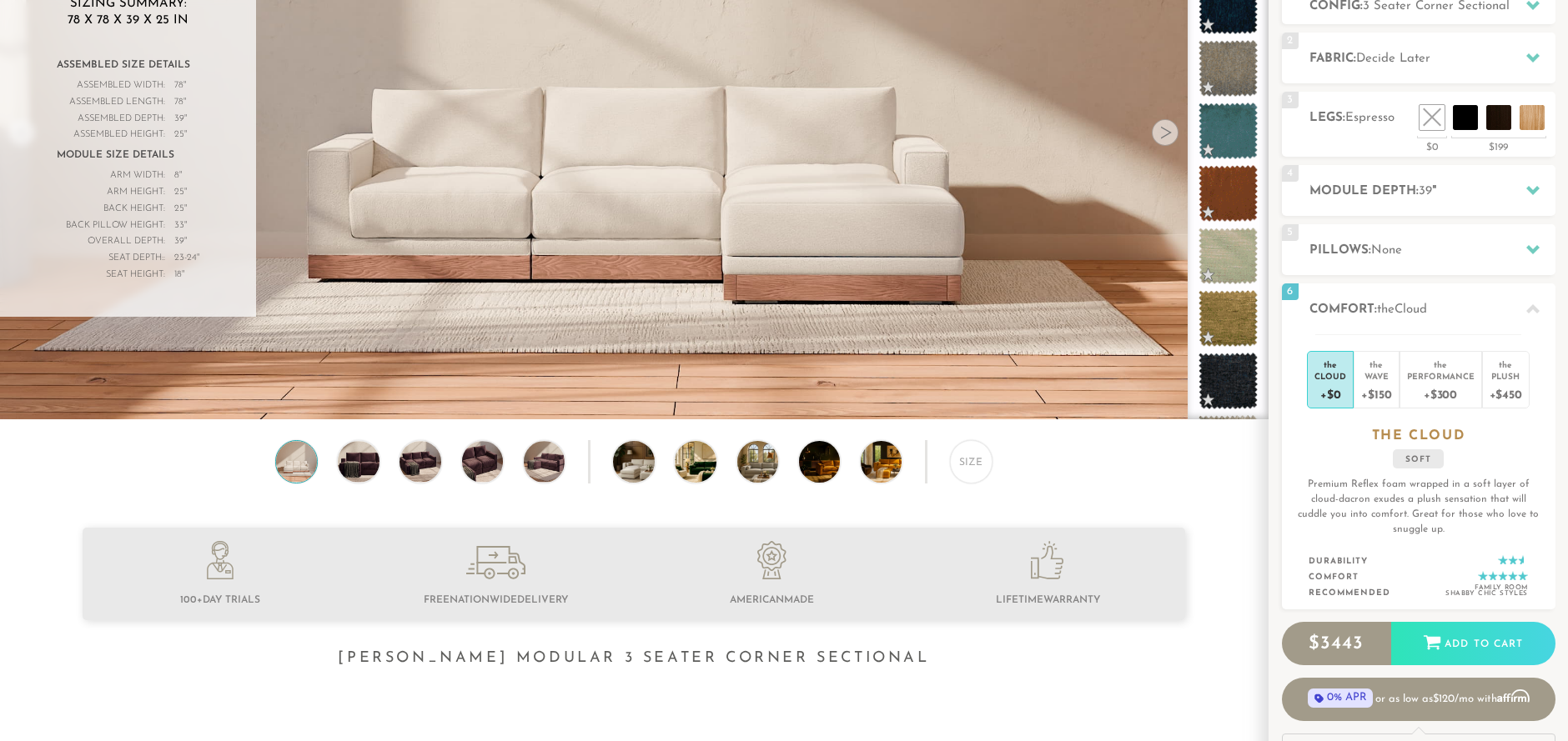
scroll to position [258, 0]
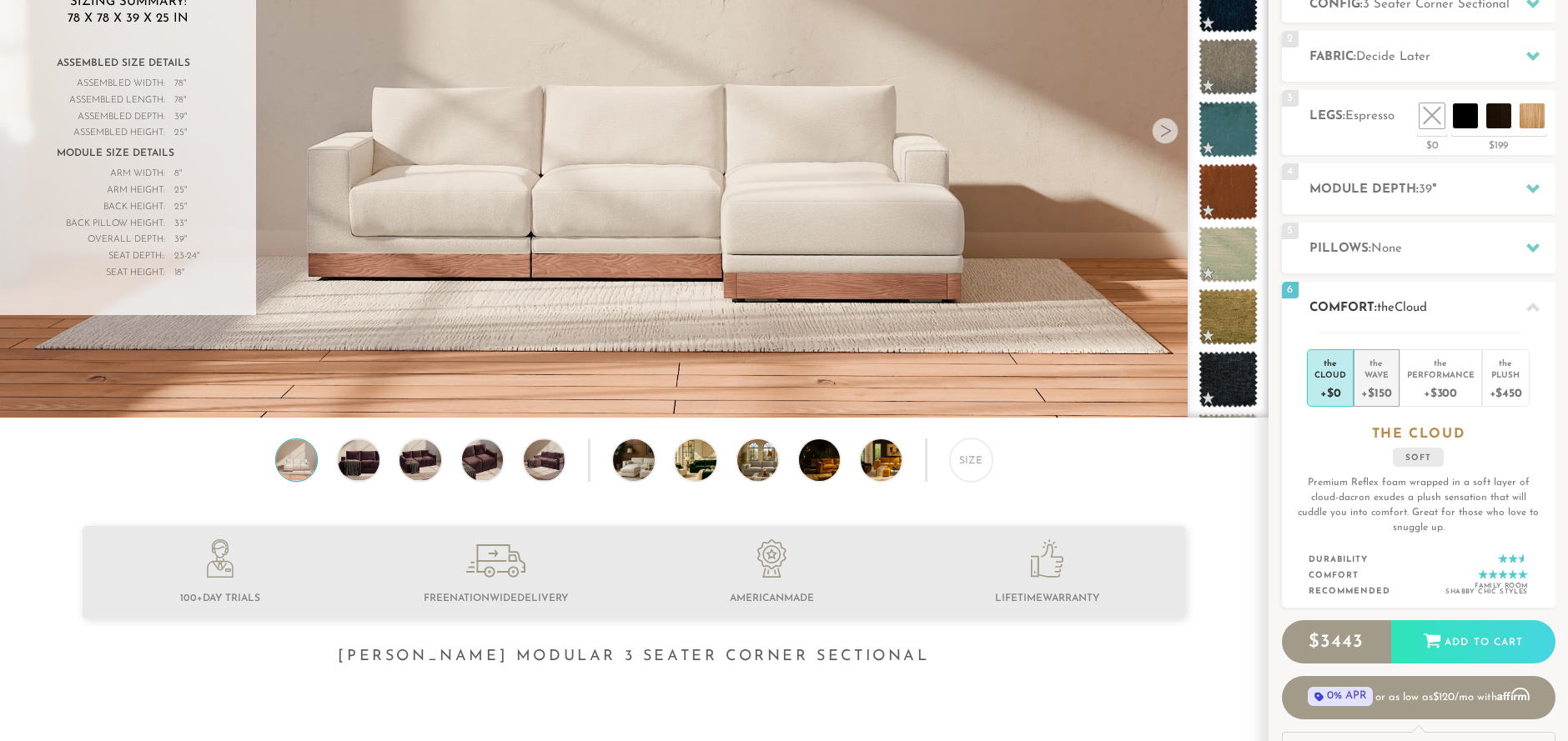
click at [1383, 389] on div "+$150" at bounding box center [1376, 392] width 30 height 24
click at [1455, 387] on div "+$300" at bounding box center [1441, 392] width 67 height 24
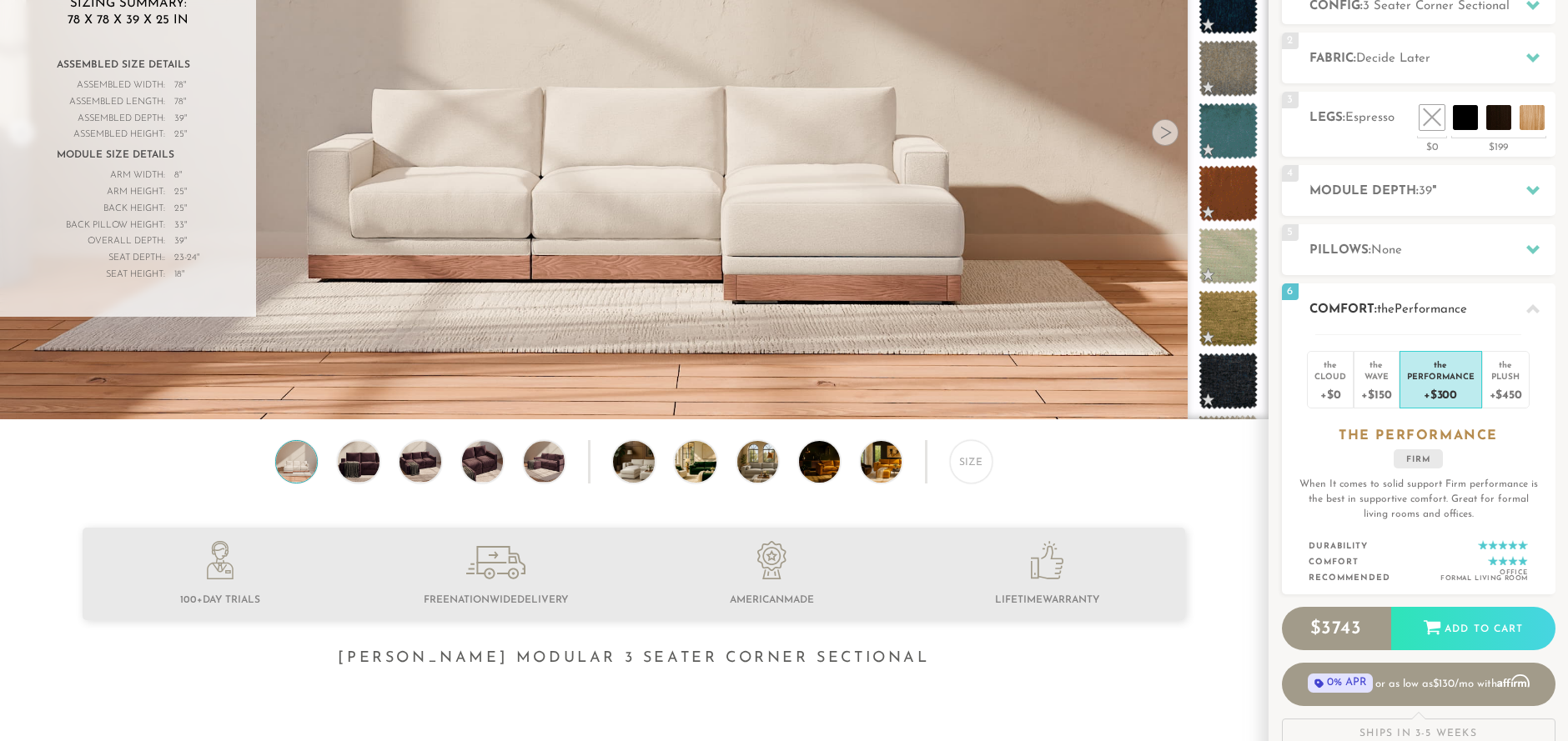
scroll to position [255, 0]
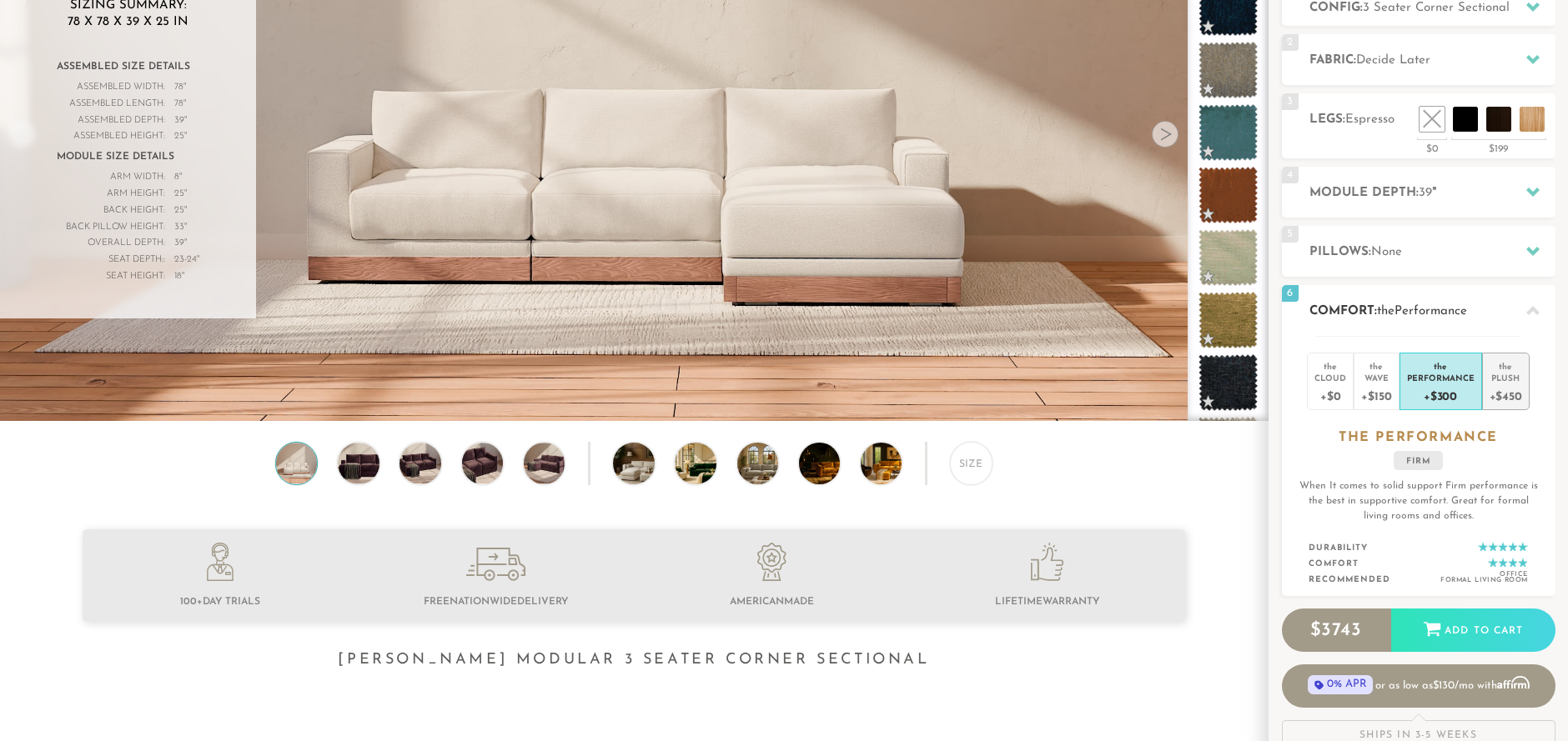
click at [1511, 390] on div "+$450" at bounding box center [1506, 395] width 33 height 24
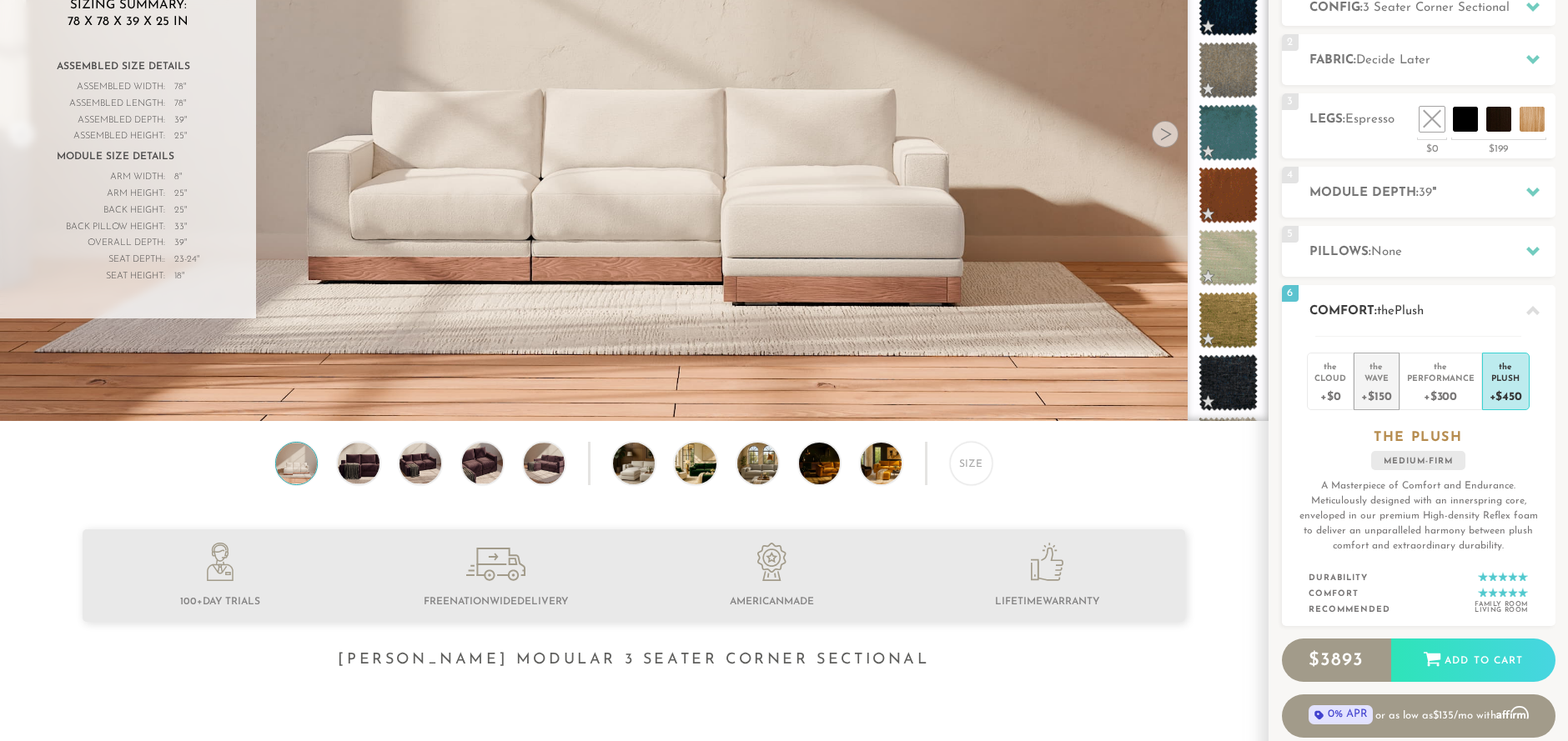
click at [1383, 387] on div "+$150" at bounding box center [1376, 395] width 30 height 24
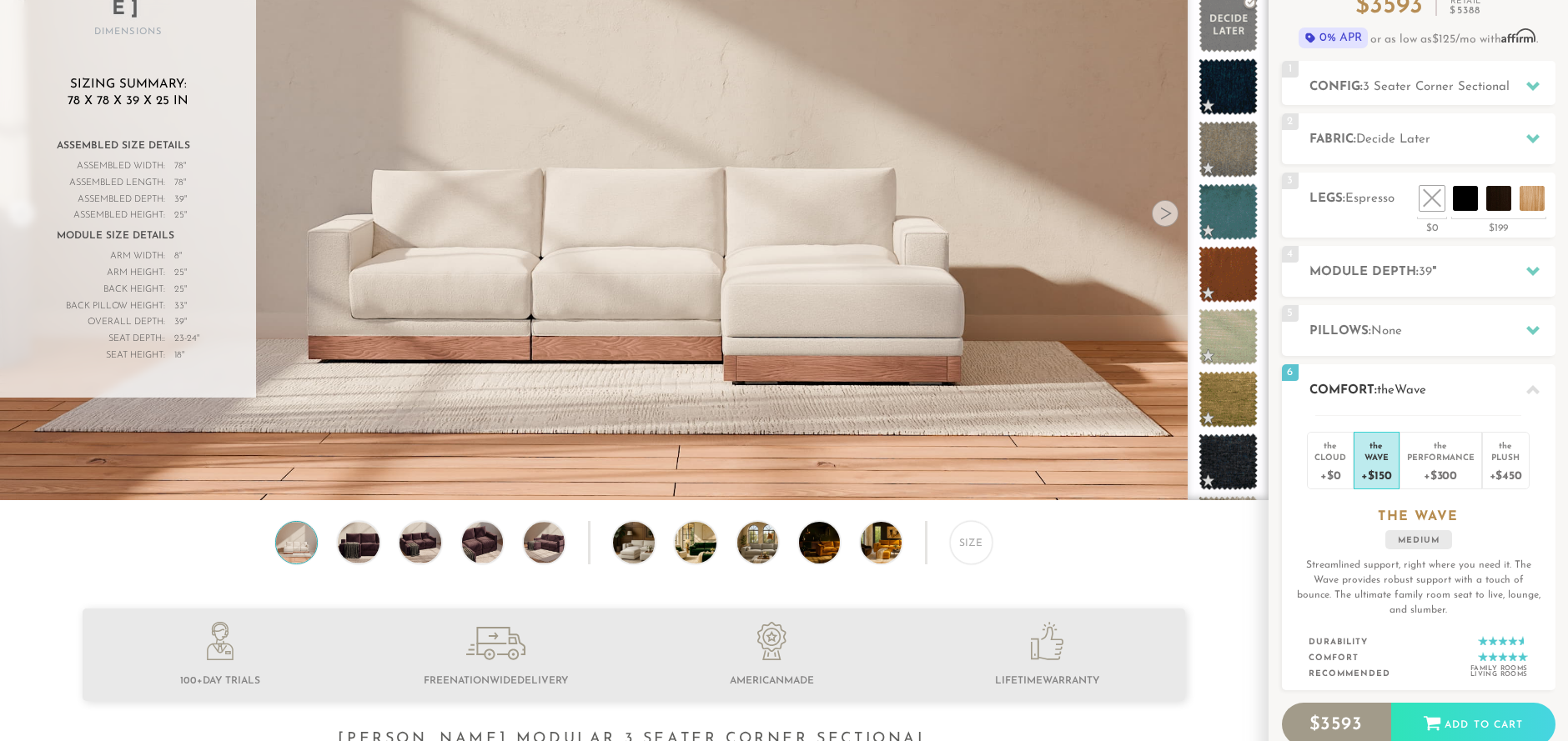
scroll to position [165, 0]
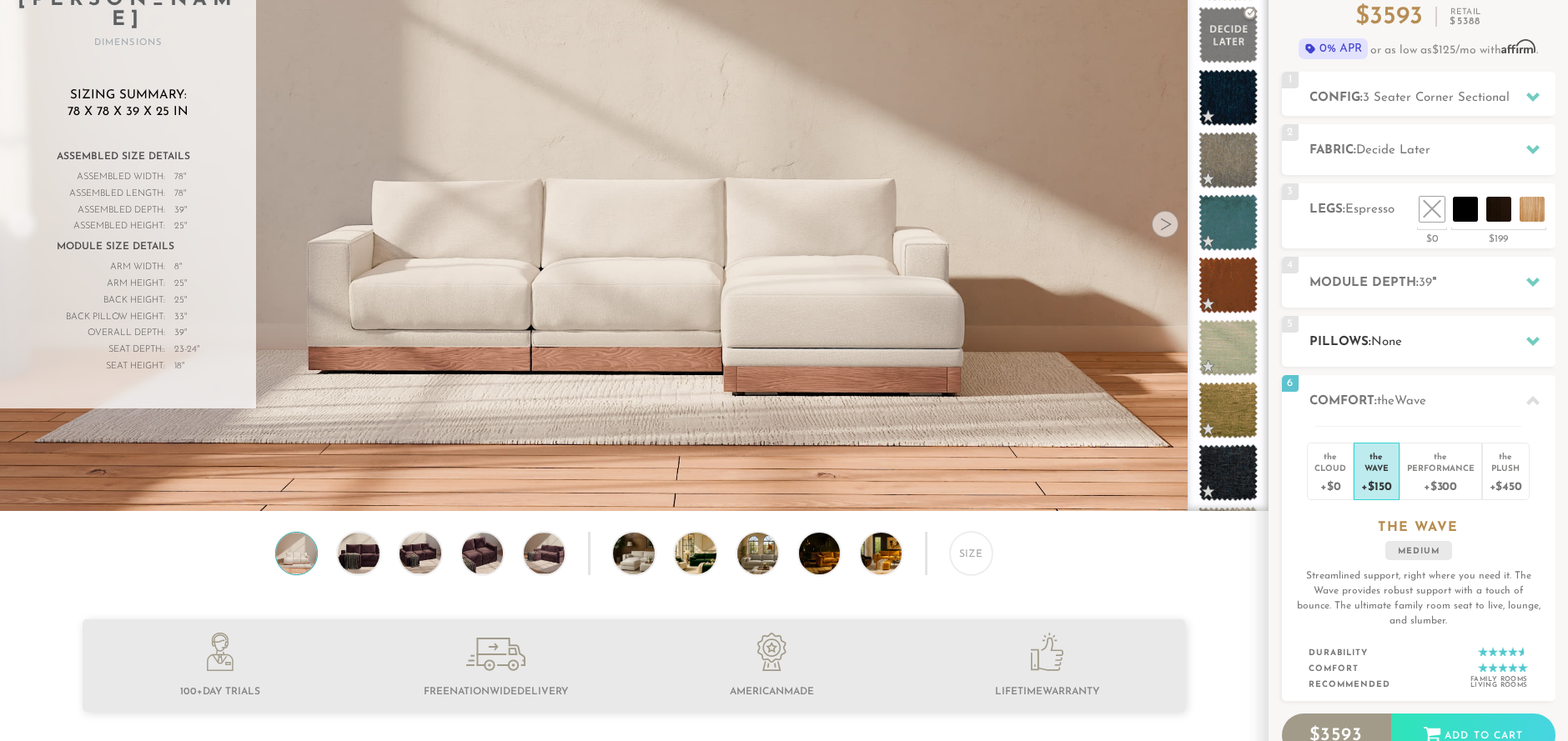
click at [1531, 337] on icon at bounding box center [1533, 340] width 13 height 13
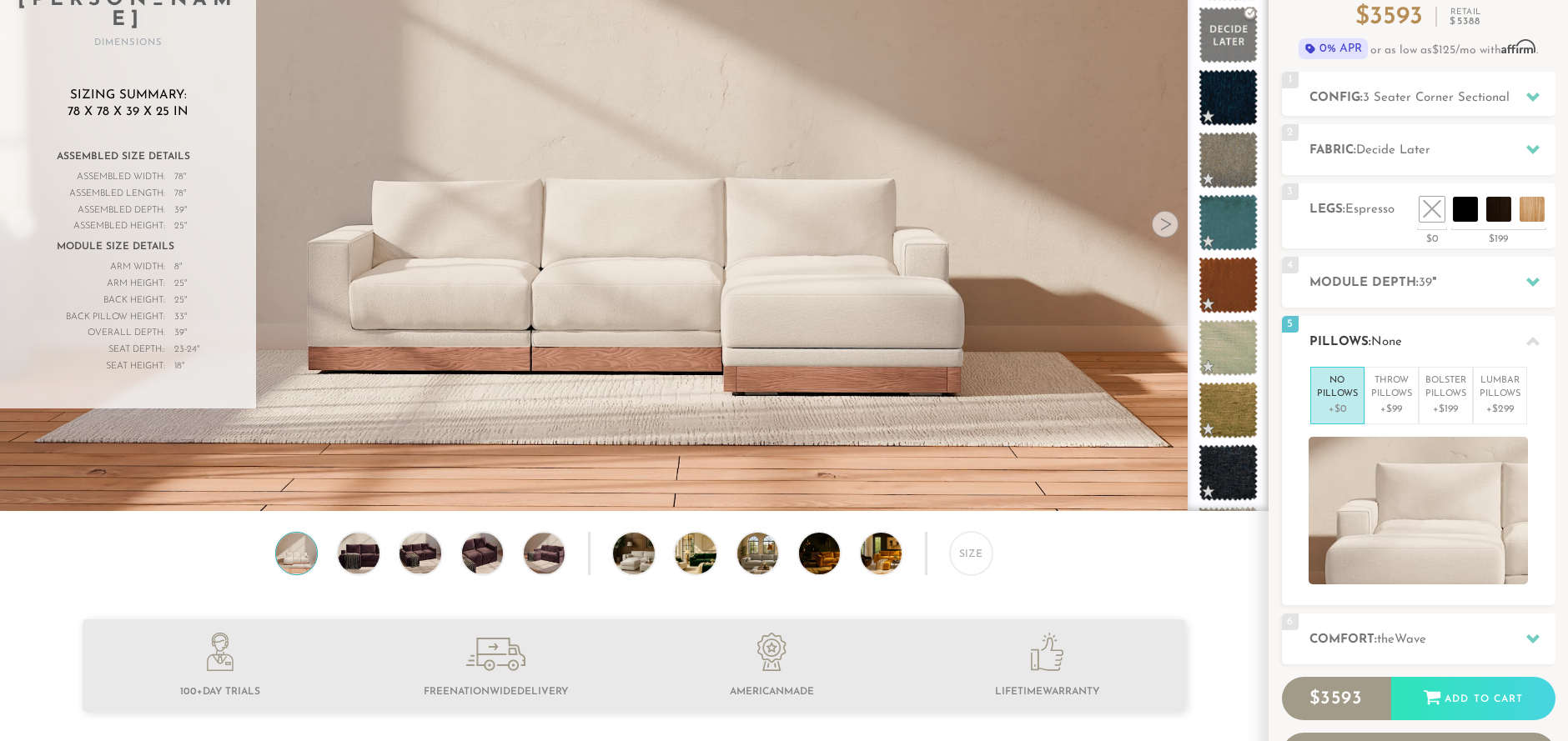
click at [1532, 340] on icon at bounding box center [1533, 341] width 13 height 9
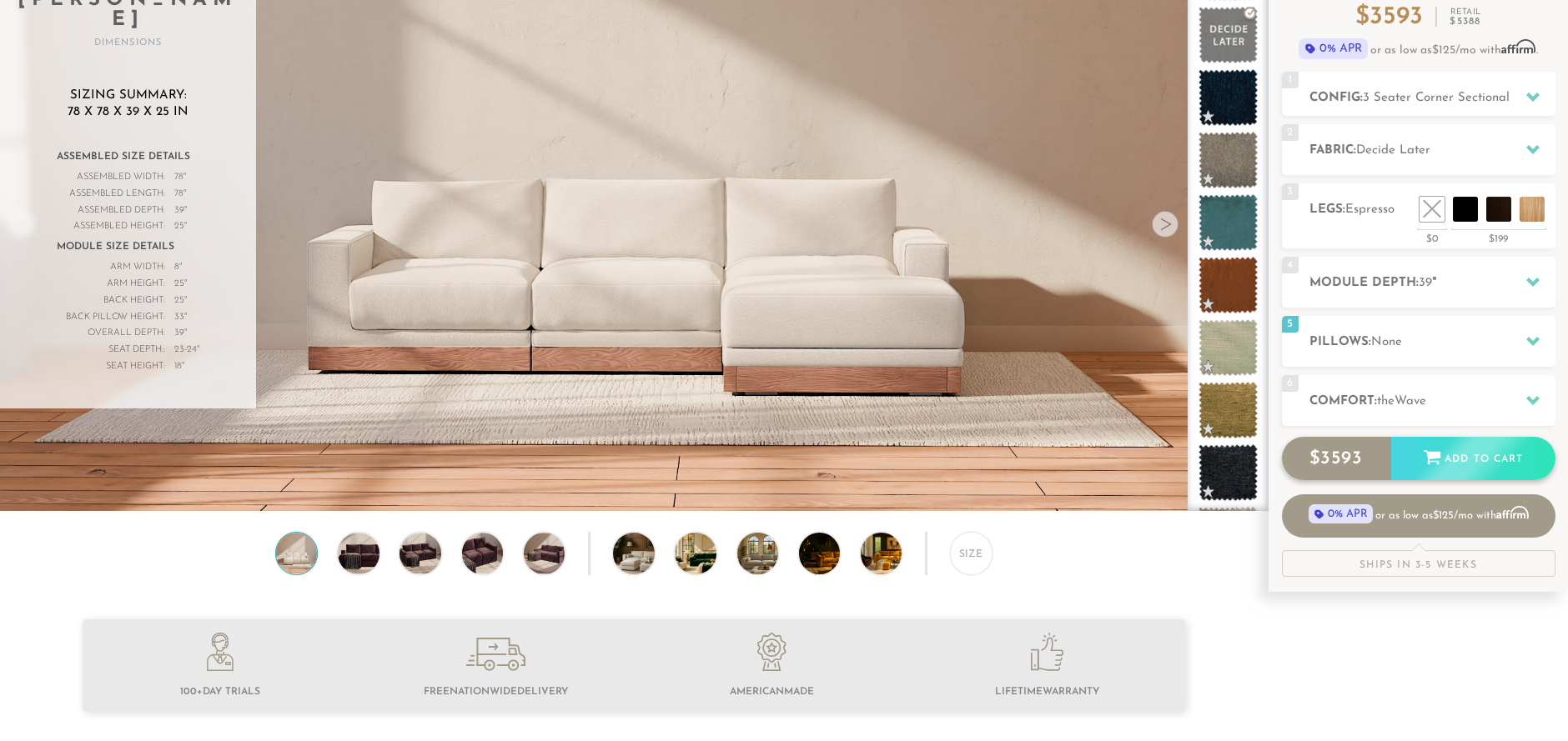
click at [1455, 460] on div "Add to Cart" at bounding box center [1473, 459] width 165 height 45
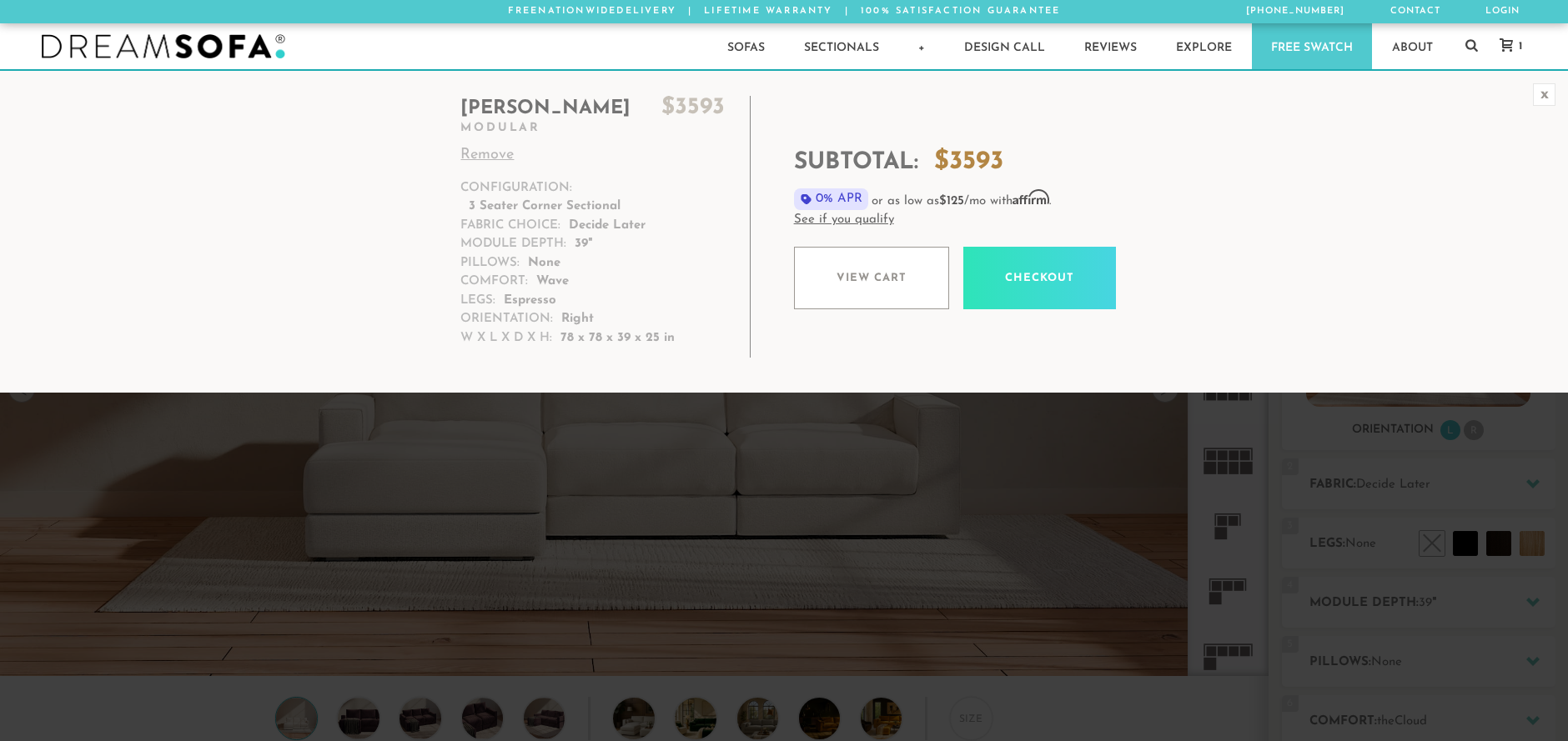
scroll to position [13, 13]
